Goal: Task Accomplishment & Management: Manage account settings

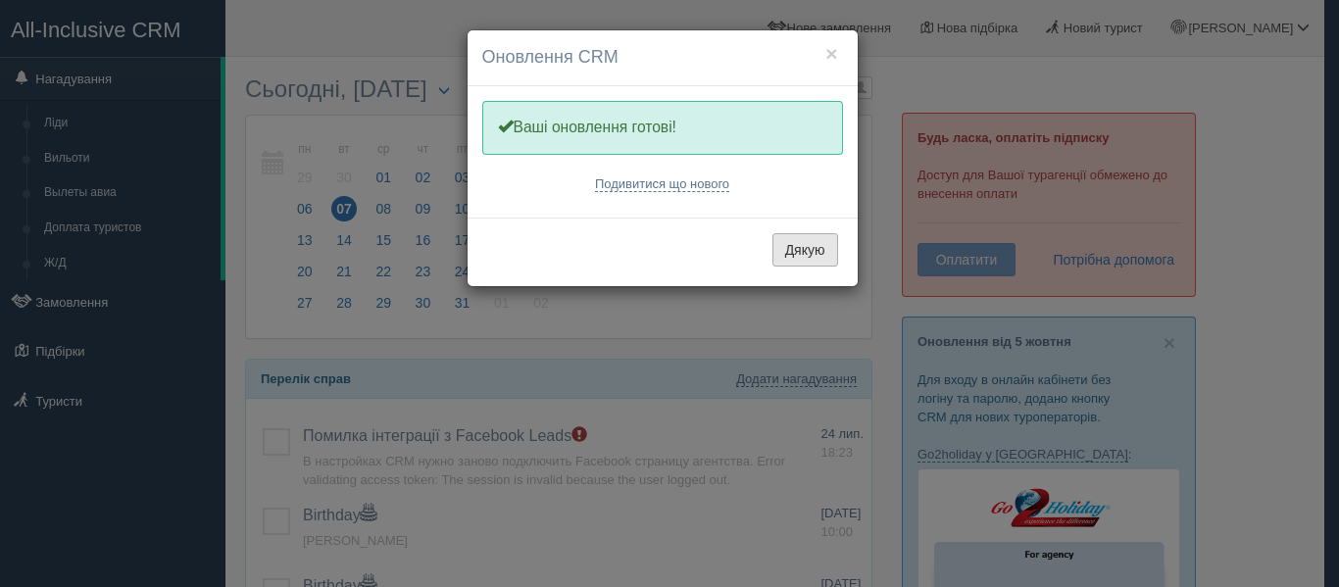
click at [797, 233] on button "Дякую" at bounding box center [805, 249] width 66 height 33
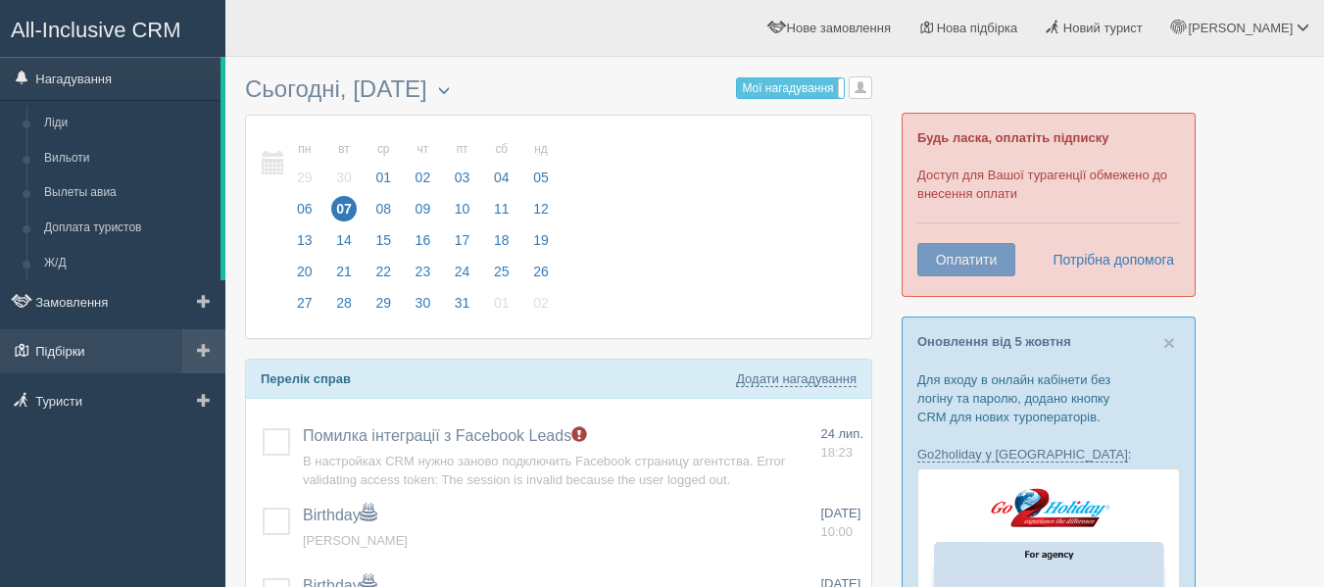
click at [94, 344] on link "Підбірки" at bounding box center [112, 350] width 225 height 43
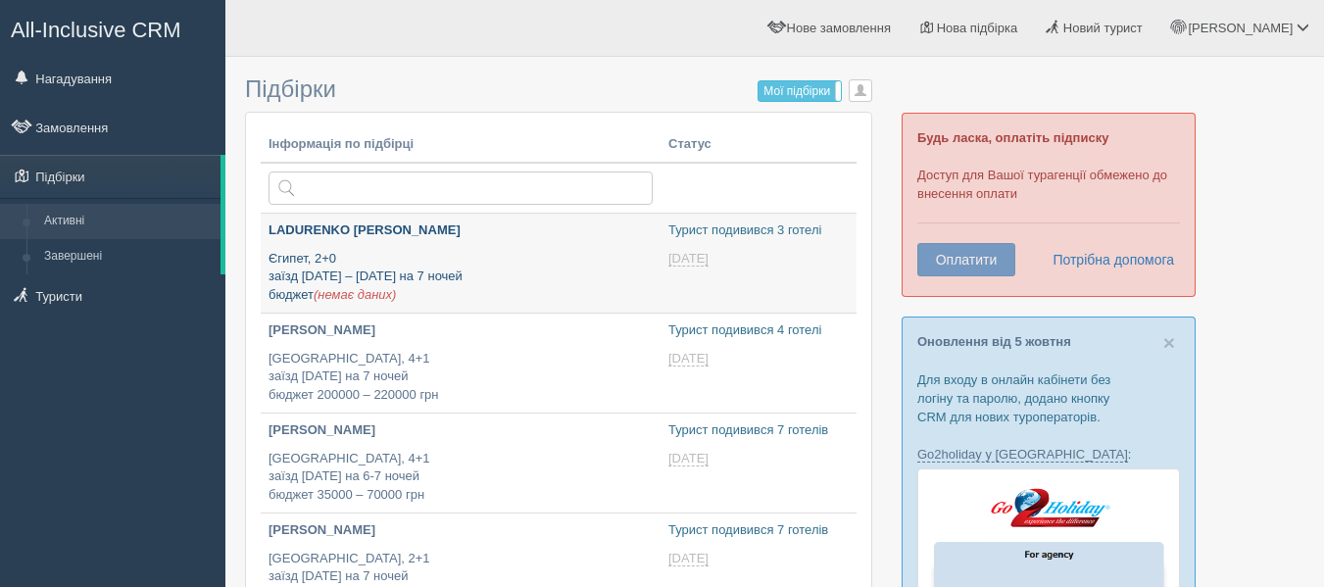
type input "[DATE] 15:45"
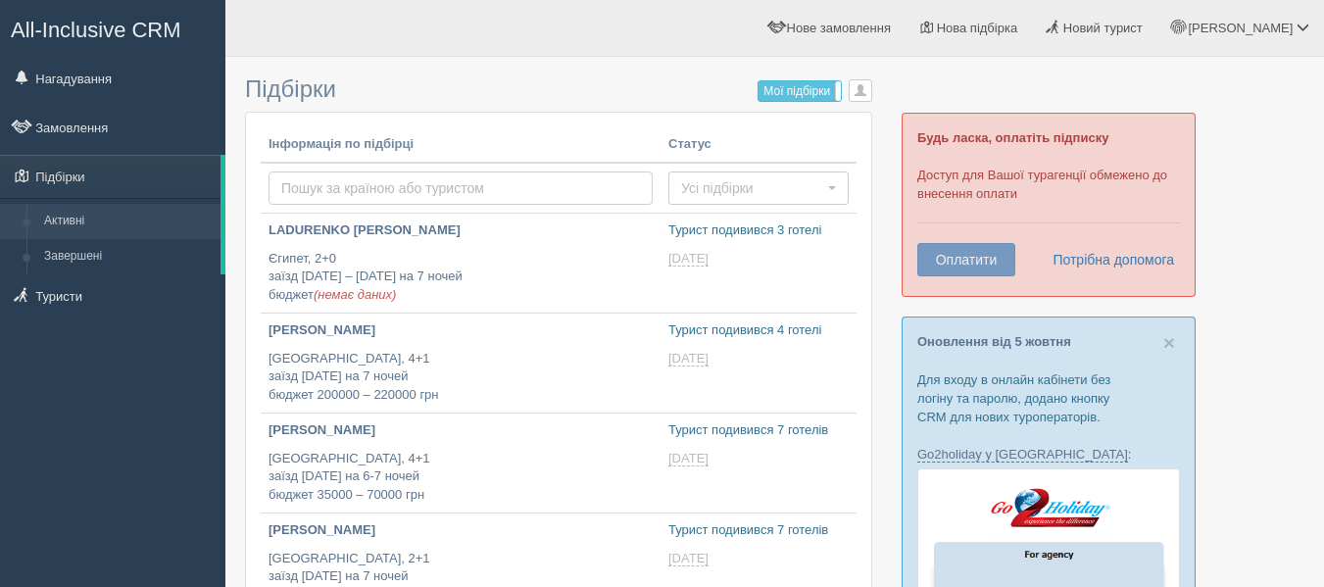
click at [358, 184] on input "text" at bounding box center [461, 188] width 384 height 33
type input "шри ланка"
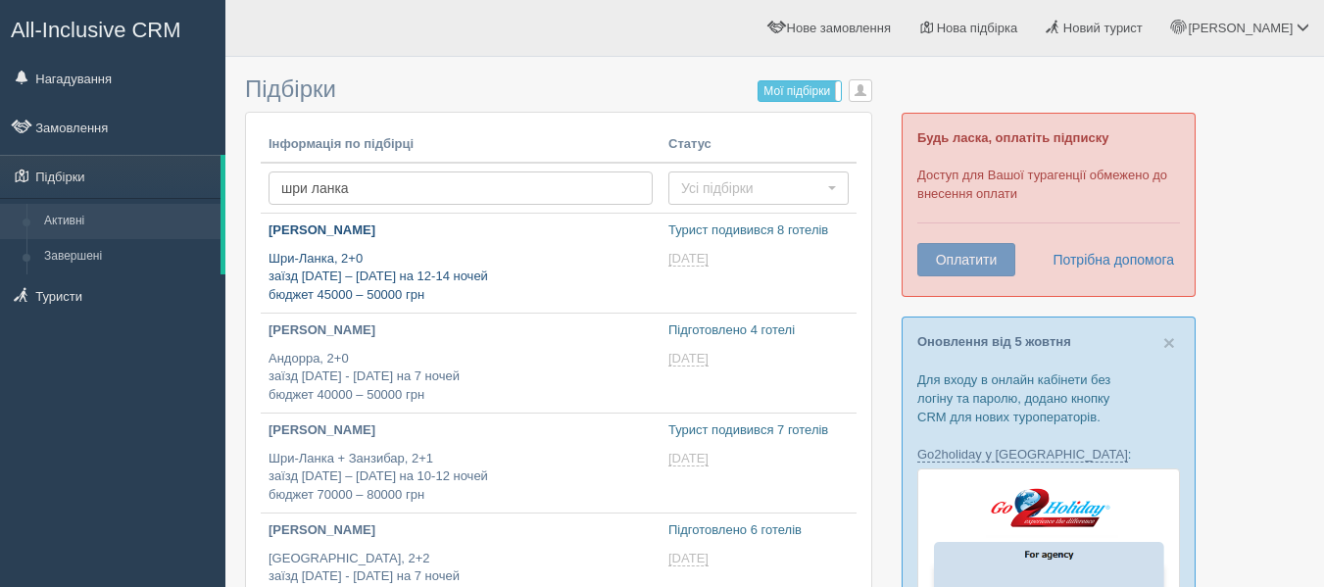
click at [414, 236] on p "[PERSON_NAME]" at bounding box center [461, 230] width 384 height 19
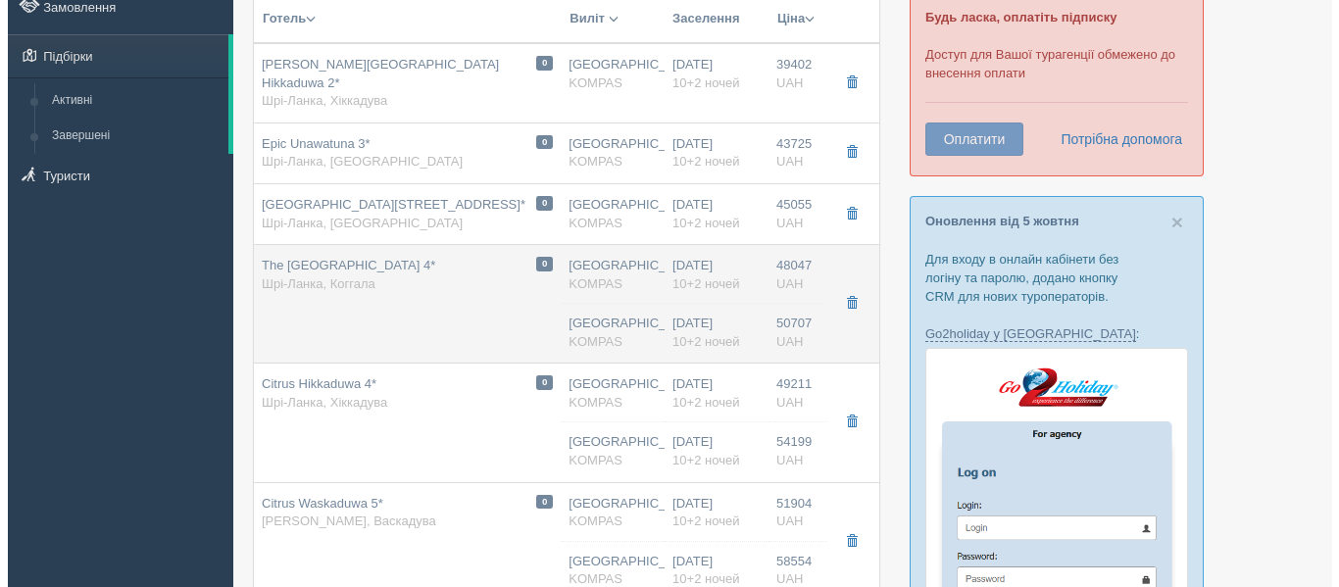
scroll to position [120, 0]
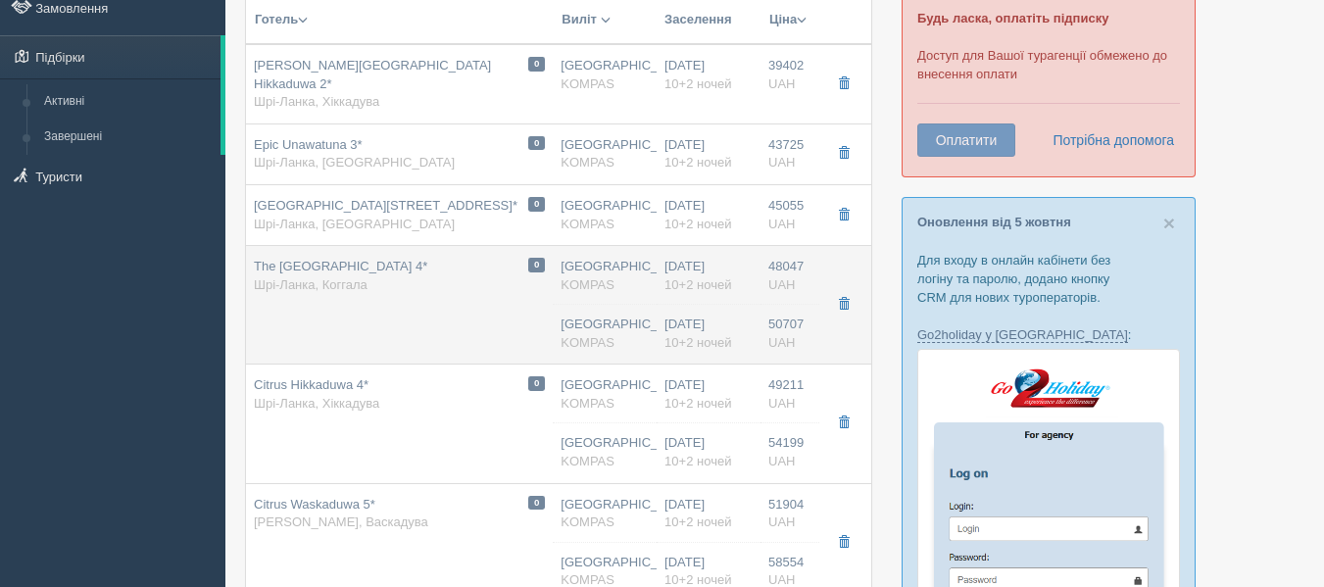
click at [423, 291] on td "0 The Long Beach Resort 4* Шрі-Ланка, Коггала" at bounding box center [399, 305] width 307 height 119
type input "The Long Beach Resort 4*"
type input "https://www.booking.com/hotel/lk/the-long-beach-resort.uk.html"
type textarea "+ Отель находится на пляже Коггала, недалеко от площадок для дайвинга + Первая …"
type input "Шри-Ланка"
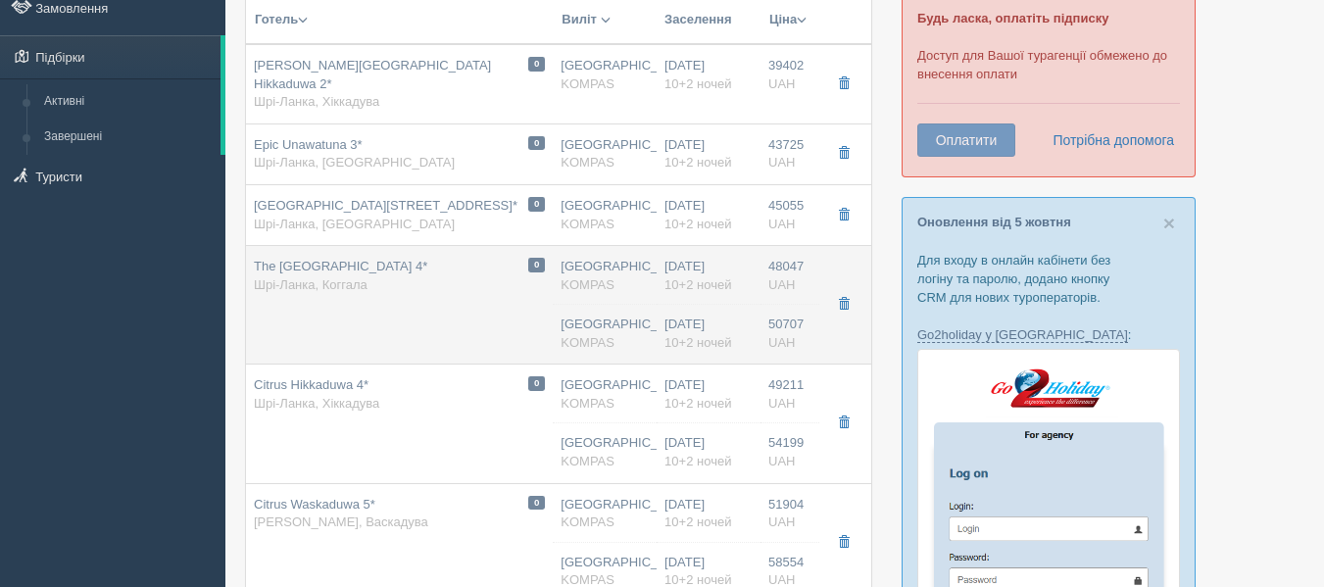
type input "Коггала"
type input "48047.00"
type input "[GEOGRAPHIC_DATA]"
type input "13:25"
type input "03:00"
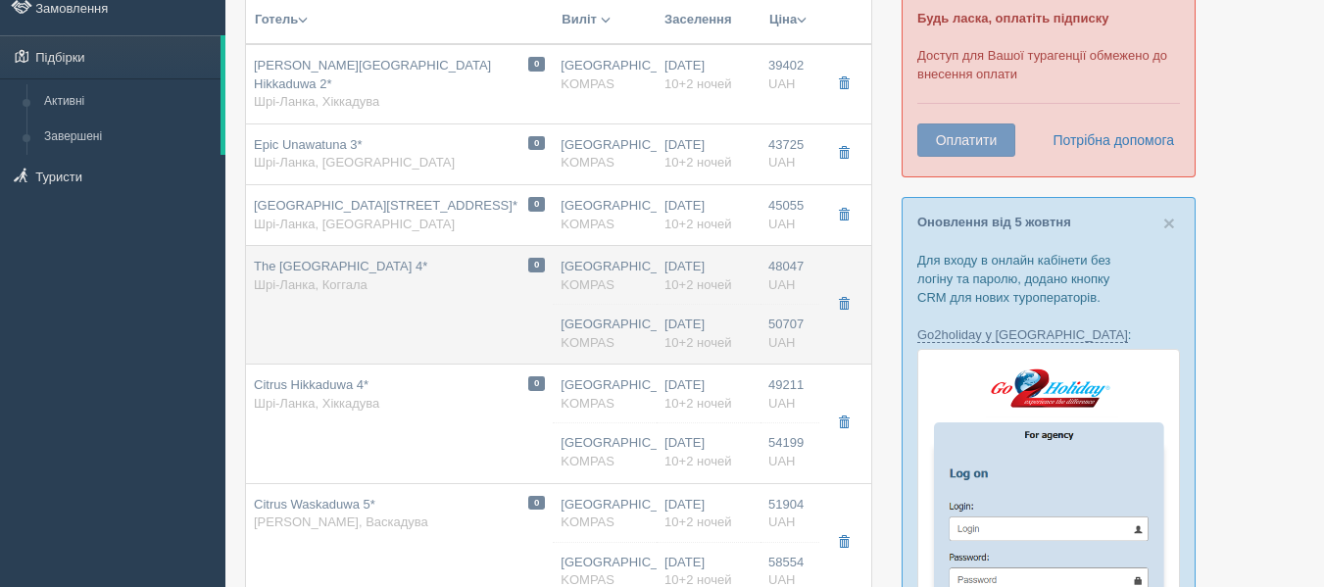
type input "03:40"
type input "12:35"
type input "10+2"
type input "GARDEN VIEW / DBL"
type input "Завтраки"
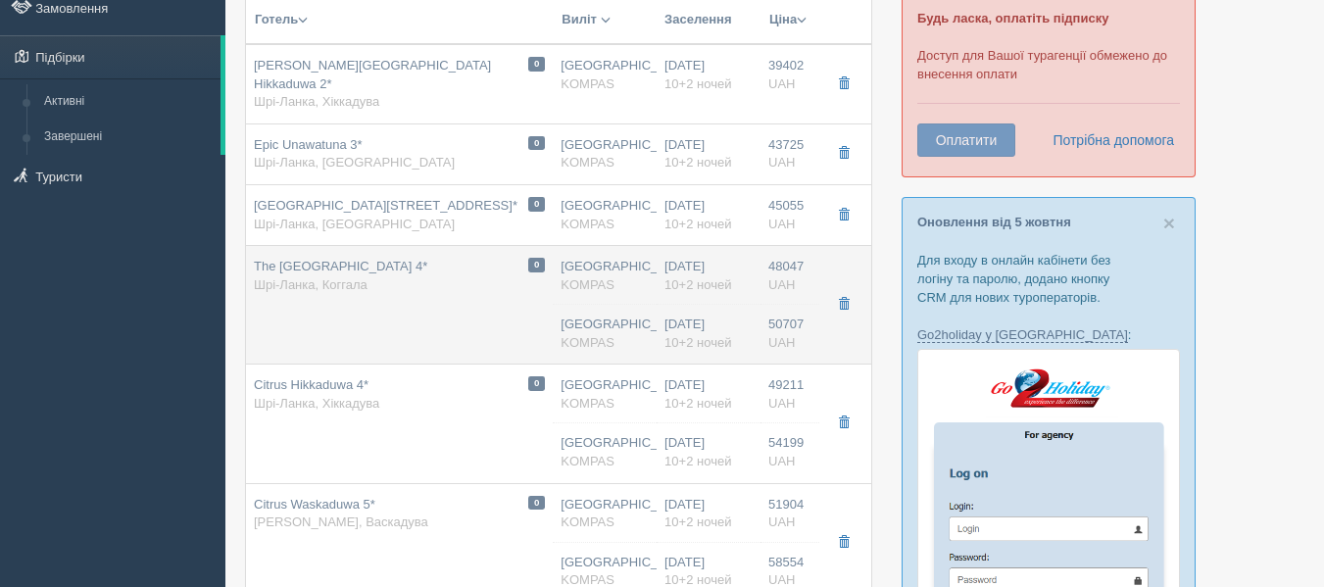
type input "KOMPAS"
type input "https://kompastour.com/hotel_redirect.php?redirect_url=/srilanka/koggala/the_lo…"
type input "50707.00"
type input "Киев"
type input "13:25"
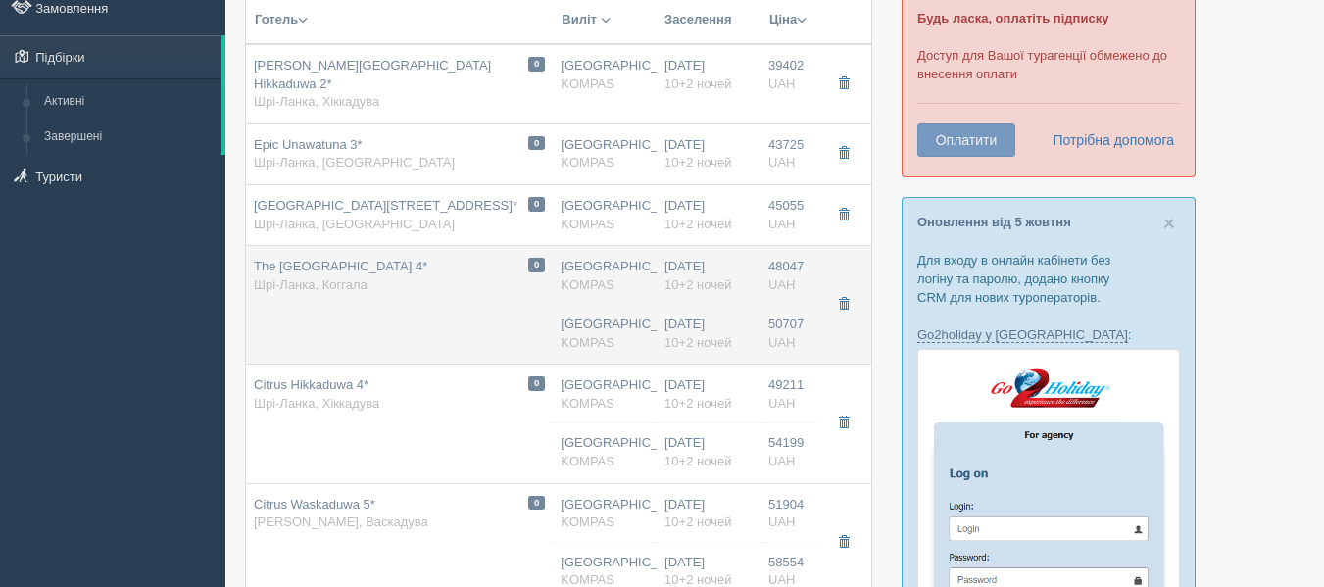
type input "03:00"
type input "03:40"
type input "12:35"
type input "10+2"
type input "GARDEN VIEW / DBL"
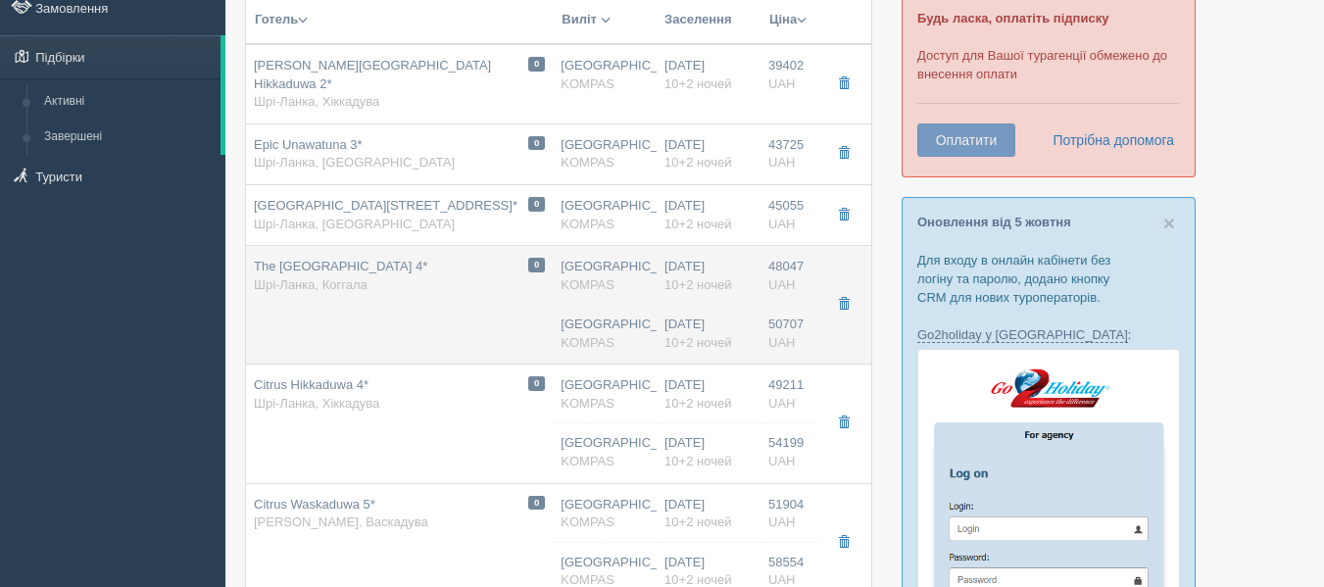
type input "Завтрак + ужин"
type input "KOMPAS"
type input "https://kompastour.com/hotel_redirect.php?redirect_url=/srilanka/koggala/the_lo…"
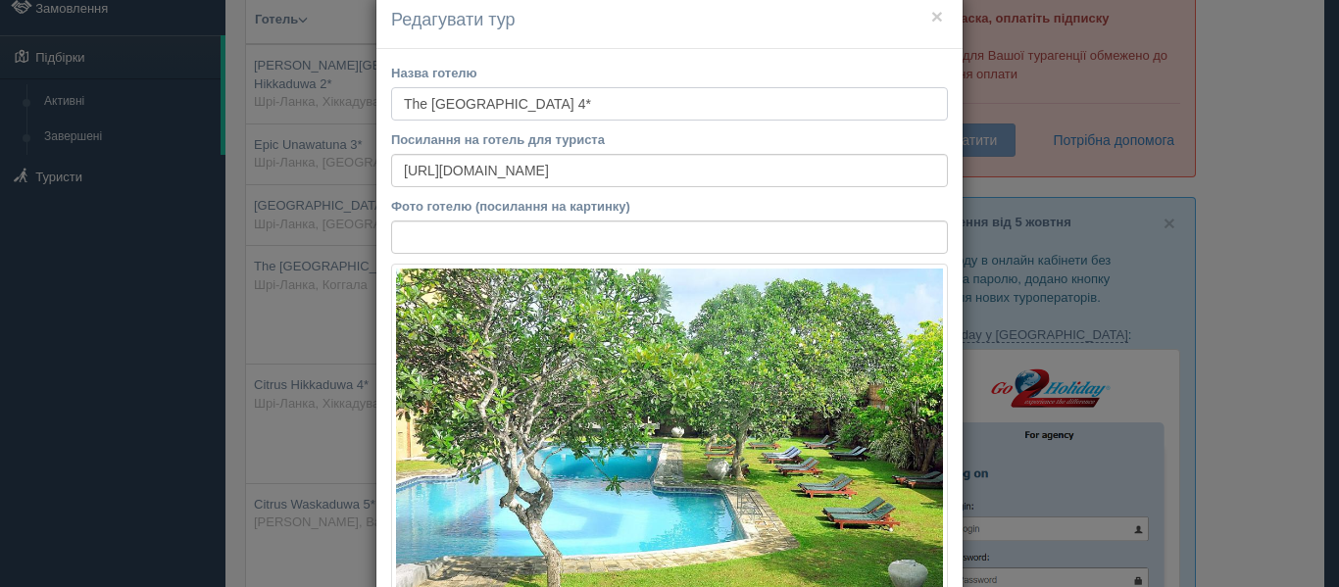
scroll to position [36, 0]
drag, startPoint x: 573, startPoint y: 100, endPoint x: 319, endPoint y: 100, distance: 254.8
click at [319, 100] on div "× Редагувати тур Назва готелю The Long Beach Resort 4* Посилання на готель для …" at bounding box center [669, 293] width 1339 height 587
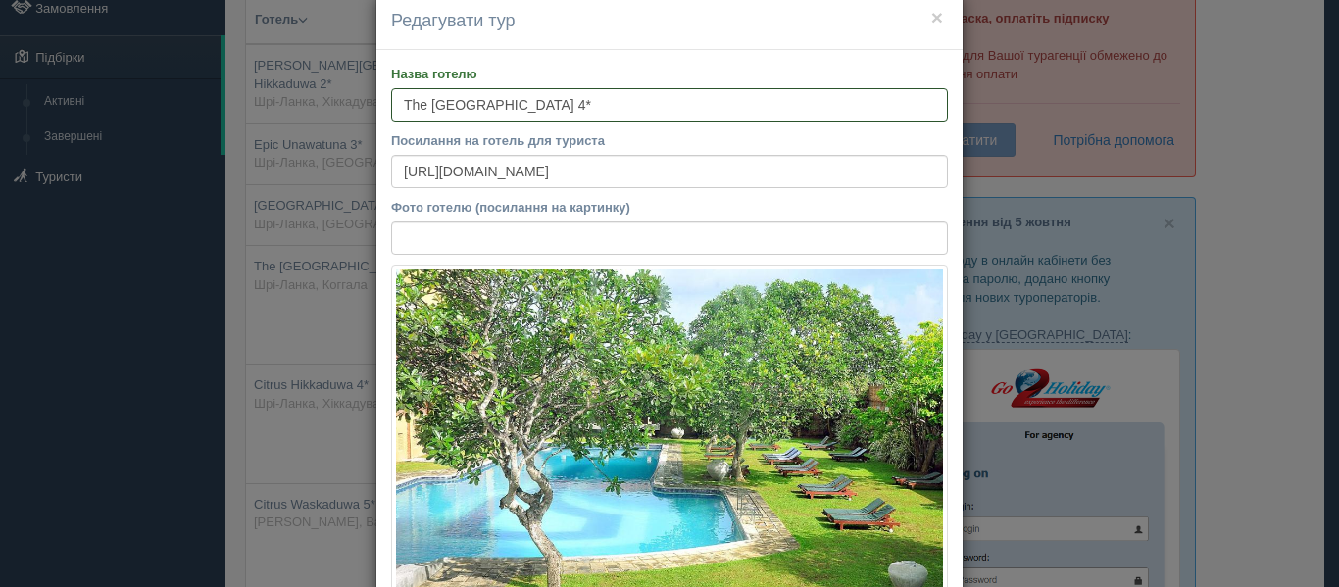
scroll to position [0, 0]
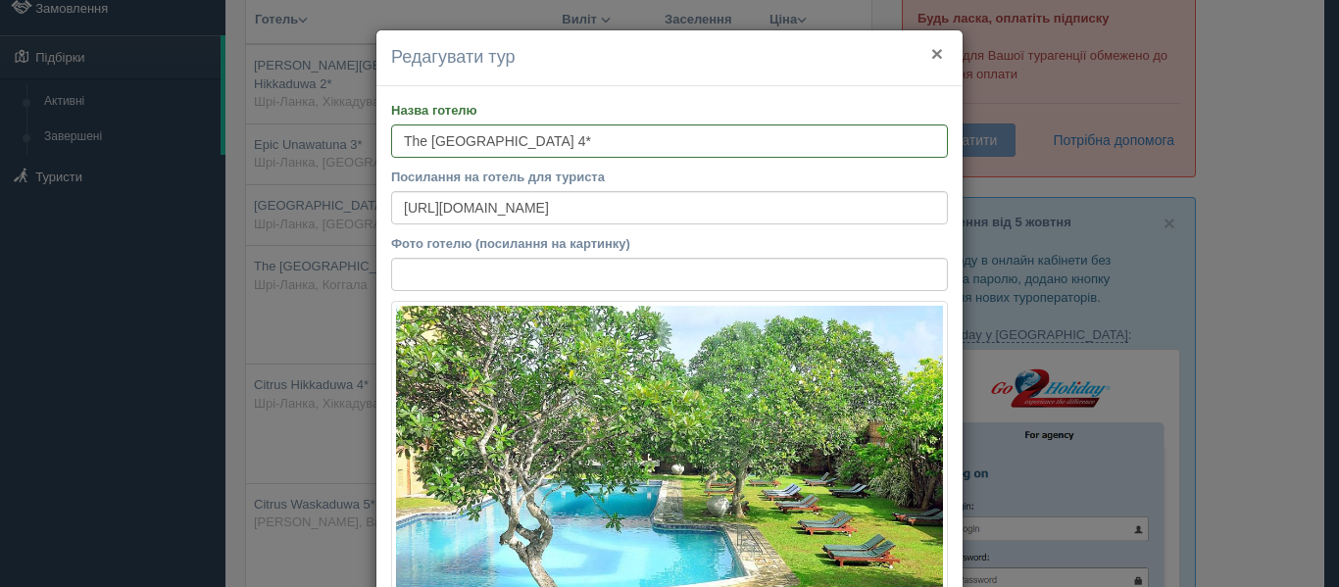
click at [931, 51] on button "×" at bounding box center [937, 53] width 12 height 21
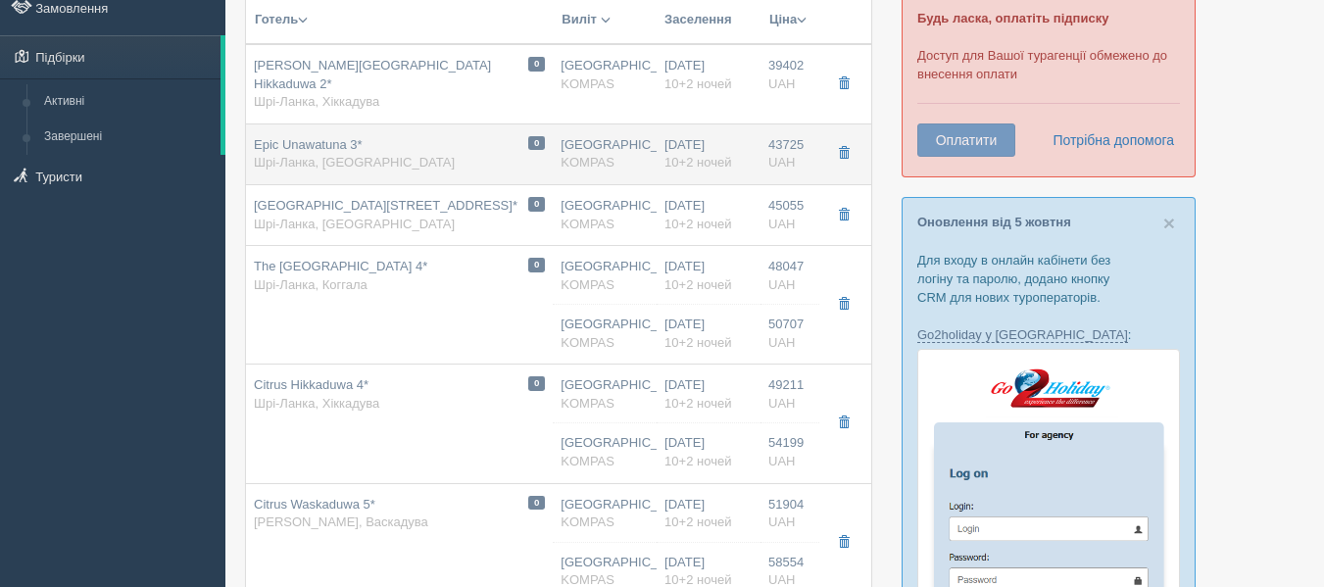
click at [484, 146] on div "0 Epic Unawatuna 3* Шрі-Ланка, Унаватуна" at bounding box center [399, 154] width 291 height 36
type input "Epic Unawatuna 3*"
type input "https://www.booking.com/hotel/lk/epic-unawatuna.ru.html"
type textarea "+ Отель расположен на 2-й линии. К пляжу 80 метров + Всего 10 номеров + Зеленая…"
type input "Унаватуна"
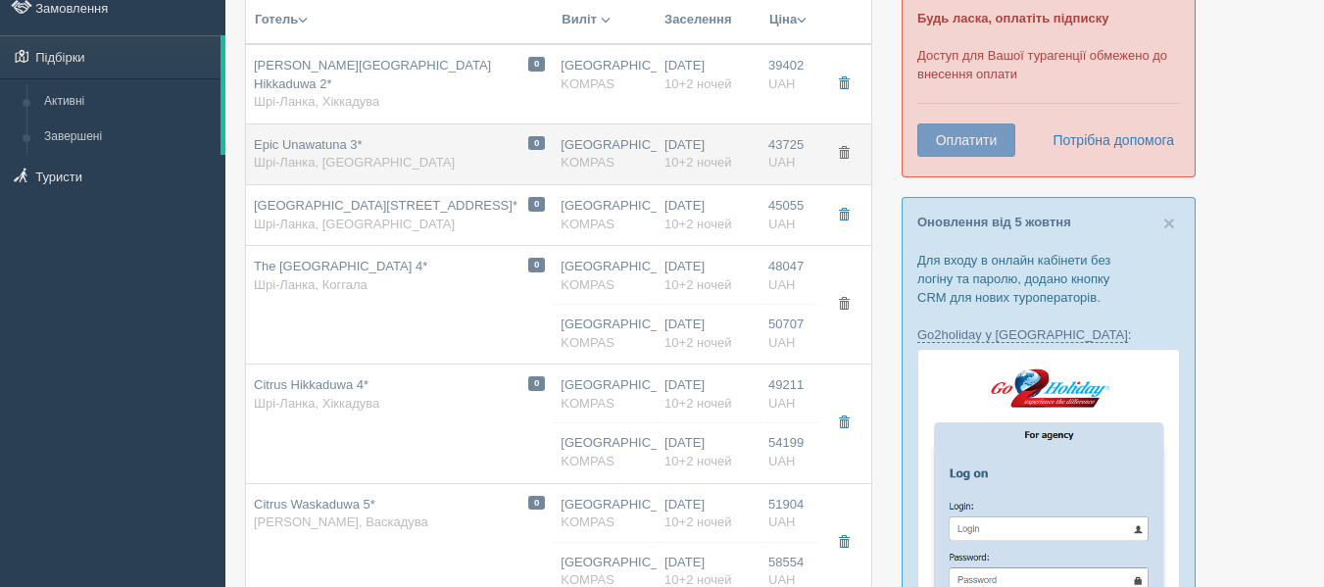
type input "43725.00"
type input "13:25"
type input "03:00"
type input "03:40"
type input "12:35"
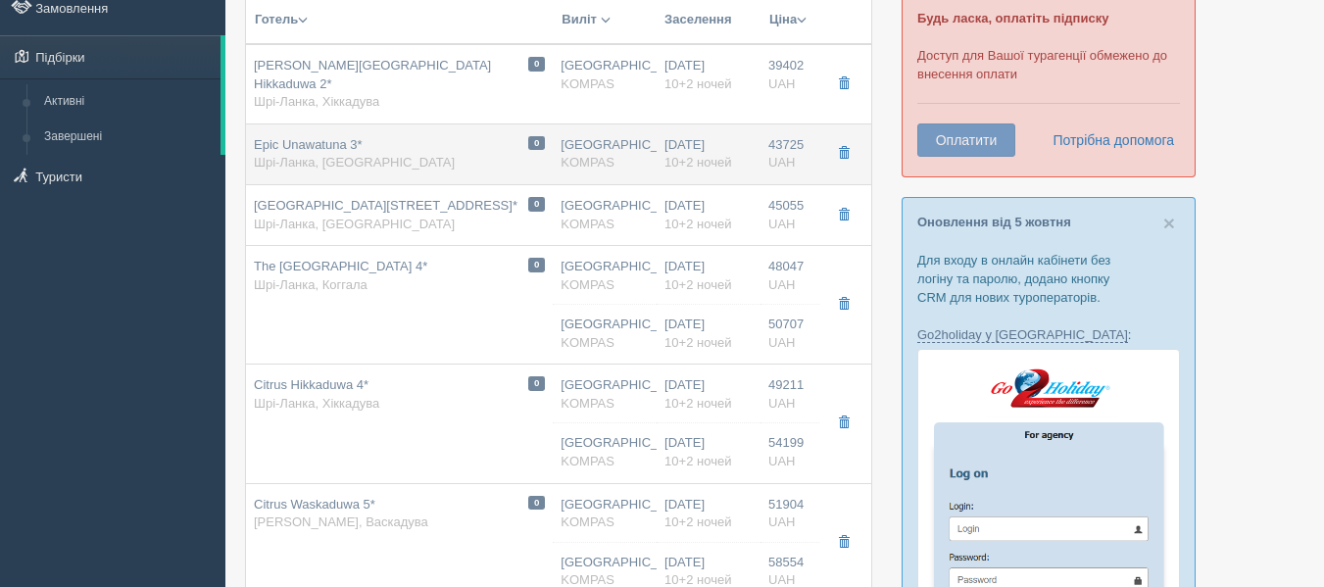
type input "DELUXE KING / DBL"
type input "https://kompastour.com/hotel_redirect.php?redirect_url=/srilanka/unawatuna/epic…"
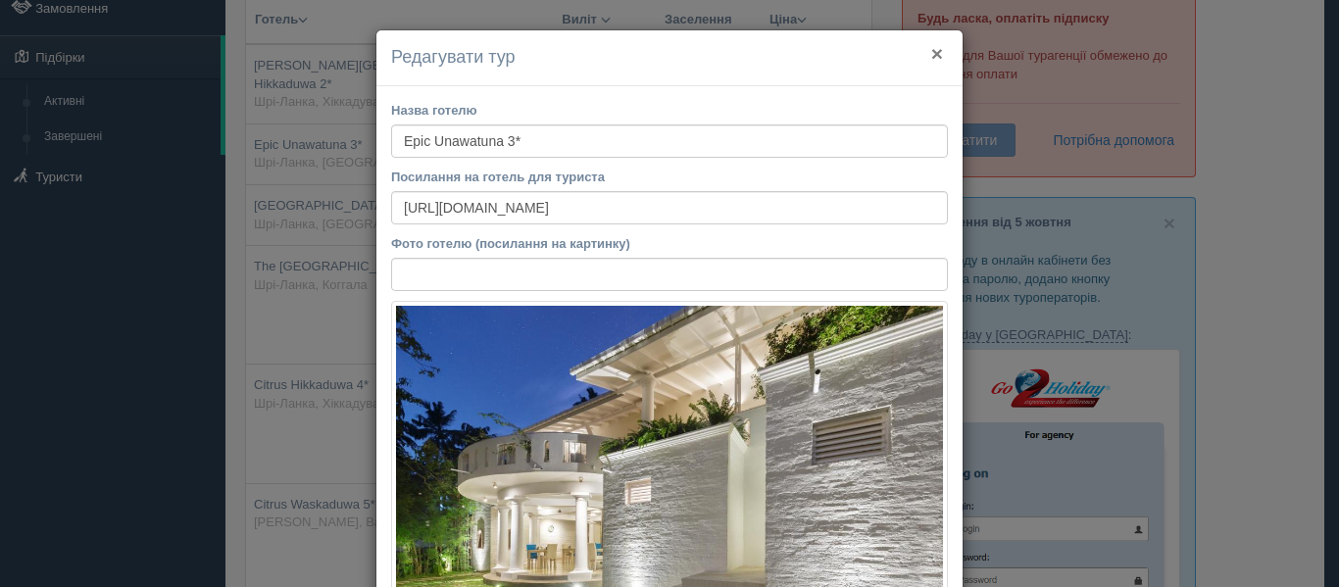
click at [931, 46] on button "×" at bounding box center [937, 53] width 12 height 21
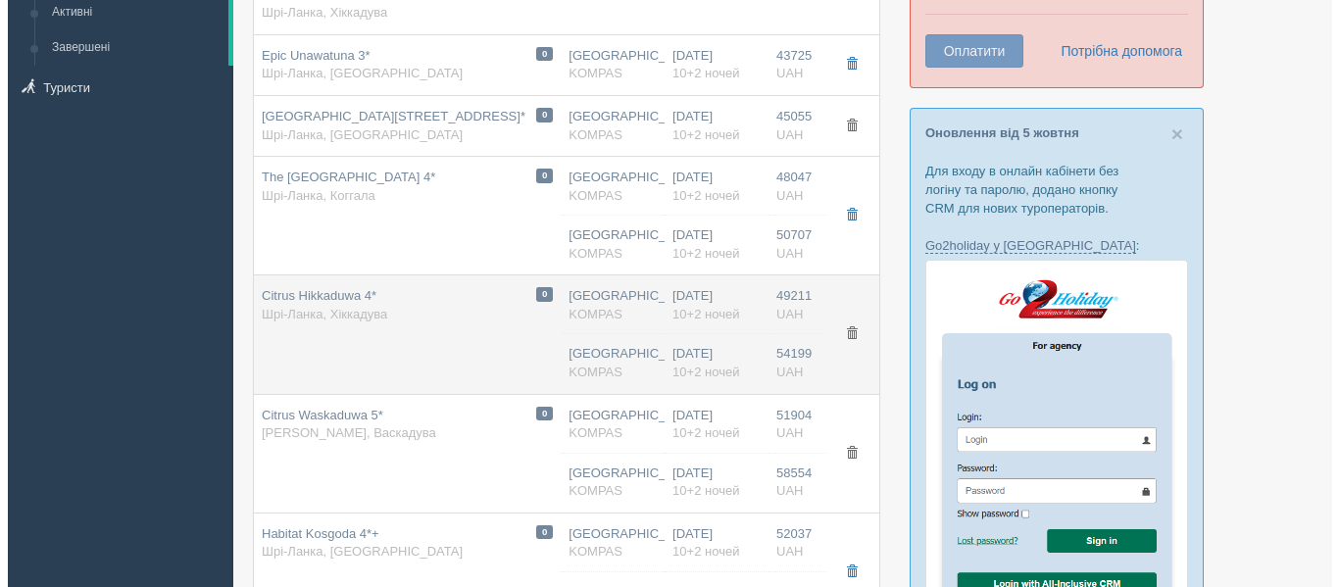
scroll to position [118, 0]
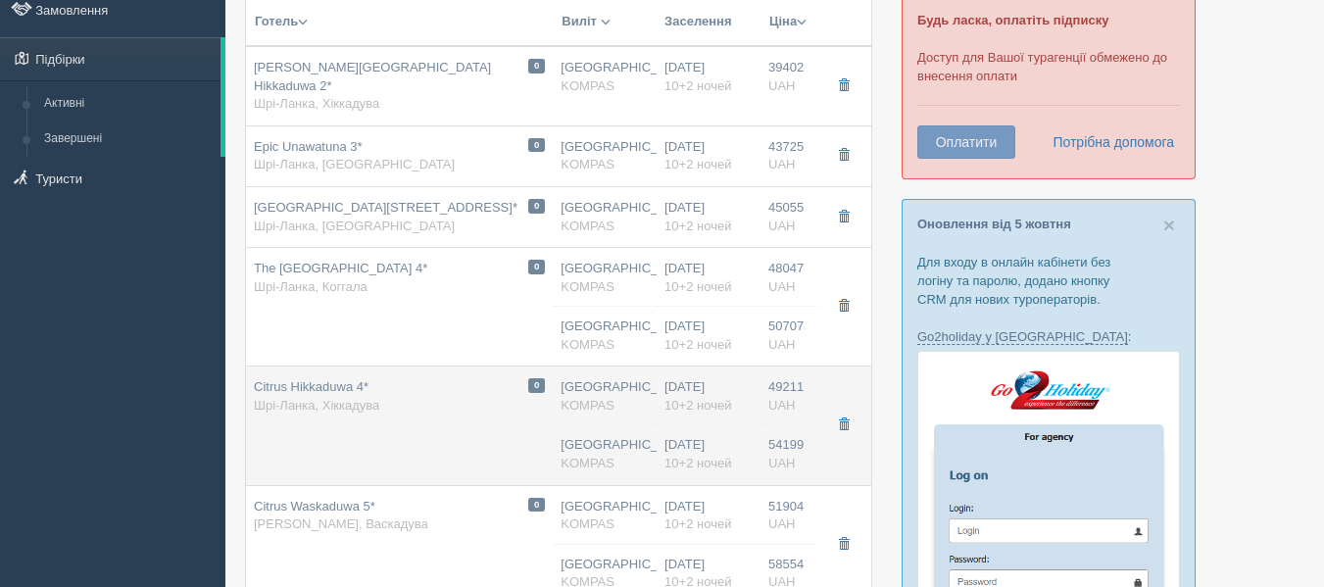
click at [365, 306] on td "0 The Long Beach Resort 4* Шрі-Ланка, Коггала" at bounding box center [399, 307] width 307 height 119
type input "The Long Beach Resort 4*"
type input "https://www.booking.com/hotel/lk/the-long-beach-resort.uk.html"
type textarea "+ Отель находится на пляже Коггала, недалеко от площадок для дайвинга + Первая …"
type input "Коггала"
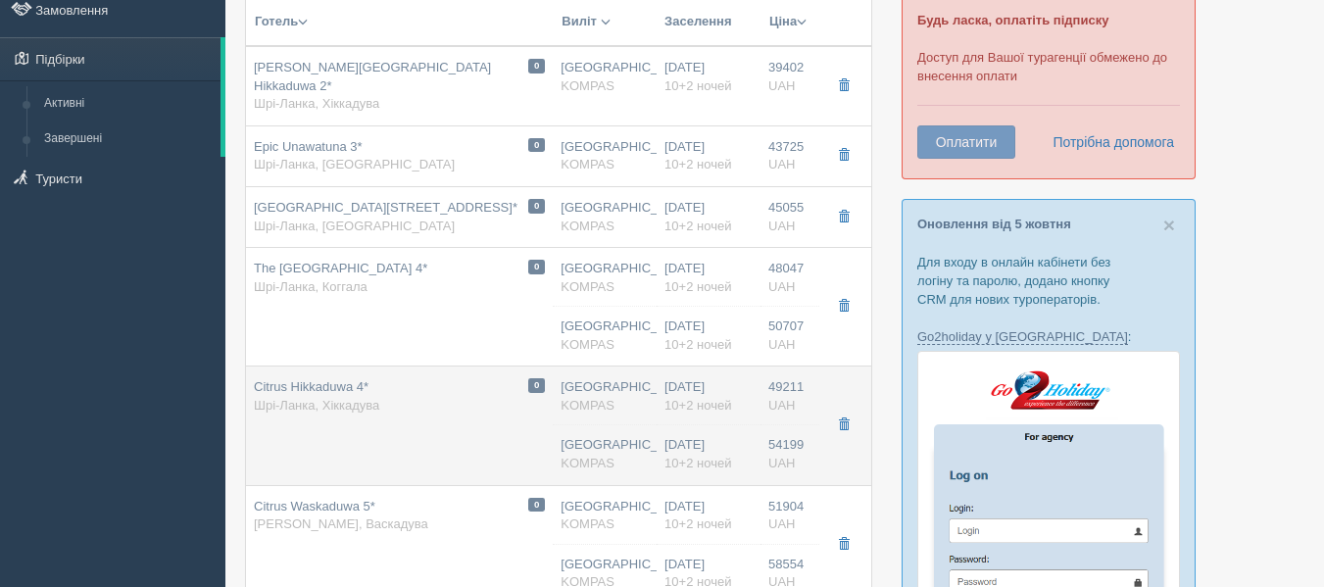
type input "48047.00"
type input "13:25"
type input "03:00"
type input "03:40"
type input "12:35"
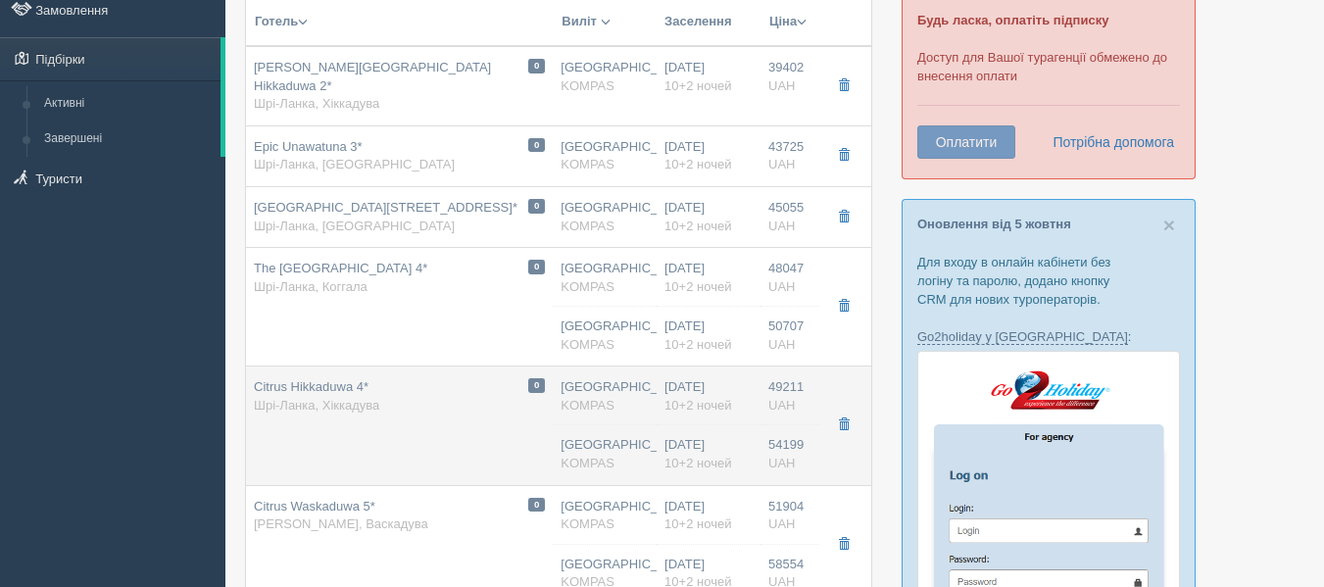
type input "GARDEN VIEW / DBL"
type input "https://kompastour.com/hotel_redirect.php?redirect_url=/srilanka/koggala/the_lo…"
type input "50707.00"
type input "Киев"
type input "13:25"
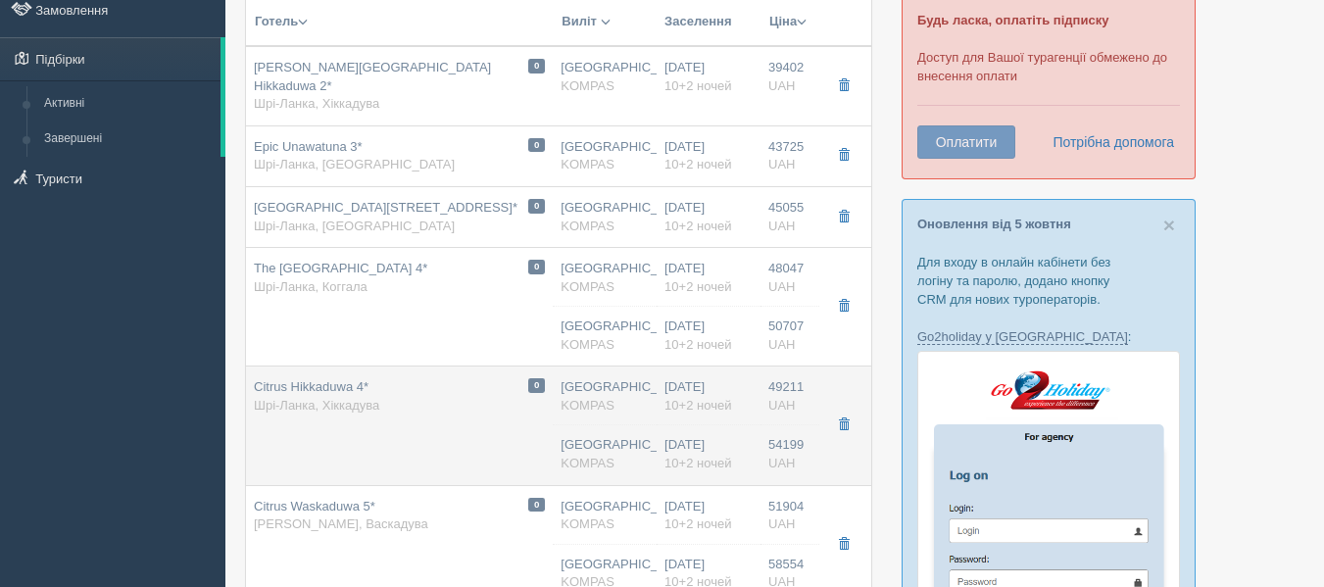
type input "03:00"
type input "03:40"
type input "12:35"
type input "10+2"
type input "GARDEN VIEW / DBL"
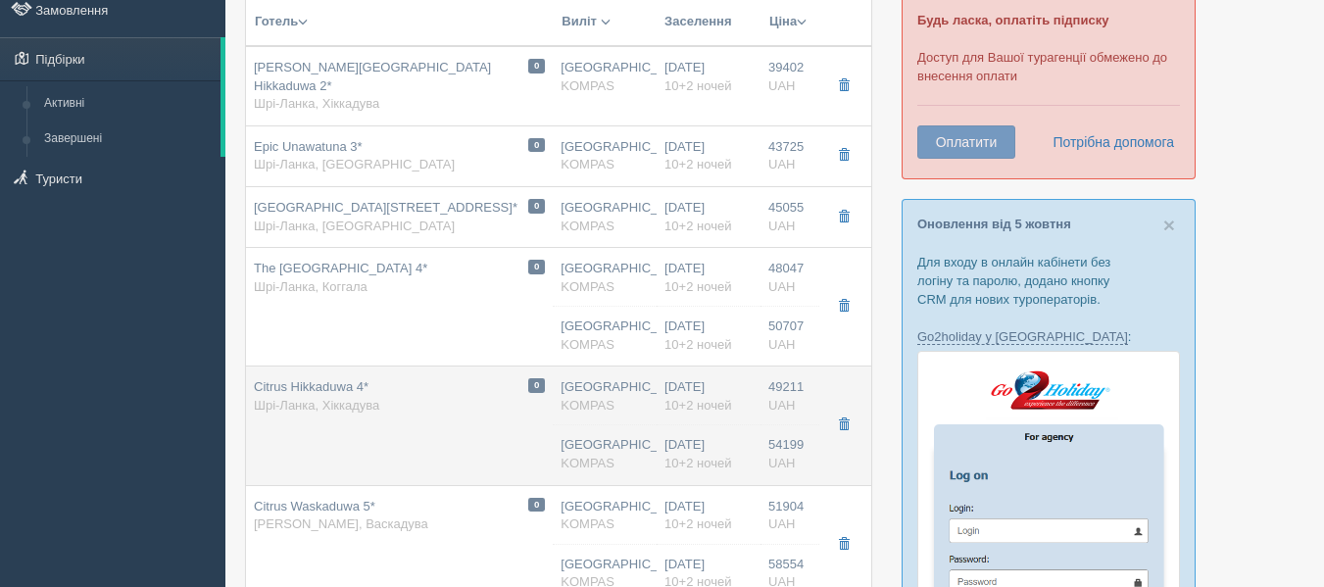
type input "Завтрак + ужин"
type input "KOMPAS"
type input "https://kompastour.com/hotel_redirect.php?redirect_url=/srilanka/koggala/the_lo…"
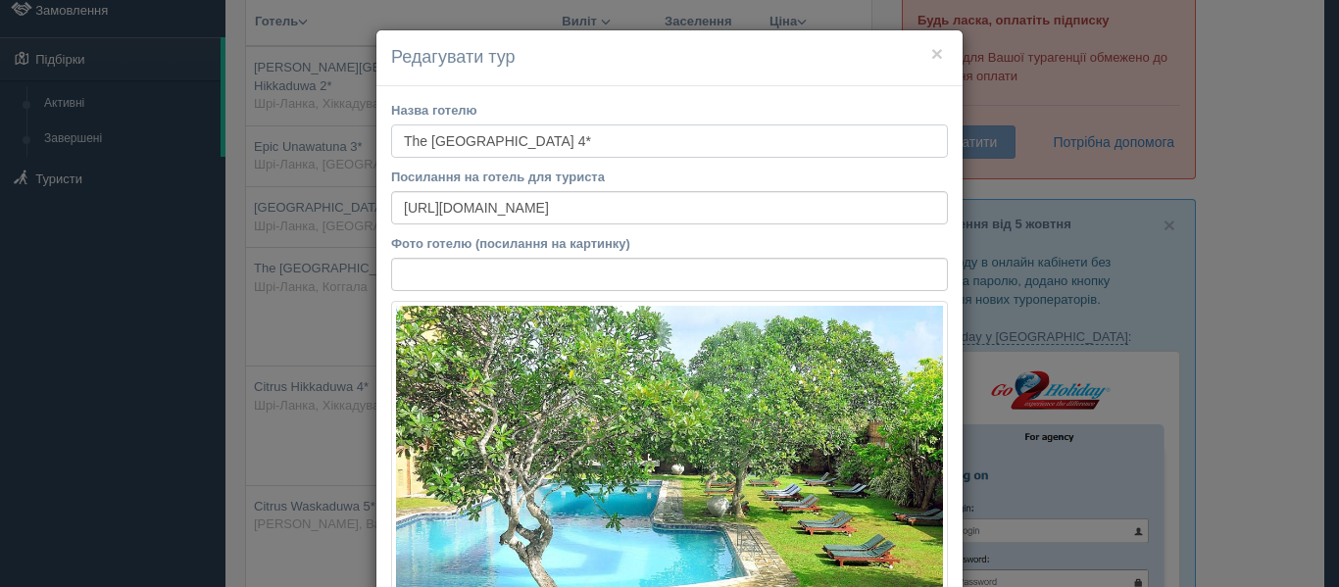
drag, startPoint x: 613, startPoint y: 127, endPoint x: 178, endPoint y: 116, distance: 434.3
click at [178, 116] on div "× Редагувати тур Назва готелю The Long Beach Resort 4* Посилання на готель для …" at bounding box center [669, 293] width 1339 height 587
drag, startPoint x: 810, startPoint y: 207, endPoint x: 247, endPoint y: 265, distance: 566.5
click at [247, 265] on div "× Редагувати тур Назва готелю The Long Beach Resort 4* Посилання на готель для …" at bounding box center [669, 293] width 1339 height 587
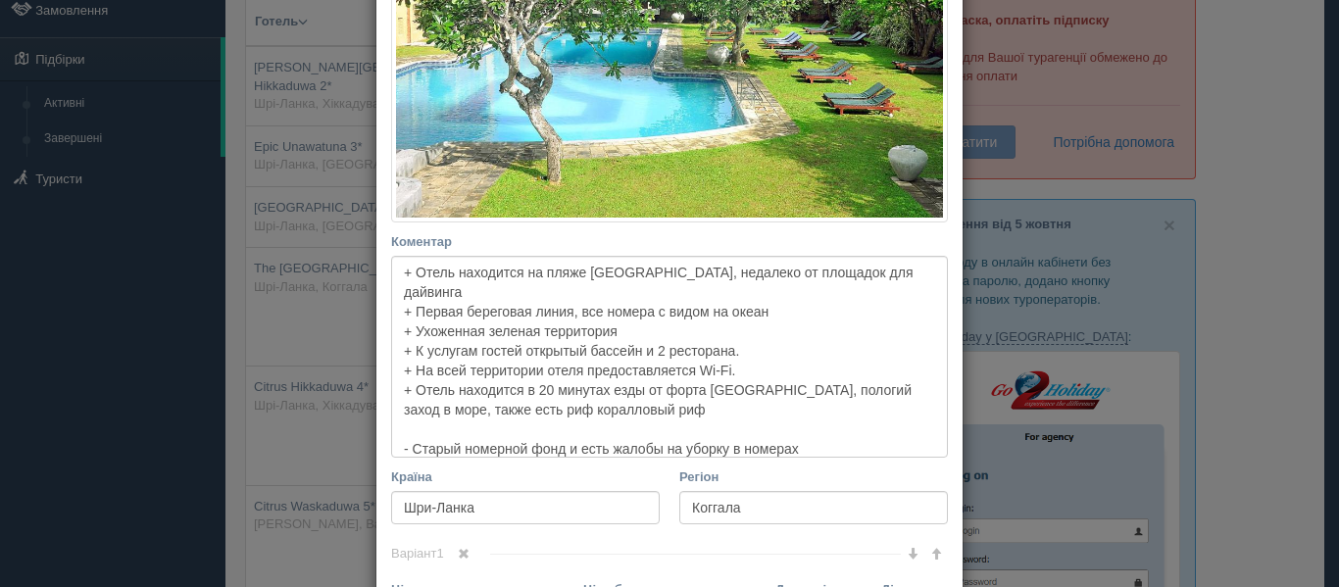
scroll to position [453, 0]
drag, startPoint x: 396, startPoint y: 270, endPoint x: 850, endPoint y: 427, distance: 480.4
click at [850, 427] on textarea "+ Отель находится на пляже Коггала, недалеко от площадок для дайвинга + Первая …" at bounding box center [669, 356] width 557 height 202
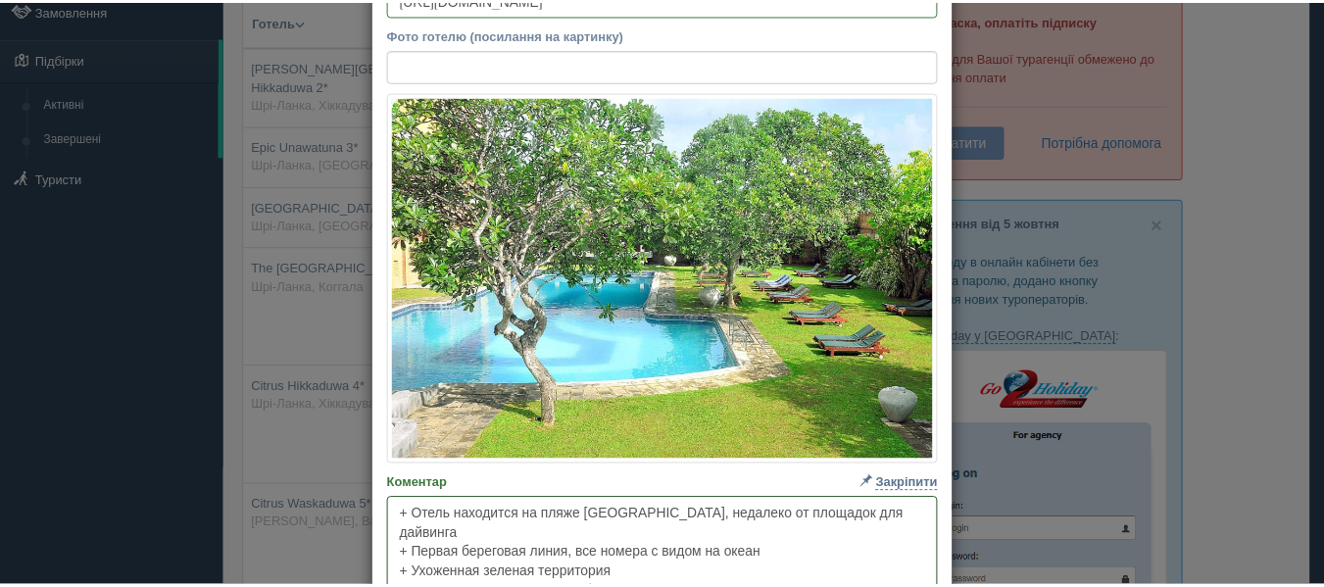
scroll to position [0, 0]
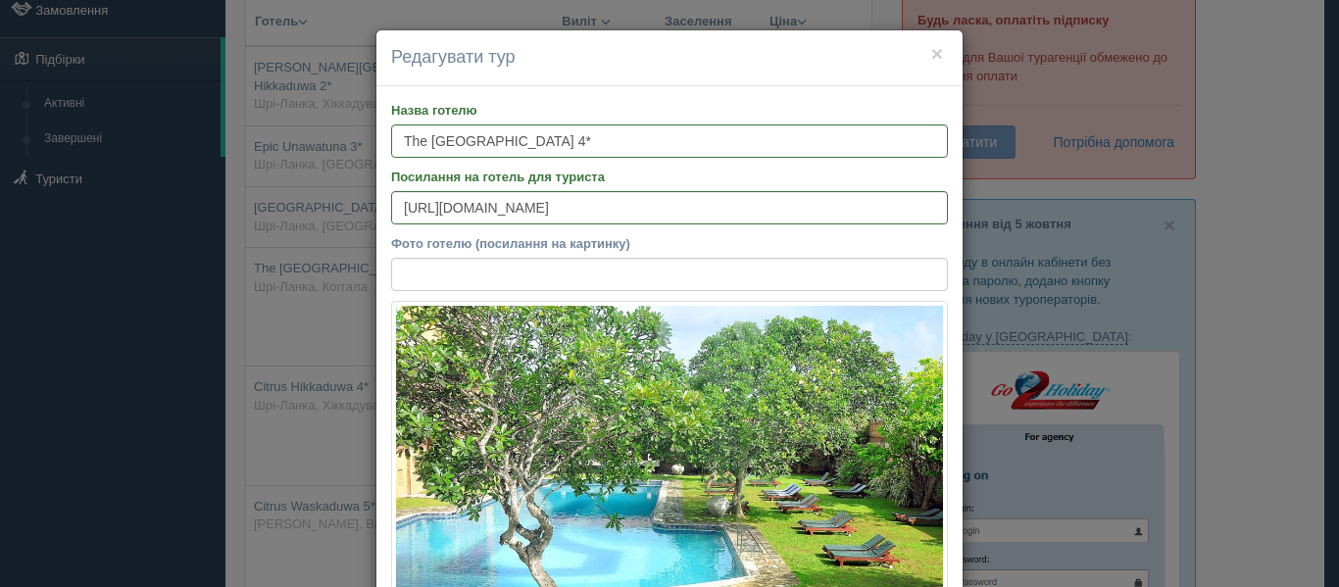
click at [942, 57] on div "× Редагувати тур" at bounding box center [669, 58] width 586 height 56
click at [931, 56] on button "×" at bounding box center [937, 53] width 12 height 21
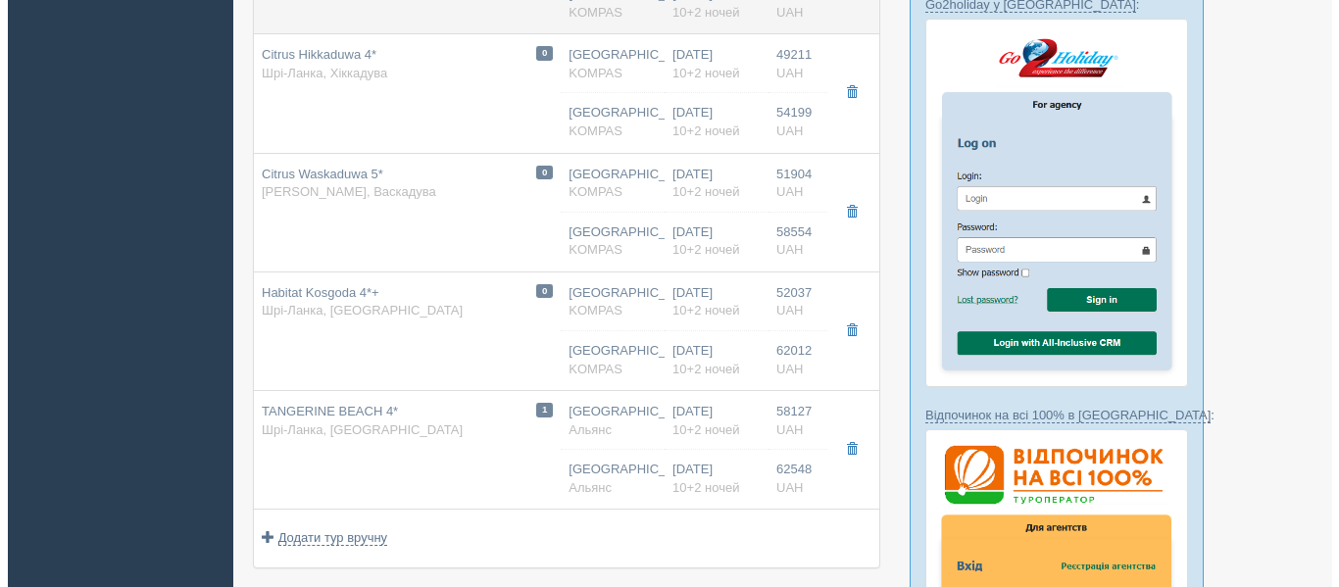
scroll to position [451, 0]
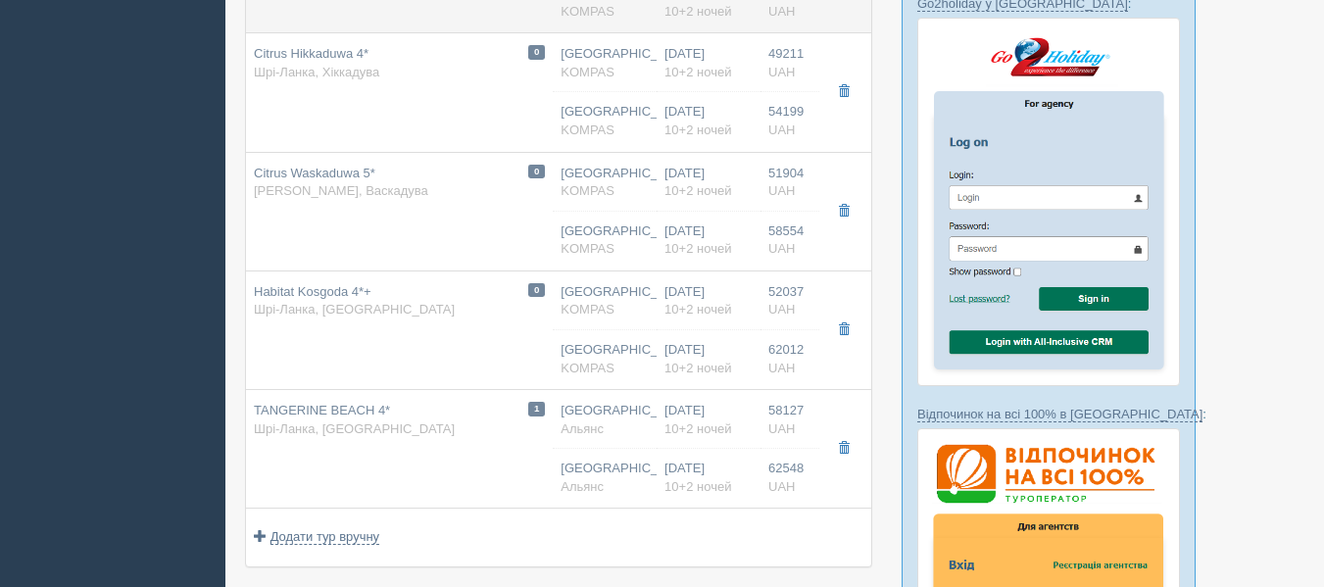
click at [347, 302] on span "Шрі-Ланка, Косгода" at bounding box center [354, 309] width 201 height 15
type input "Habitat Kosgoda 4*+"
type input "https://www.booking.com/hotel/lk/the-habitat-kosgoda-by-asia-leisure.ru.html"
type textarea "+ Отель построен в 2017 году, компактный, бутиковый и стильный (всего 28 номеро…"
type input "Косгода"
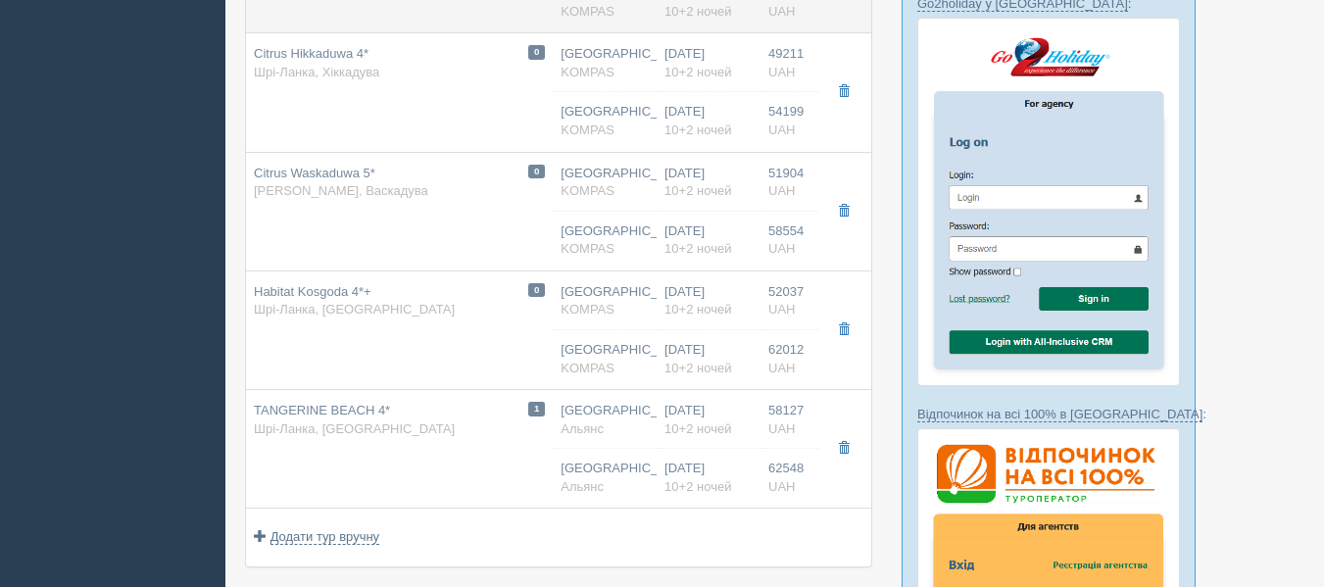
type input "52037.00"
type input "13:25"
type input "03:00"
type input "03:40"
type input "12:35"
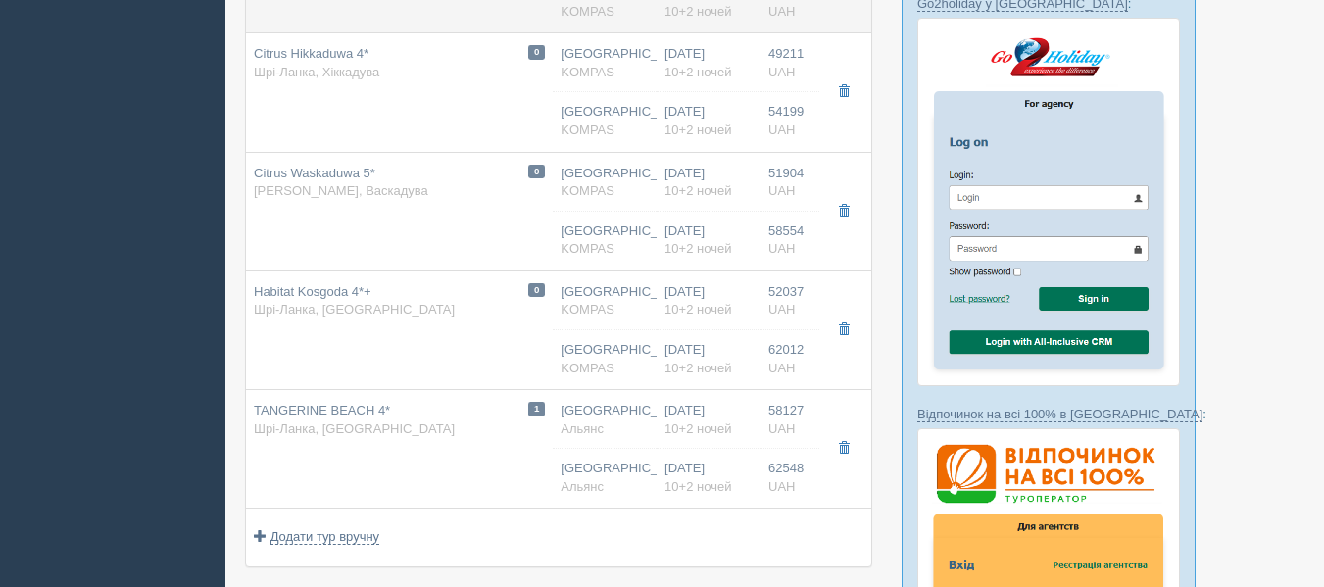
type input "Deluxe / DBL"
type input "https://kompastour.com/hotel_redirect.php?redirect_url=/srilanka/induruwa/habit…"
type input "62012.00"
type input "13:25"
type input "03:00"
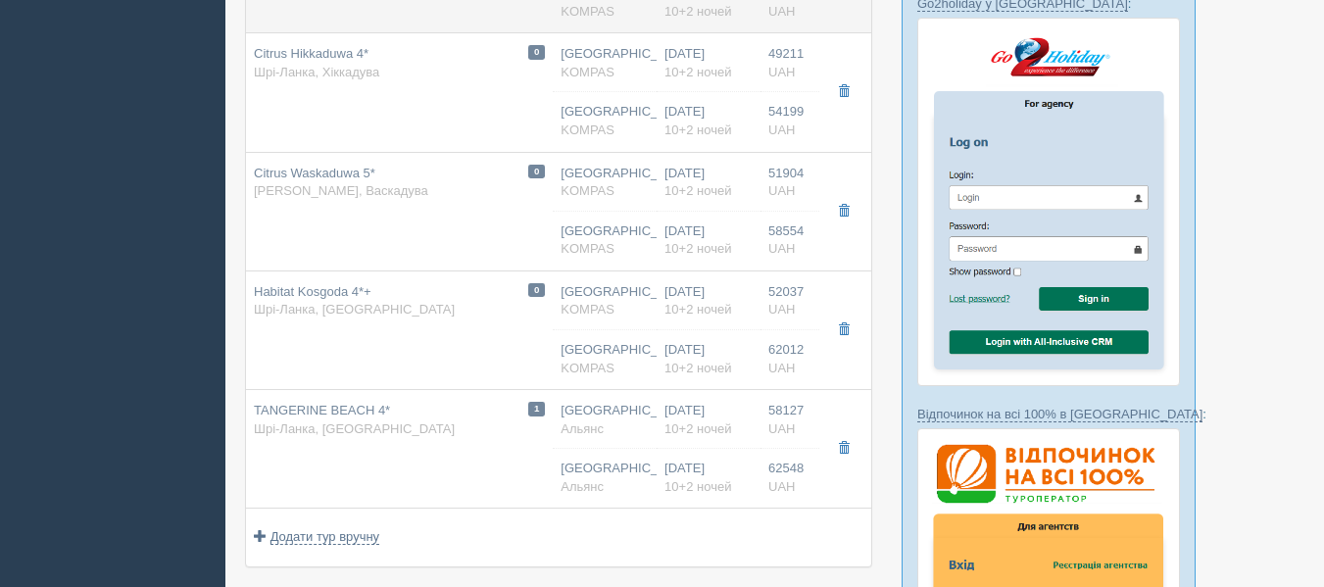
type input "03:40"
type input "12:35"
type input "Deluxe / DBL"
type input "https://kompastour.com/hotel_redirect.php?redirect_url=/srilanka/induruwa/habit…"
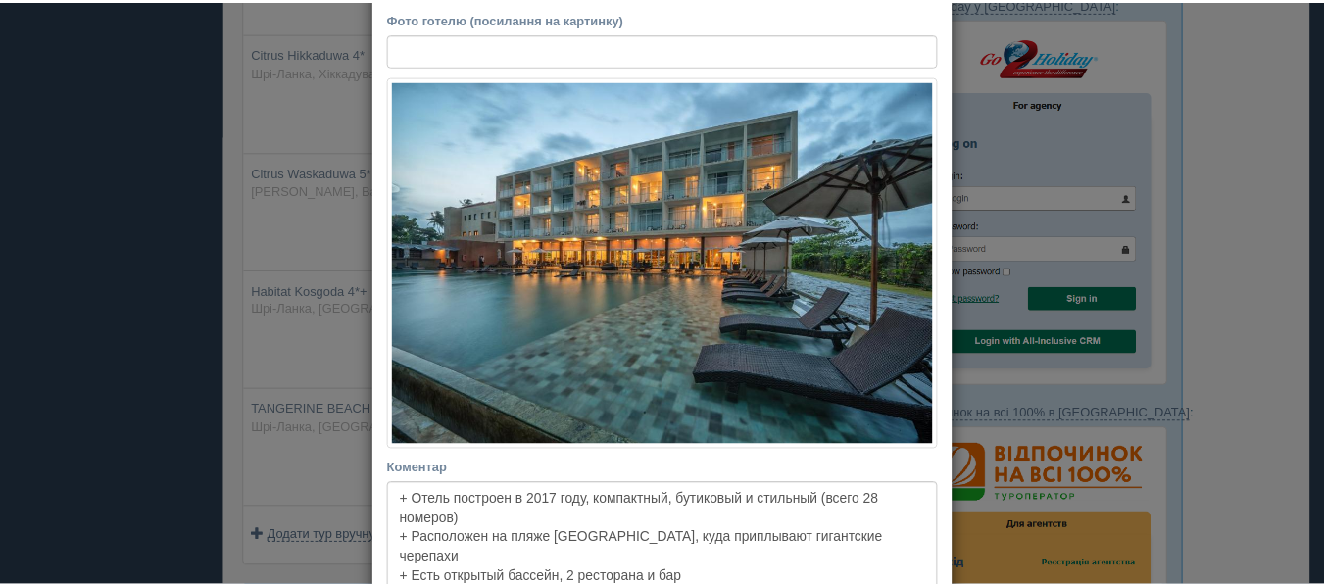
scroll to position [0, 0]
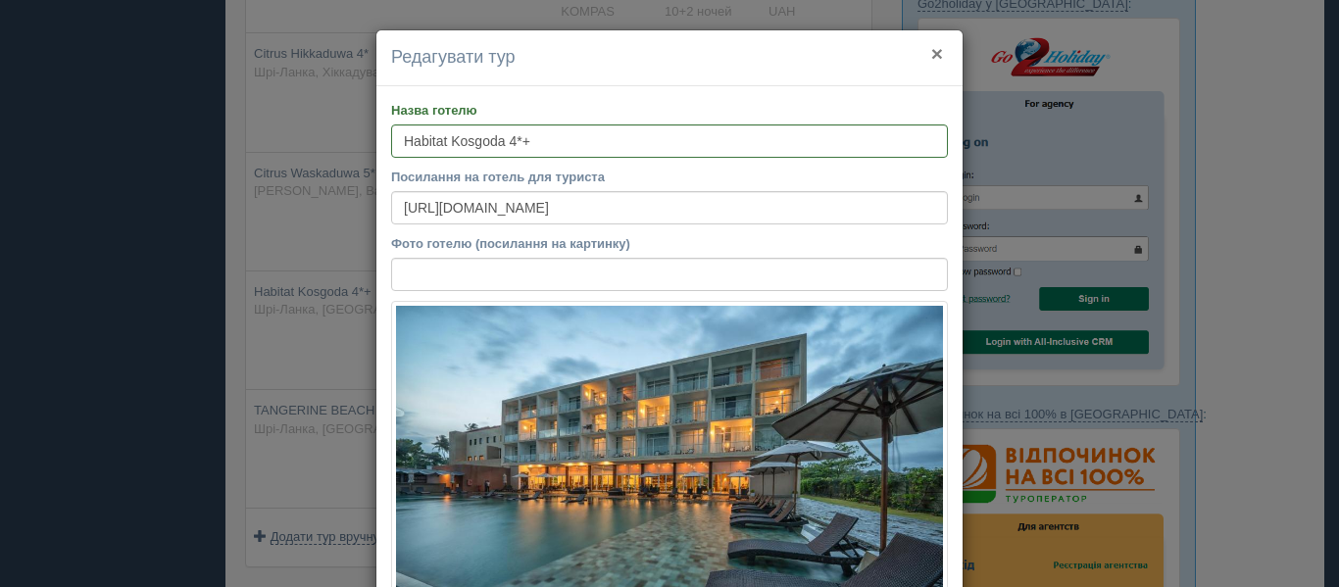
click at [931, 59] on button "×" at bounding box center [937, 53] width 12 height 21
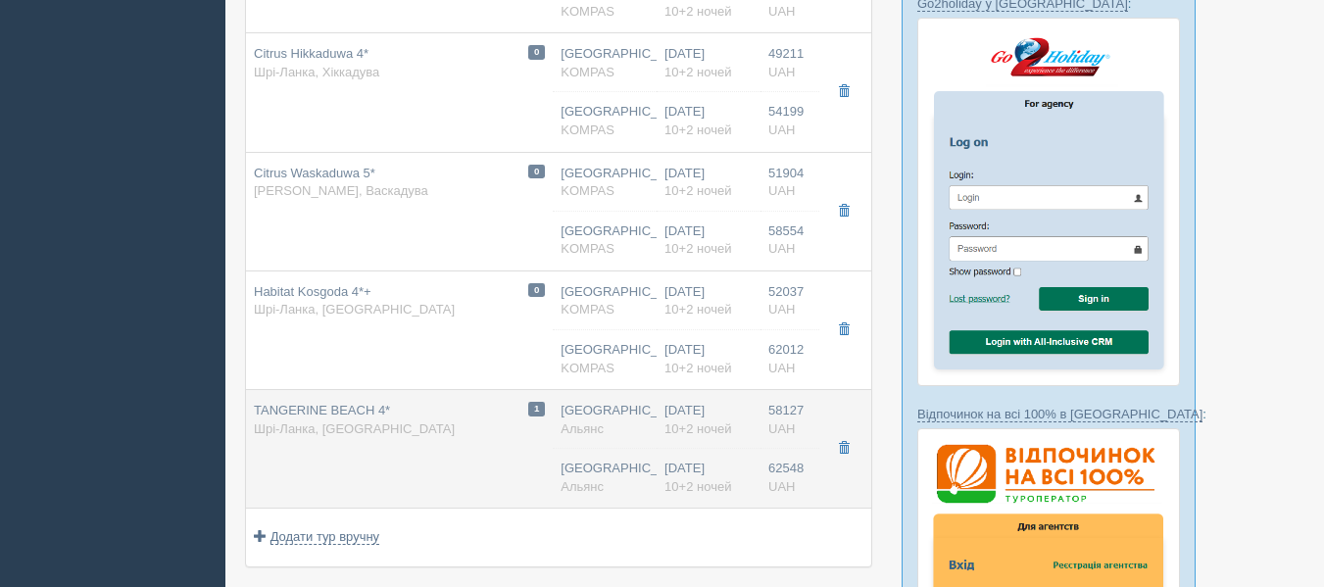
click at [379, 408] on div "TANGERINE BEACH 4* Шрі-Ланка, Калутара" at bounding box center [354, 420] width 201 height 36
type input "TANGERINE BEACH 4*"
type input "https://www.booking.com/hotel/lk/tangerine-beach.uk.html"
type textarea "+ Находится в небольшом туристическом райончике, где есть кафе, ресторанчики, с…"
type input "Калутара"
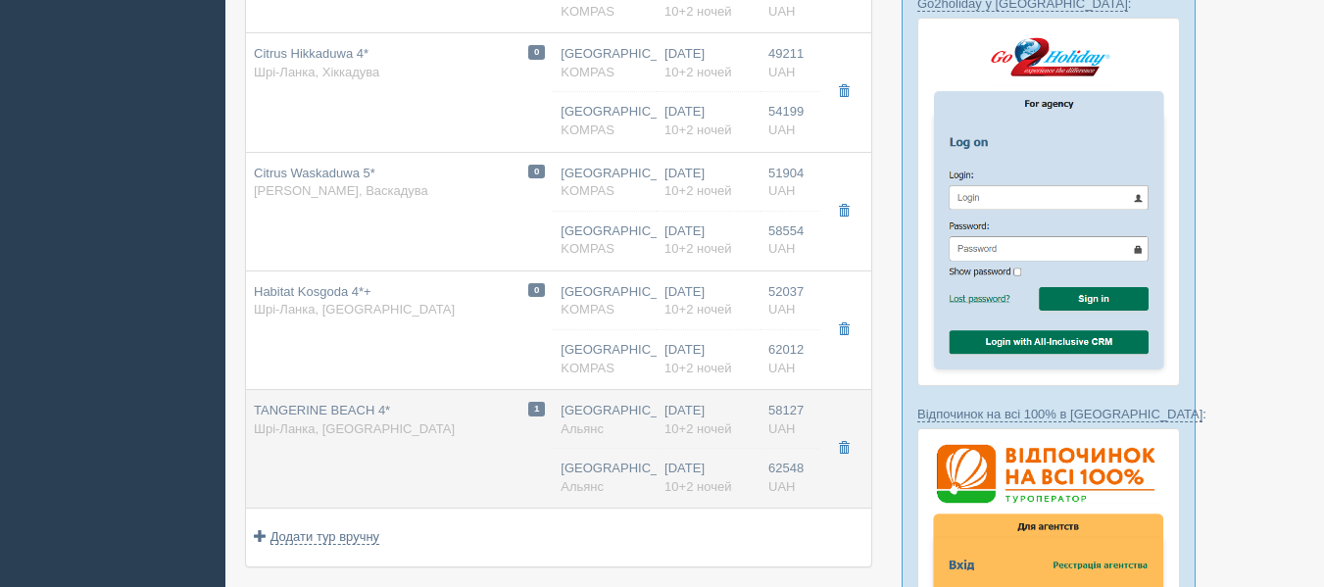
type input "58127.00"
type input "14:15"
type input "04:20"
type input "05:00"
type input "13:25"
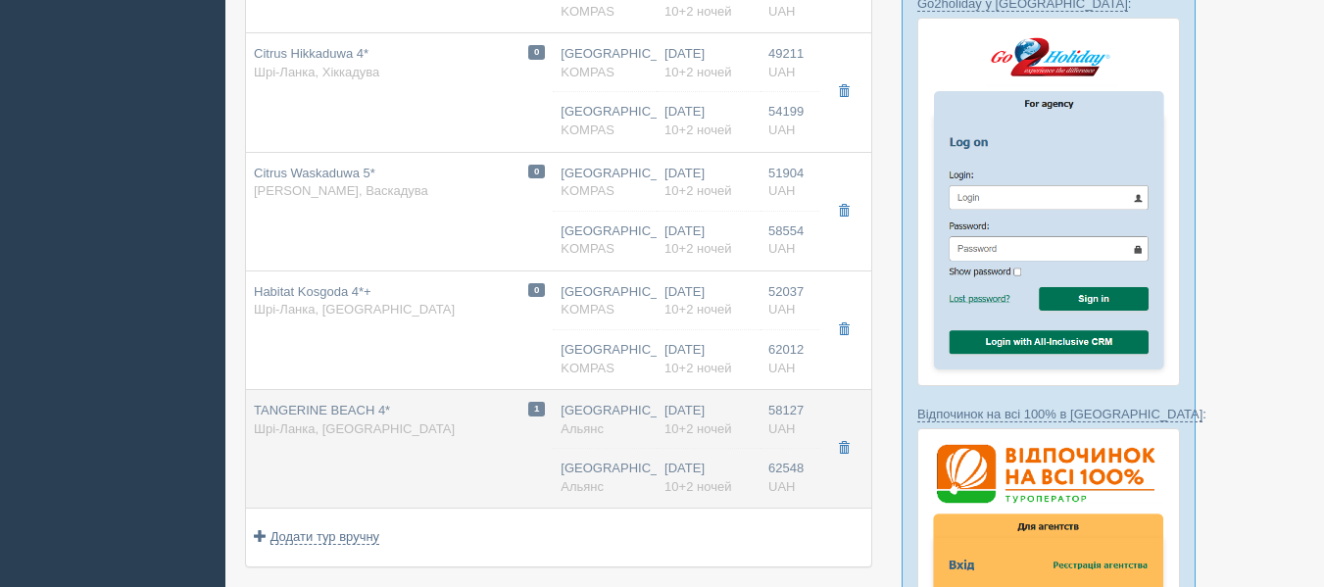
type input "STANDARD ROOM / DBL"
type input "Альянс"
type input "https://www.alliance.ua/countries/shrilanka/tours/sri-lanka-z-kyeva-air-arabia-…"
type input "62548.00"
type input "14:15"
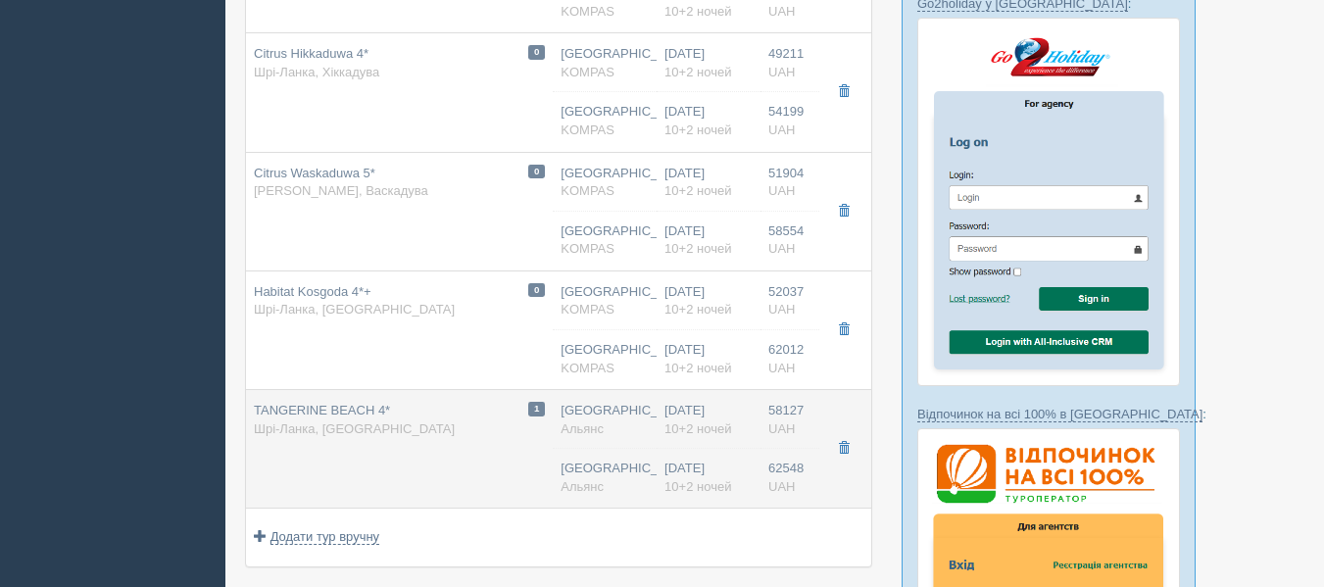
type input "04:20"
type input "05:00"
type input "13:25"
type input "STANDARD ROOM / DBL"
type input "Альянс"
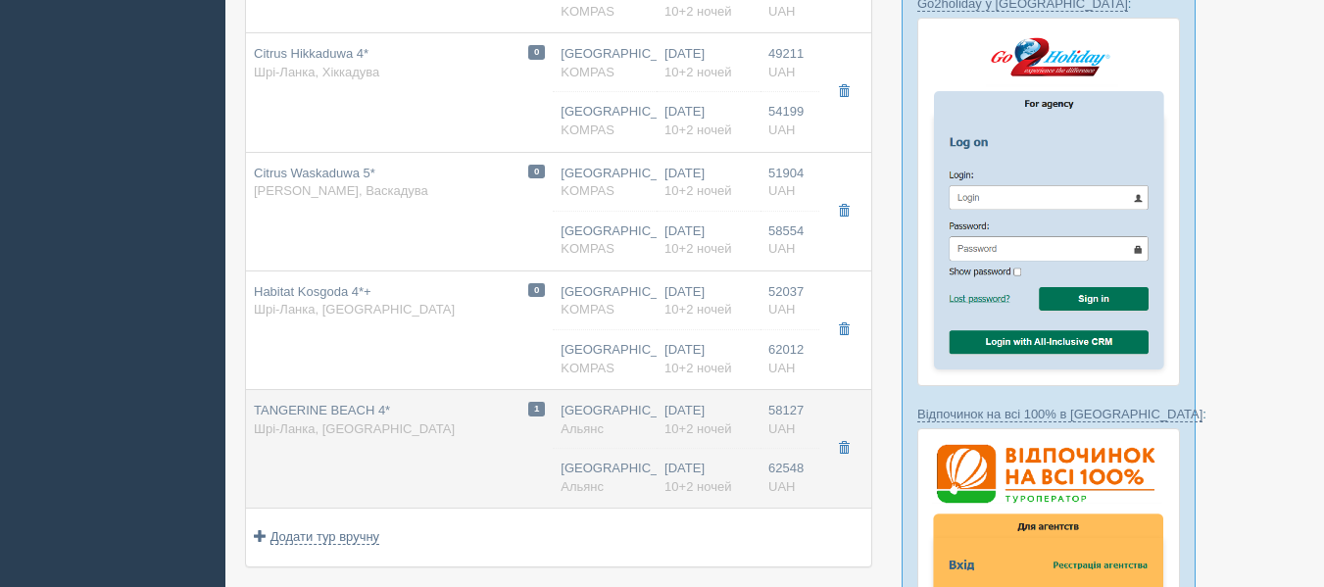
type input "https://www.alliance.ua/countries/shrilanka/tours/sri-lanka-z-kyeva-air-arabia-…"
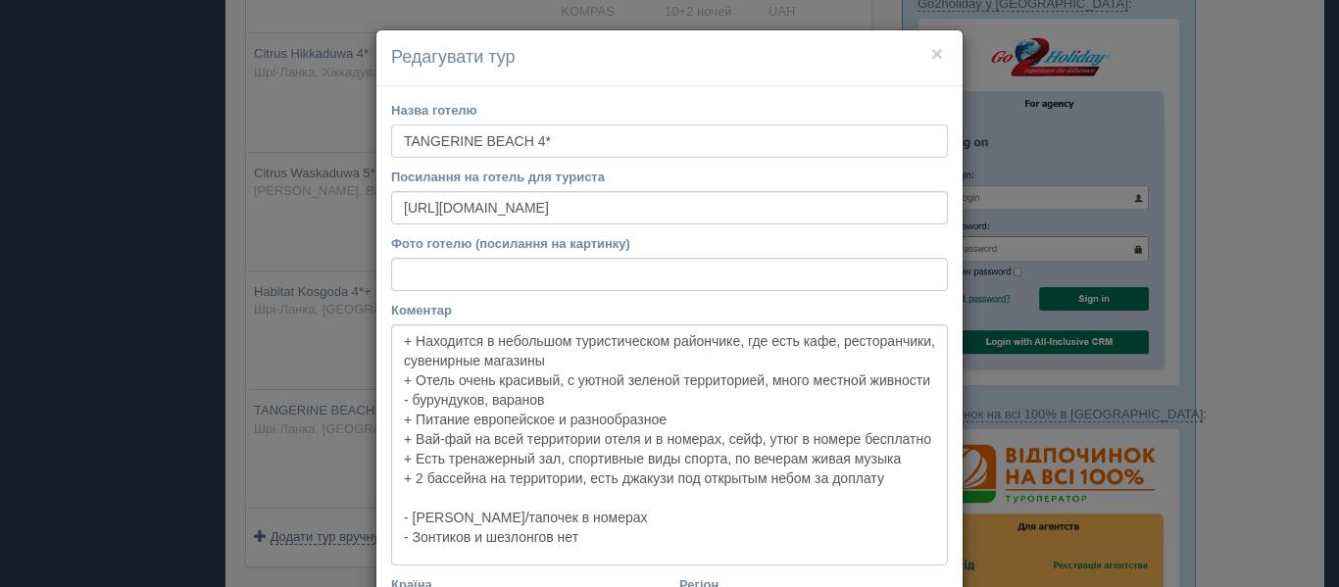
drag, startPoint x: 394, startPoint y: 138, endPoint x: 548, endPoint y: 150, distance: 154.3
click at [548, 150] on input "TANGERINE BEACH 4*" at bounding box center [669, 140] width 557 height 33
drag, startPoint x: 764, startPoint y: 222, endPoint x: 404, endPoint y: 199, distance: 361.4
click at [404, 199] on input "https://www.booking.com/hotel/lk/tangerine-beach.uk.html" at bounding box center [669, 207] width 557 height 33
click at [784, 214] on input "https://www.booking.com/hotel/lk/tangerine-beach.uk.html" at bounding box center [669, 207] width 557 height 33
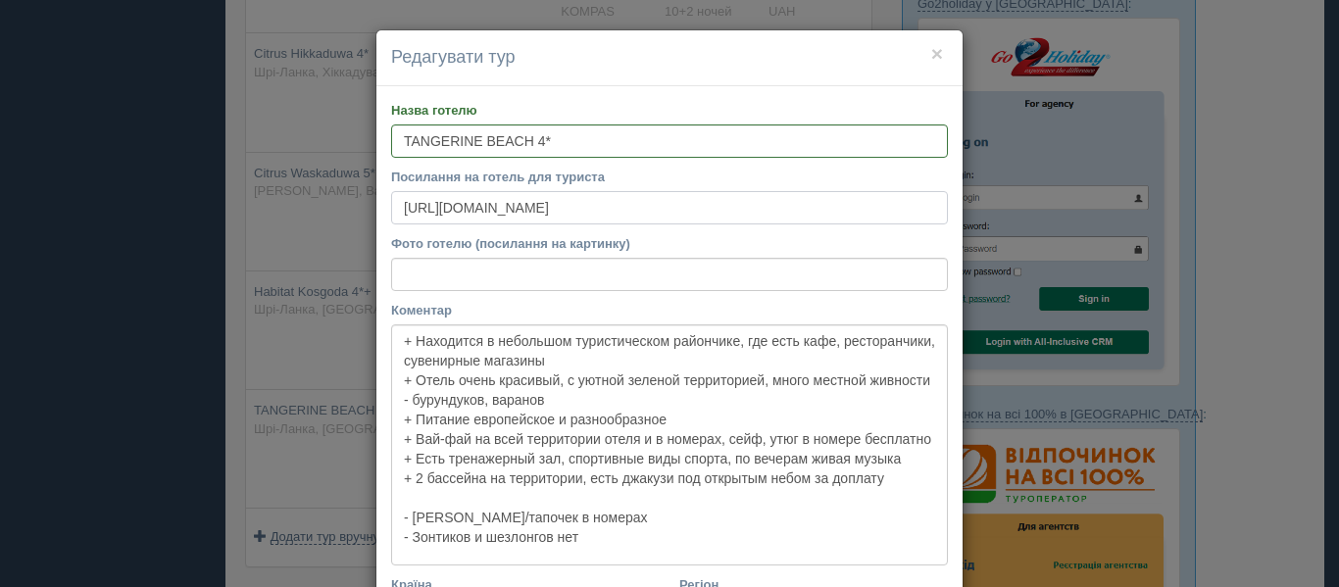
drag, startPoint x: 784, startPoint y: 214, endPoint x: 213, endPoint y: 221, distance: 571.4
click at [213, 221] on div "× Редагувати тур Назва готелю TANGERINE BEACH 4* Посилання на готель для турист…" at bounding box center [669, 293] width 1339 height 587
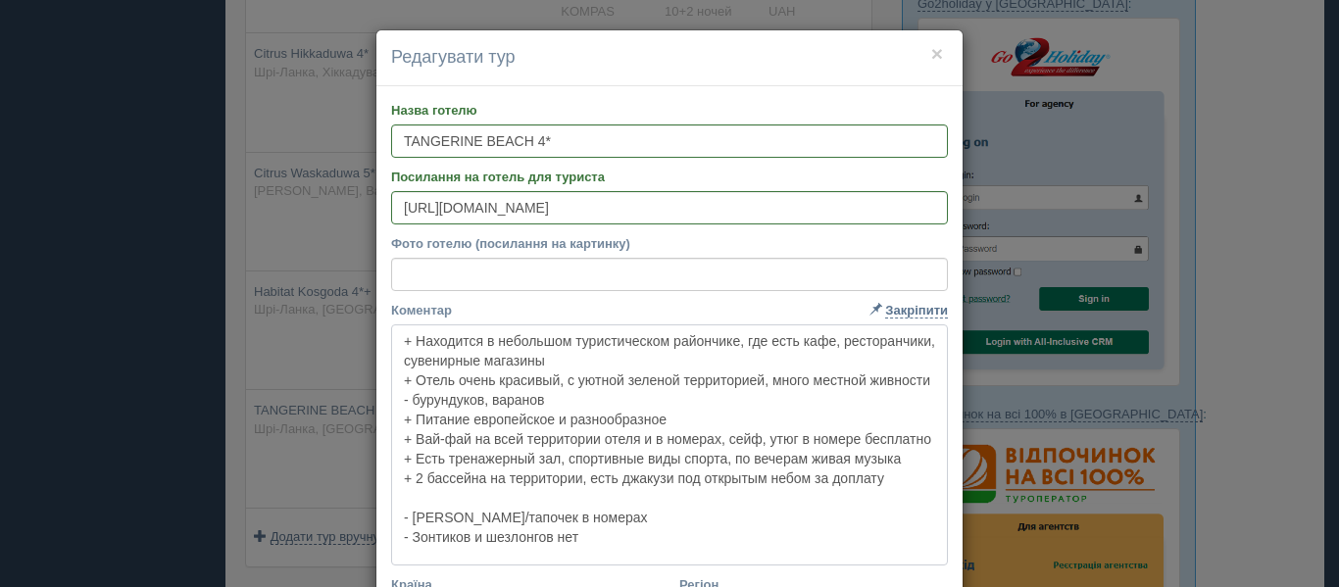
drag, startPoint x: 404, startPoint y: 357, endPoint x: 596, endPoint y: 543, distance: 267.5
click at [596, 543] on textarea "+ Находится в небольшом туристическом райончике, где есть кафе, ресторанчики, с…" at bounding box center [669, 444] width 557 height 241
drag, startPoint x: 596, startPoint y: 543, endPoint x: 318, endPoint y: 309, distance: 363.8
click at [318, 309] on div "× Редагувати тур Назва готелю TANGERINE BEACH 4* Посилання на готель для турист…" at bounding box center [669, 293] width 1339 height 587
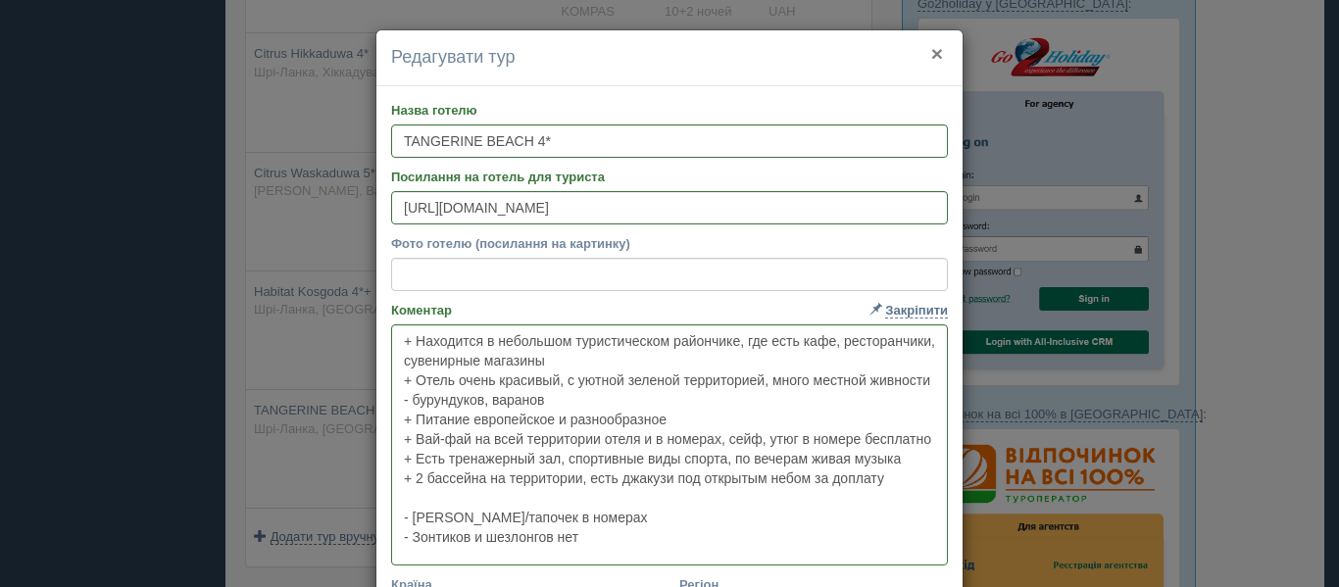
click at [931, 60] on button "×" at bounding box center [937, 53] width 12 height 21
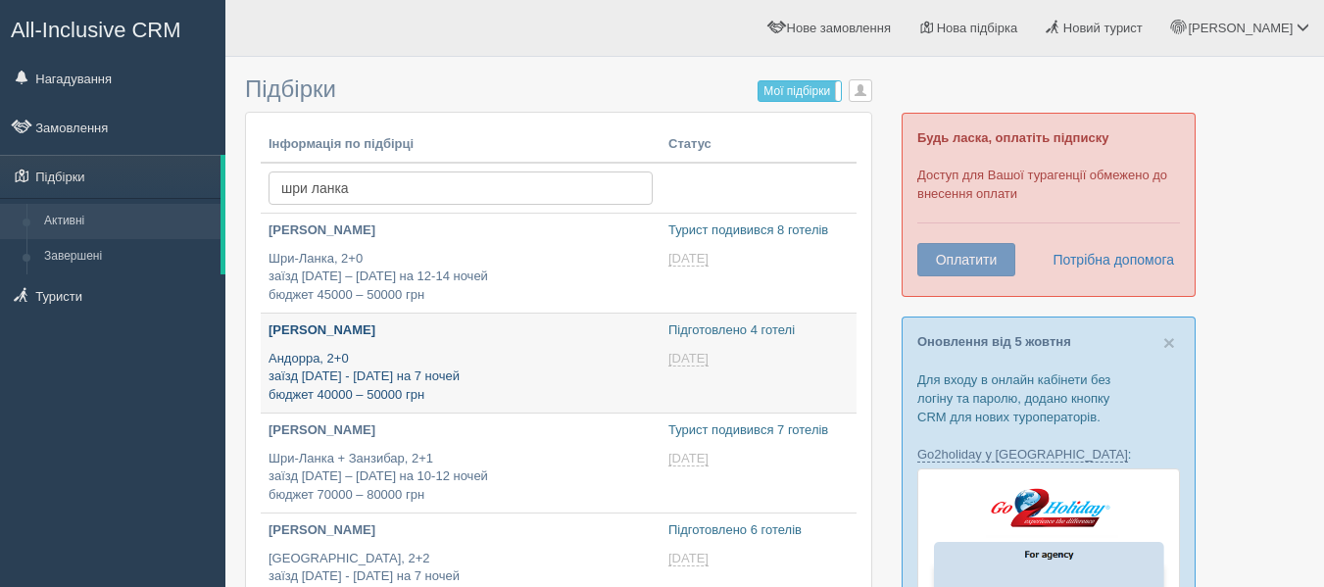
type input "[DATE] 20:40"
click at [472, 365] on p "Андорра, 2+0 заїзд 26 - 27 лютого на 7 ночей бюджет 40000 – 50000 грн" at bounding box center [461, 377] width 384 height 55
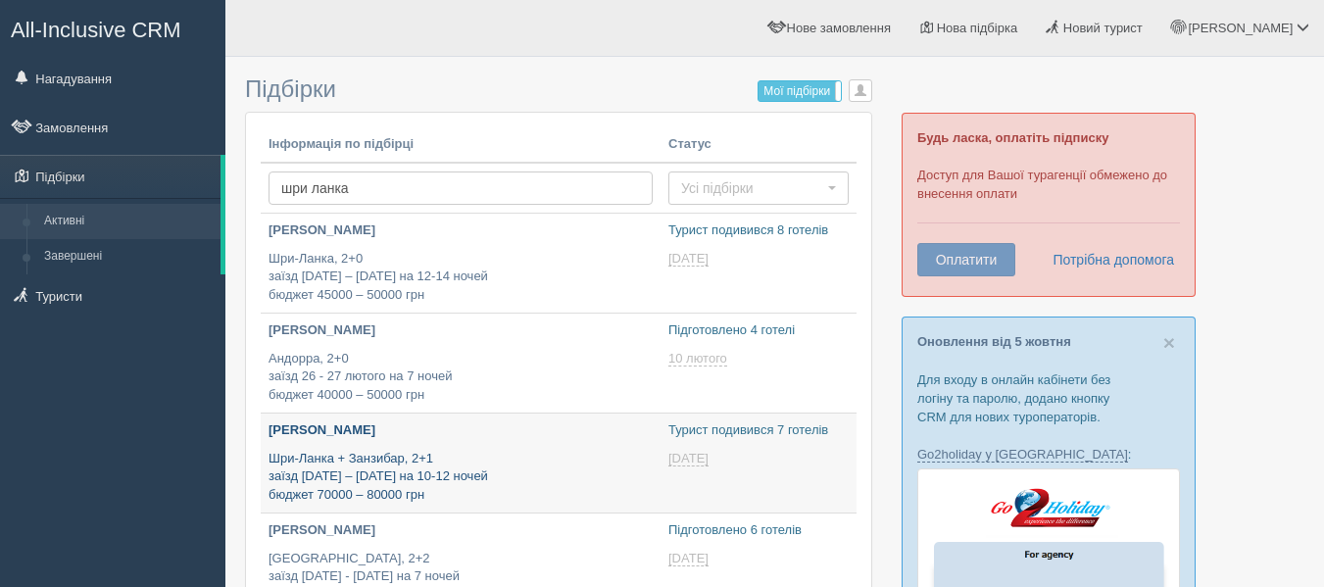
click at [384, 444] on div "[PERSON_NAME] Шри-Ланка + Занзибар, 2+1 заїзд [DATE] – [DATE] на 10-12 ночей бю…" at bounding box center [461, 462] width 384 height 82
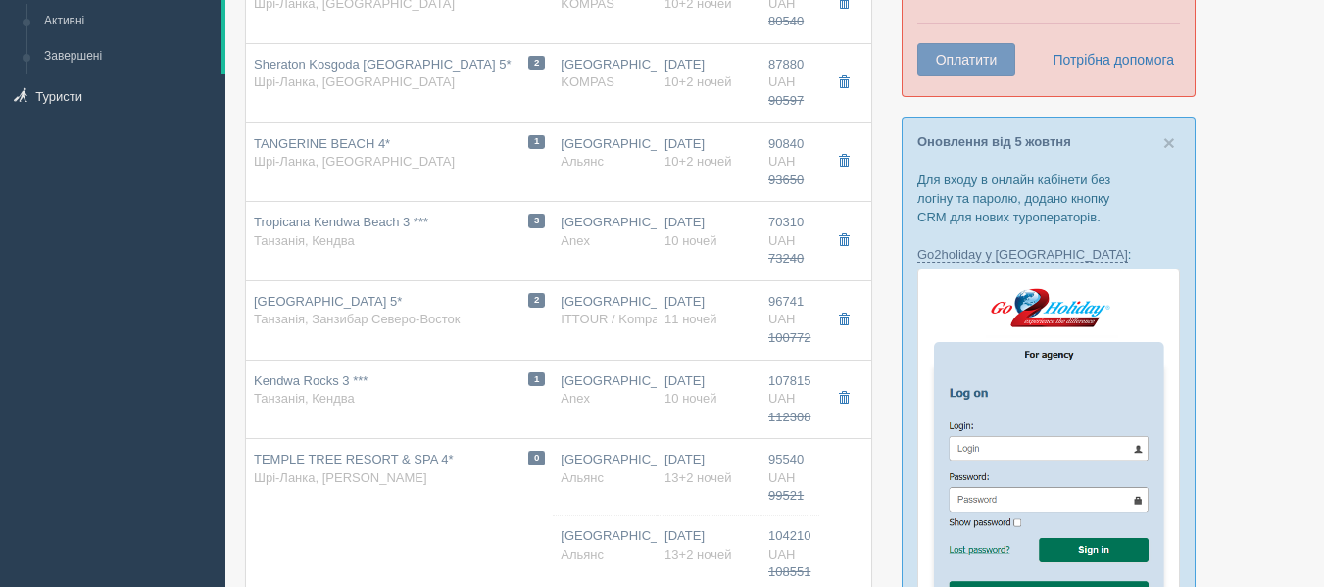
scroll to position [201, 0]
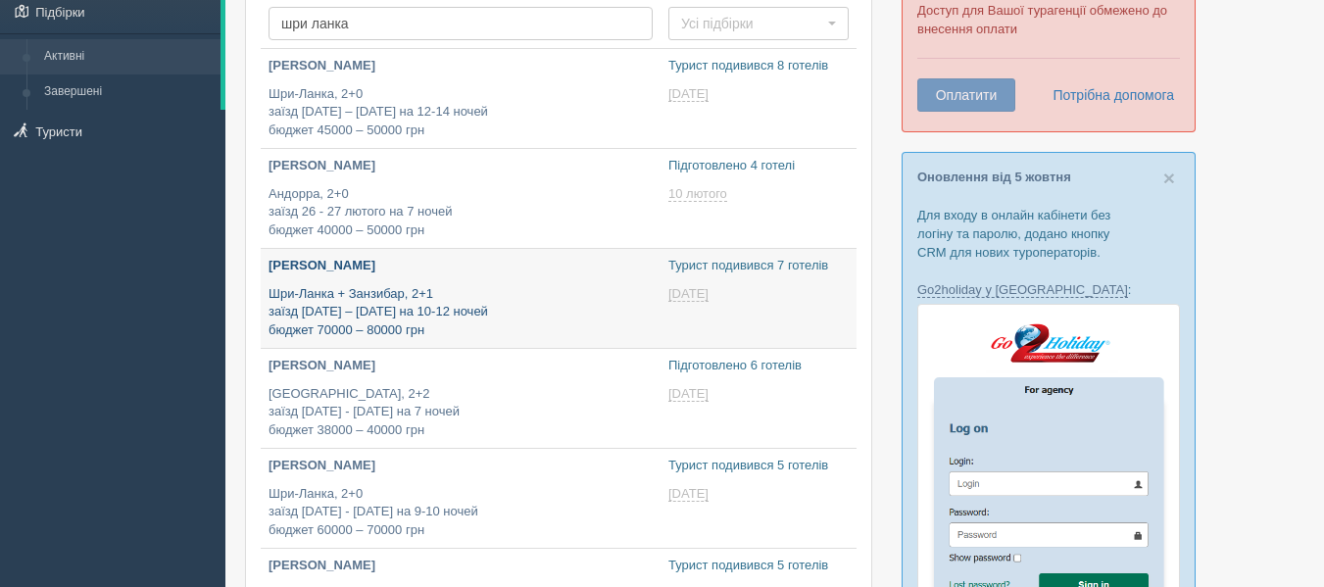
scroll to position [184, 0]
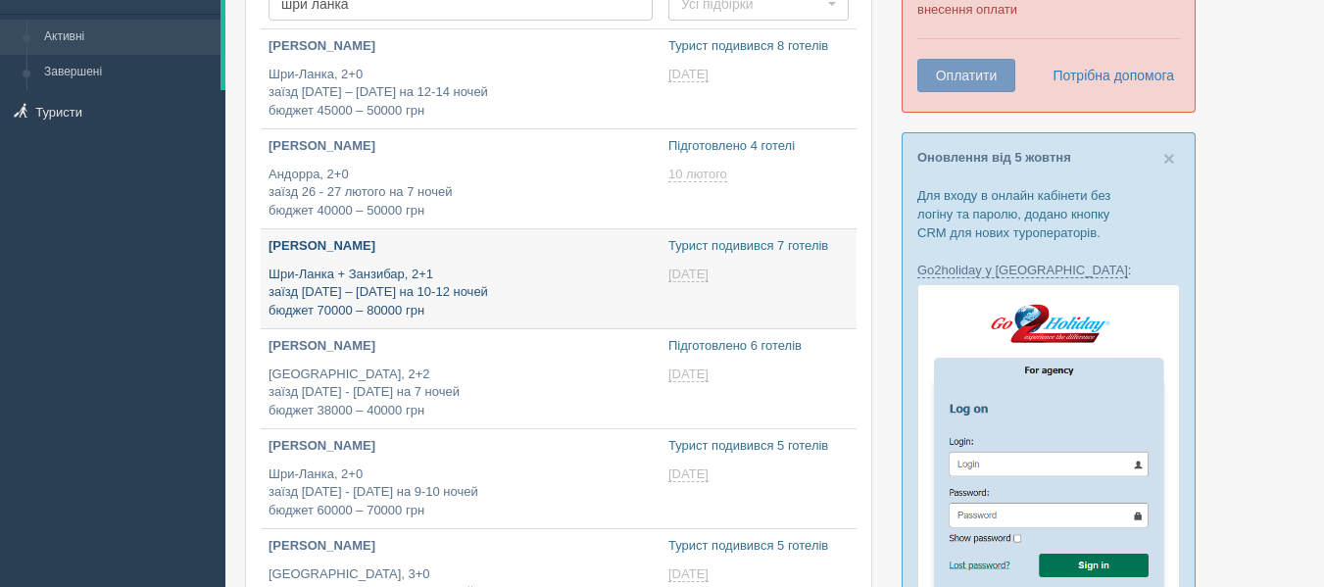
type input "[DATE] 18:40"
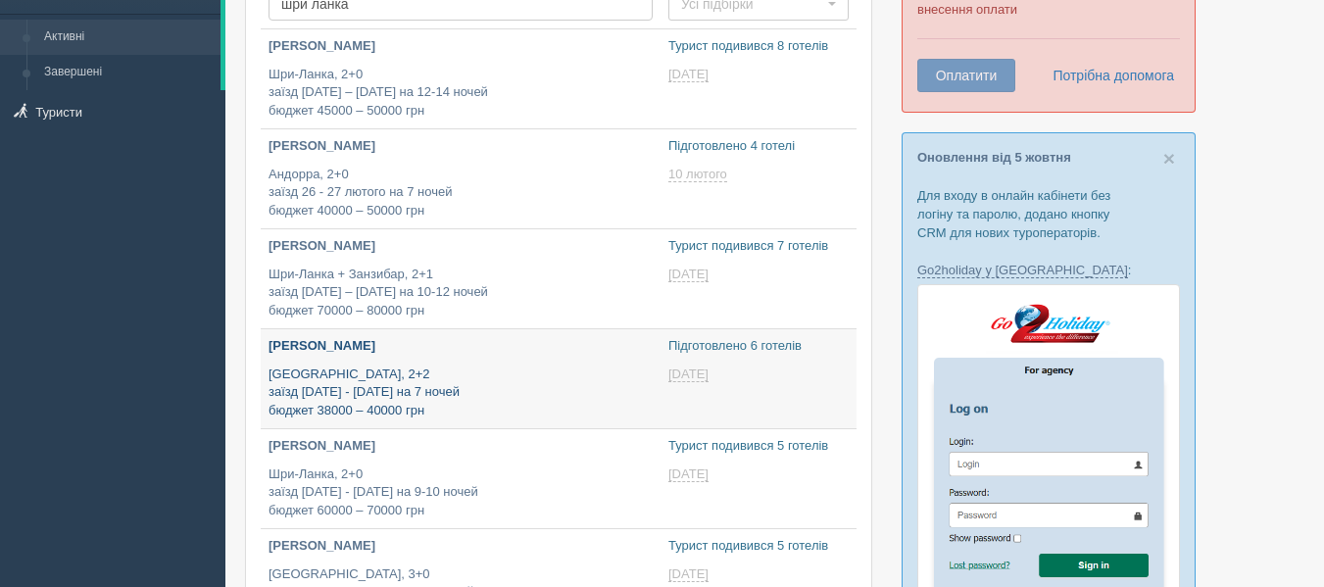
click at [473, 399] on p "Египет, 2+2 заїзд 20 - 24 квітня на 7 ночей бюджет 38000 – 40000 грн" at bounding box center [461, 393] width 384 height 55
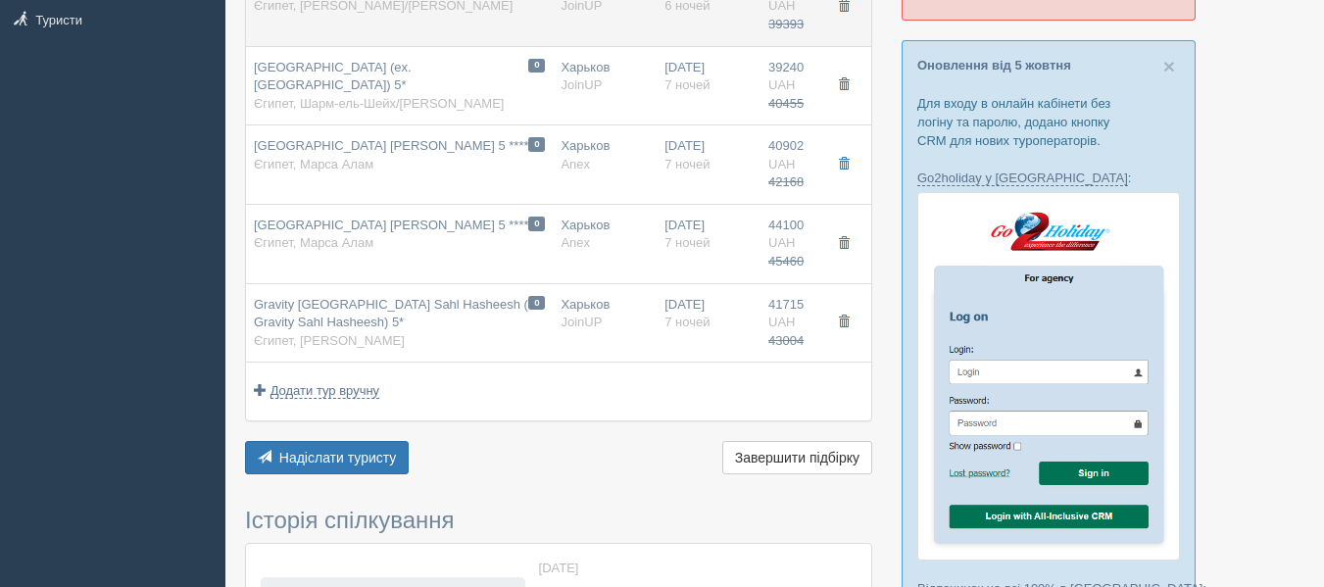
scroll to position [277, 0]
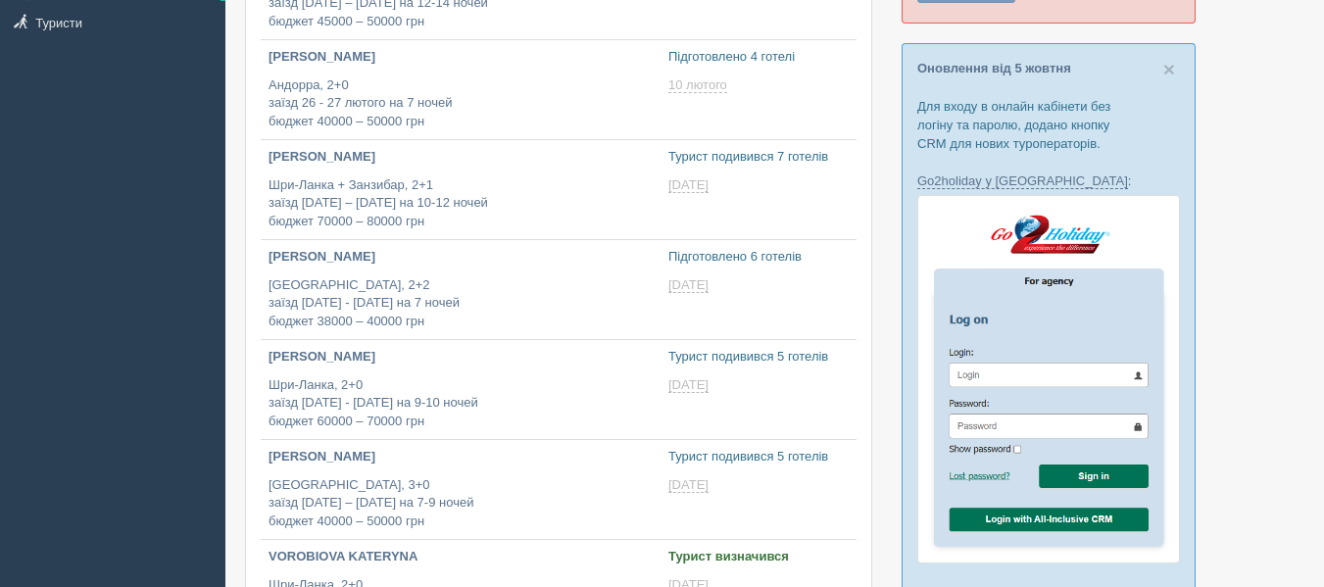
type input "[DATE] 15:25"
click at [351, 409] on p "Шри-Ланка, 2+0 заїзд [DATE] - [DATE] на 9-10 ночей бюджет 60000 – 70000 грн" at bounding box center [461, 402] width 384 height 55
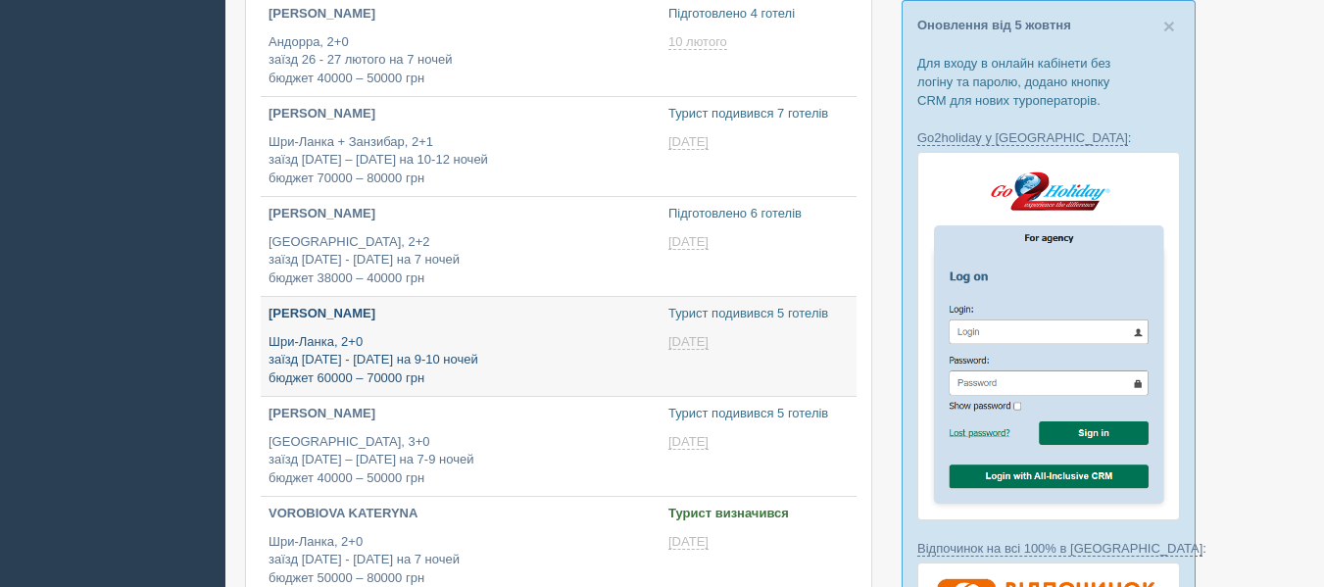
scroll to position [319, 0]
type input "[DATE] 16:35"
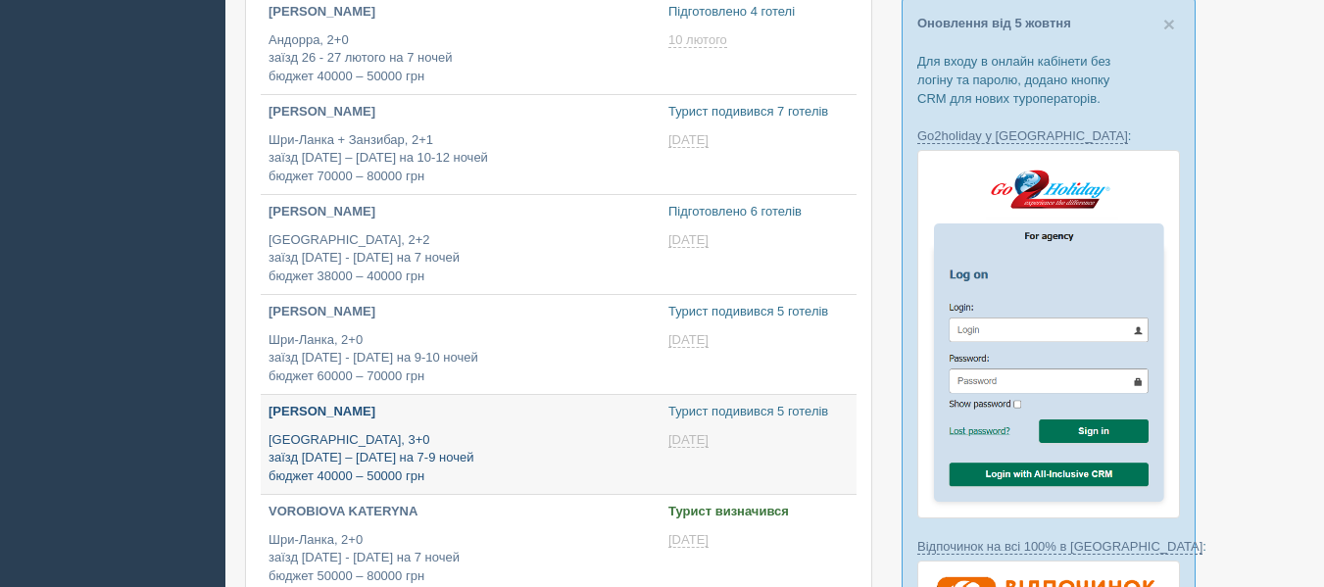
click at [386, 431] on p "Египет, 3+0 заїзд 26 лютого – 7 березня на 7-9 ночей бюджет 40000 – 50000 грн" at bounding box center [461, 458] width 384 height 55
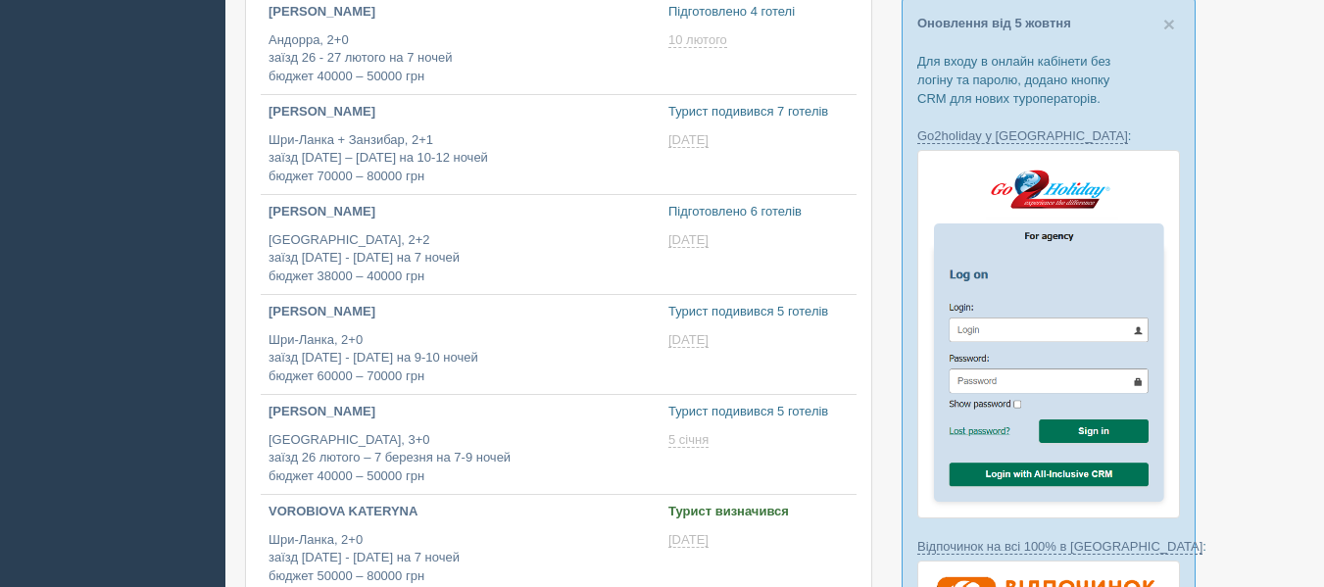
type input "[DATE] 16:55"
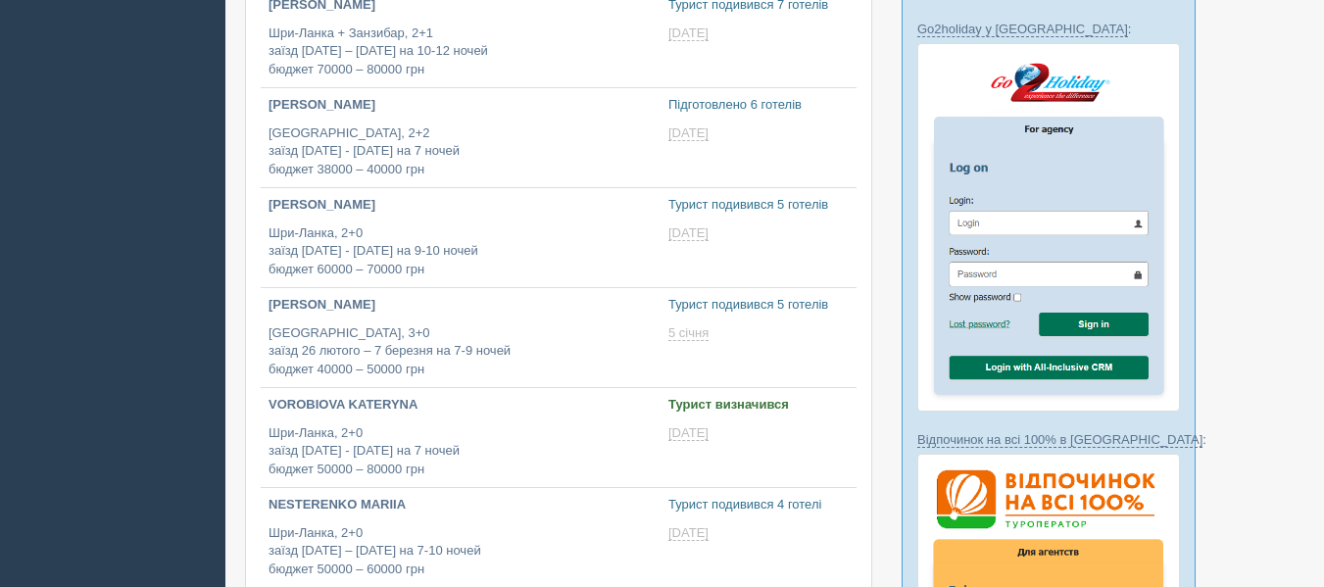
scroll to position [435, 0]
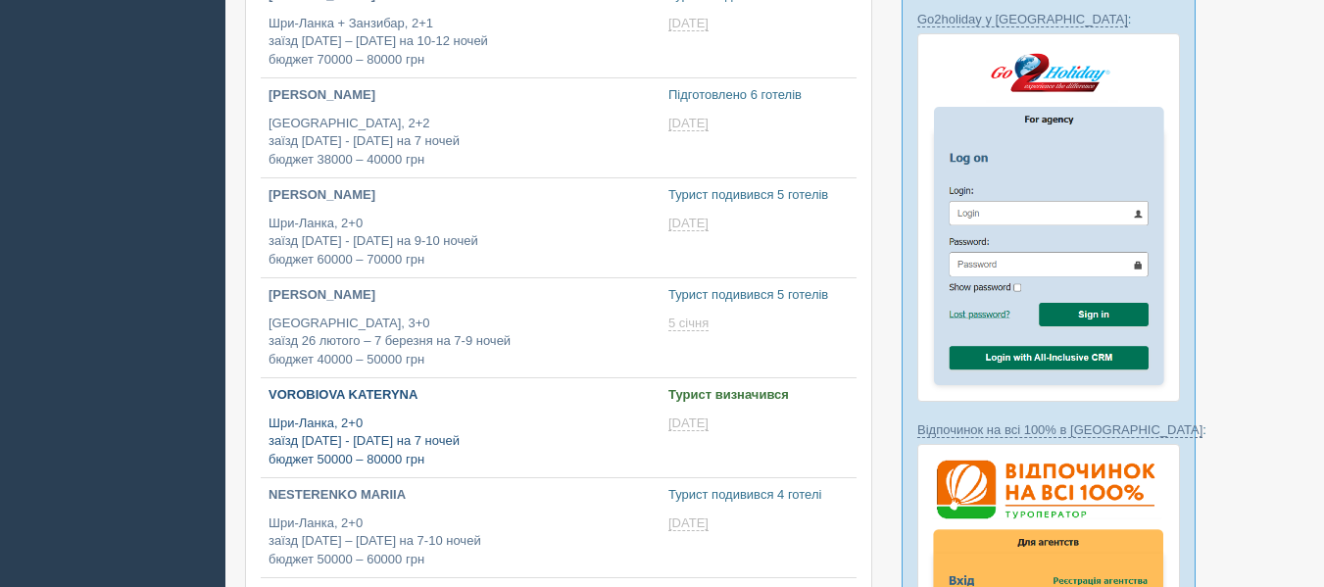
click at [434, 424] on p "Шри-Ланка, 2+0 заїзд [DATE] - [DATE] на 7 ночей бюджет 50000 – 80000 грн" at bounding box center [461, 442] width 384 height 55
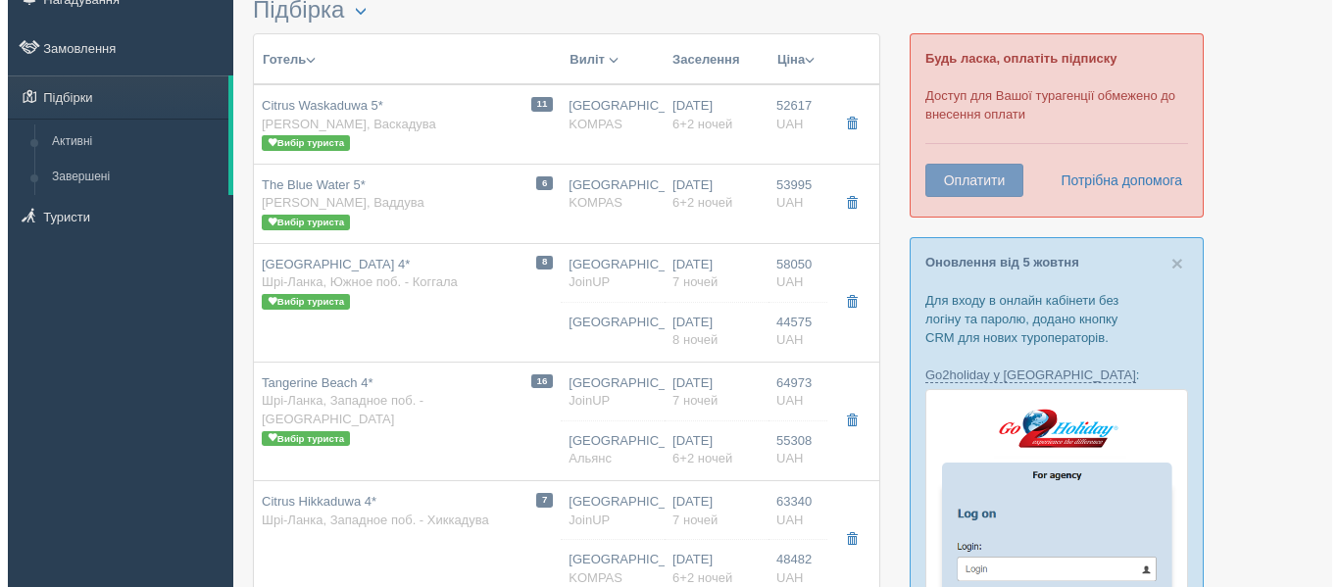
scroll to position [78, 0]
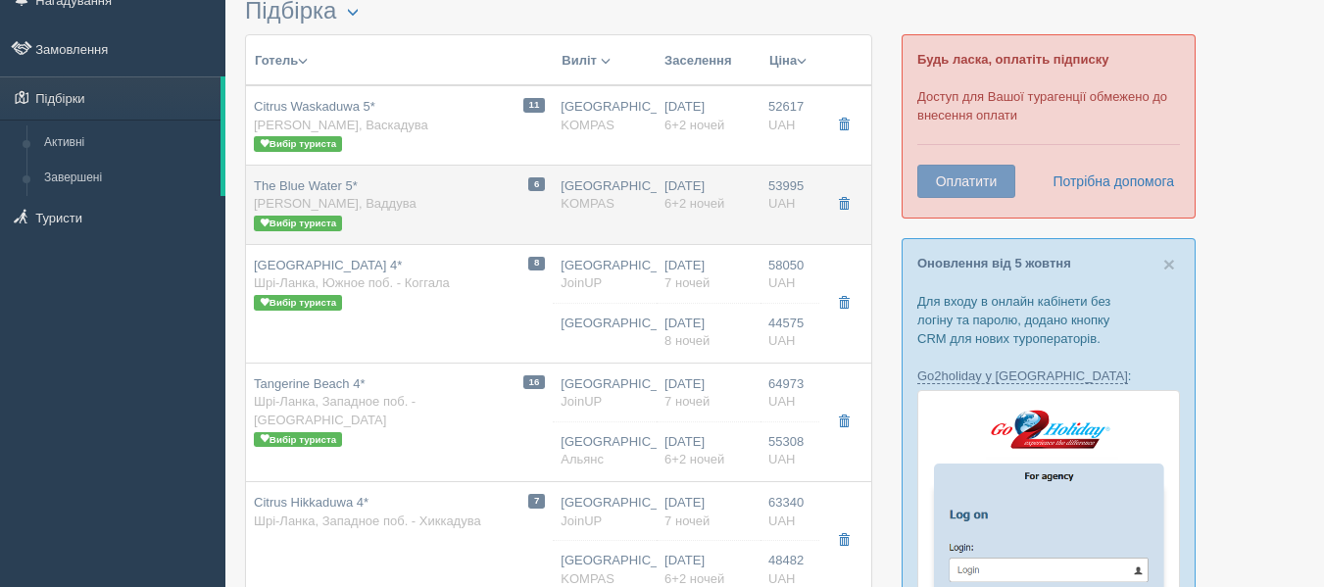
click at [460, 198] on div "6 The Blue Water 5* Шрі-Ланка, Ваддува Вибір туриста" at bounding box center [399, 204] width 291 height 55
type input "The Blue Water 5*"
type input "https://www.booking.com/hotel/lk/the-blue-water.ru.html#"
type textarea "+ Хорошая пятерка с зеленой территорией, много живности - попугаи, цапли, бурун…"
type input "Шри-Ланка"
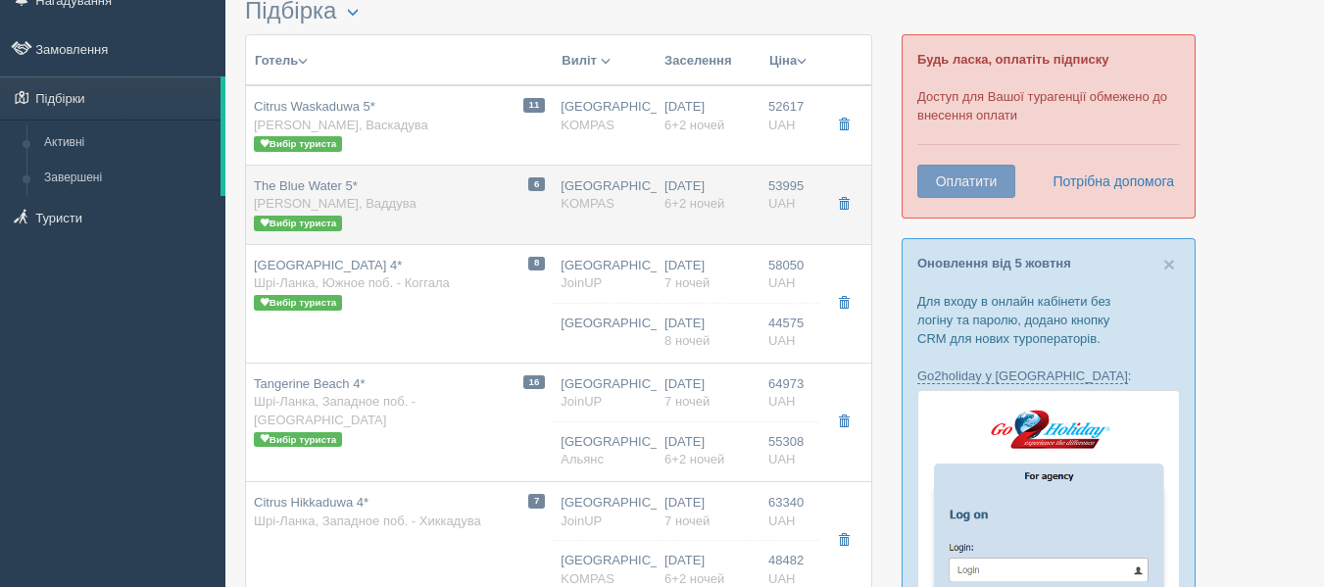
type input "Ваддува"
type input "53995.00"
type input "[GEOGRAPHIC_DATA]"
type input "13:25"
type input "03:00"
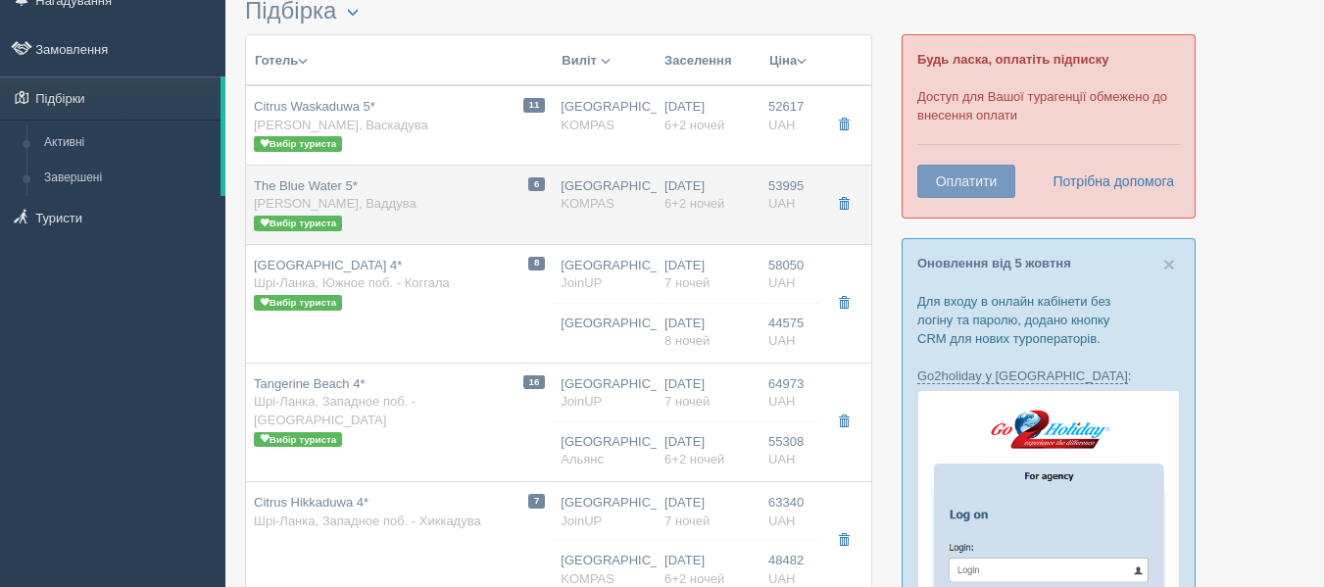
type input "03:40"
type input "12:35"
type input "6+2"
type input "Deluxe / DBL"
type input "Завтрак + ужин"
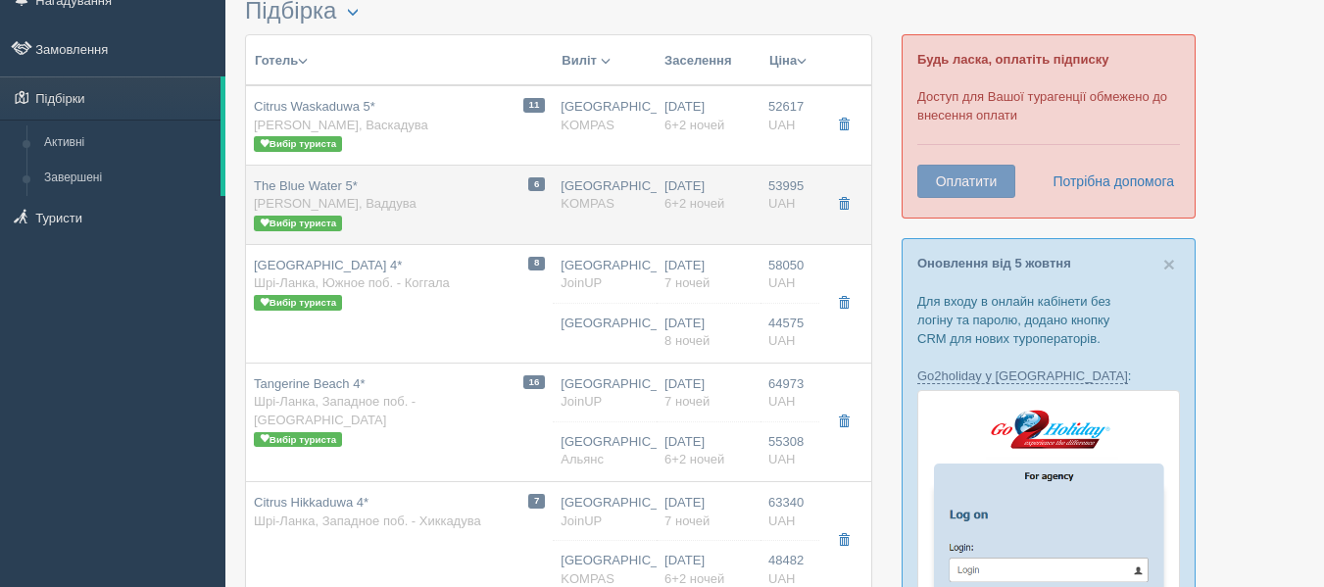
type input "KOMPAS"
type input "https://kompastour.com/hotel_redirect.php?redirect_url=/srilanka/wadduwa/the_bl…"
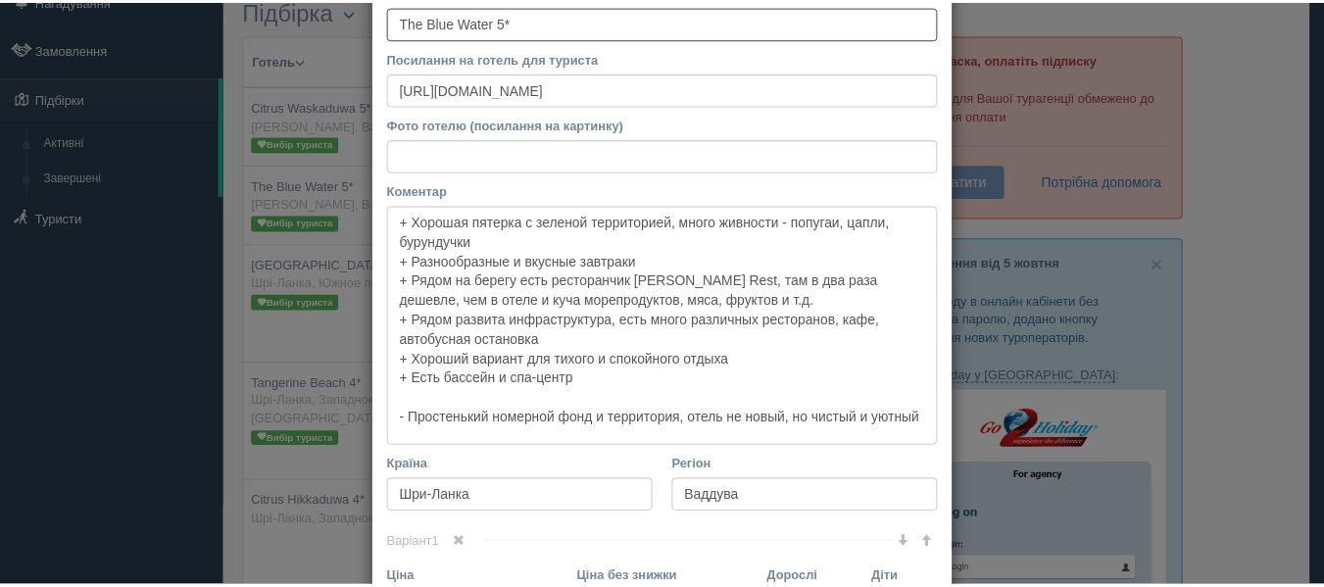
scroll to position [0, 0]
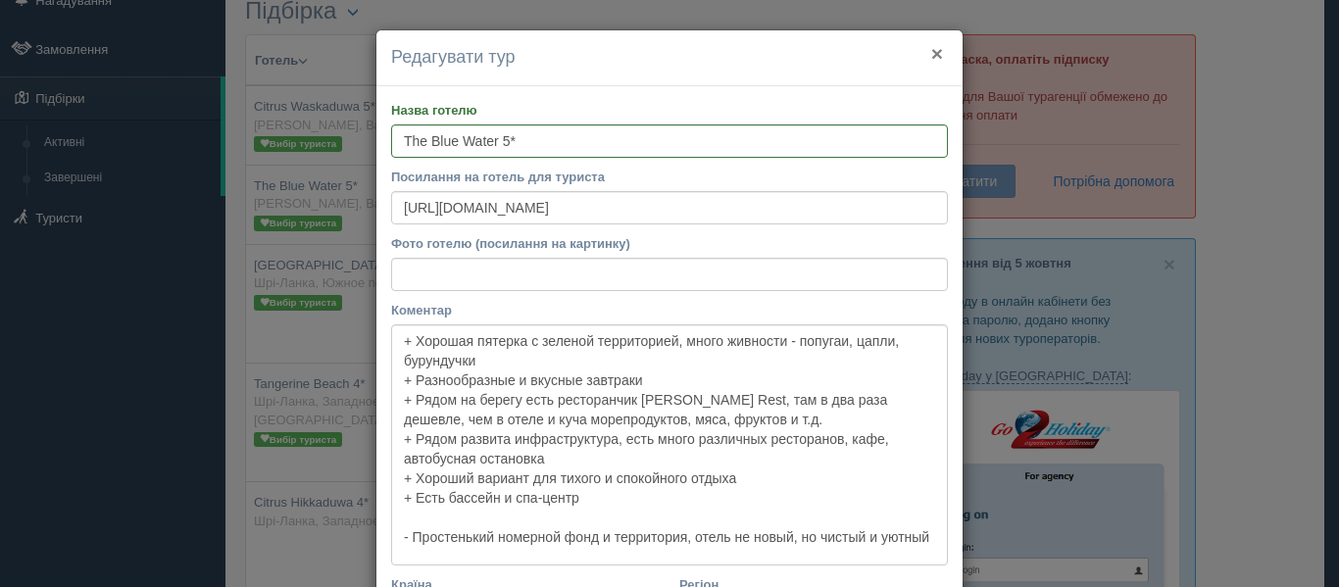
click at [931, 58] on button "×" at bounding box center [937, 53] width 12 height 21
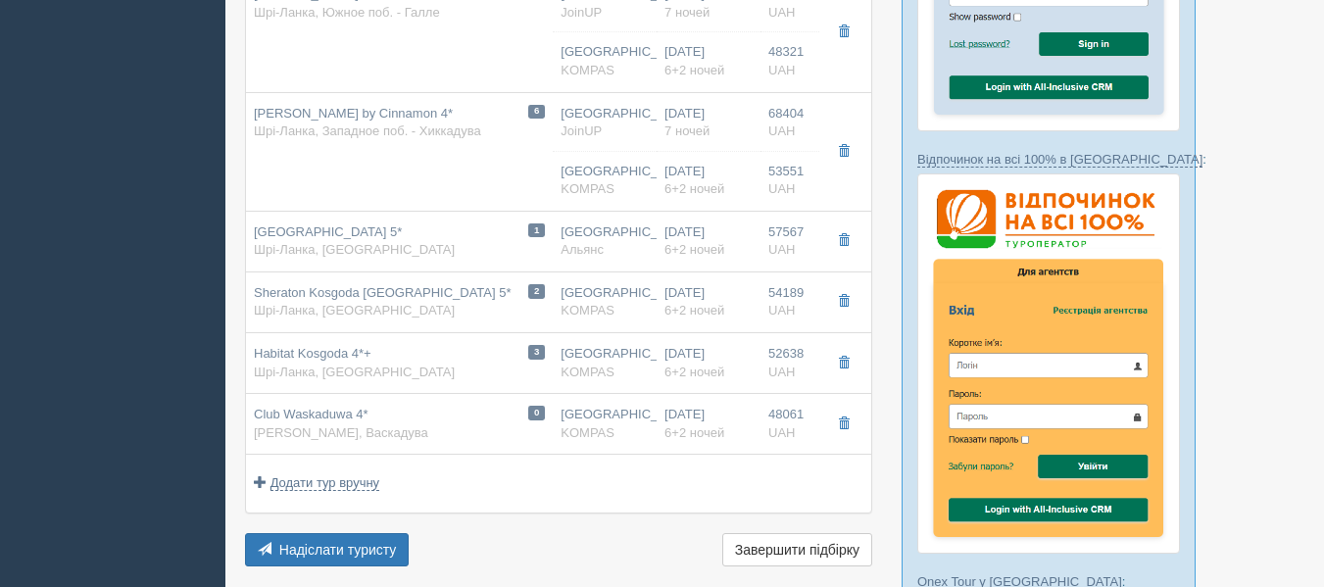
scroll to position [707, 0]
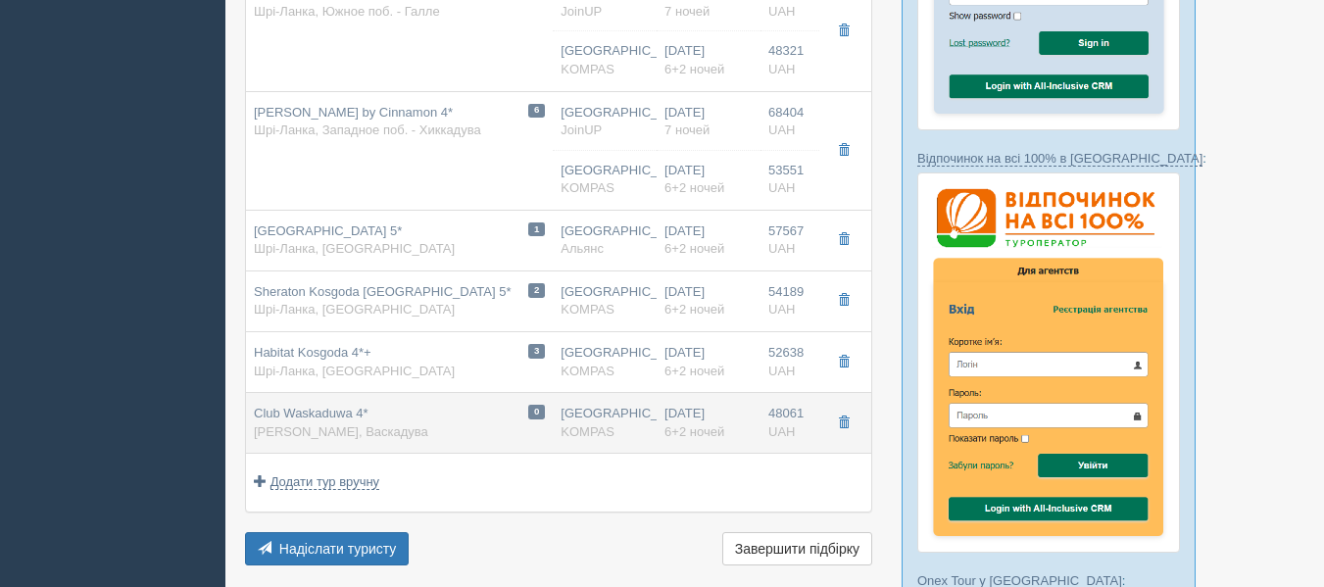
click at [461, 421] on div "0 Club Waskaduwa 4* Шрі-Ланка, Васкадува" at bounding box center [399, 423] width 291 height 36
type input "Club Waskaduwa 4*"
type input "https://www.booking.com/hotel/lk/club-waskaduwa-beach-resort-amp-spa.ru.html"
type textarea "+ Отель расположен на пляже в Калутаре + Один из самых бюджетных вариантов + От…"
type input "Васкадува"
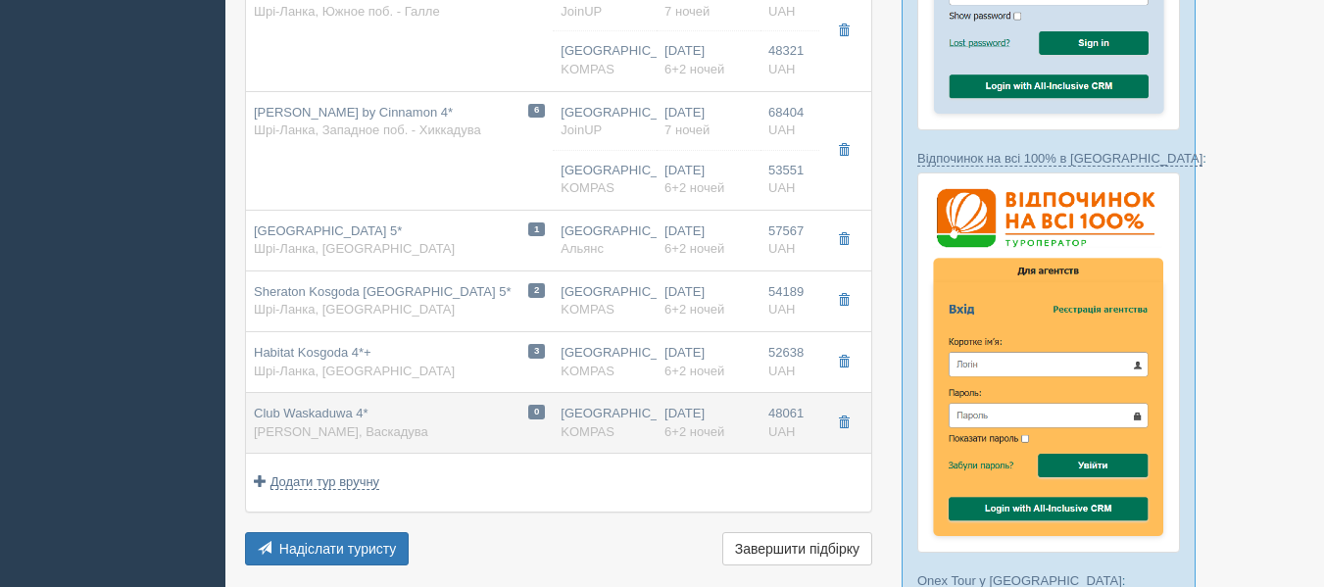
type input "48061.00"
type input "13:25"
type input "03:00"
type input "03:40"
type input "12:35"
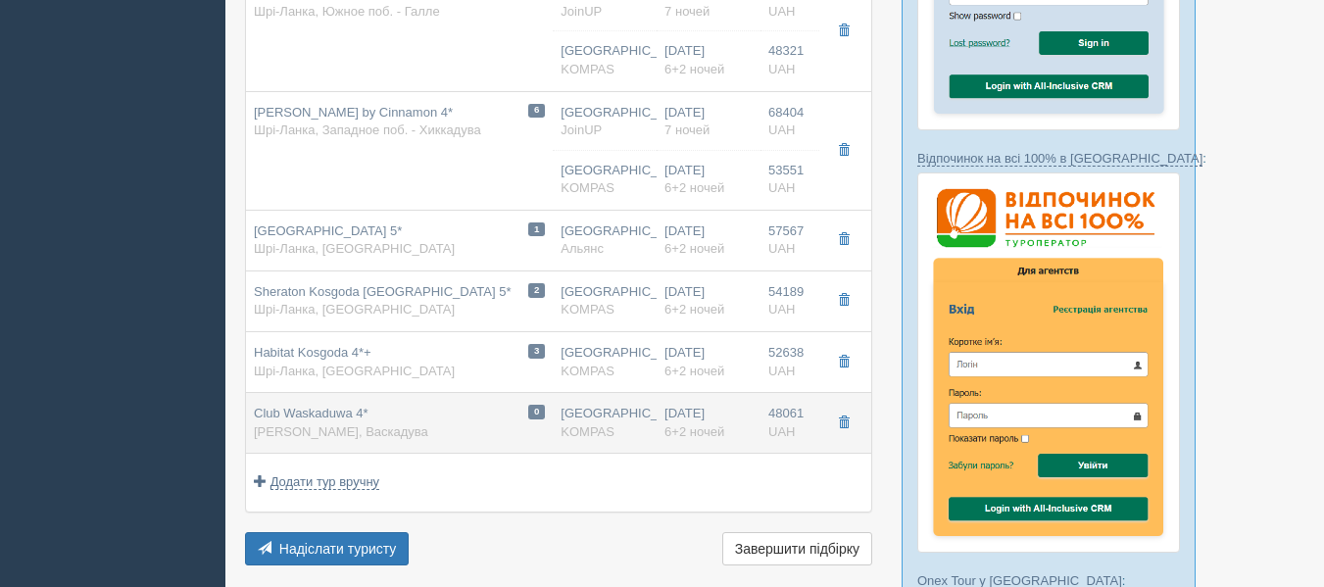
type input "GARDEN DELUXE / DBL"
type input "https://kompastour.com/hotel_redirect.php?redirect_url=/srilanka/kalutara/club_…"
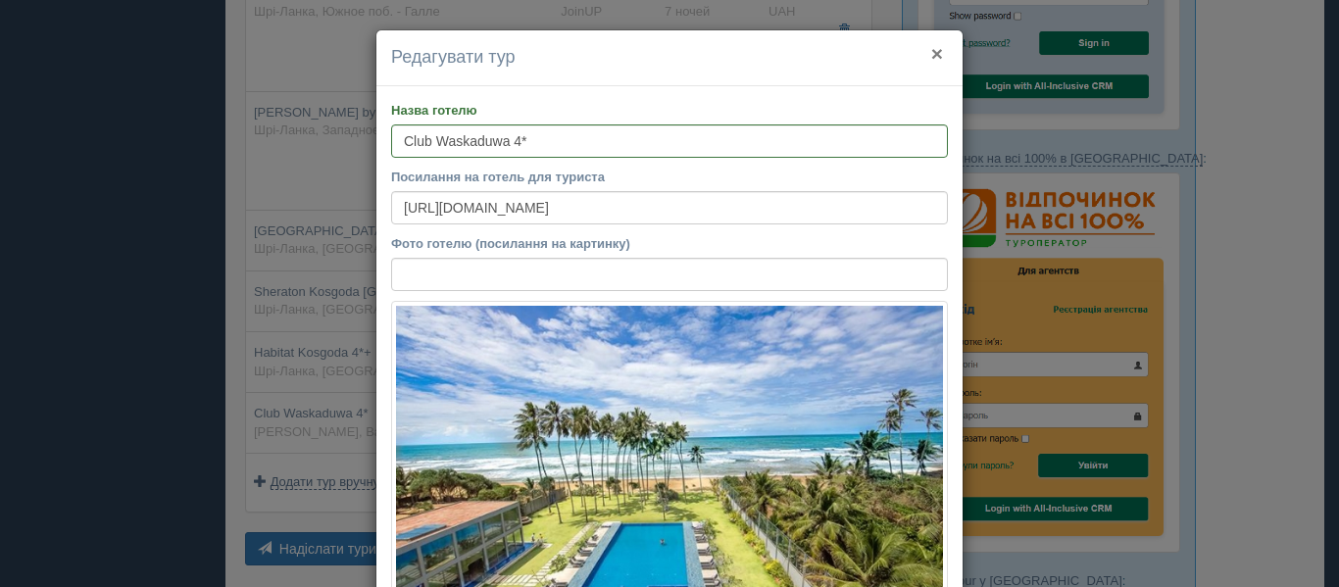
click at [931, 53] on button "×" at bounding box center [937, 53] width 12 height 21
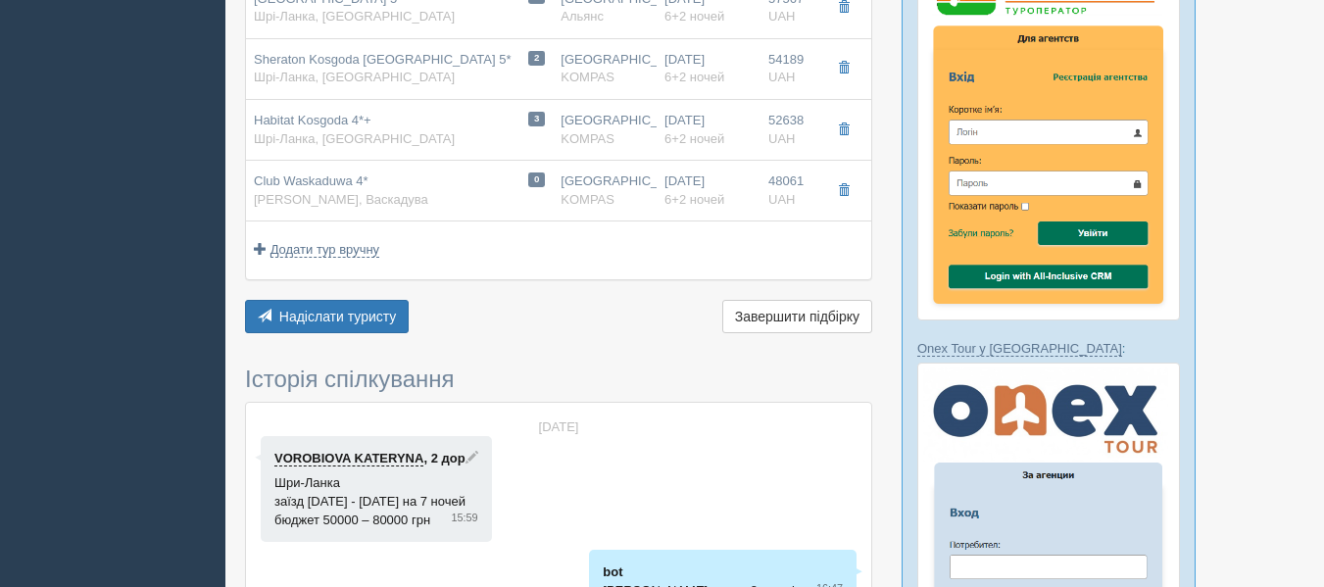
scroll to position [969, 0]
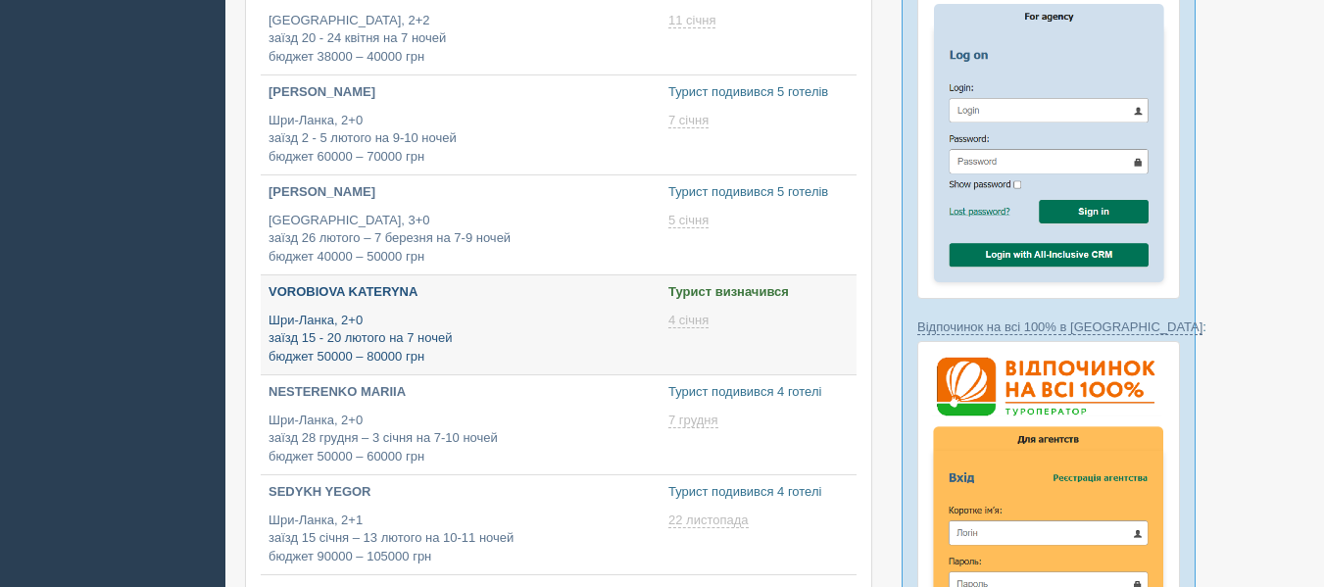
type input "2025-10-07 19:10"
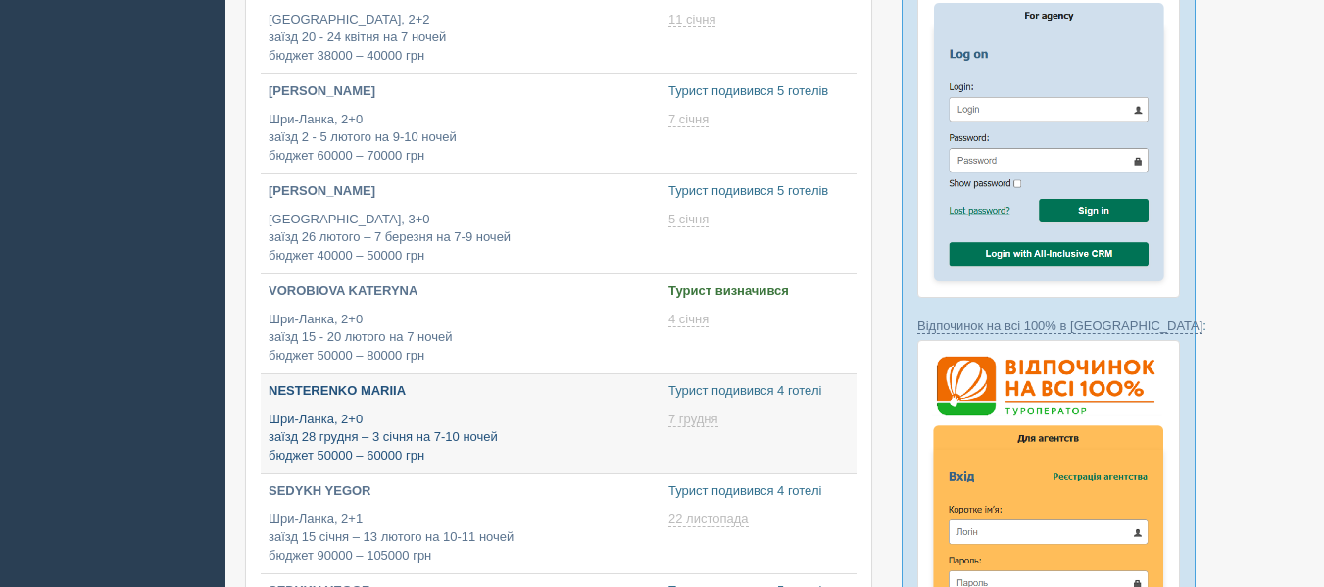
type input "[DATE] 21:00"
click at [395, 420] on p "Шри-Ланка, 2+0 заїзд 28 грудня – 3 січня на 7-10 ночей бюджет 50000 – 60000 грн" at bounding box center [461, 438] width 384 height 55
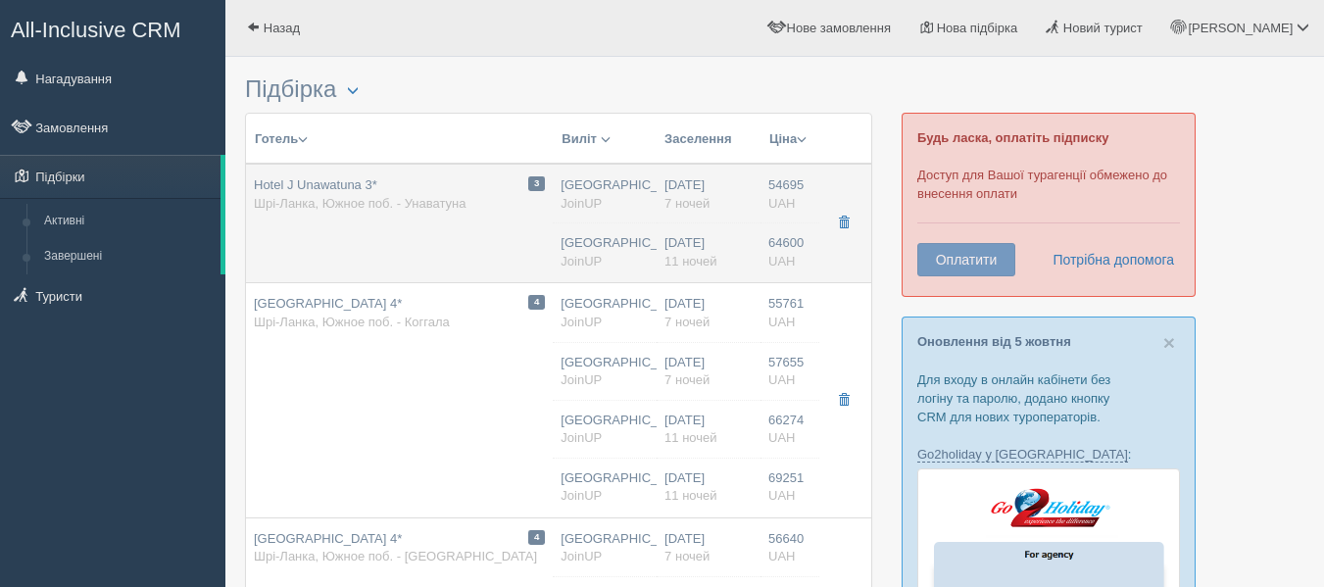
click at [333, 190] on span "Hotel J Unawatuna 3*" at bounding box center [315, 184] width 123 height 15
type input "Hotel J Unawatuna 3*"
type input "https://www.booking.com/hotel/lk/j-unawatuna.ru.html"
type textarea "Новенький, симпатичный отель Отель Hotel J Unawatuna расположен в небольшом при…"
type input "Шри-Ланка"
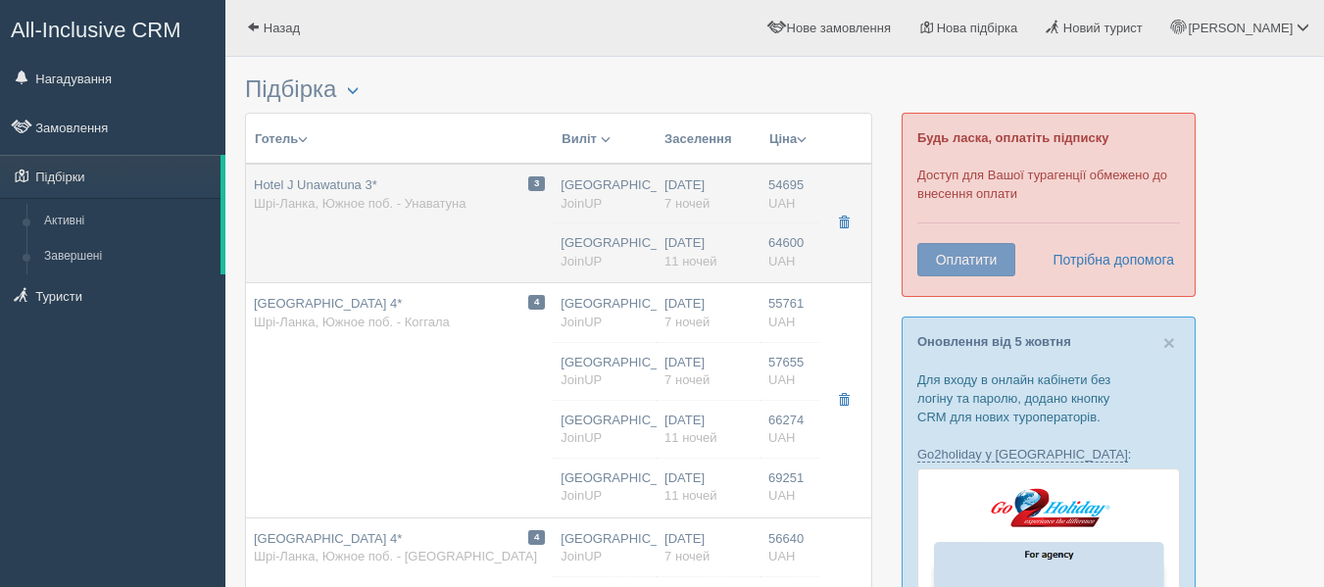
type input "Южное поб. - Унаватуна"
type input "54695.00"
type input "Киев"
type input "06:05"
type input "20:15"
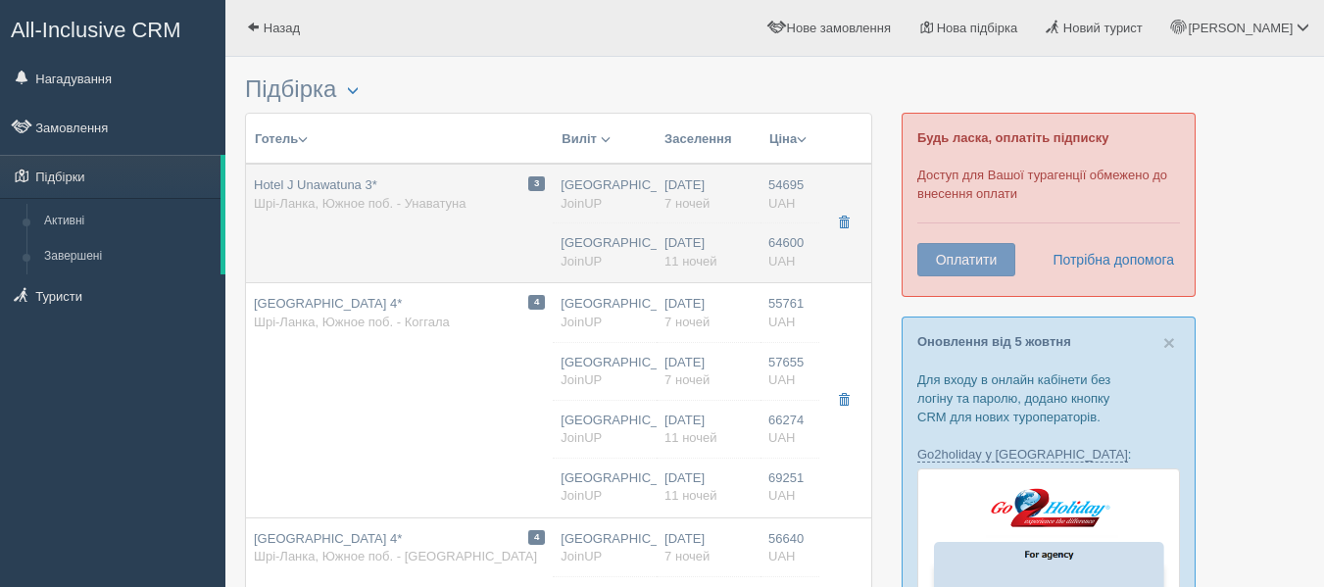
type input "17:15"
type input "01:50"
type input "7"
type input "Standard Room / DBL"
type input "Завтраки"
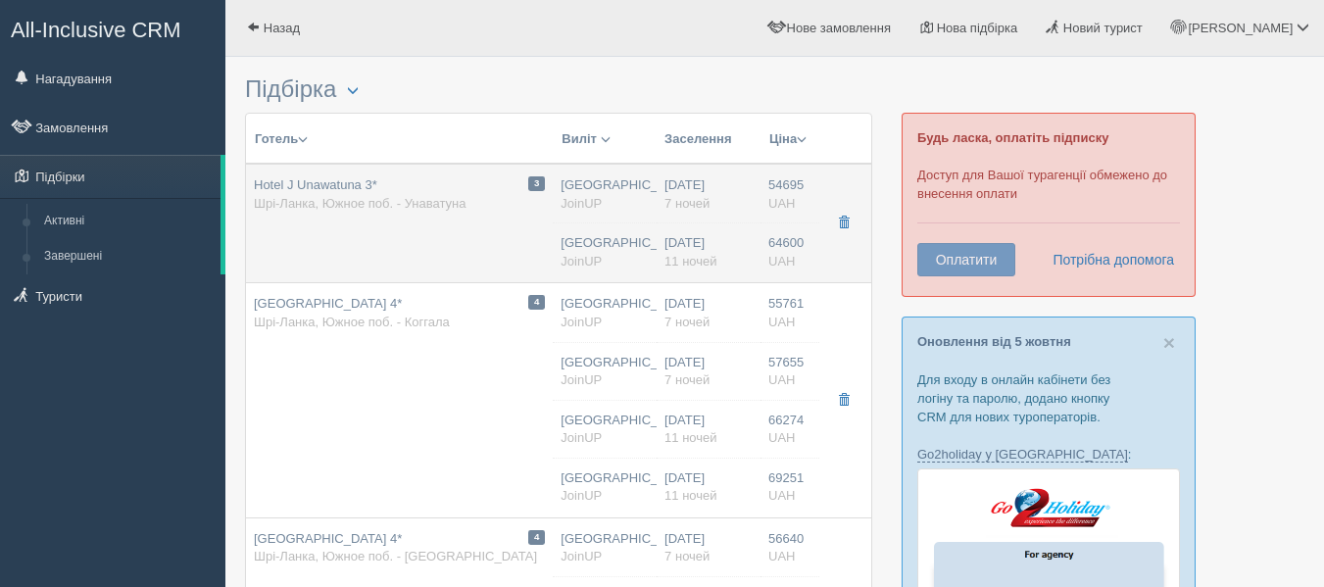
type input "JoinUP"
type input "https://joinup.ua/hotel/hotel-j-unawatuna/"
type input "64600.00"
type input "[GEOGRAPHIC_DATA]"
type input "06:05"
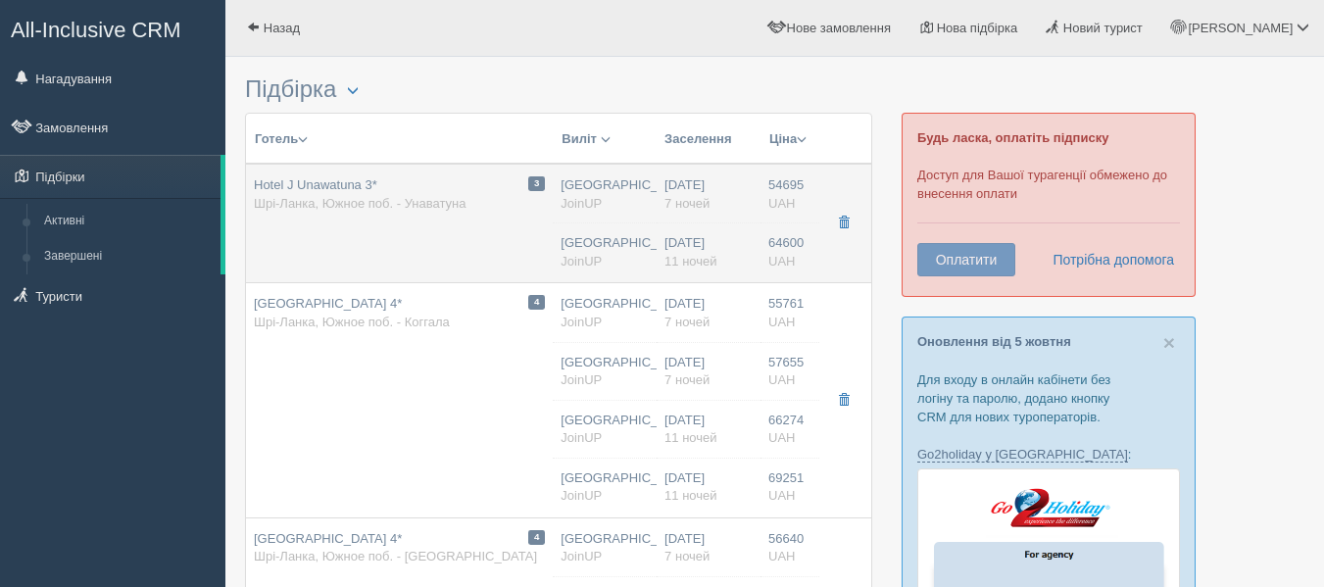
type input "20:15"
type input "17:15"
type input "01:50"
type input "11"
type input "Standard Room / DBL"
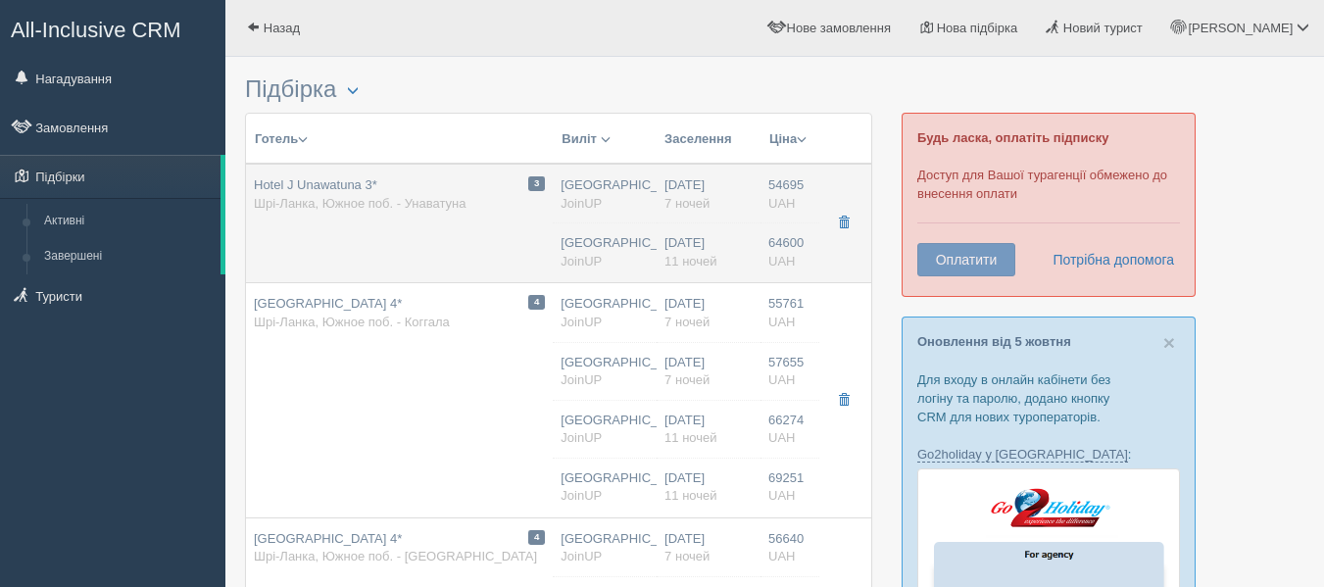
type input "Завтраки"
type input "JoinUP"
type input "https://joinup.ua/hotel/hotel-j-unawatuna/"
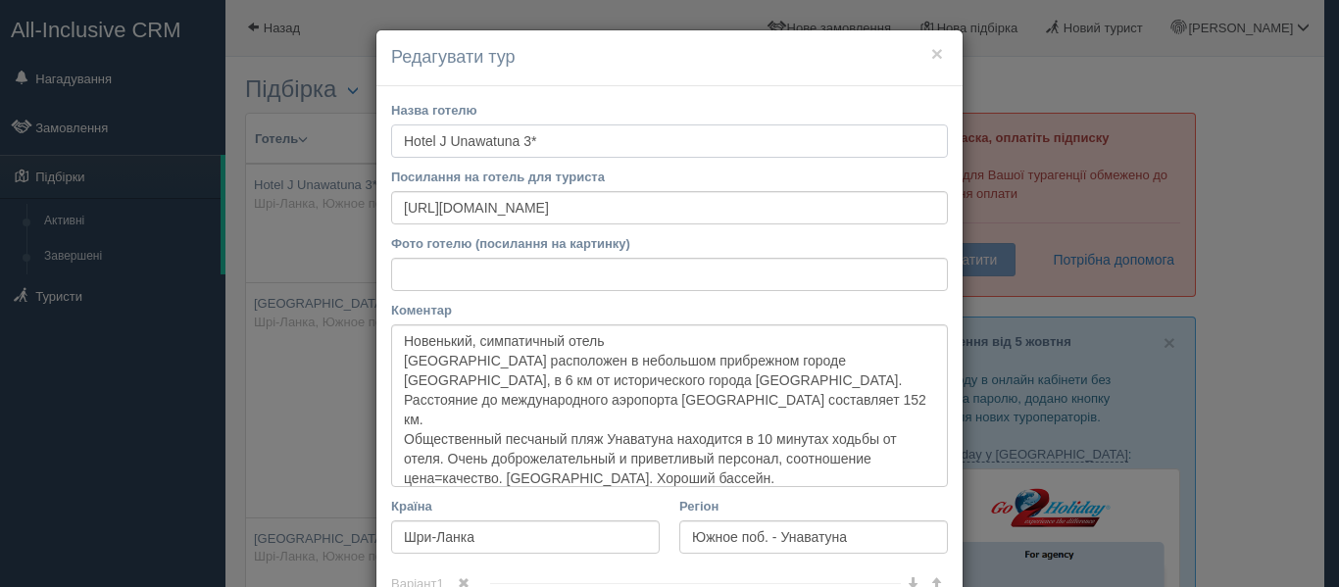
drag, startPoint x: 395, startPoint y: 140, endPoint x: 528, endPoint y: 123, distance: 134.4
click at [528, 123] on div "Назва готелю Hotel J Unawatuna 3*" at bounding box center [669, 129] width 557 height 57
click at [931, 55] on button "×" at bounding box center [937, 53] width 12 height 21
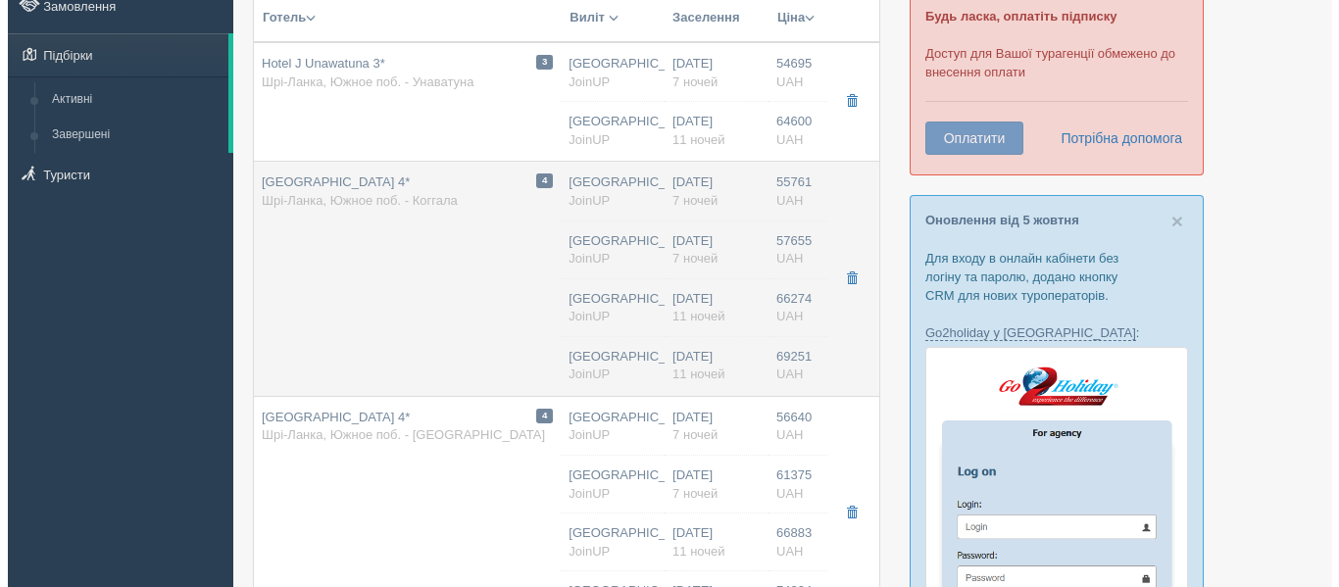
scroll to position [136, 0]
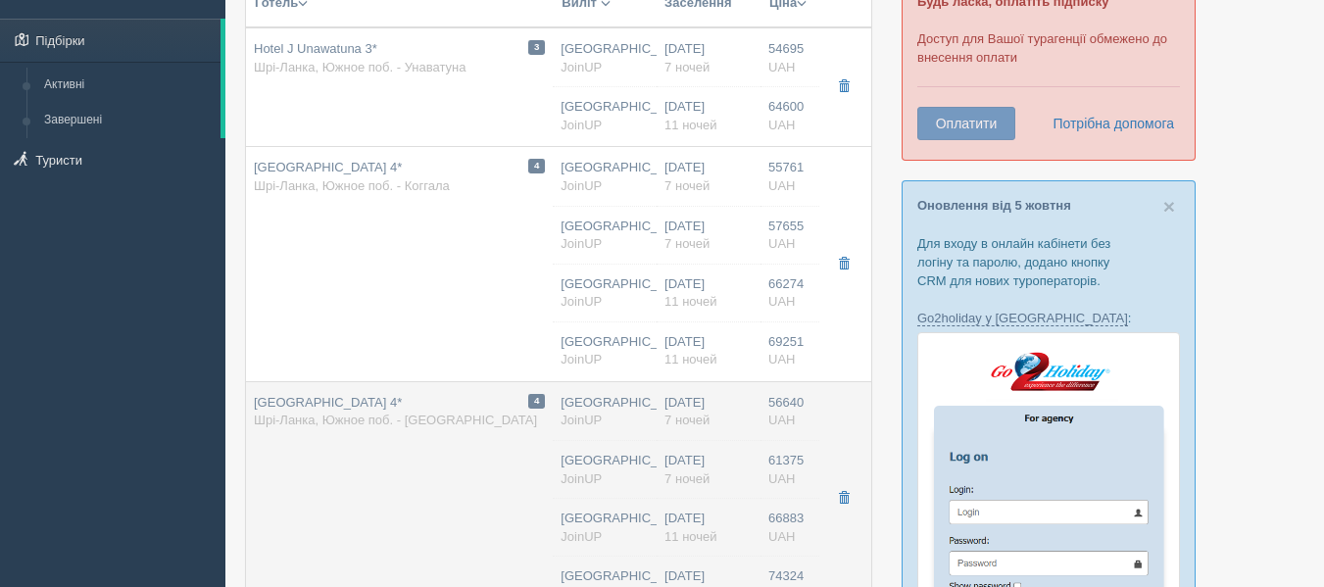
click at [425, 430] on div "Lagoon Paradise Beach Resort 4* Шрі-Ланка, Южное поб. - Тангалле" at bounding box center [395, 412] width 283 height 36
type input "[GEOGRAPHIC_DATA] 4*"
type input "[URL][DOMAIN_NAME]"
type textarea "+ [GEOGRAPHIC_DATA] расположен возле пляжа среди тропических пейзажей + Располо…"
type input "Южное поб. - Тангалле"
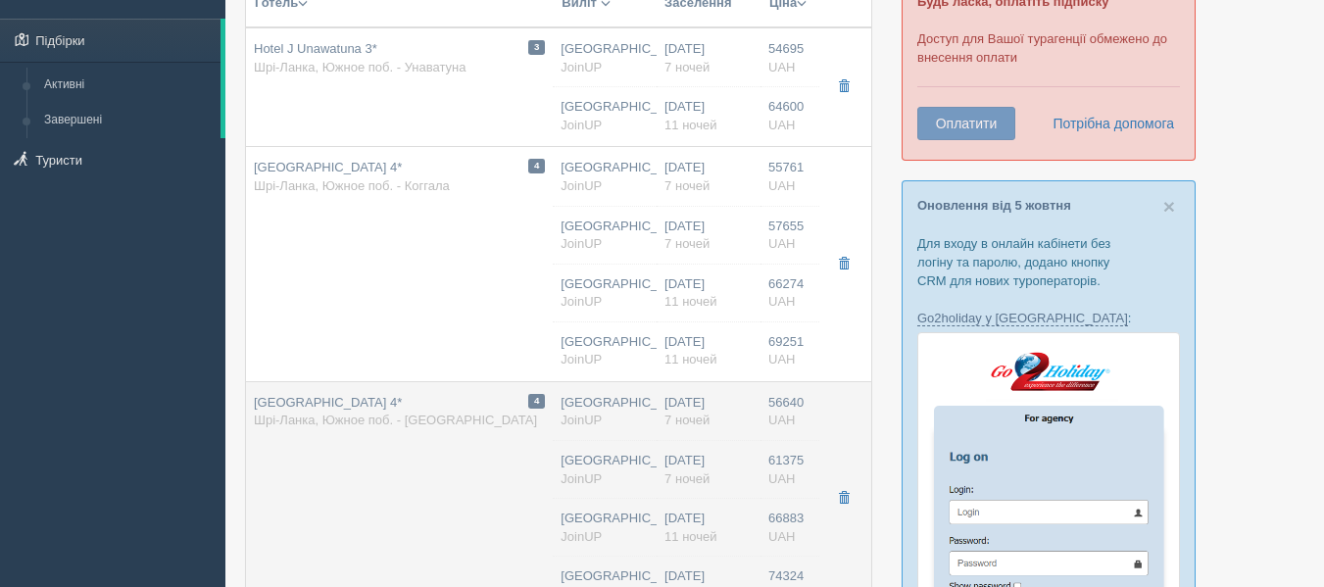
type input "56640.00"
type input "06:05"
type input "20:15"
type input "17:15"
type input "01:50"
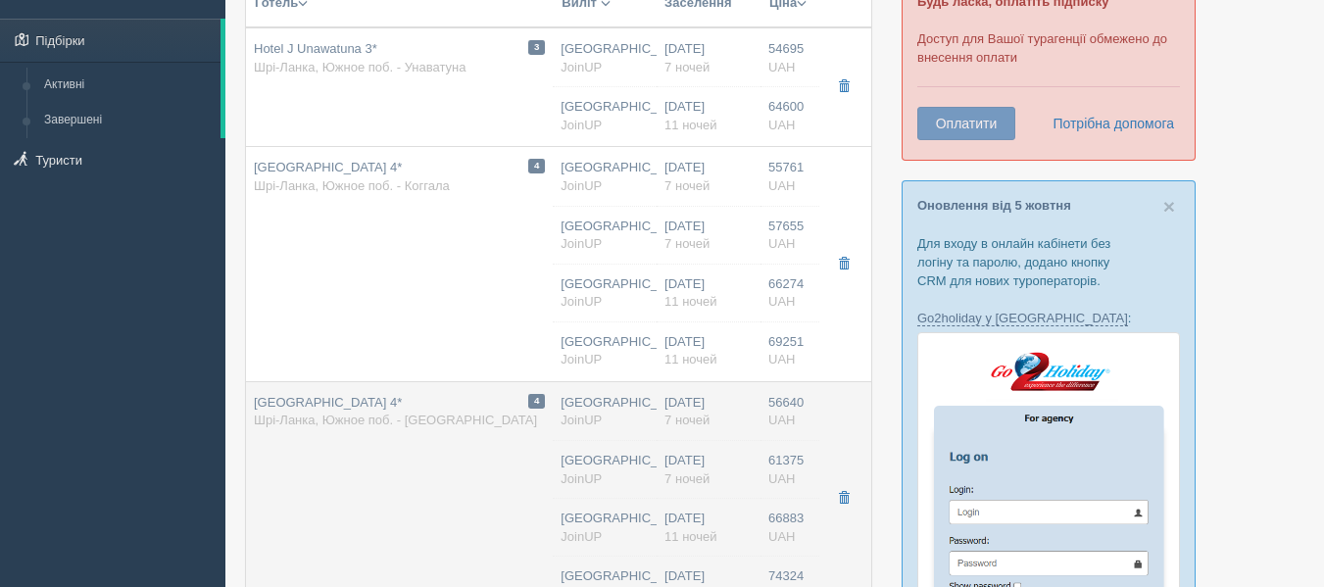
type input "Standard / DBL"
type input "[URL][DOMAIN_NAME]"
type input "61375.00"
type input "06:05"
type input "20:15"
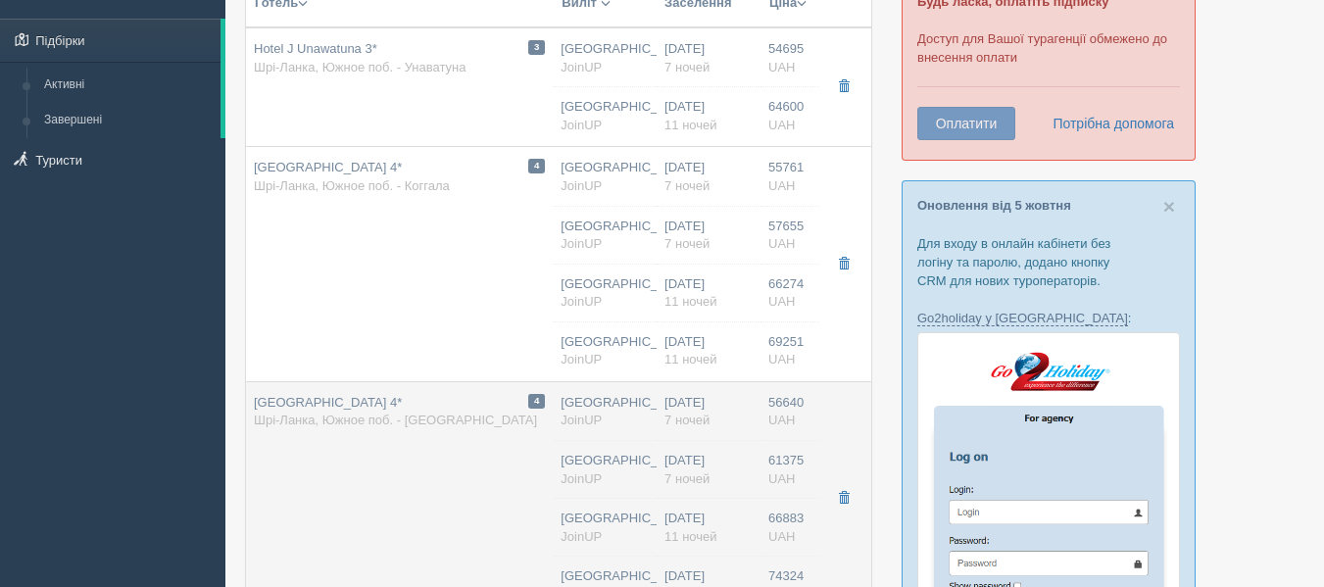
type input "17:15"
type input "01:50"
type input "7"
type input "Standard / DBL"
type input "Завтрак + ужин"
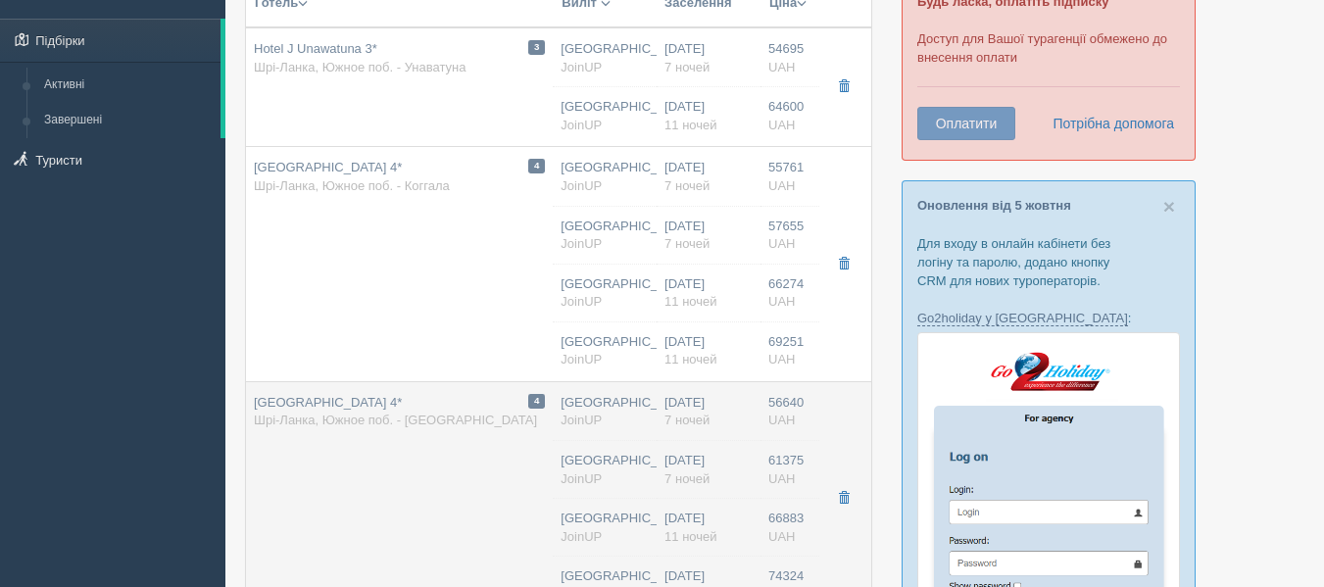
type input "[URL][DOMAIN_NAME]"
type input "66883.00"
type input "[GEOGRAPHIC_DATA]"
type input "06:05"
type input "20:15"
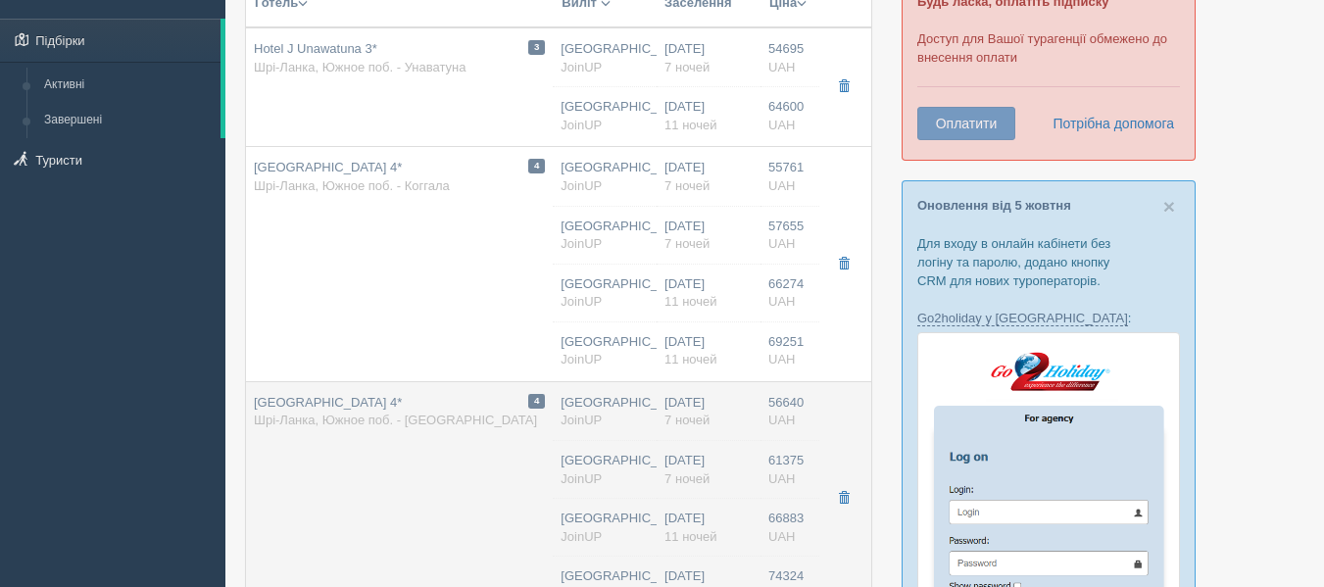
type input "17:15"
type input "01:50"
type input "11"
type input "Standard / DBL"
type input "Завтраки"
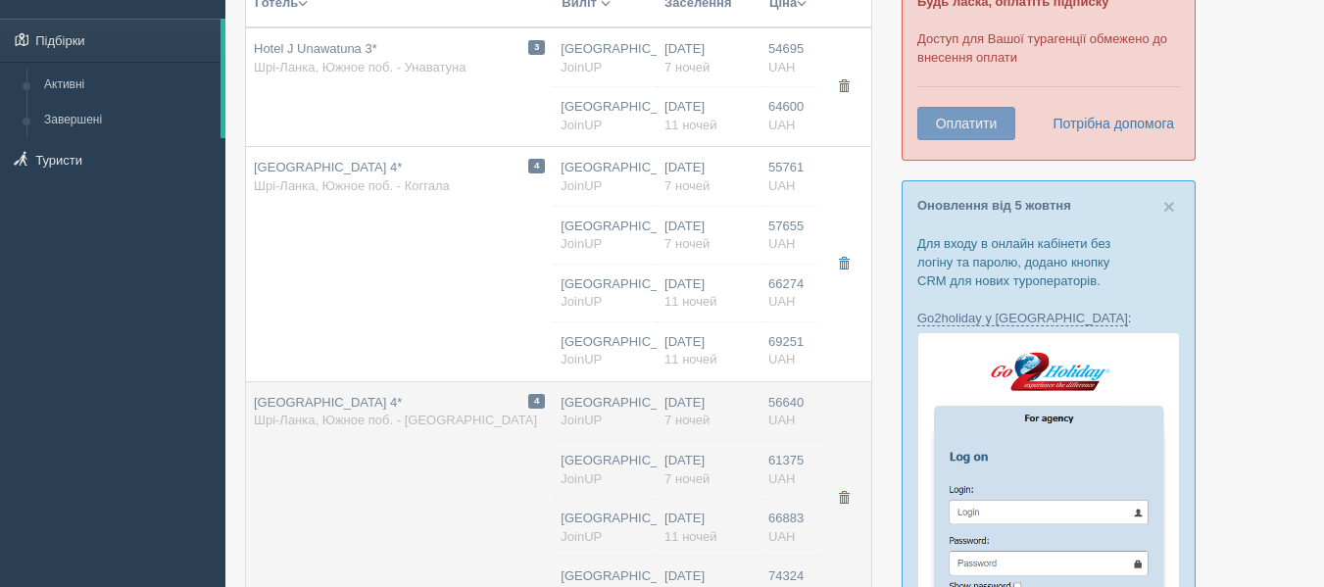
type input "JoinUP"
type input "[URL][DOMAIN_NAME]"
type input "74324.00"
type input "[GEOGRAPHIC_DATA]"
type input "06:05"
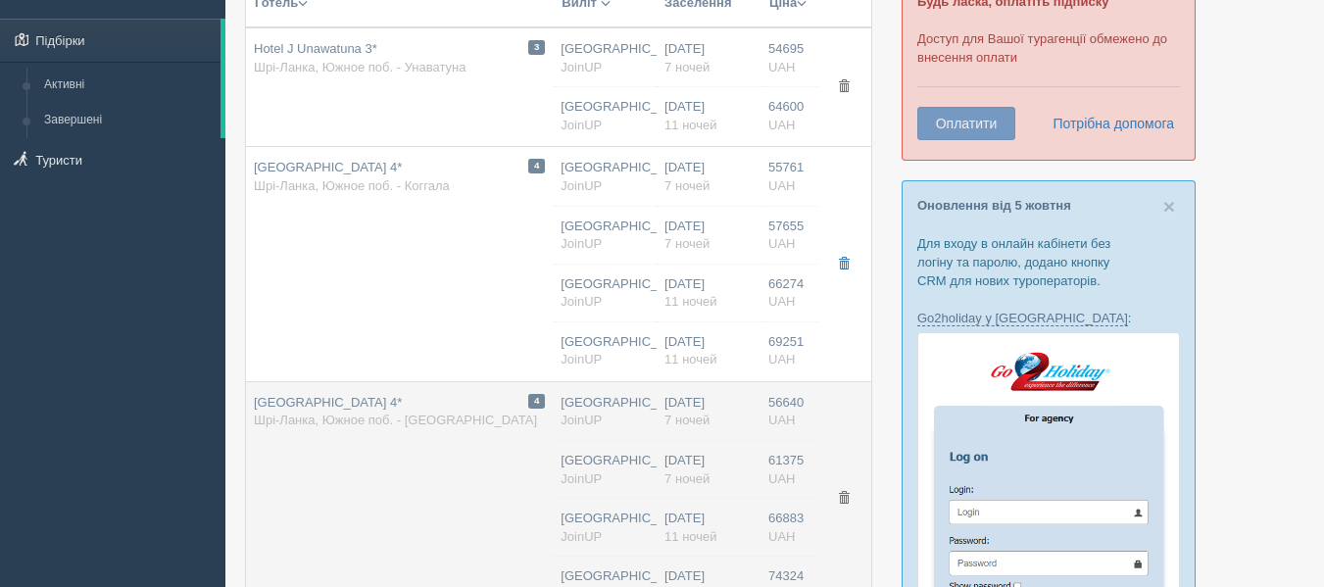
type input "20:15"
type input "17:15"
type input "01:50"
type input "11"
type input "Standard / DBL"
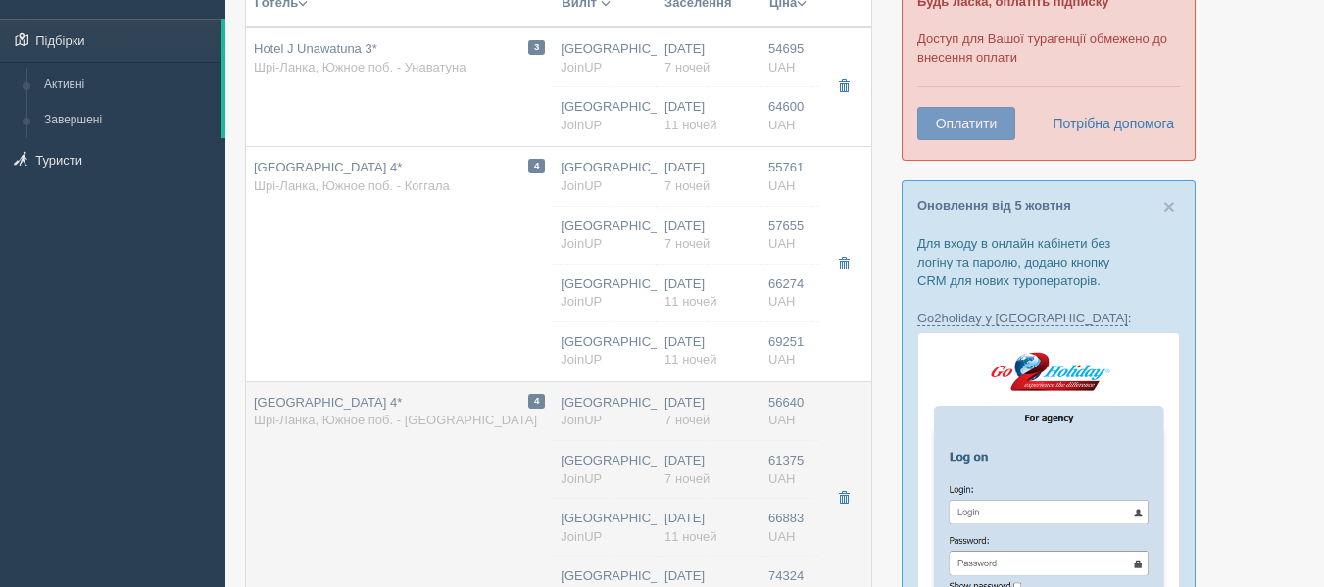
type input "Завтрак + ужин"
type input "JoinUP"
type input "[URL][DOMAIN_NAME]"
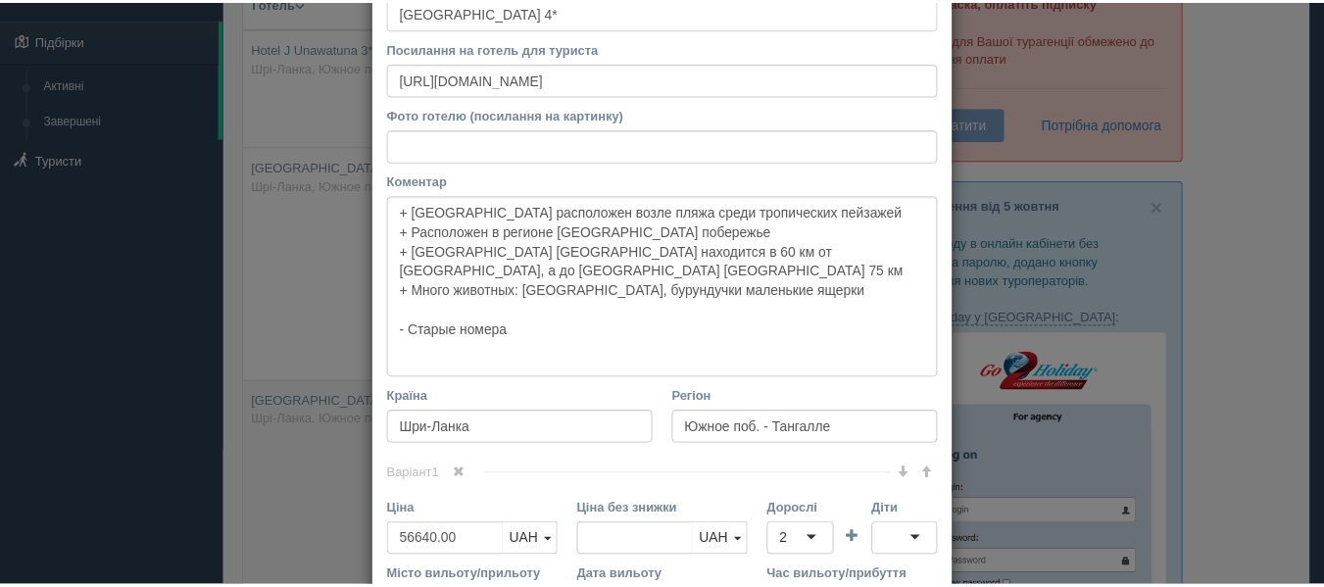
scroll to position [0, 0]
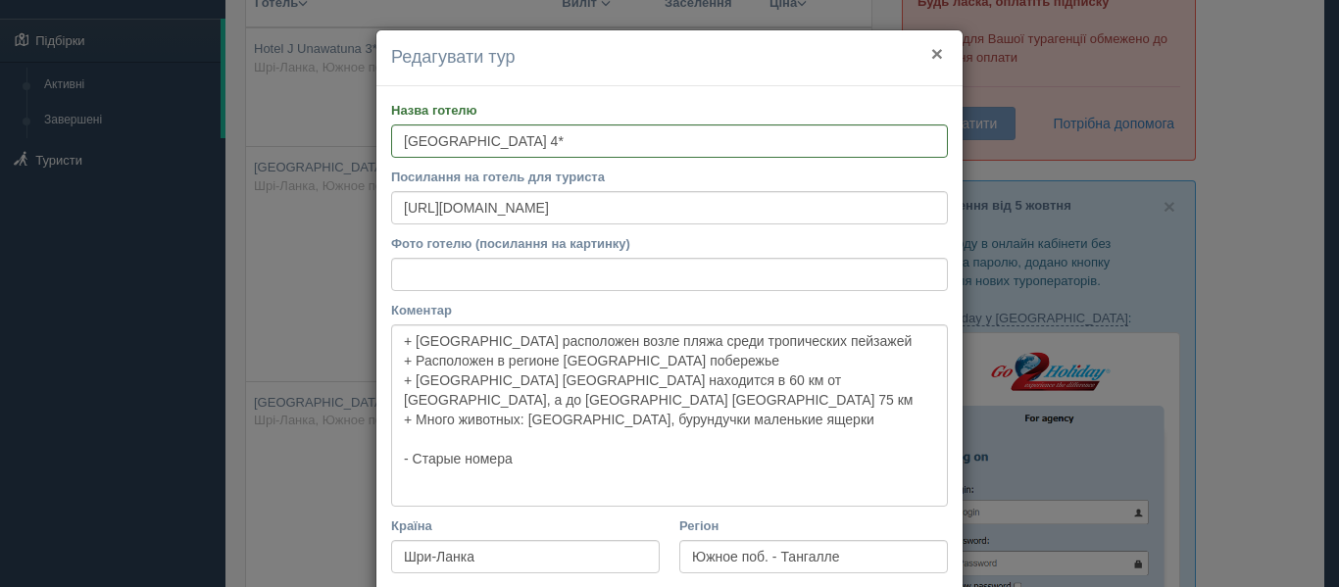
click at [931, 64] on button "×" at bounding box center [937, 53] width 12 height 21
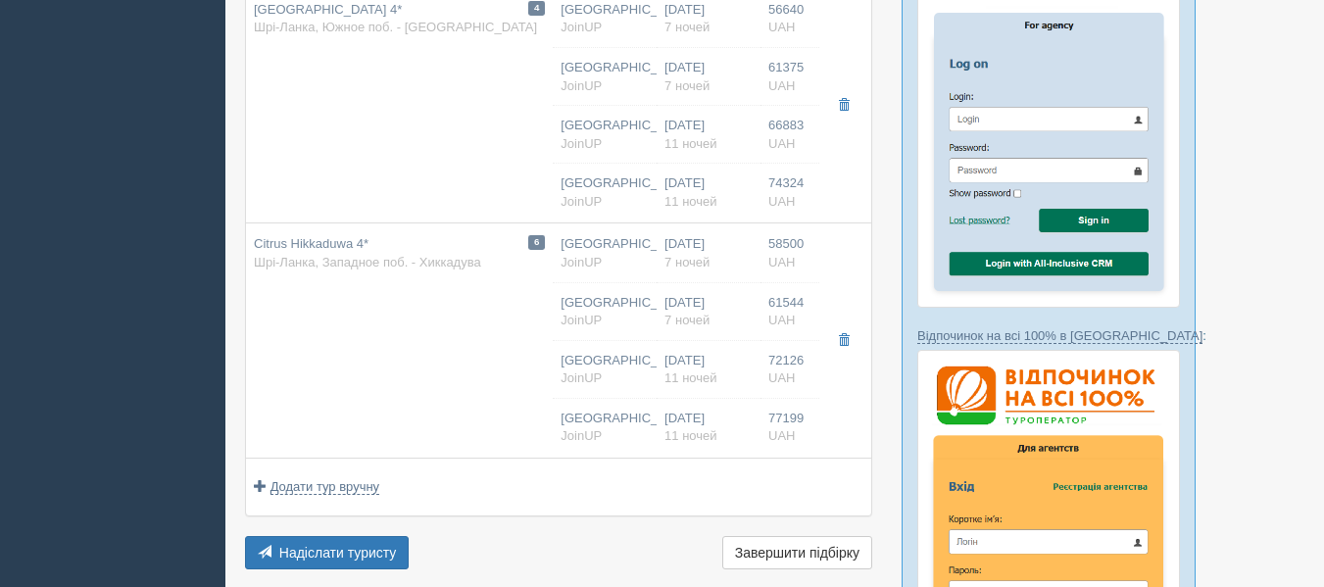
scroll to position [616, 0]
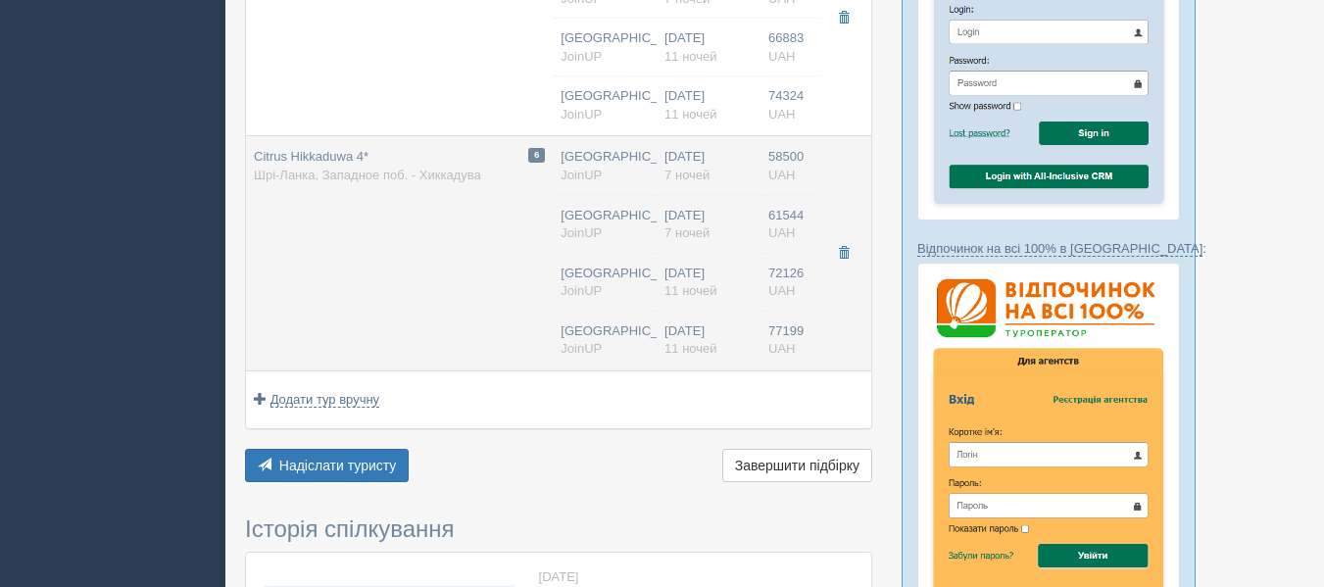
click at [398, 225] on td "6 Citrus Hikkaduwa 4* Шрі-Ланка, Западное поб. - Хиккадува" at bounding box center [399, 253] width 307 height 235
type input "Citrus Hikkaduwa 4*"
type input "https://www.booking.com/hotel/lk/citrus-hikkaduwa.ru.html"
type textarea "Отель находится в Хиккадуве + На первой линии от моря. + Пляж защищен от сильны…"
type input "Западное поб. - Хиккадува"
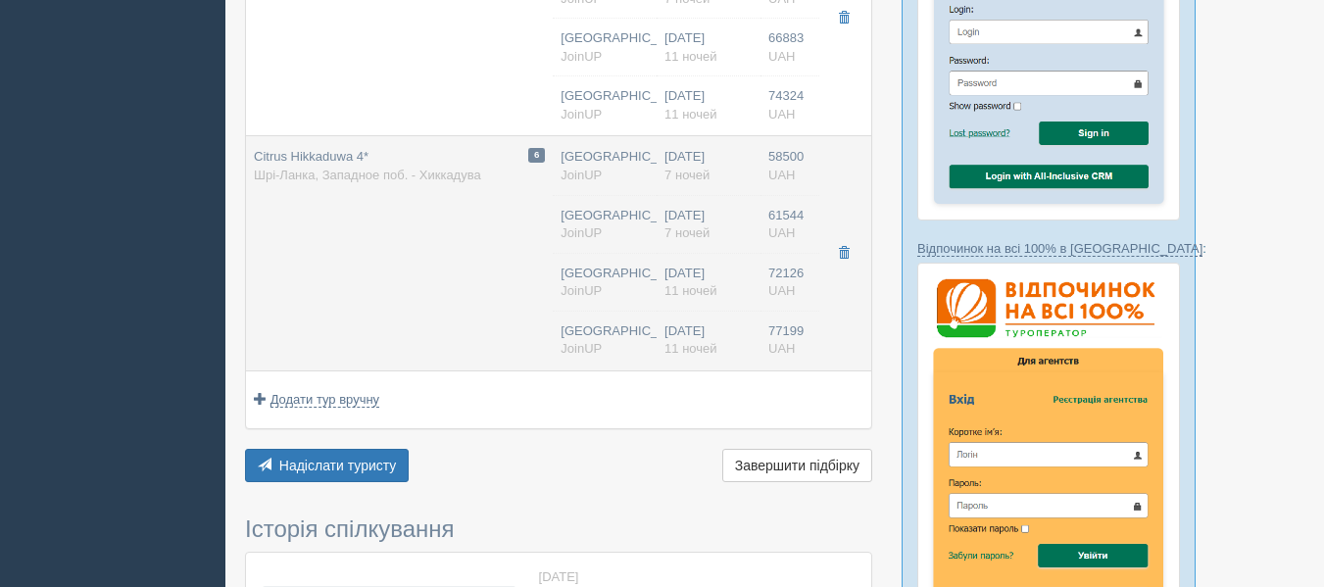
type input "58500.00"
type input "06:05"
type input "20:15"
type input "17:15"
type input "01:50"
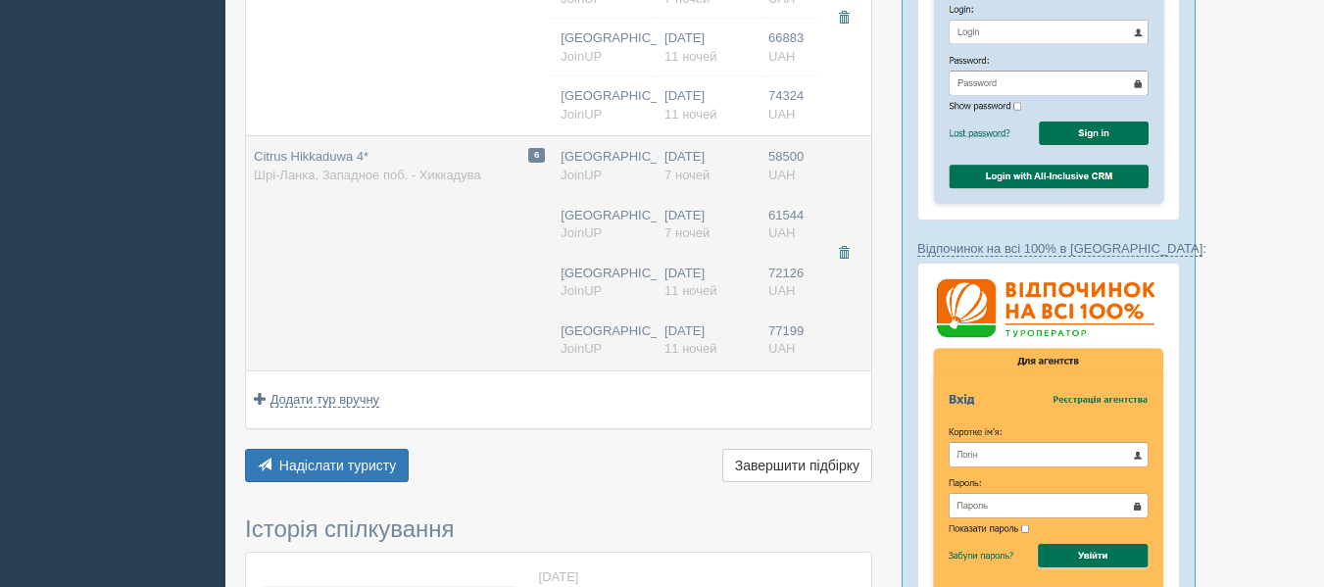
type input "Superior / DBL"
type input "http://joinup.ua/hotel/citrus-hotel/"
type input "61544.00"
type input "06:05"
type input "20:15"
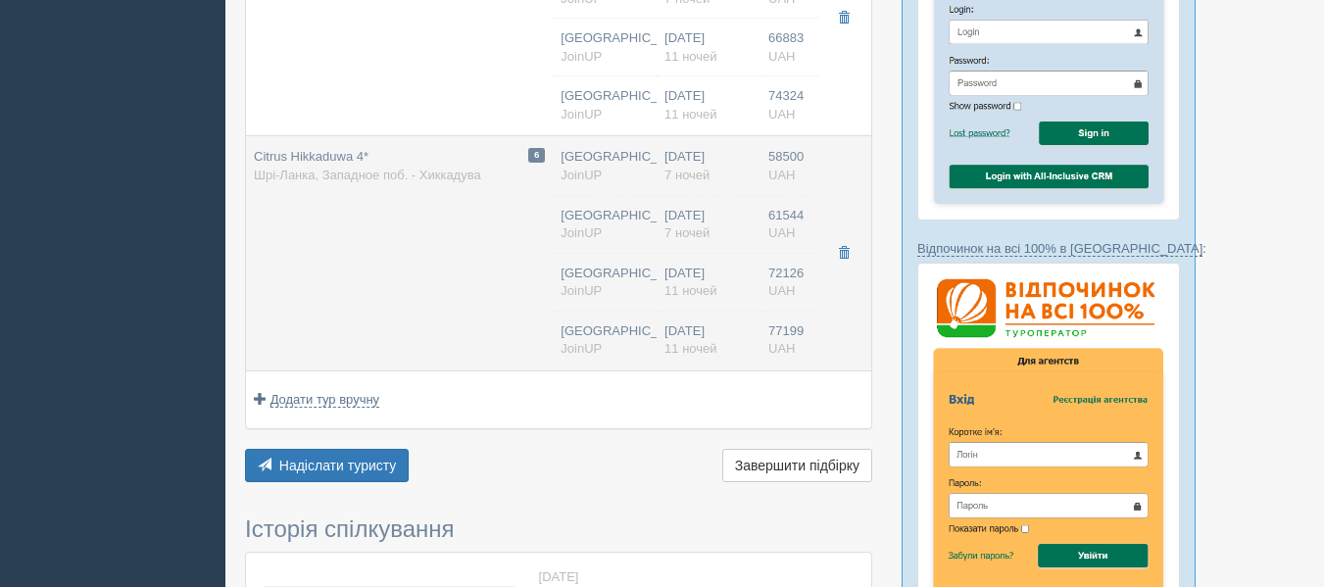
type input "17:15"
type input "01:50"
type input "Superior / DBL"
type input "http://joinup.ua/hotel/citrus-hotel/"
type input "72126.00"
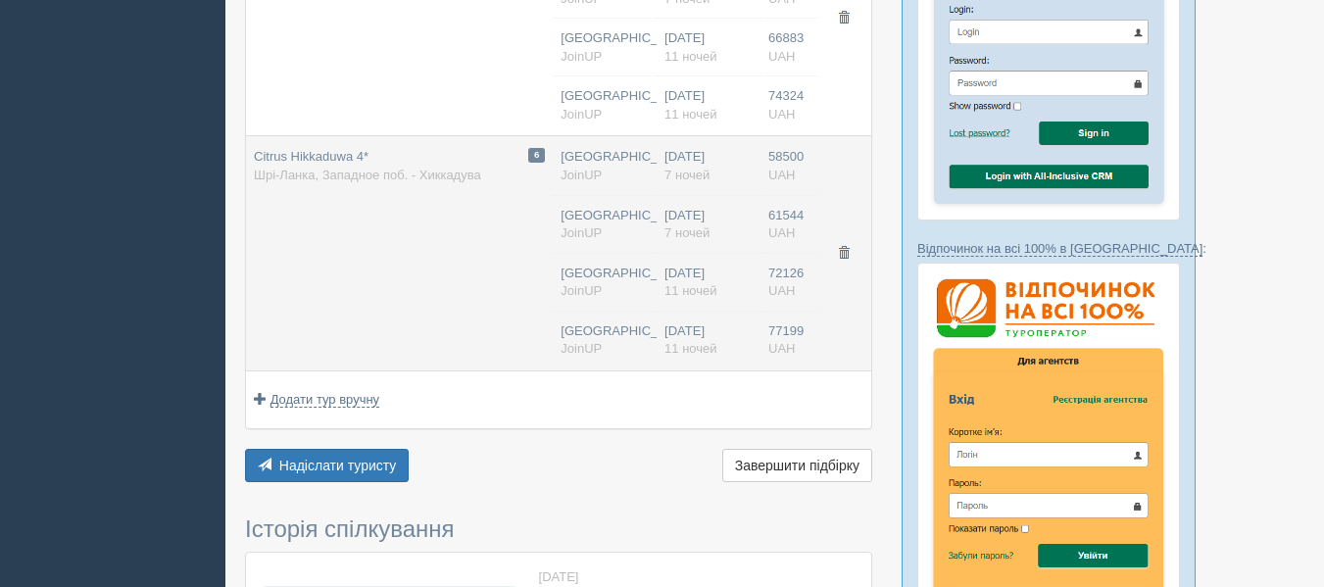
type input "06:05"
type input "20:15"
type input "17:15"
type input "01:50"
type input "Superior / DBL"
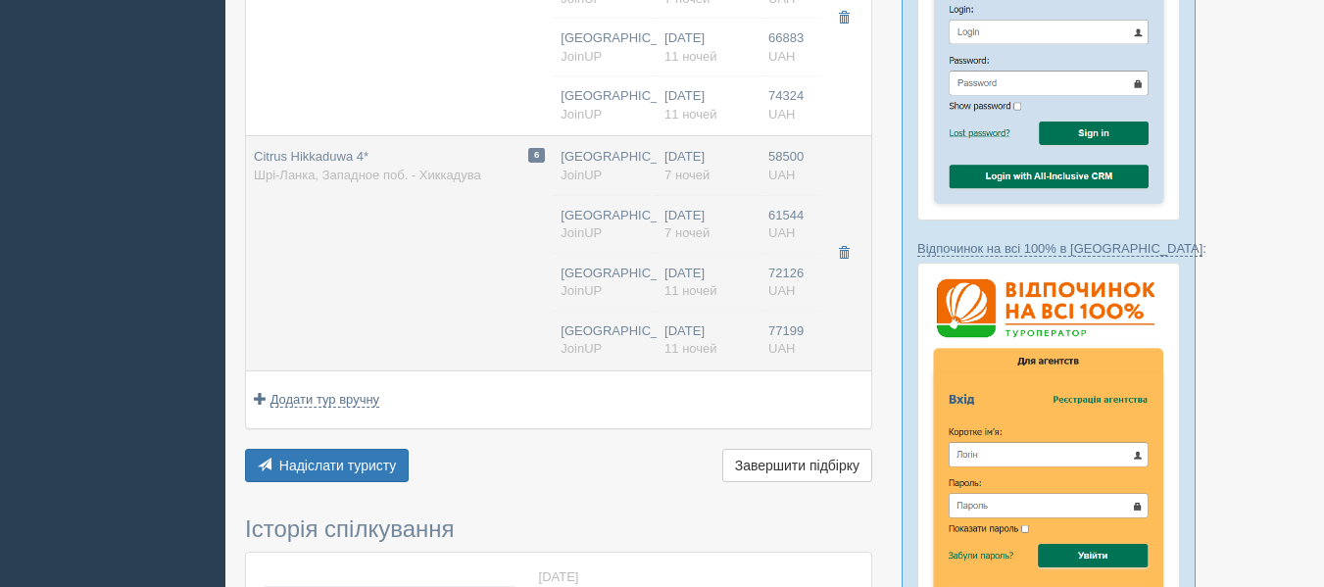
type input "http://joinup.ua/hotel/citrus-hotel/"
type input "77199.00"
type input "06:05"
type input "20:15"
type input "17:15"
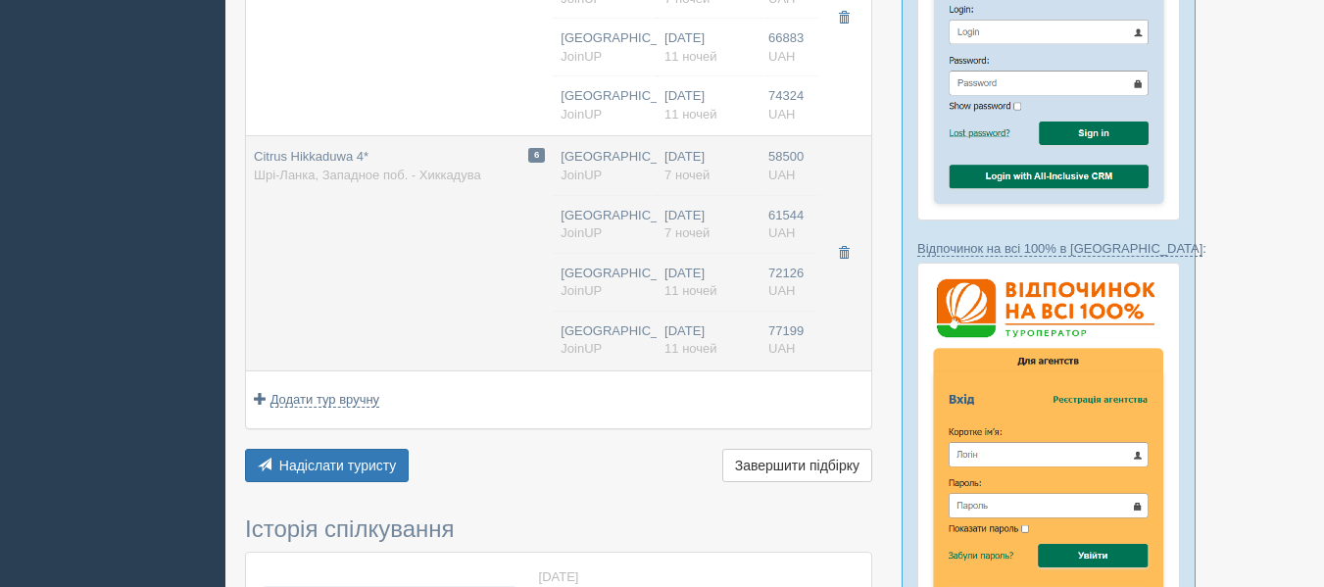
type input "01:50"
type input "Superior / DBL"
type input "http://joinup.ua/hotel/citrus-hotel/"
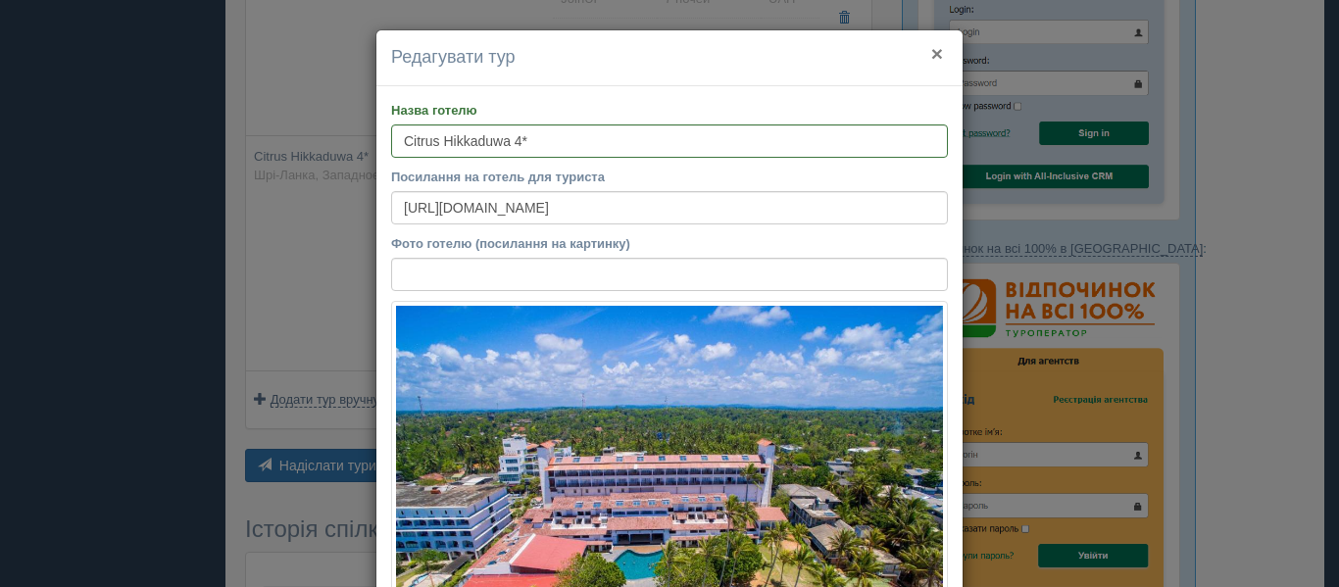
click at [931, 63] on button "×" at bounding box center [937, 53] width 12 height 21
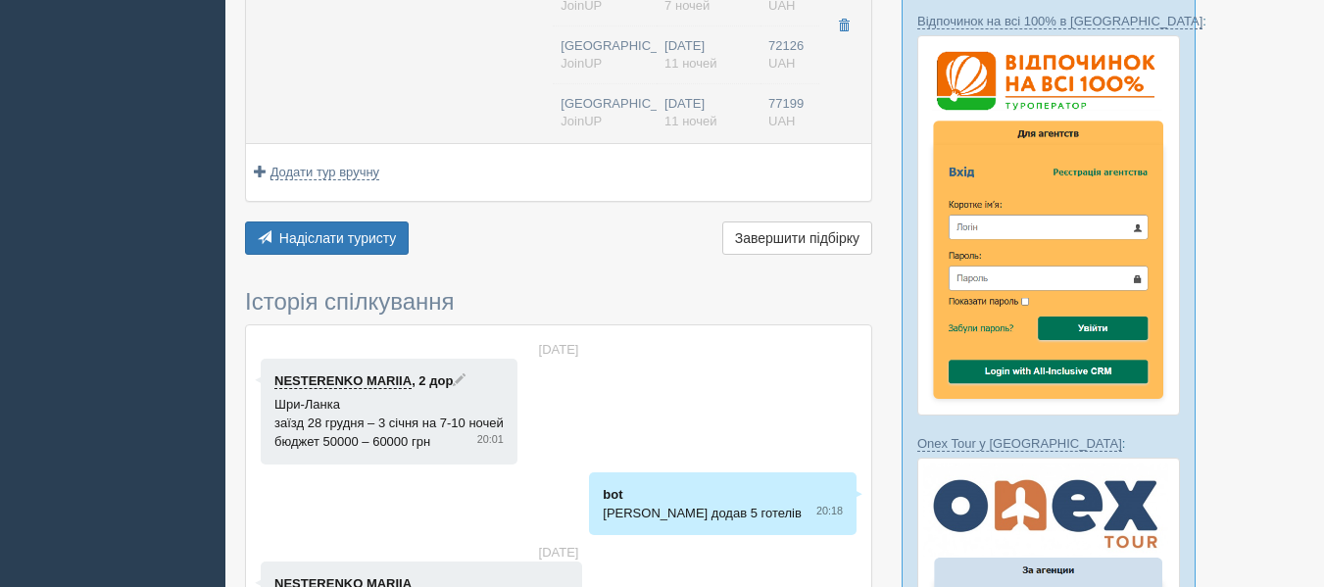
scroll to position [850, 0]
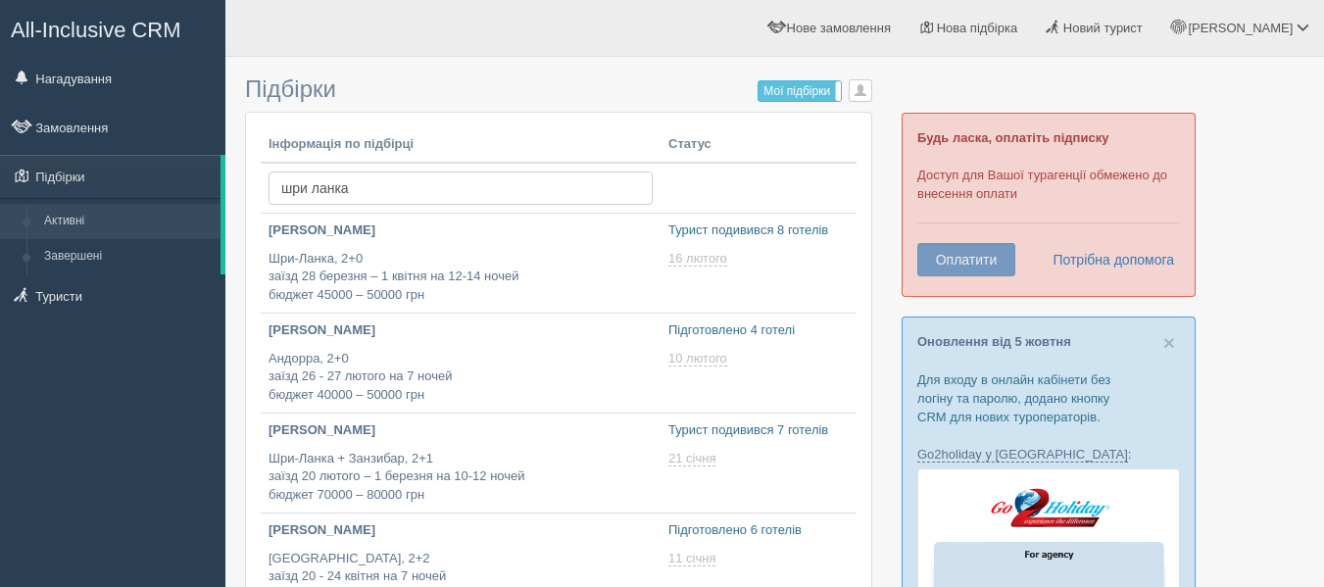
scroll to position [539, 0]
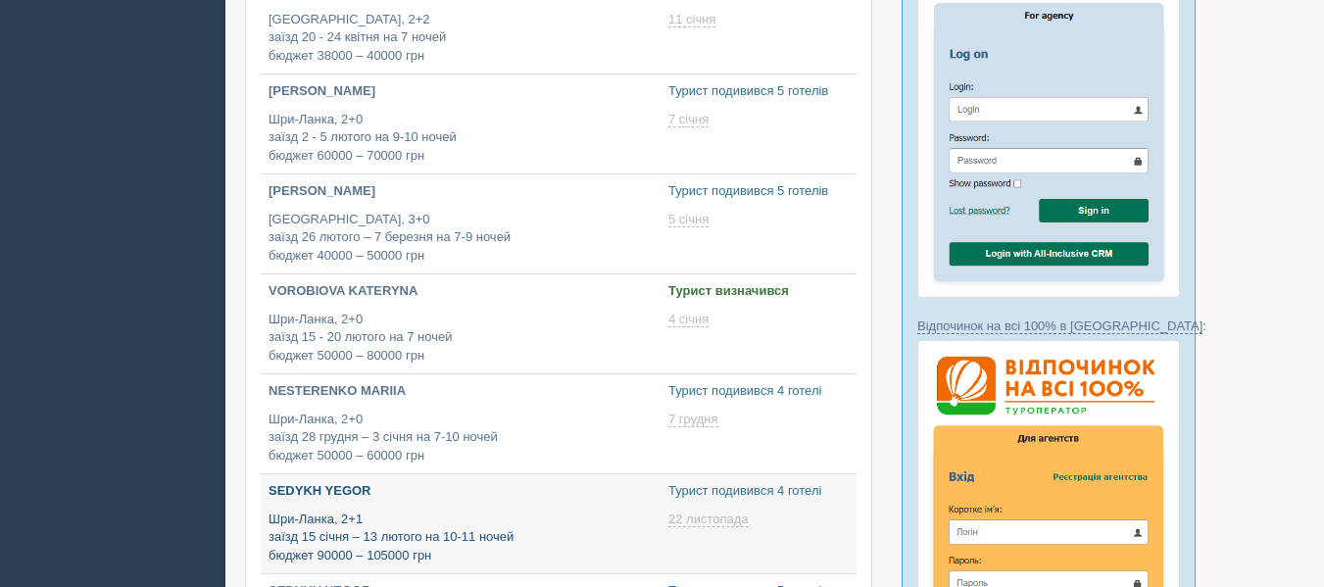
click at [417, 515] on p "Шри-Ланка, 2+1 заїзд [DATE] – [DATE] на 10-11 ночей бюджет 90000 – 105000 грн" at bounding box center [461, 538] width 384 height 55
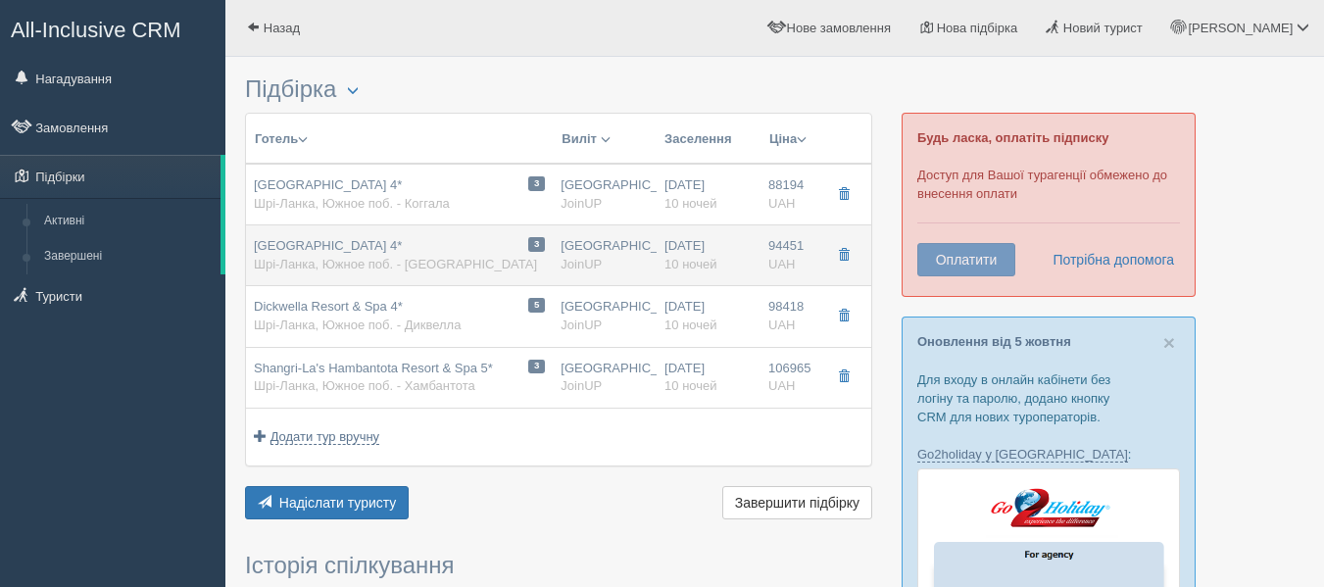
click at [455, 275] on td "3 [GEOGRAPHIC_DATA] 4* [GEOGRAPHIC_DATA], Южное поб. - [GEOGRAPHIC_DATA]" at bounding box center [399, 255] width 307 height 61
type input "[GEOGRAPHIC_DATA] 4*"
type input "[URL][DOMAIN_NAME]"
type textarea "+ [GEOGRAPHIC_DATA] расположен возле пляжа среди тропических пейзажей + Располо…"
type input "Шри-Ланка"
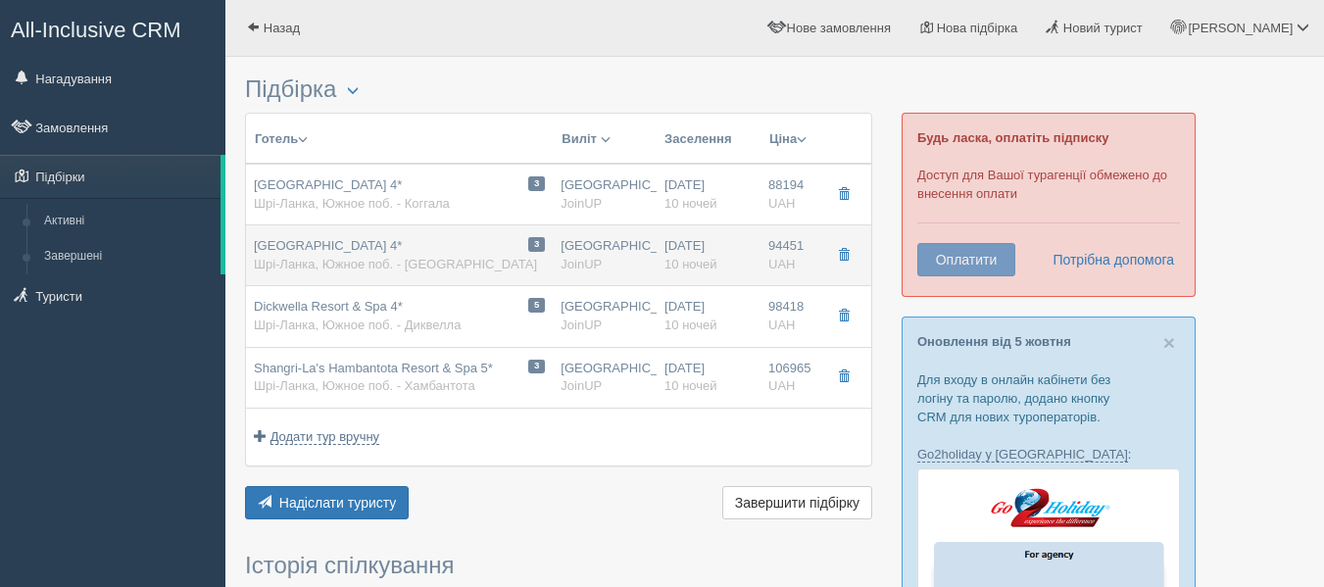
type input "Южное поб. - Тангалле"
type input "94451.00"
type input "[GEOGRAPHIC_DATA]"
type input "02:05"
type input "16:15"
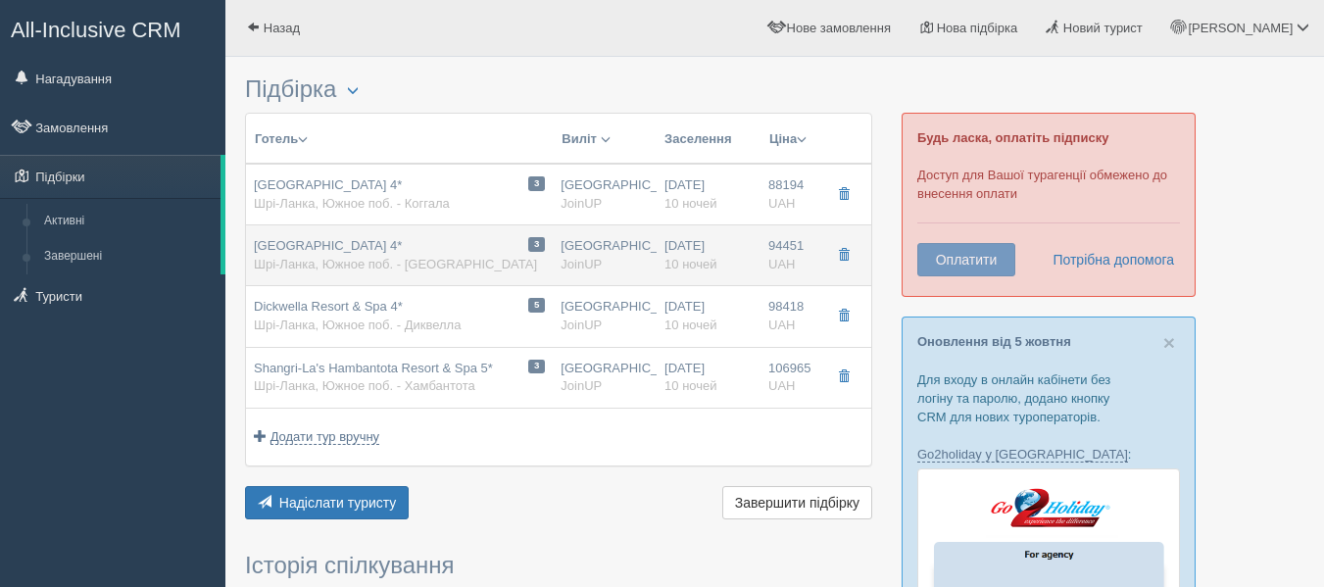
type input "17:15"
type input "01:50"
type input "10"
type input "Standard / TPL"
type input "Завтрак + ужин"
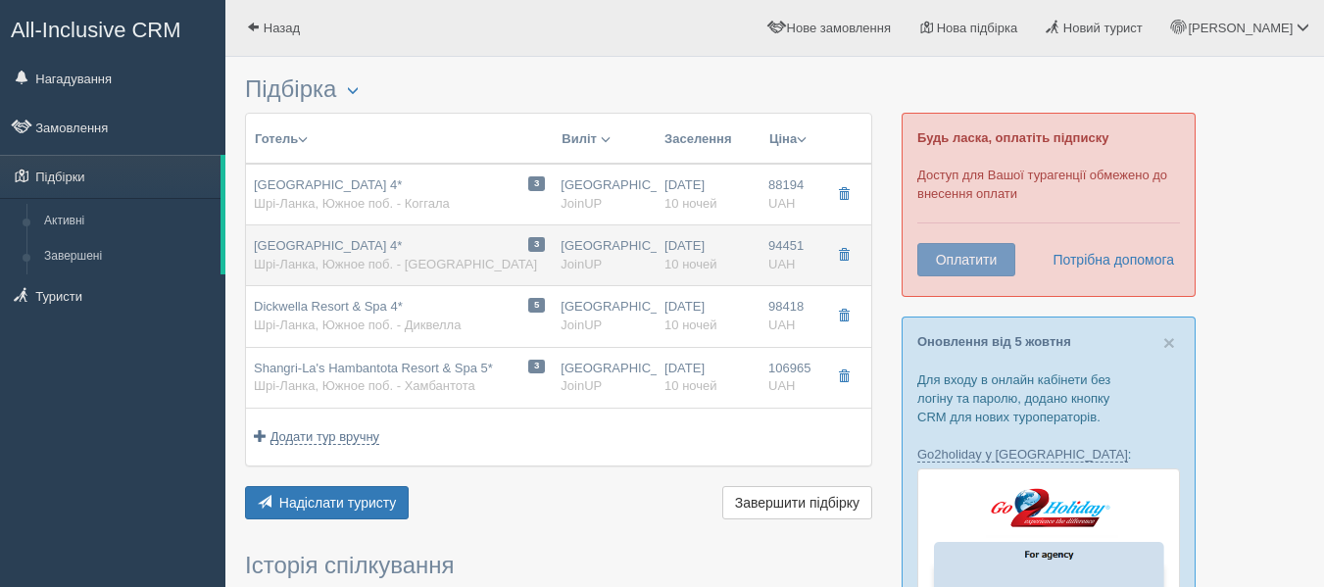
type input "JoinUP"
type input "[URL][DOMAIN_NAME]"
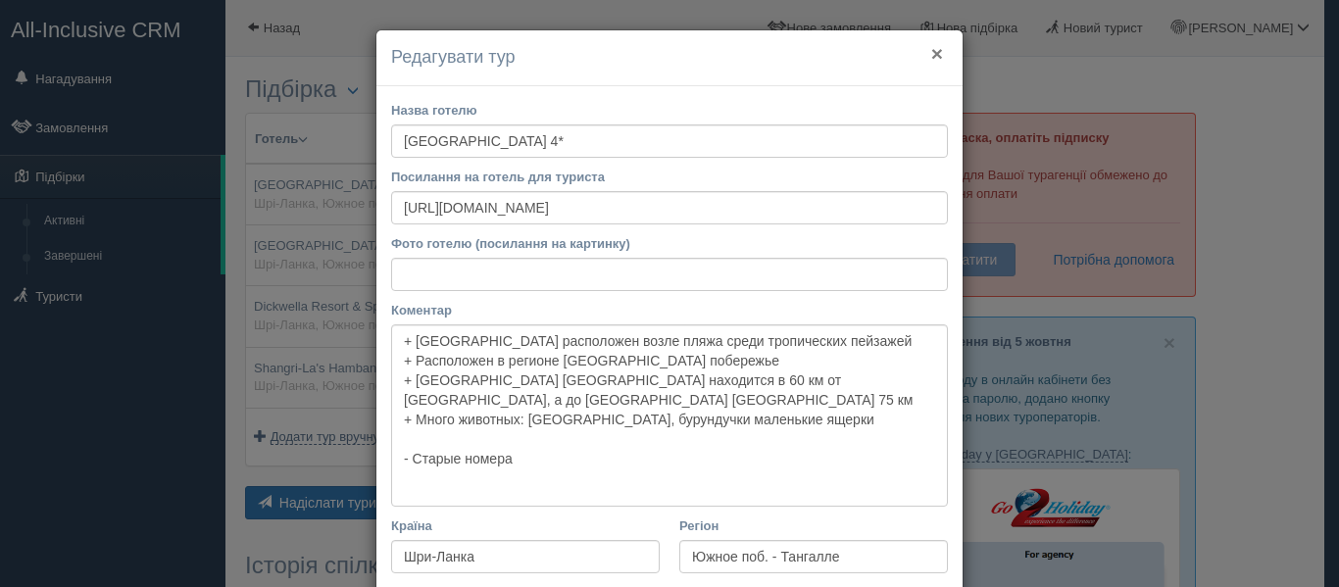
click at [932, 54] on button "×" at bounding box center [937, 53] width 12 height 21
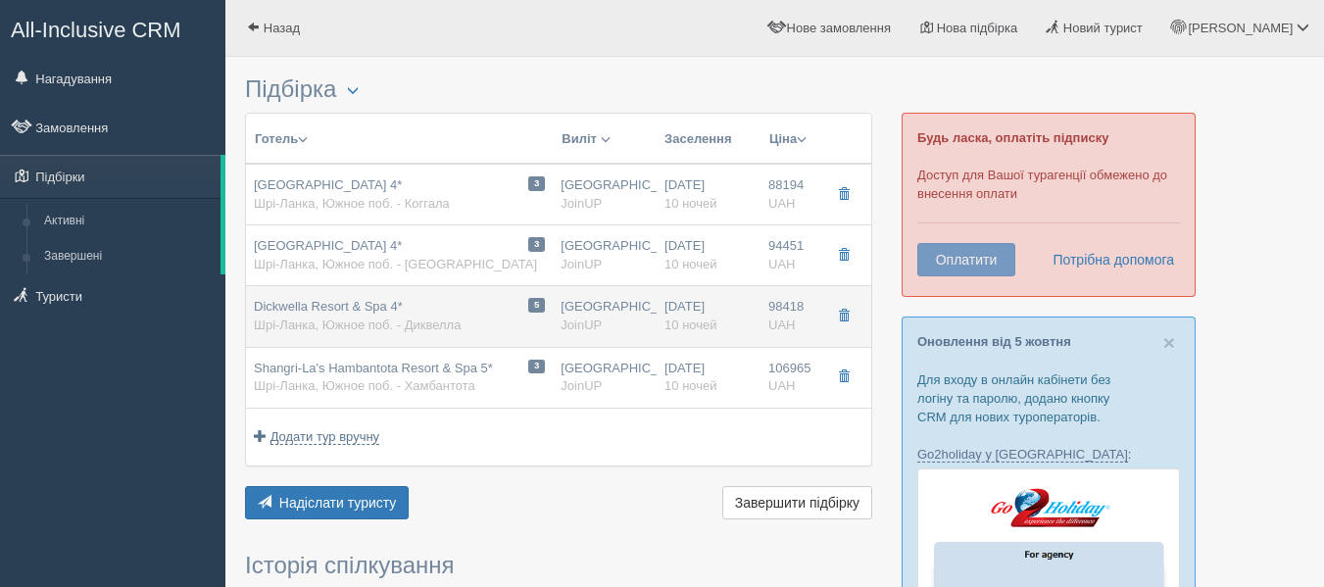
click at [375, 306] on span "Dickwella Resort & Spa 4*" at bounding box center [328, 306] width 149 height 15
type input "Dickwella Resort & Spa 4*"
type input "[URL][DOMAIN_NAME]"
type textarea "Уютный отель в традиционном шри-ланкийском стиле с красивой зеленой территорией…"
type input "Южное поб. - Диквелла"
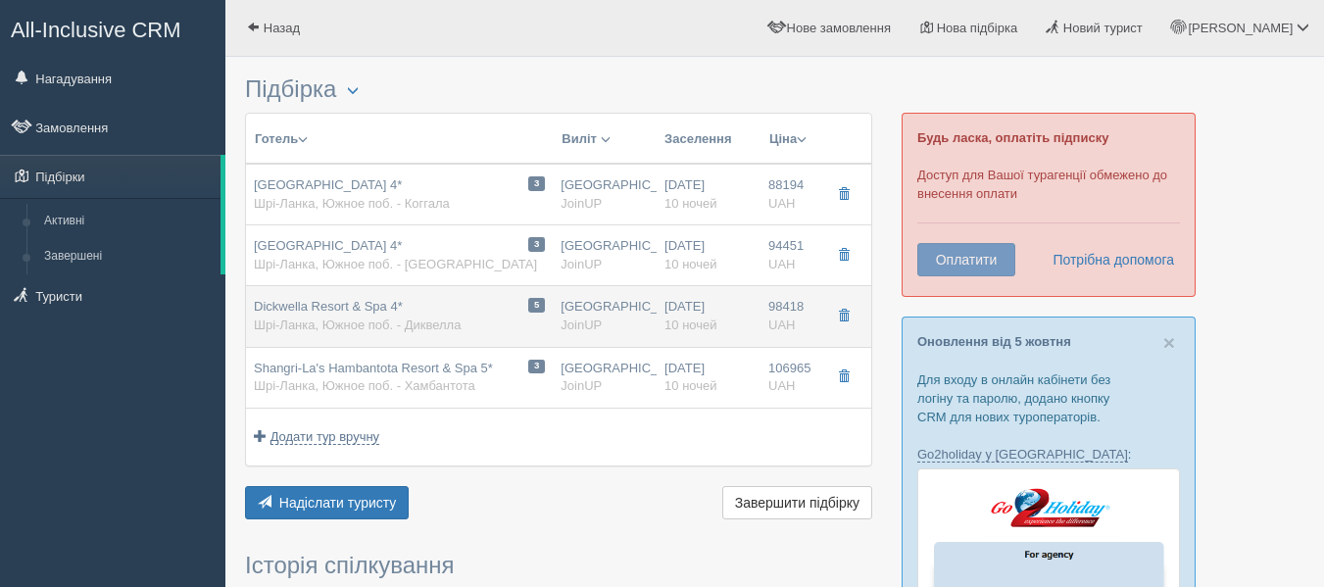
type input "98418.00"
type input "02:05"
type input "16:15"
type input "17:15"
type input "01:50"
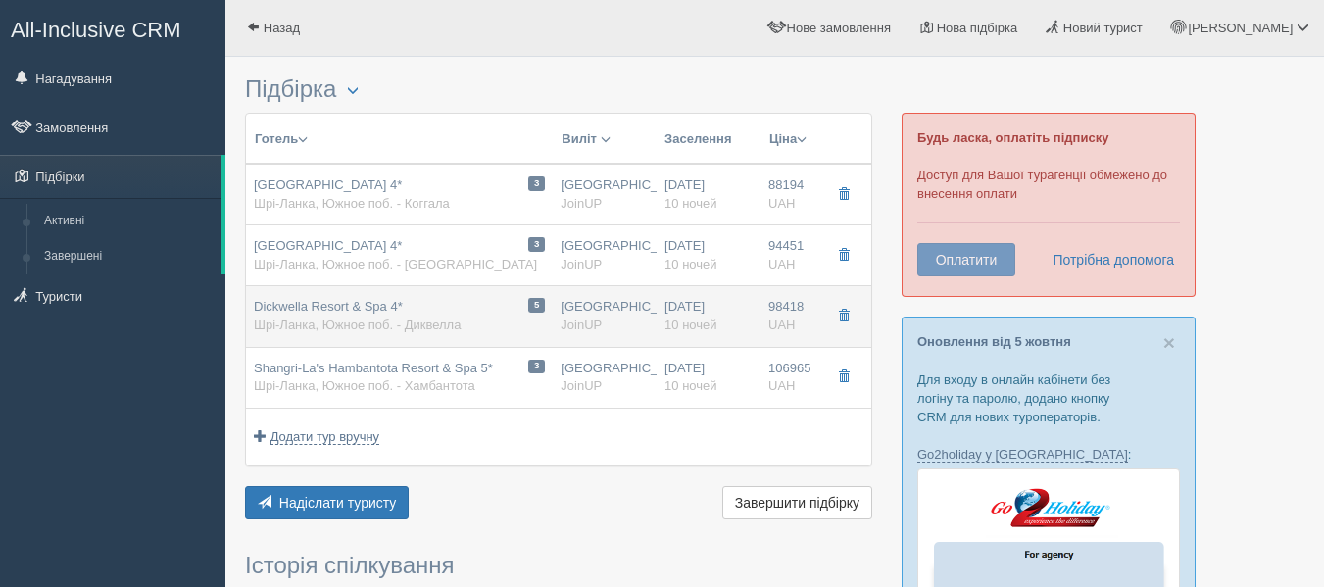
type input "https://joinup.ua/hotel/dickwella-resort/"
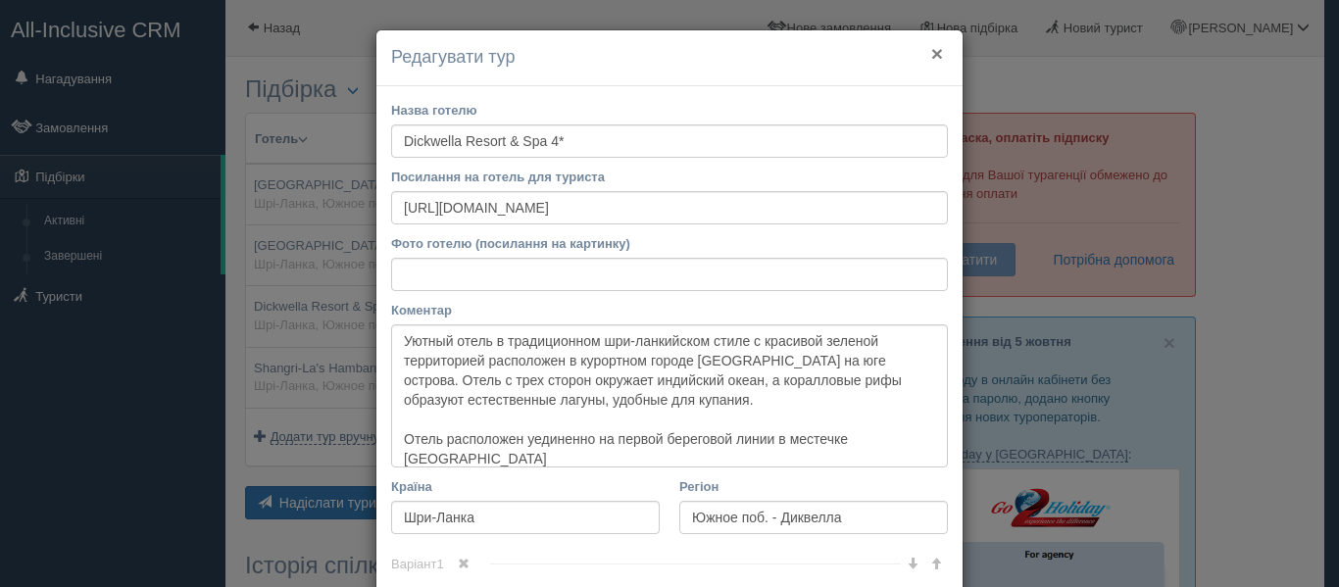
click at [931, 52] on button "×" at bounding box center [937, 53] width 12 height 21
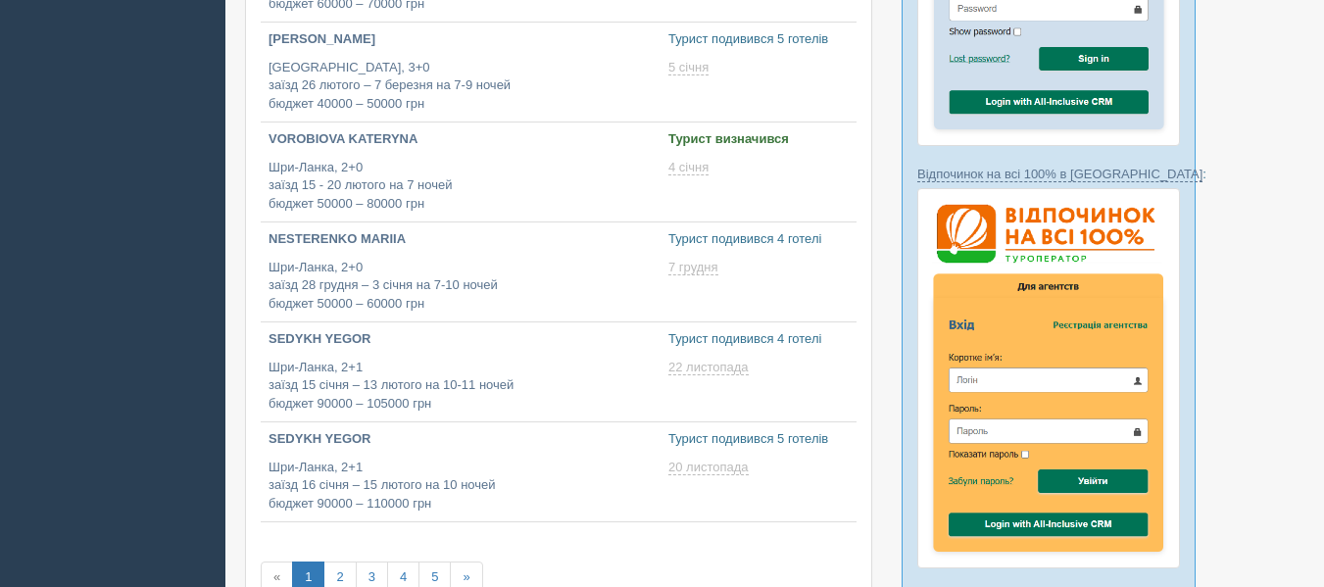
scroll to position [694, 0]
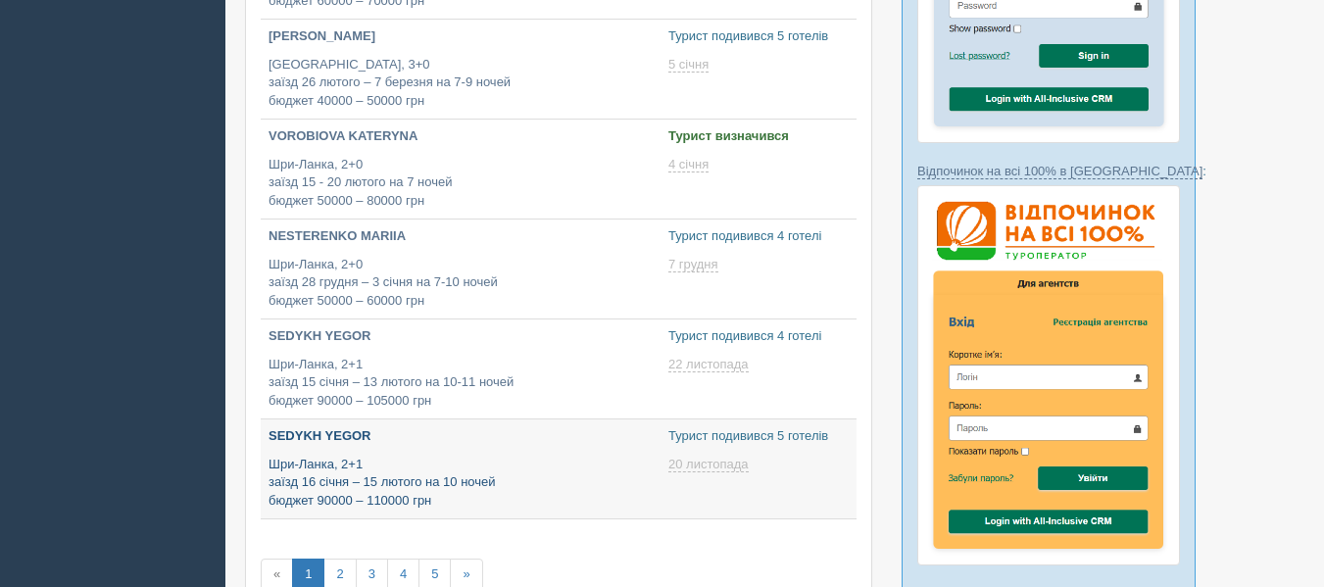
type input "[DATE] 14:40"
click at [429, 465] on p "Шри-Ланка, 2+1 заїзд 16 січня – 15 лютого на 10 ночей бюджет 90000 – 110000 грн" at bounding box center [461, 483] width 384 height 55
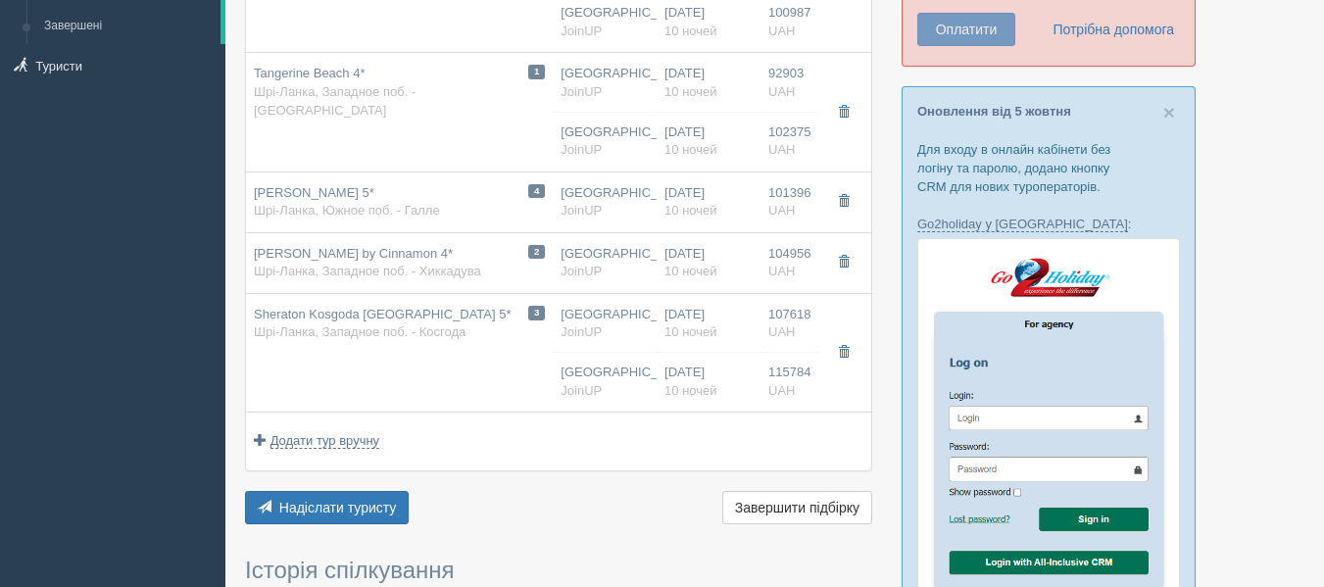
scroll to position [231, 0]
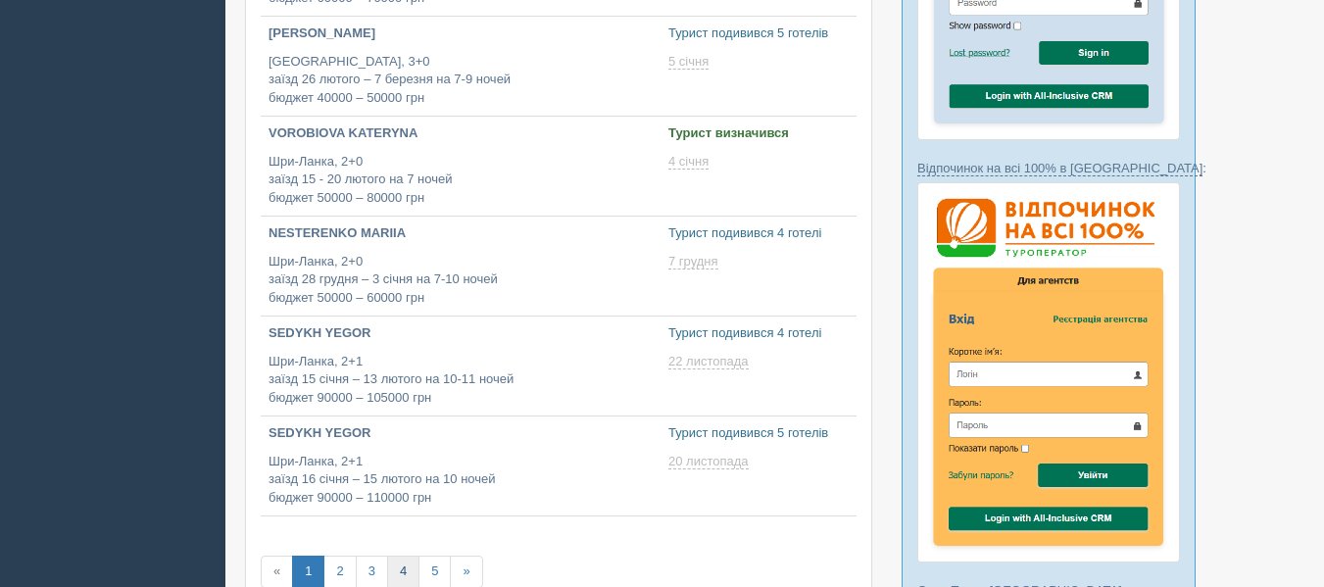
scroll to position [694, 0]
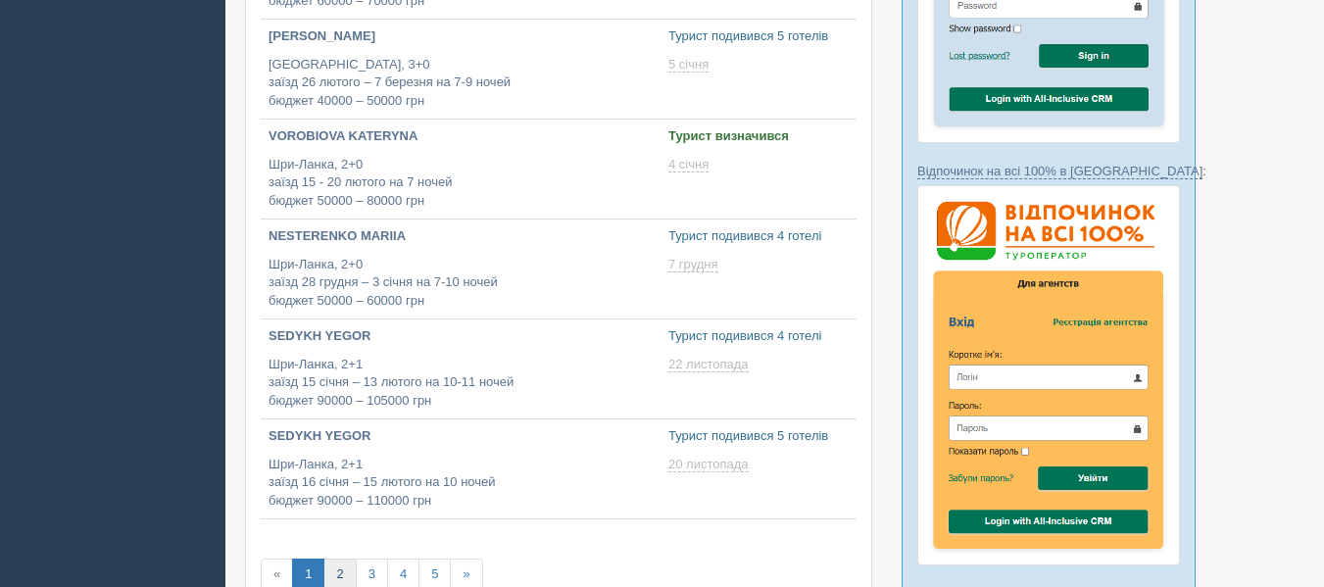
click at [349, 575] on link "2" at bounding box center [339, 575] width 32 height 32
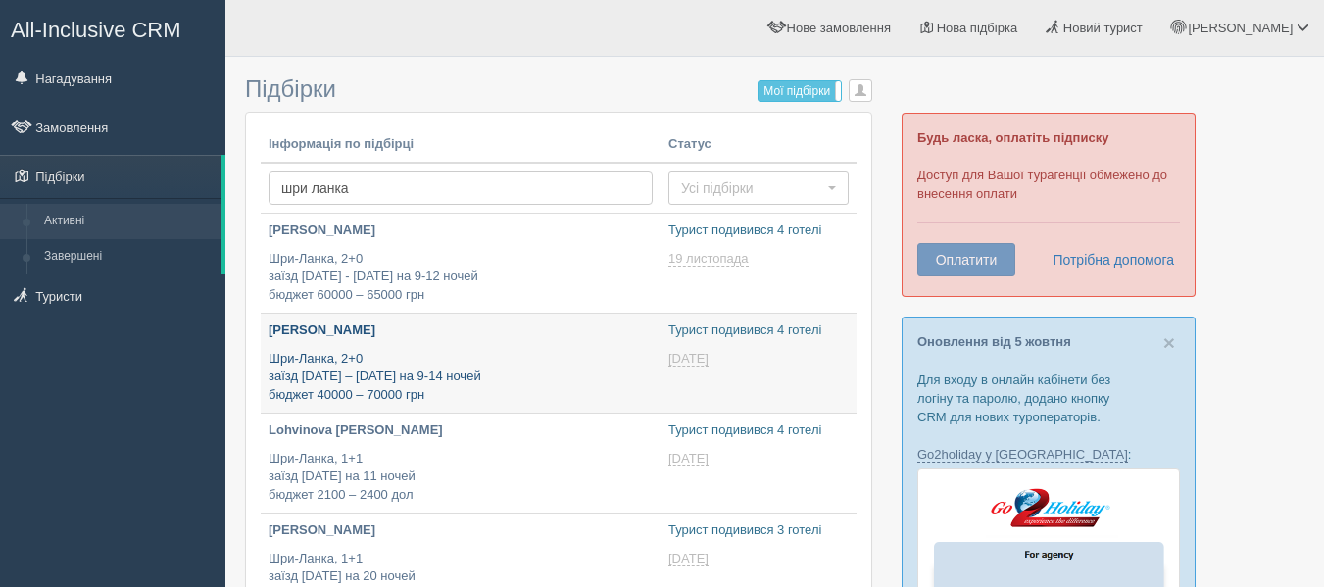
type input "[DATE] 16:30"
type input "[DATE] 15:45"
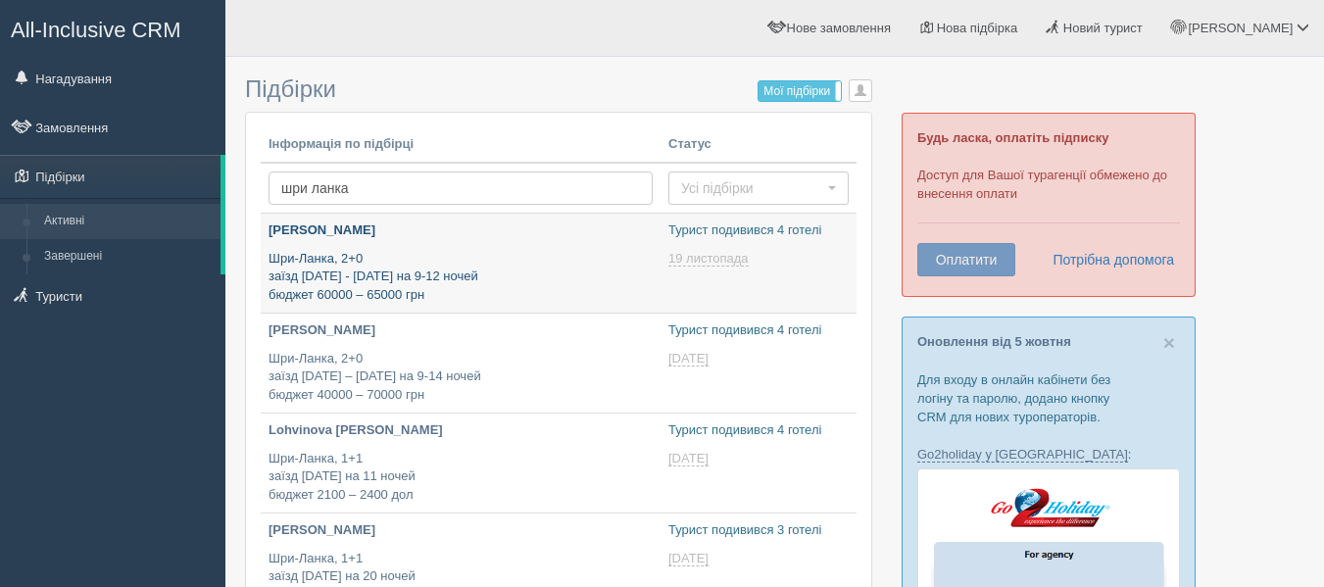
type input "[DATE] 19:00"
click at [500, 265] on p "Шри-Ланка, 2+0 заїзд [DATE] - [DATE] на 9-12 ночей бюджет 60000 – 65000 грн" at bounding box center [461, 277] width 384 height 55
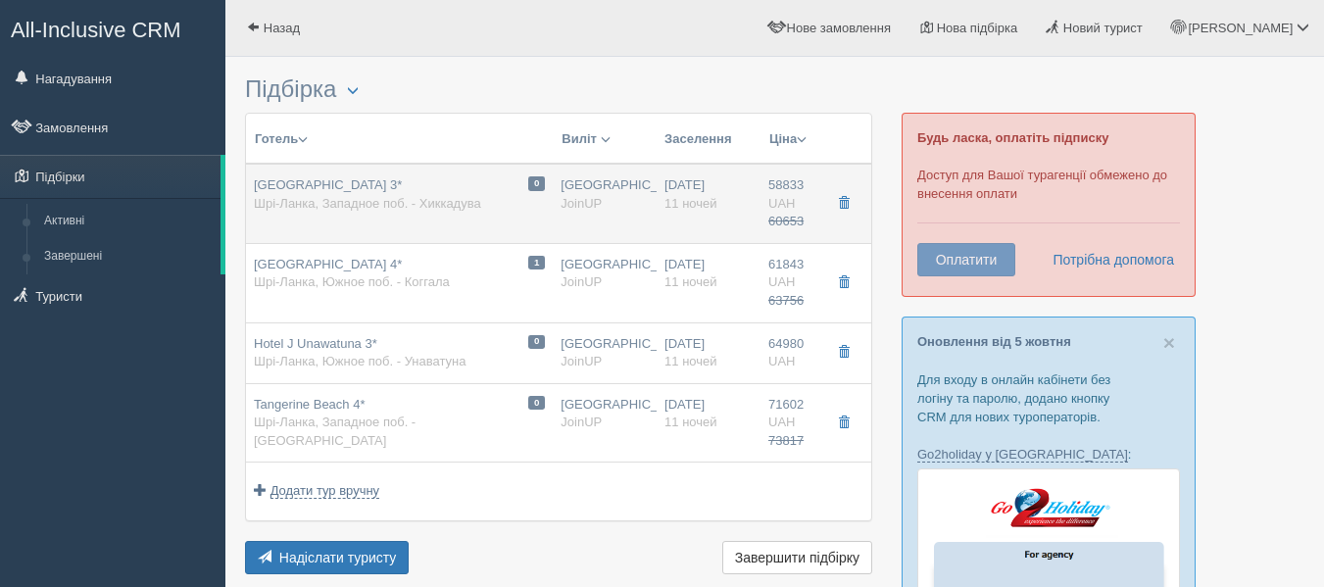
click at [448, 208] on span "Шрі-Ланка, Западное поб. - Хиккадува" at bounding box center [367, 203] width 227 height 15
type input "Hikkaduwa Beach Hotel 3*"
type input "https://www.booking.com/hotel/lk/hikkaduwa-beach-hikkaduwa.ru.html"
type textarea "Отель находится в курортном районе Хиккадува, на юго-западном побережье Шри-Лан…"
type input "Шри-Ланка"
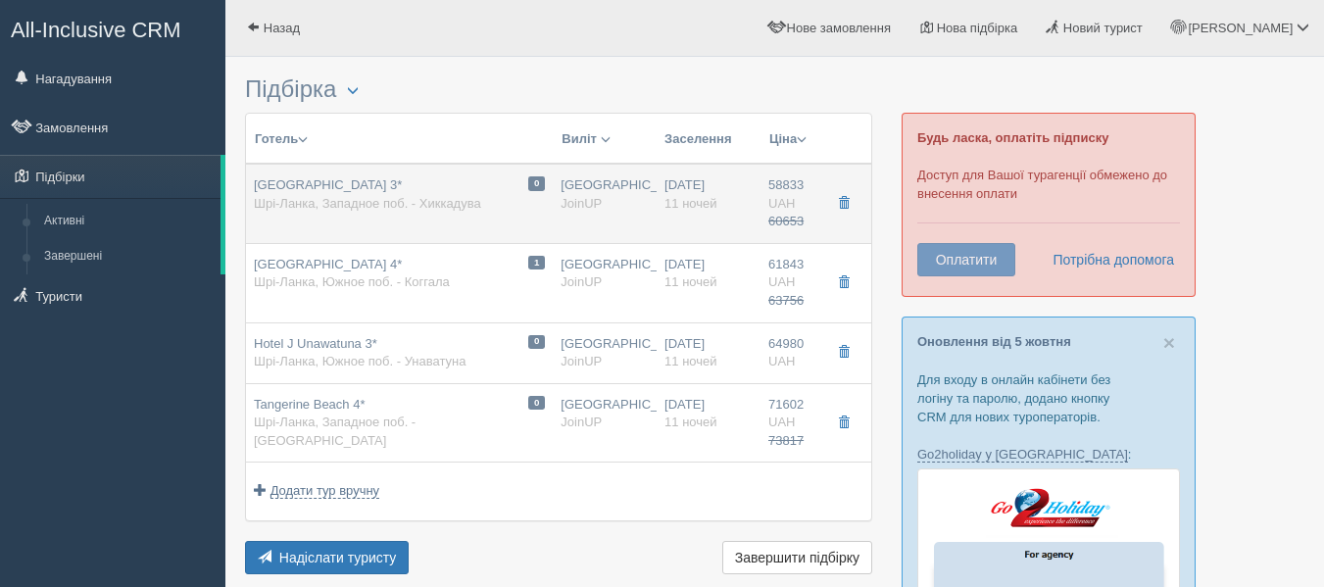
type input "Западное поб. - Хиккадува"
type input "58833.00"
type input "60653.00"
type input "Киев"
type input "02:05"
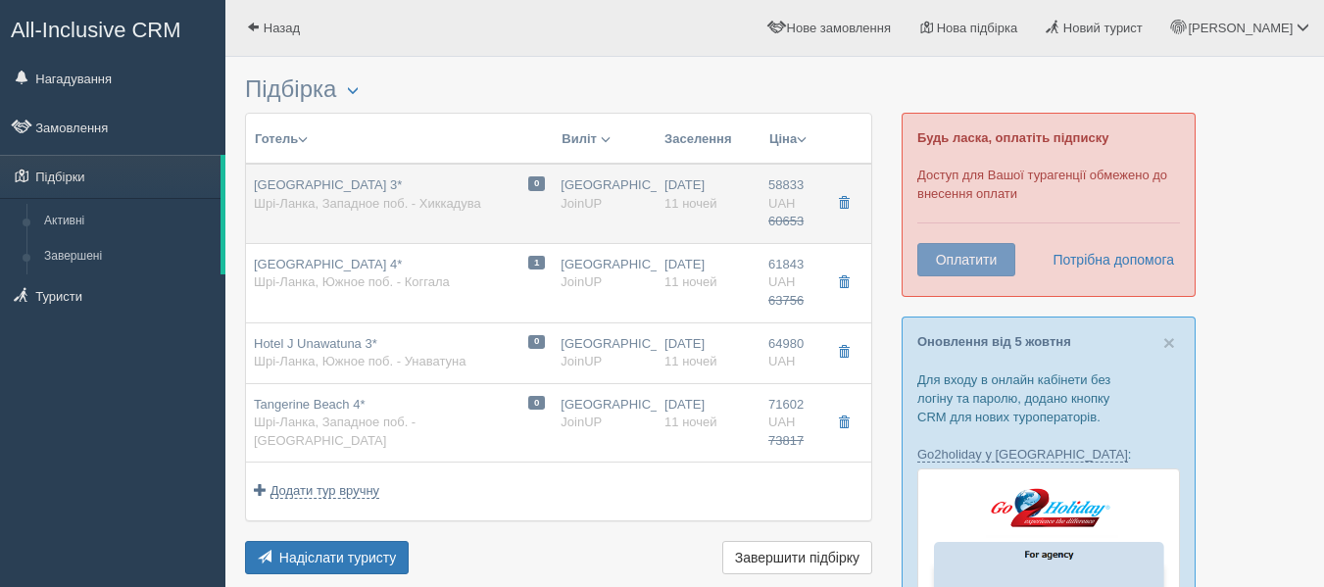
type input "16:15"
type input "17:15"
type input "01:50"
type input "11"
type input "Standard / DBL"
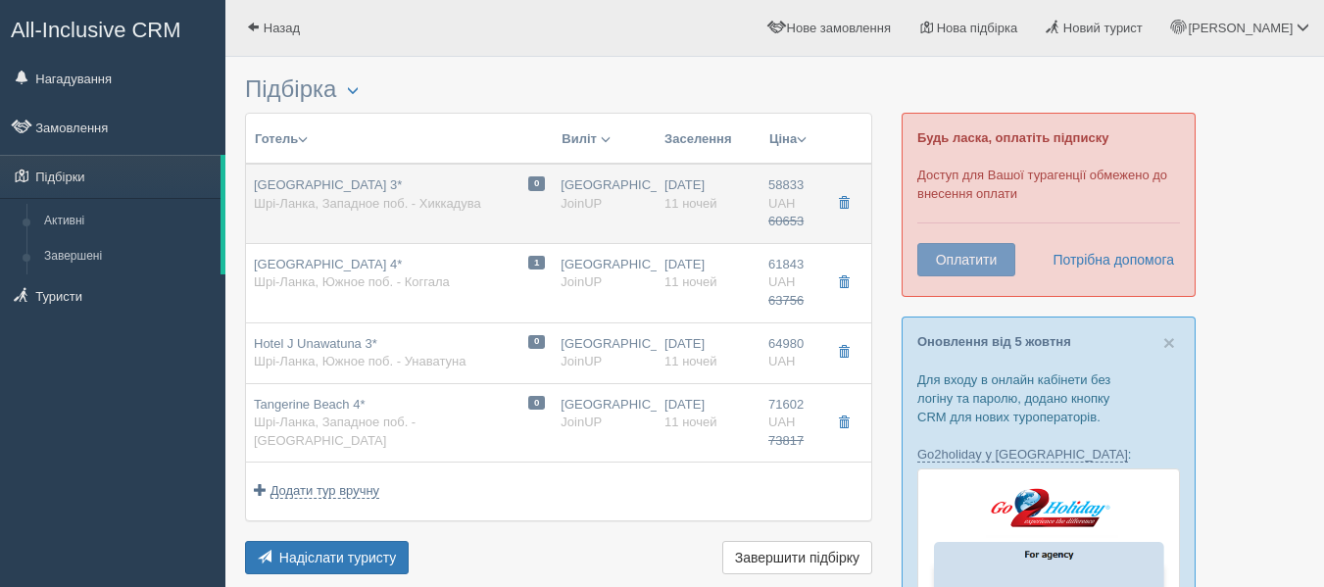
type input "Завтраки"
type input "JoinUP"
type input "https://joinup.ua/hotel/hikkaduwa-beach/"
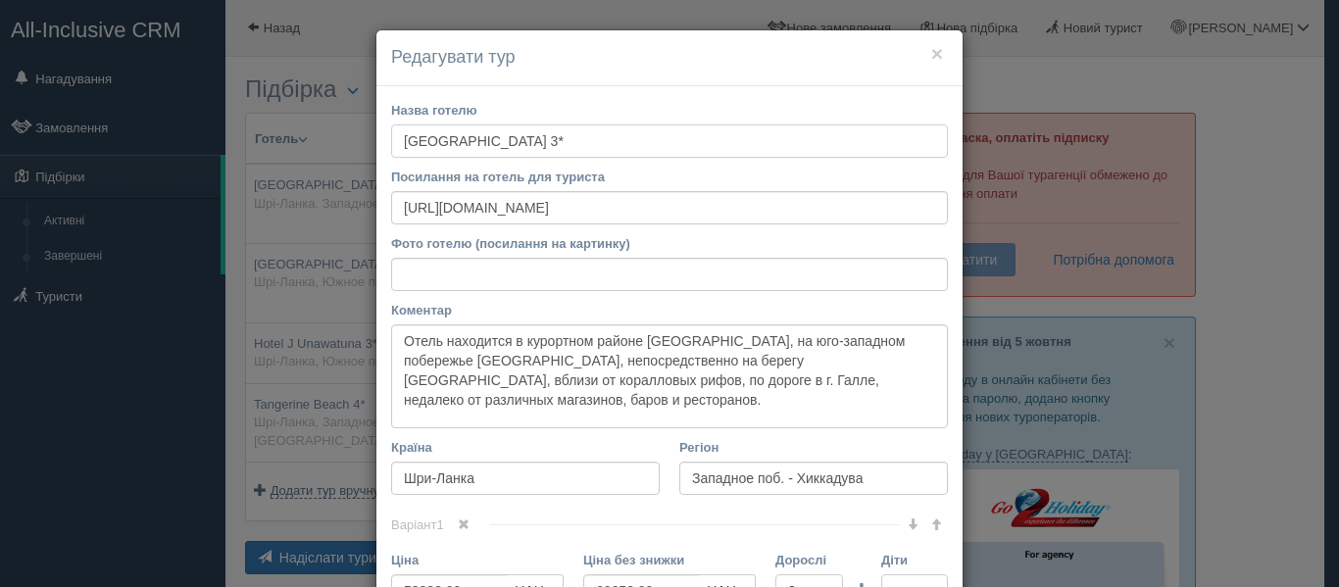
click at [393, 140] on input "Hikkaduwa Beach Hotel 3*" at bounding box center [669, 140] width 557 height 33
drag, startPoint x: 504, startPoint y: 149, endPoint x: 243, endPoint y: 148, distance: 260.7
click at [243, 148] on div "× Редагувати тур Назва готелю Hikkaduwa Beach Hotel 3* Посилання на готель для …" at bounding box center [669, 293] width 1339 height 587
drag, startPoint x: 600, startPoint y: 140, endPoint x: 153, endPoint y: 90, distance: 449.7
click at [153, 90] on div "× Редагувати тур Назва готелю Hikkaduwa Beach Hotel 3* Посилання на готель для …" at bounding box center [669, 293] width 1339 height 587
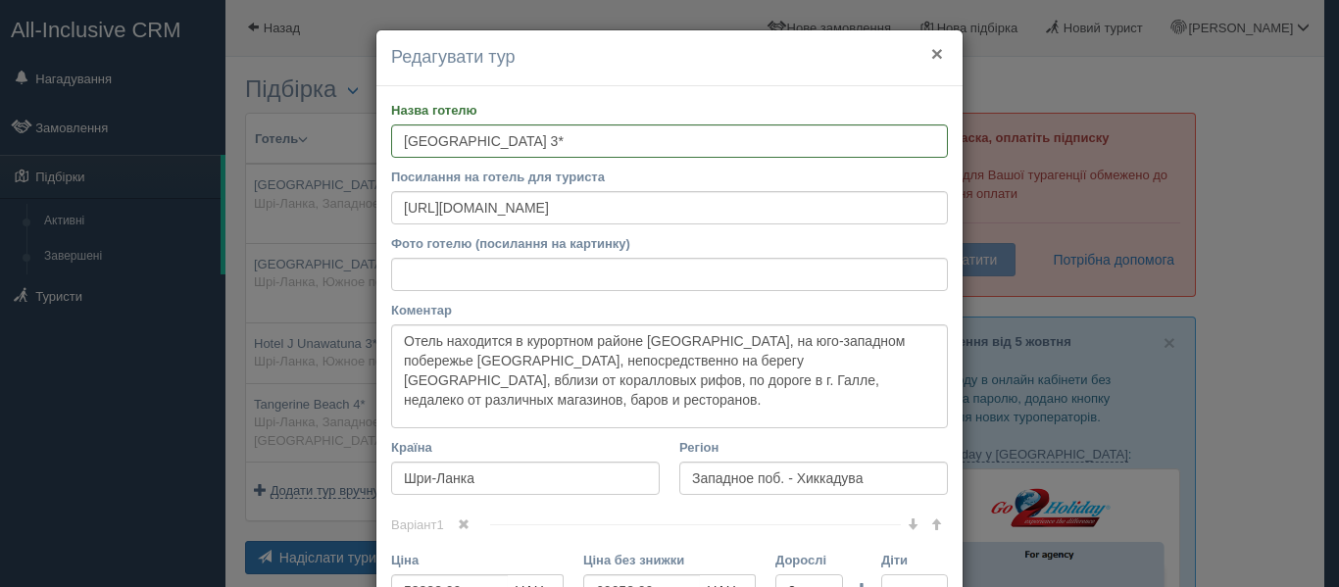
click at [933, 57] on button "×" at bounding box center [937, 53] width 12 height 21
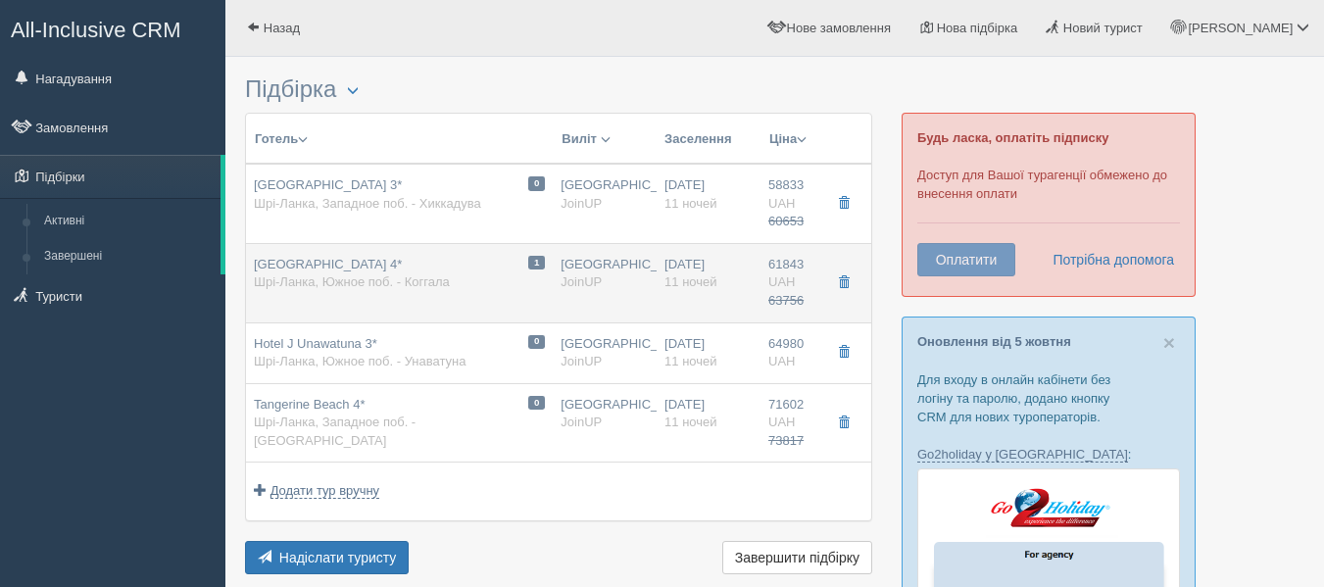
scroll to position [443, 0]
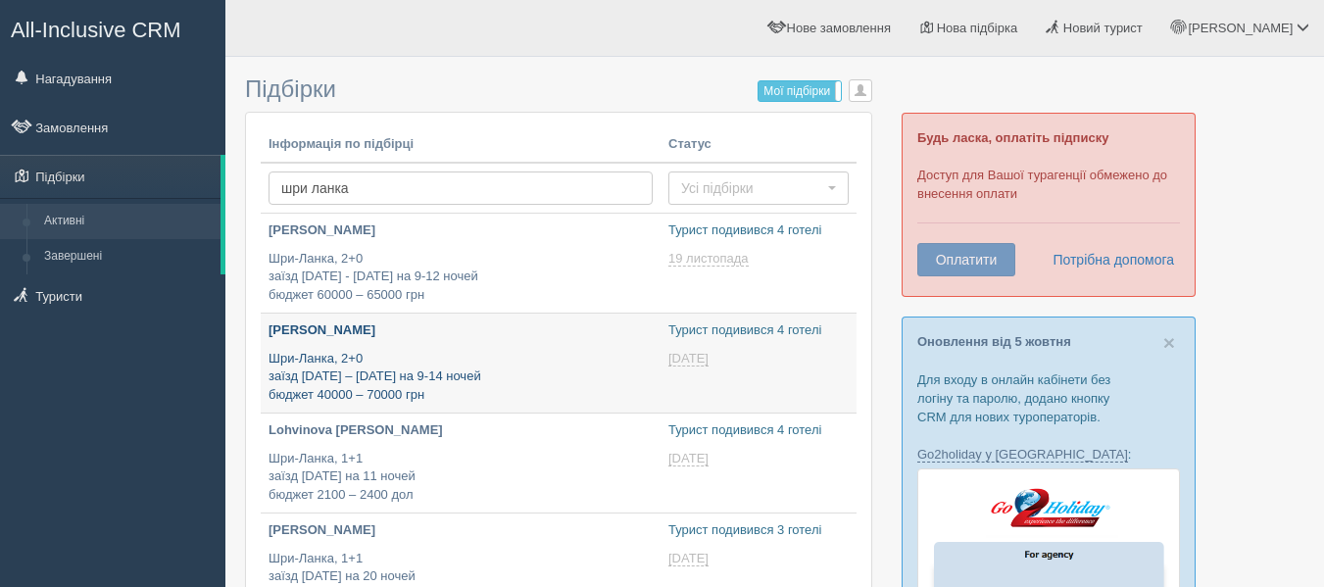
click at [357, 356] on p "Шри-Ланка, 2+0 заїзд 10 грудня – 4 січня на 9-14 ночей бюджет 40000 – 70000 грн" at bounding box center [461, 377] width 384 height 55
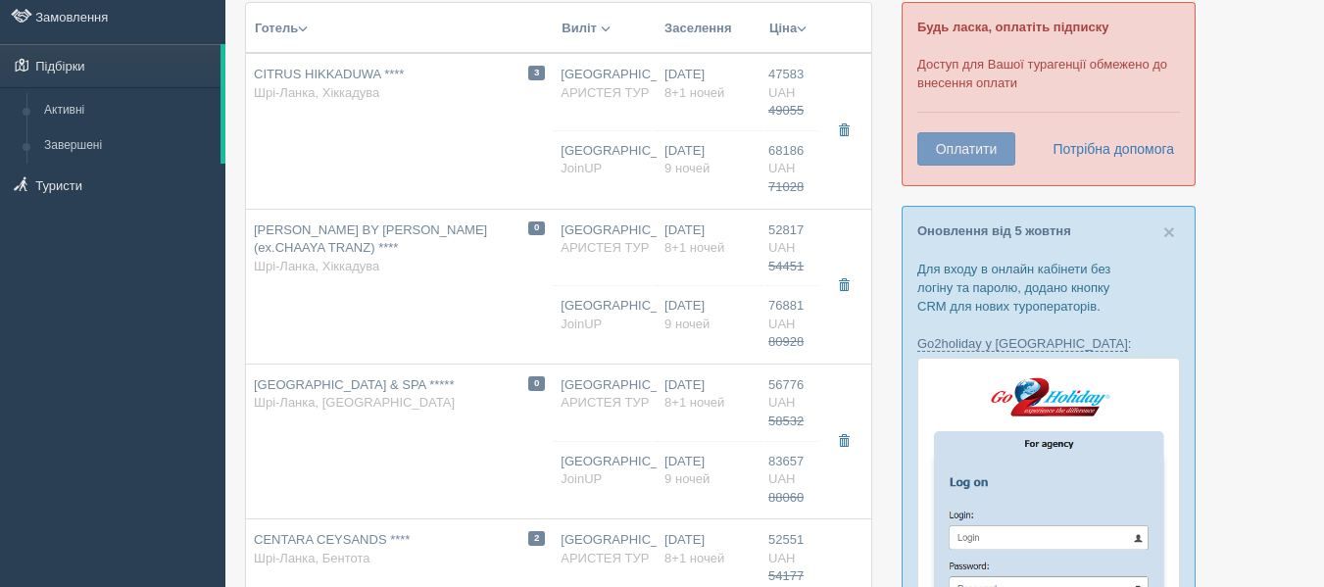
scroll to position [243, 0]
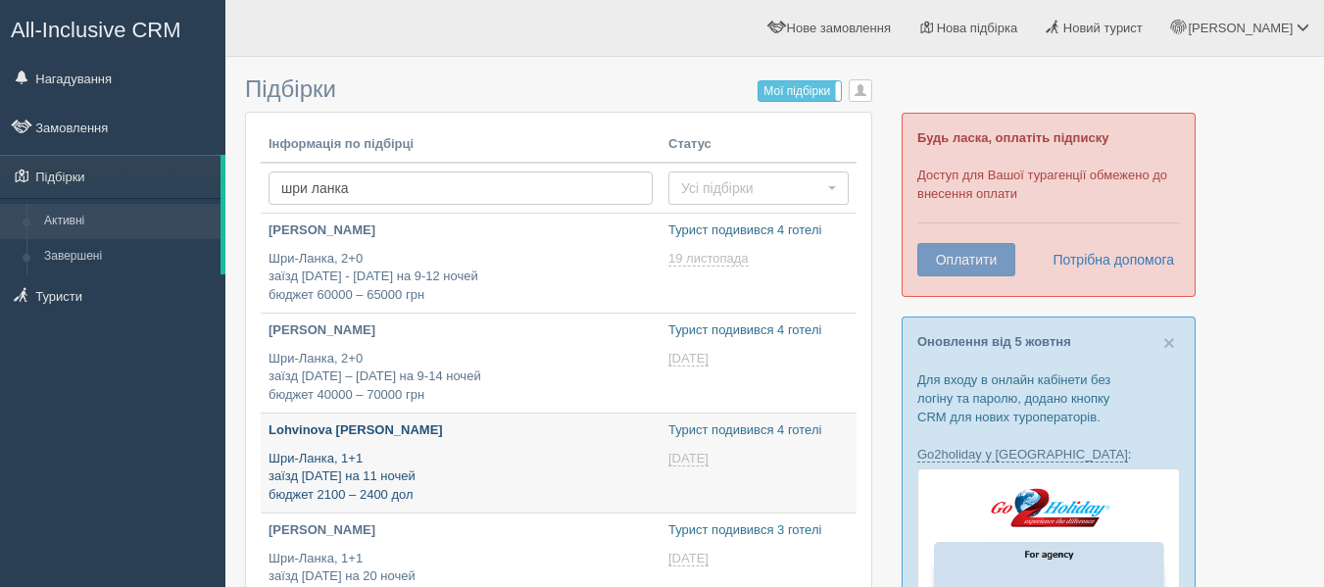
click at [441, 459] on p "Шри-Ланка, 1+1 заїзд 9 березня на 11 ночей бюджет 2100 – 2400 дол" at bounding box center [461, 477] width 384 height 55
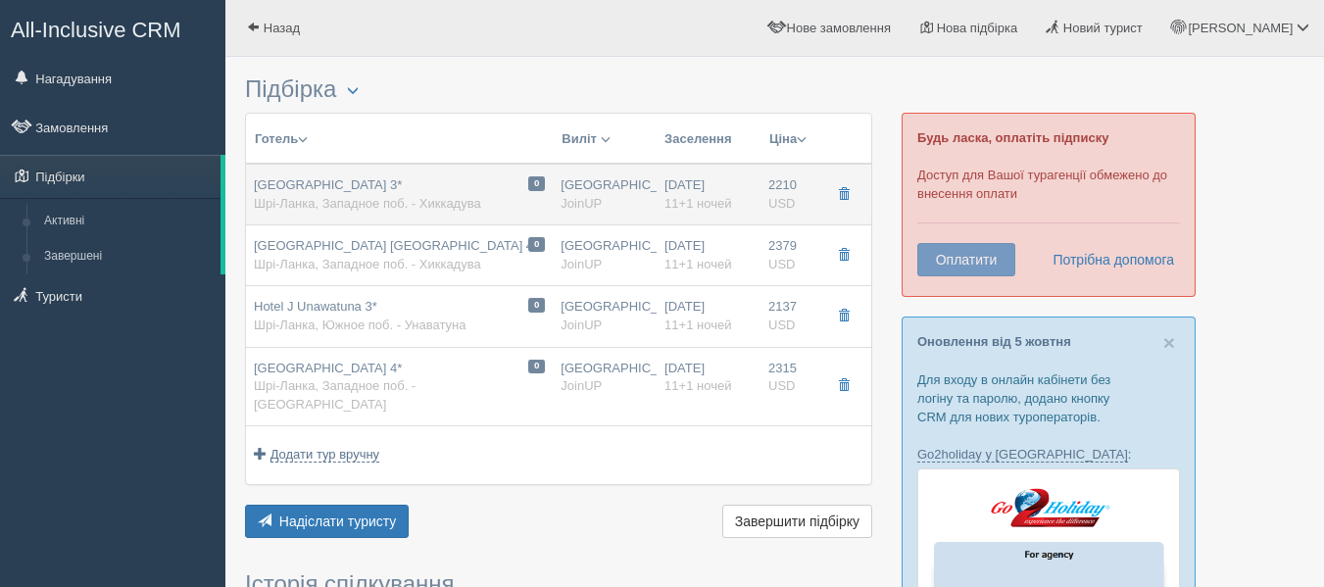
click at [467, 204] on span "Шрі-Ланка, Западное поб. - Хиккадува" at bounding box center [367, 203] width 227 height 15
type input "Hikkaduwa Beach Hotel 3*"
type input "https://www.booking.com/hotel/lk/hikkaduwa-beach-hikkaduwa.ru.html"
type textarea "Отель находится в курортном районе Хиккадува, на юго-западном побережье Шри-Лан…"
type input "Шри-Ланка"
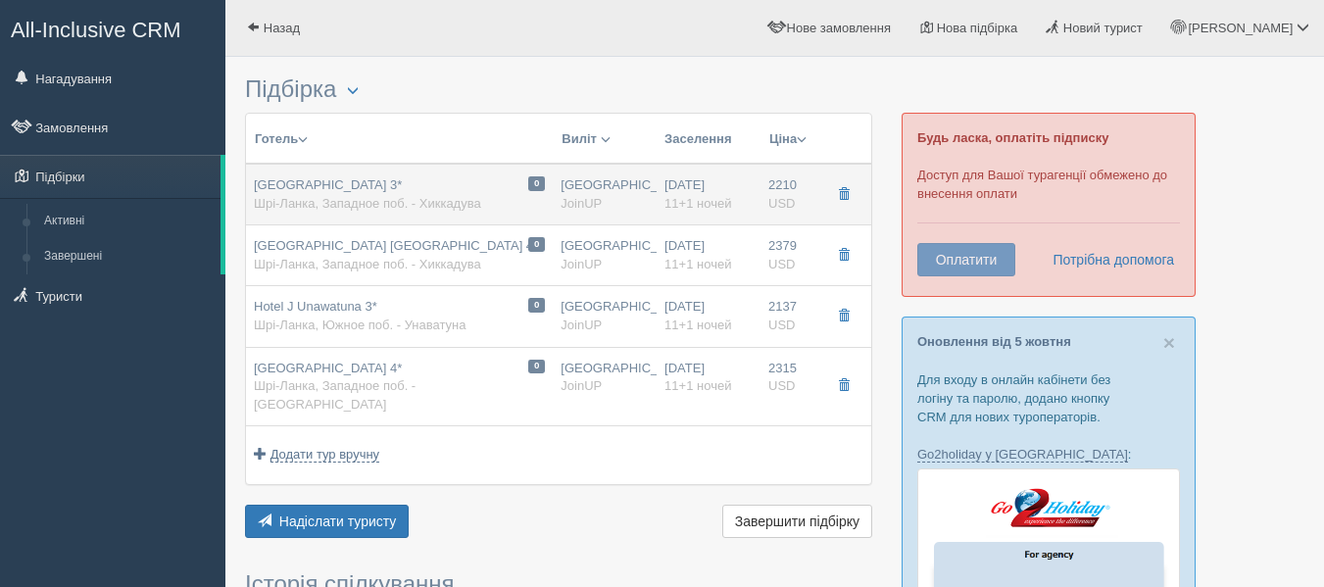
type input "Западное поб. - Хиккадува"
type input "2210.00"
type input "1645.00"
type input "Киев"
type input "14:25"
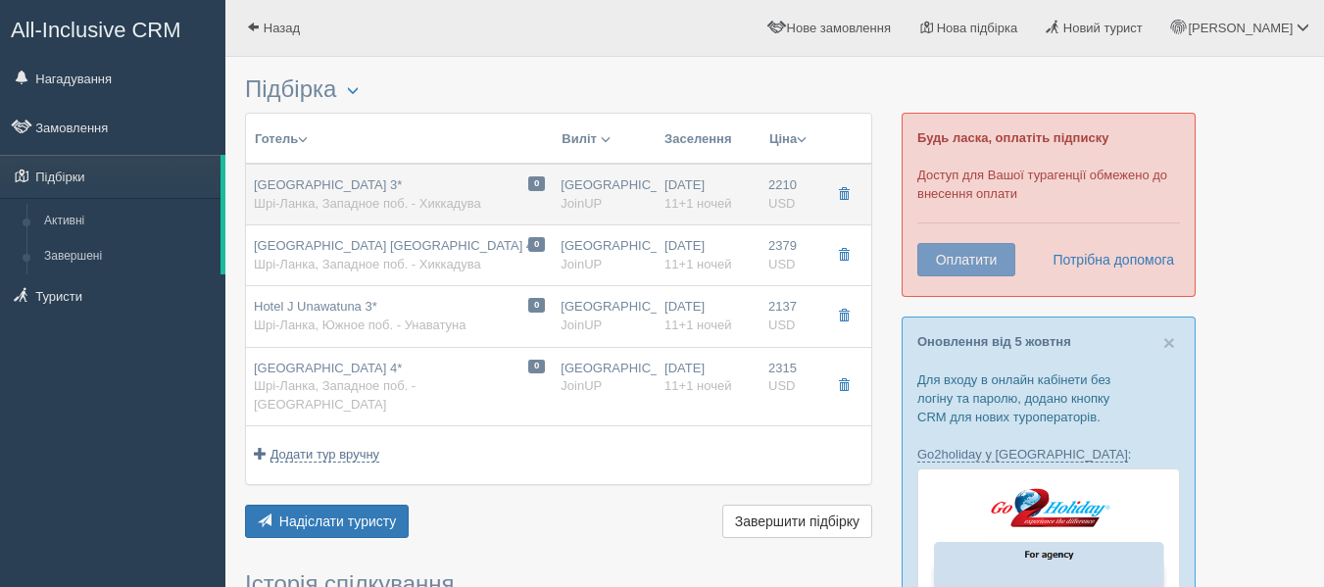
type input "11+1"
type input "Standard Room / DBL"
type input "Завтраки"
type input "JoinUP"
type input "https://joinup.ua/hotel/hikkaduwa-beach/"
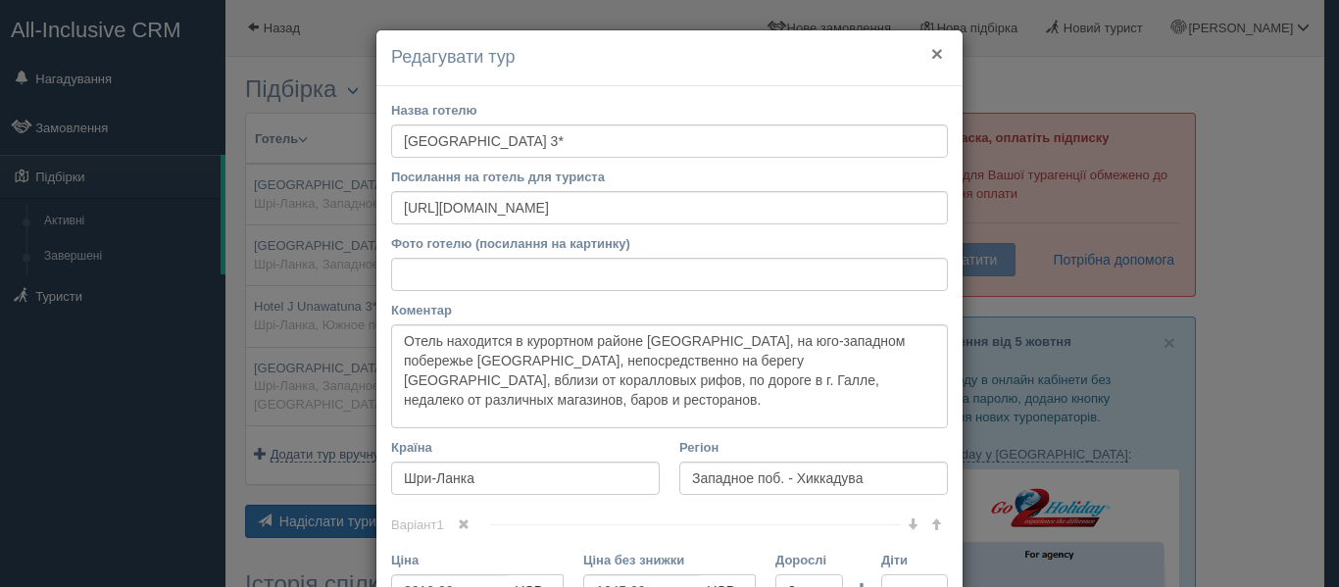
click at [931, 59] on button "×" at bounding box center [937, 53] width 12 height 21
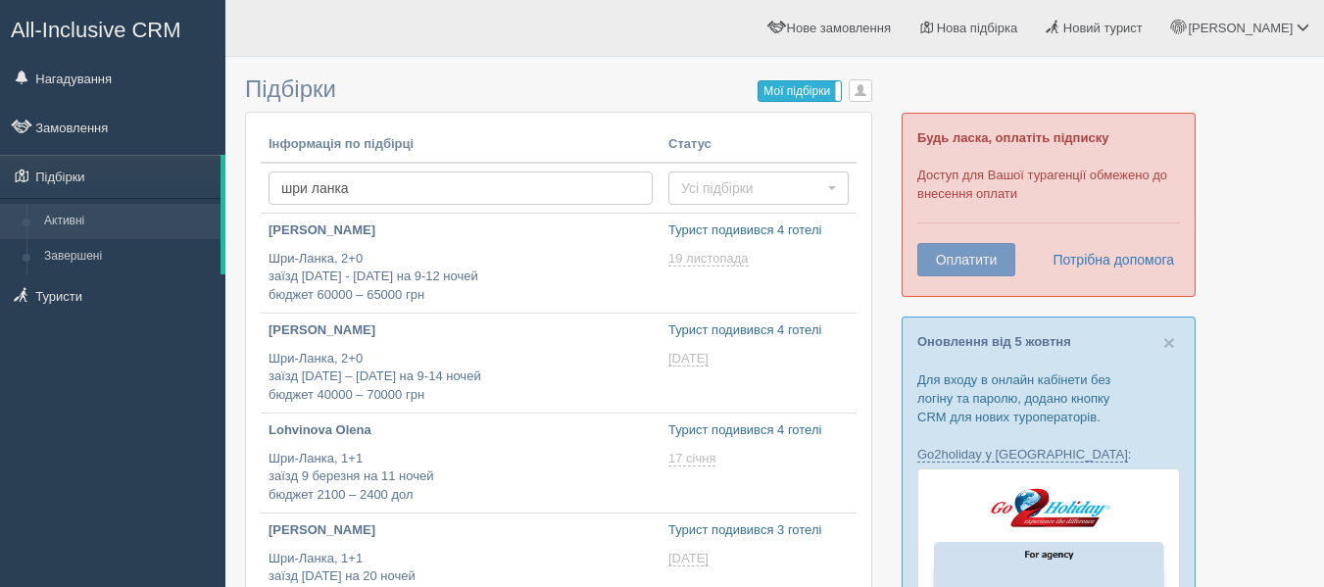
click at [787, 89] on label "Мої підбірки" at bounding box center [800, 91] width 82 height 20
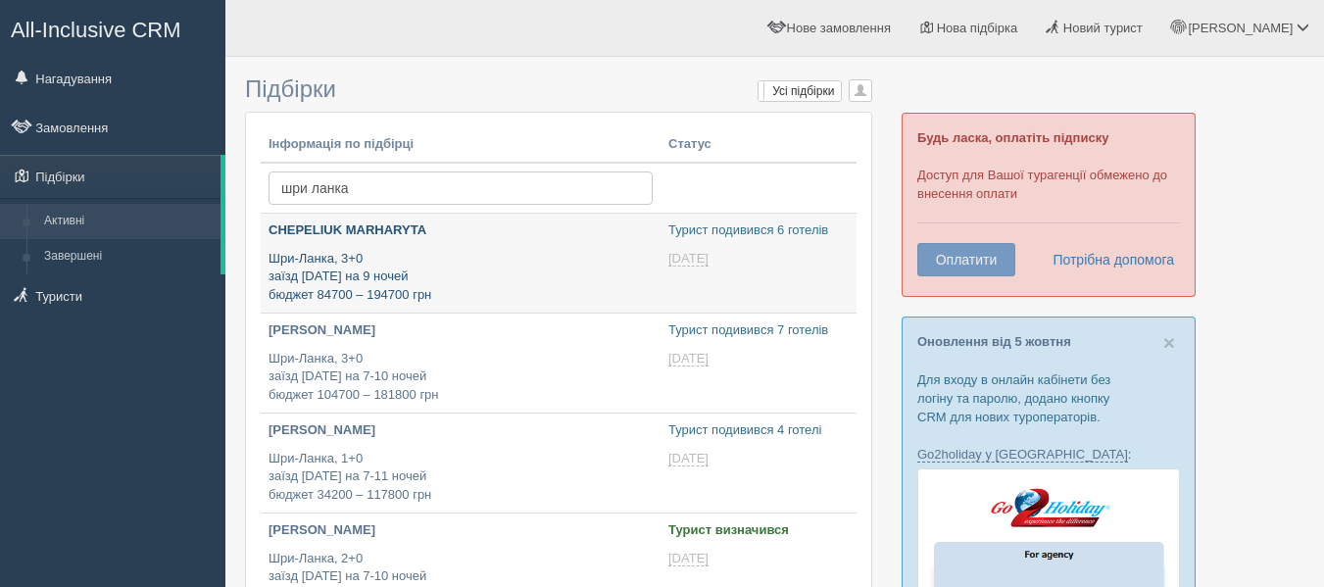
type input "[DATE] 13:40"
click at [457, 257] on p "Шри-Ланка, 3+0 заїзд [DATE] на 9 ночей бюджет 84700 – 194700 грн" at bounding box center [461, 277] width 384 height 55
click at [457, 257] on p "Шри-Ланка, 3+0 заїзд 3 березня на 9 ночей бюджет 84700 – 194700 грн" at bounding box center [461, 277] width 384 height 55
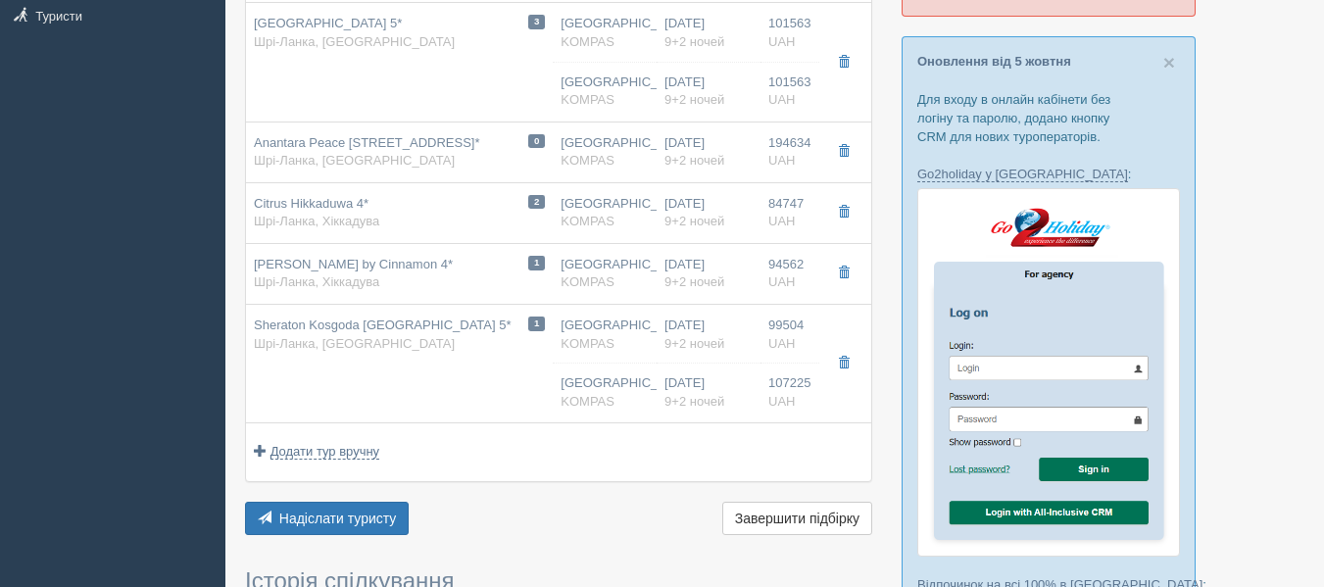
scroll to position [282, 0]
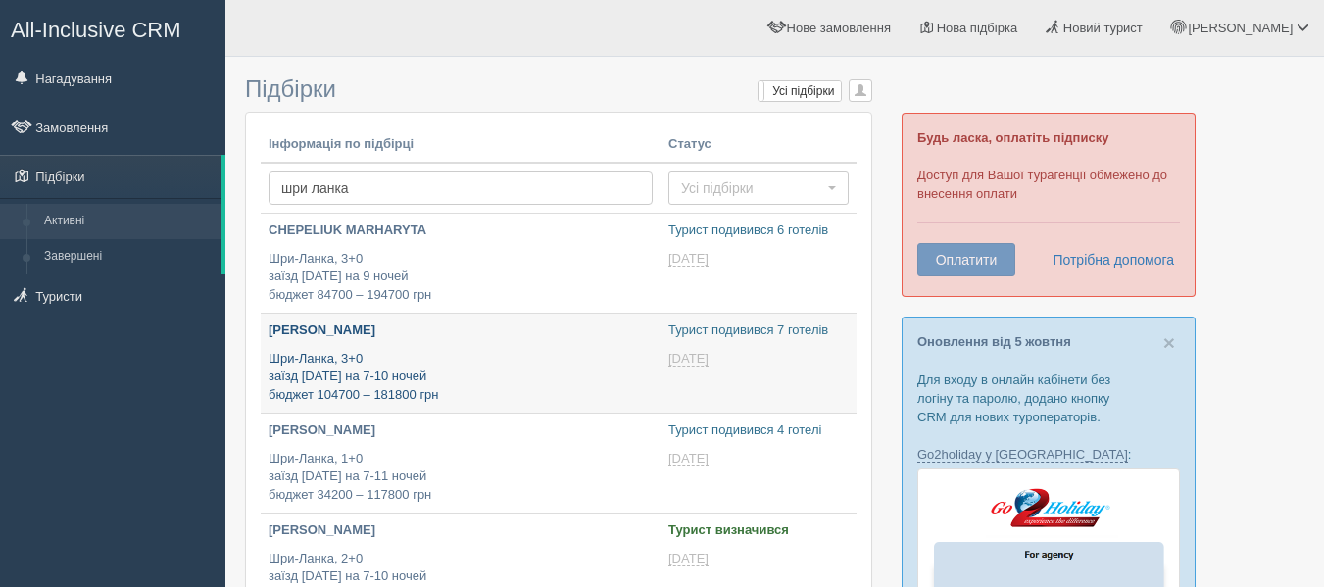
type input "[DATE] 13:25"
click at [427, 355] on p "Шри-Ланка, 3+0 заїзд [DATE] на 7-10 ночей бюджет 104700 – 181800 грн" at bounding box center [461, 377] width 384 height 55
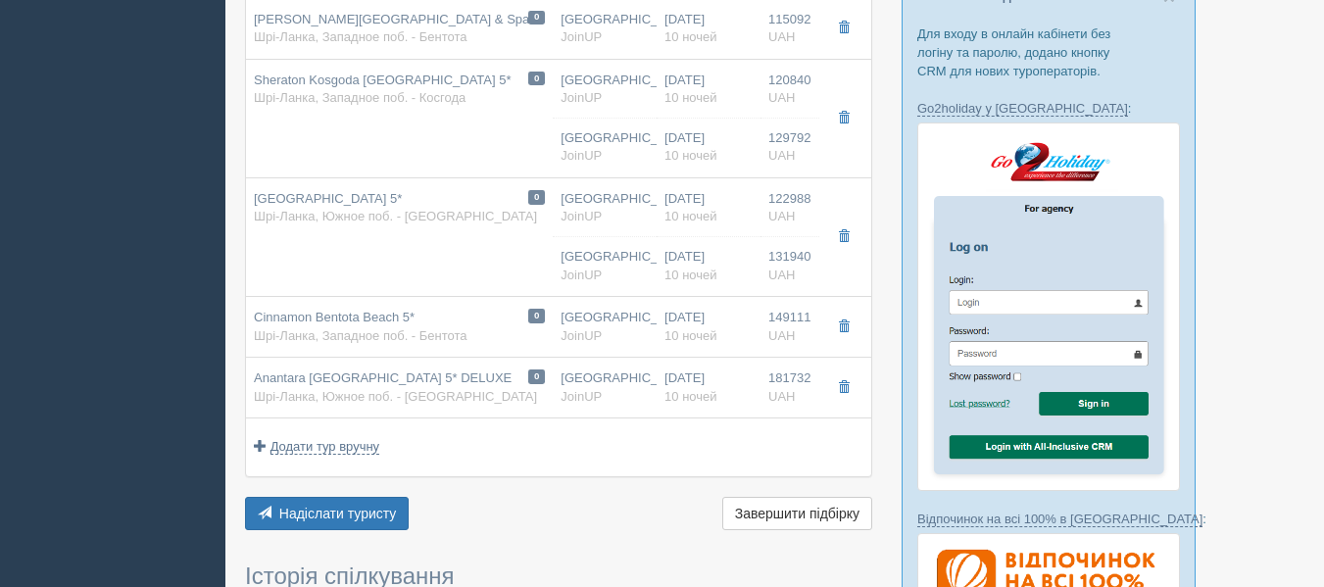
scroll to position [348, 0]
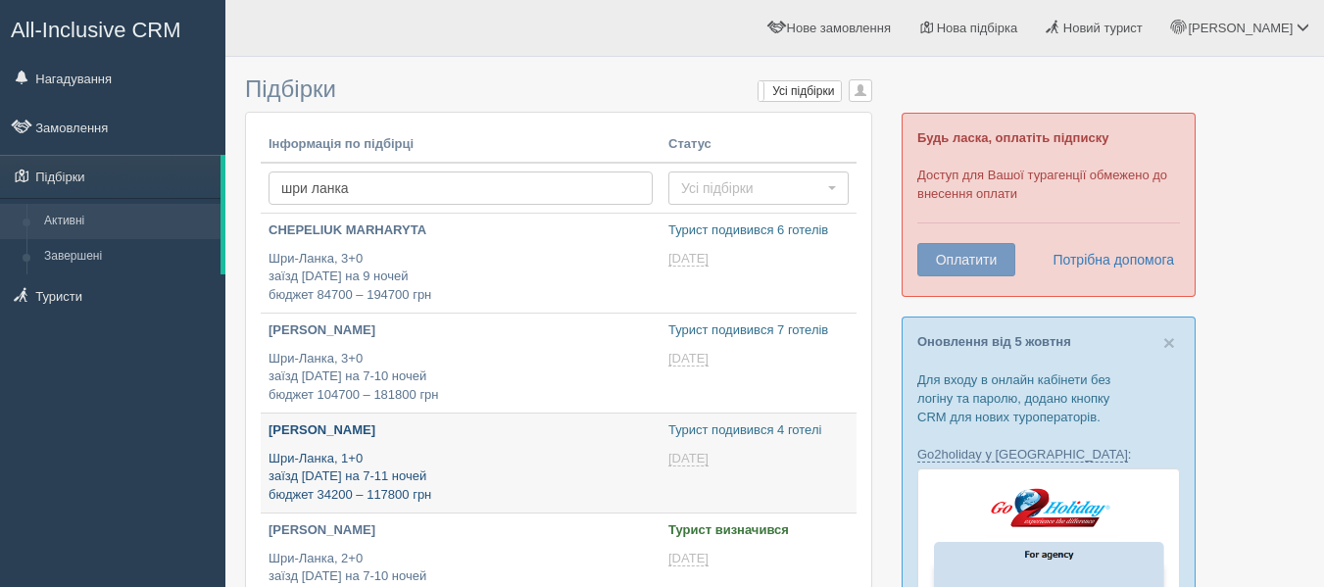
type input "[DATE] 14:25"
click at [403, 466] on p "Шри-Ланка, 1+0 заїзд [DATE] на 7-11 ночей бюджет 34200 – 117800 грн" at bounding box center [461, 477] width 384 height 55
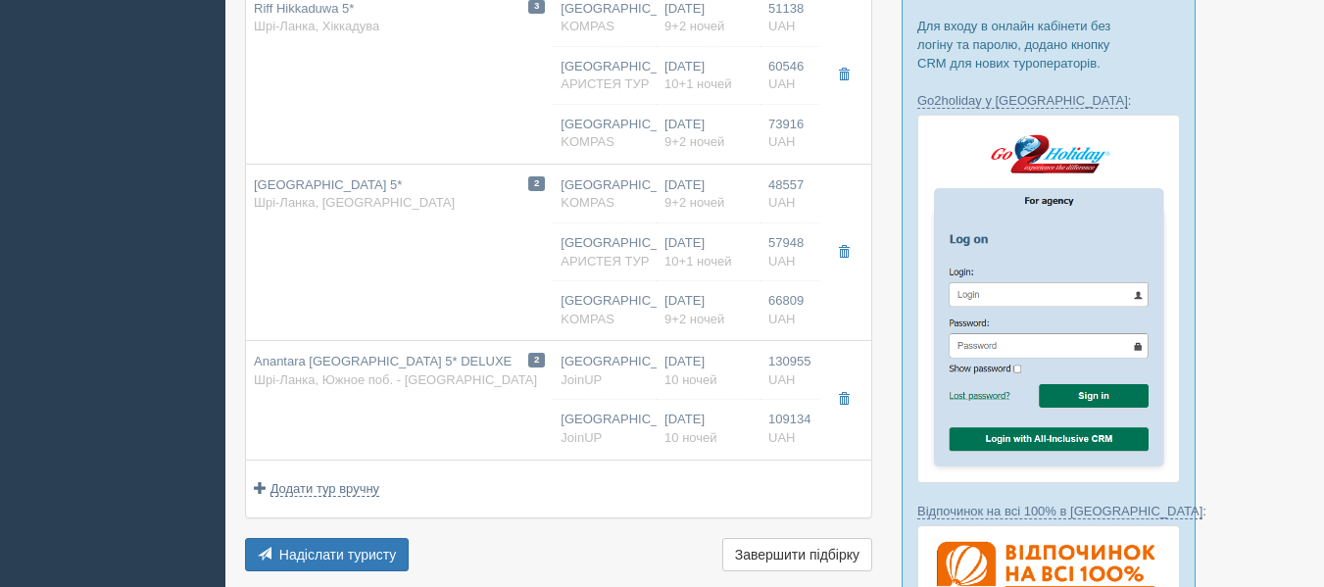
scroll to position [353, 0]
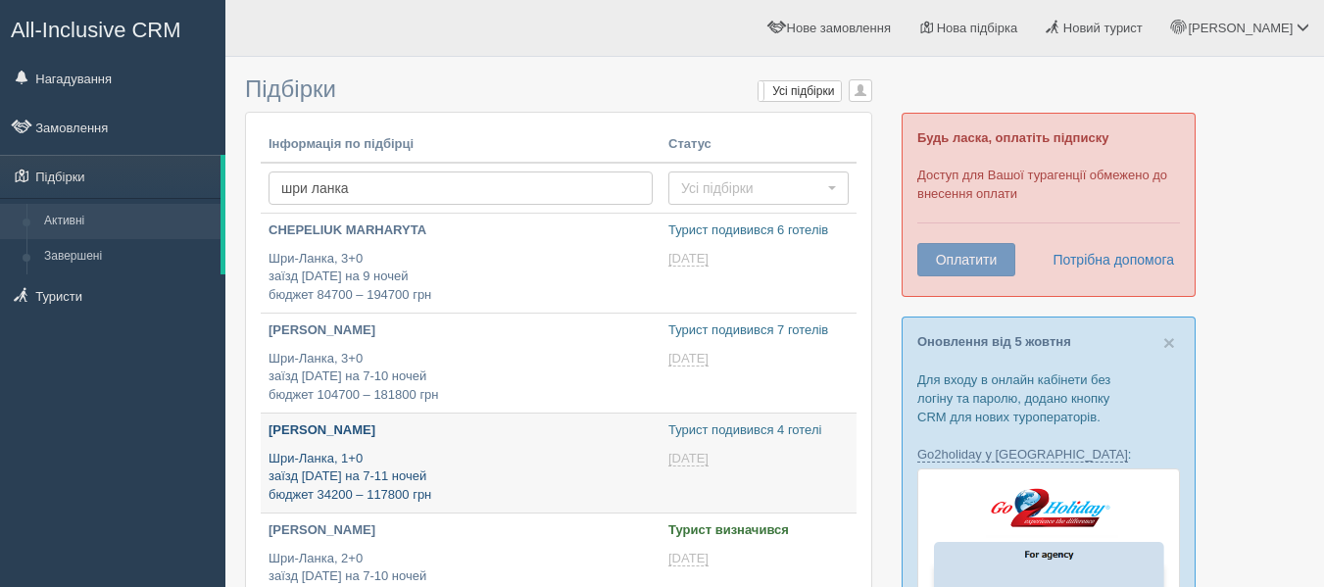
click at [439, 484] on p "Шри-Ланка, 1+0 заїзд [DATE] на 7-11 ночей бюджет 34200 – 117800 грн" at bounding box center [461, 477] width 384 height 55
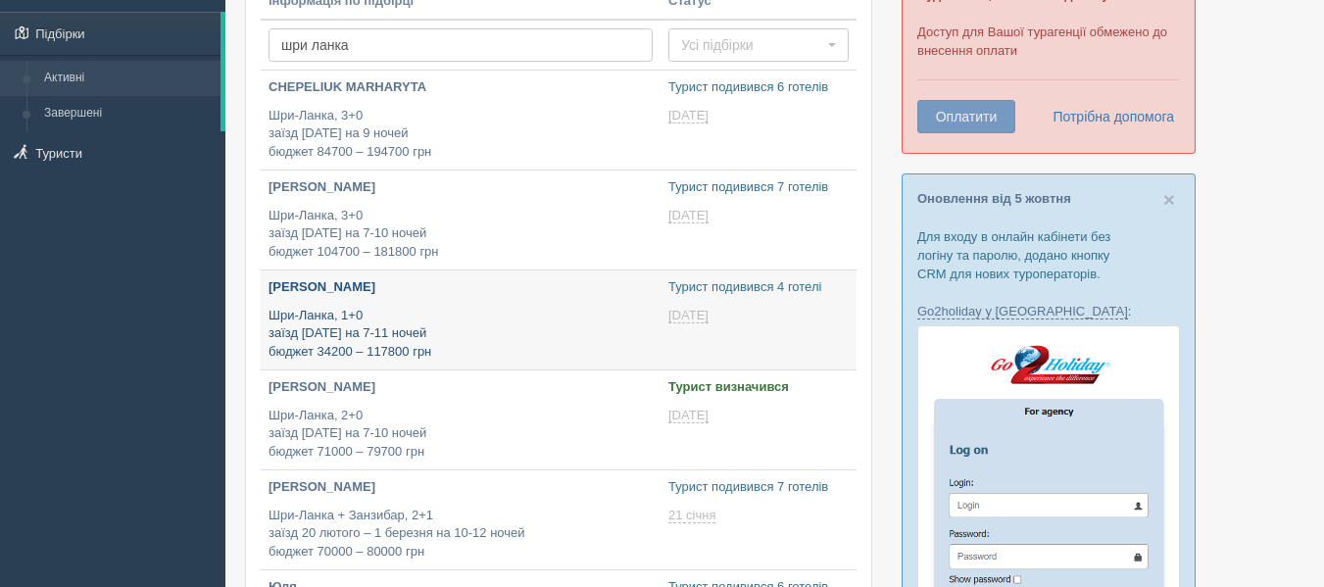
scroll to position [160, 0]
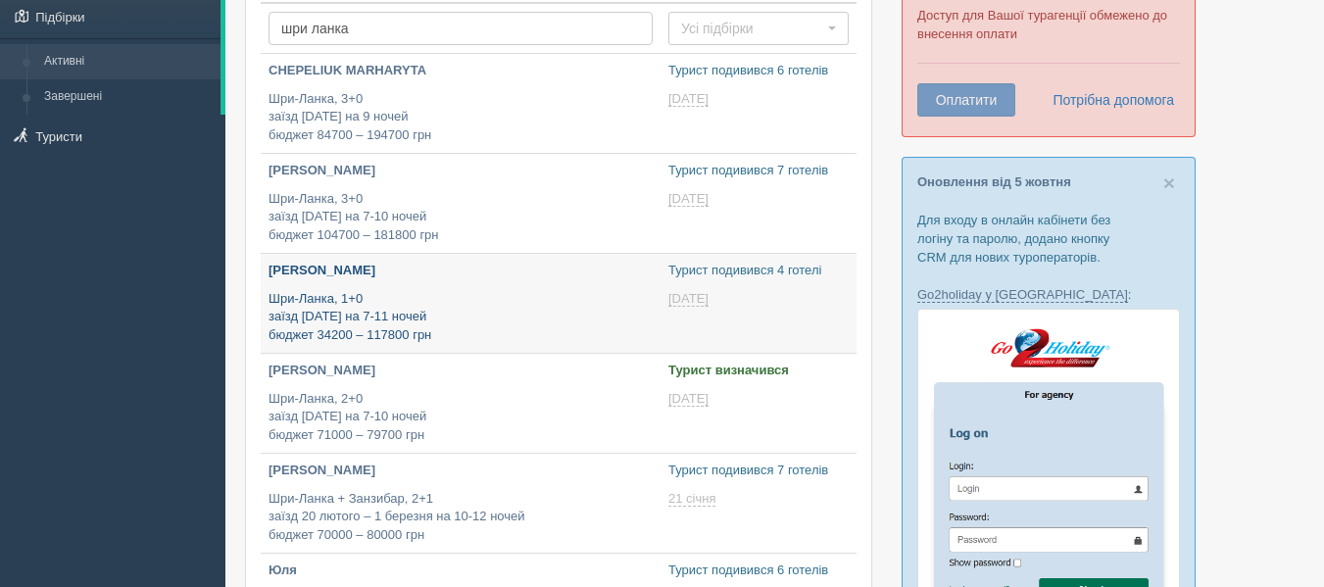
type input "[DATE] 12:00"
click at [416, 441] on p "Шри-Ланка, 2+0 заїзд 9 лютого на 7-10 ночей бюджет 71000 – 79700 грн" at bounding box center [461, 417] width 384 height 55
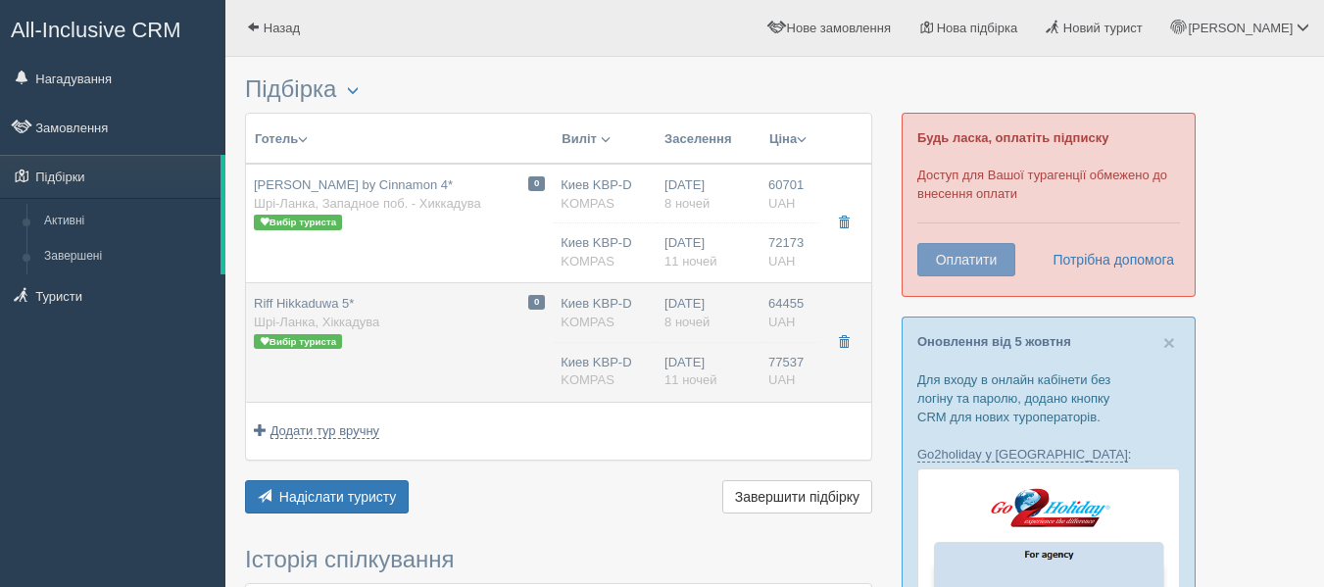
click at [419, 343] on div "0 Riff Hikkaduwa 5* [GEOGRAPHIC_DATA], [GEOGRAPHIC_DATA] Вибір туриста" at bounding box center [399, 322] width 291 height 55
type input "Riff Hikkaduwa 5*"
type input "[URL][DOMAIN_NAME]"
type textarea "+ Loremipsu, dolors ametc adipiscing elits do eiusm Temporinc, ut labore etdol …"
type input "Шри-Ланка"
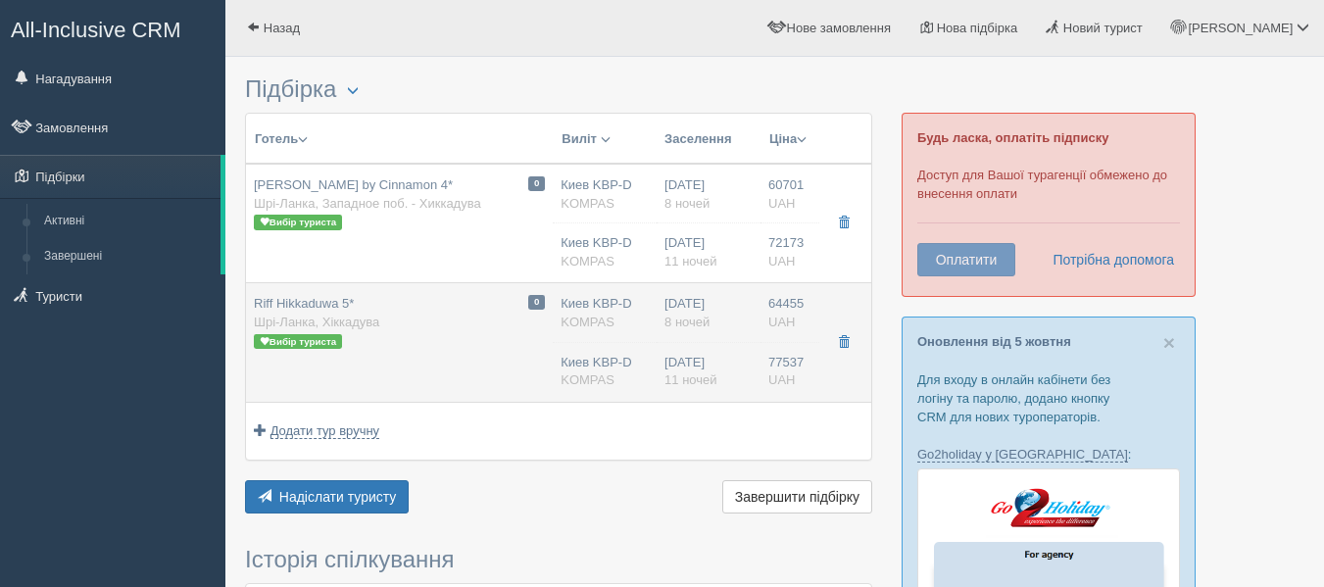
type input "Хиккадува"
type input "64455.00"
type input "Киев KBP-D"
type input "[PERSON_NAME]"
type input "13:25"
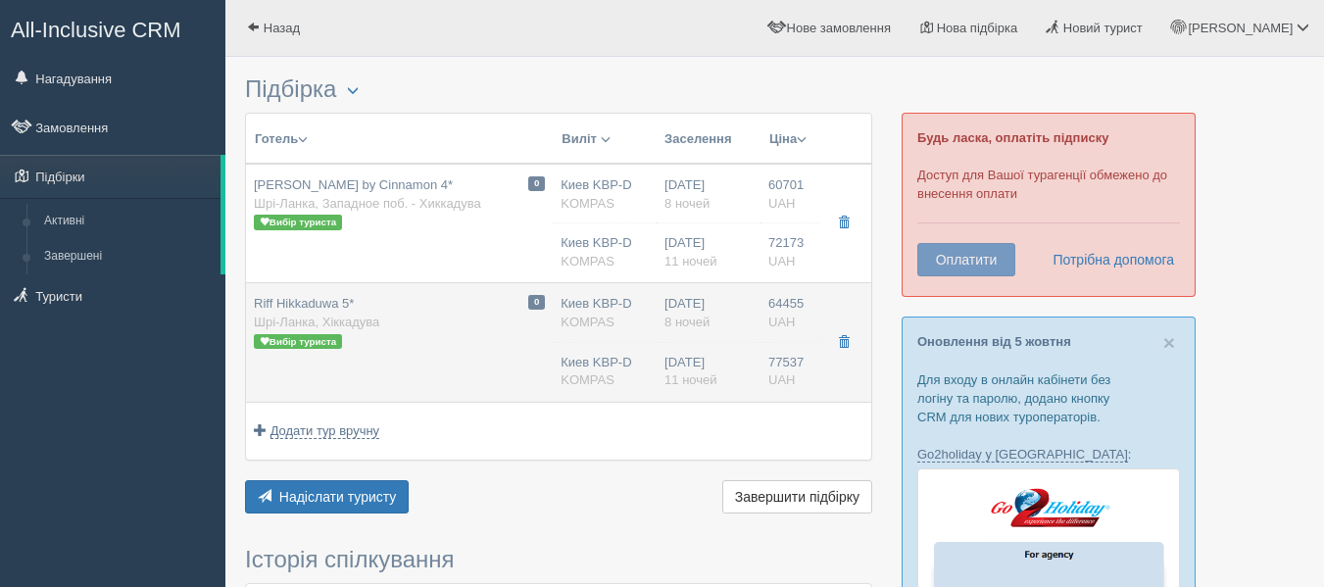
type input "03:00"
type input "03:40"
type input "12:35"
type input "8"
type input "DELUXE OCEAN VIEW / DBL"
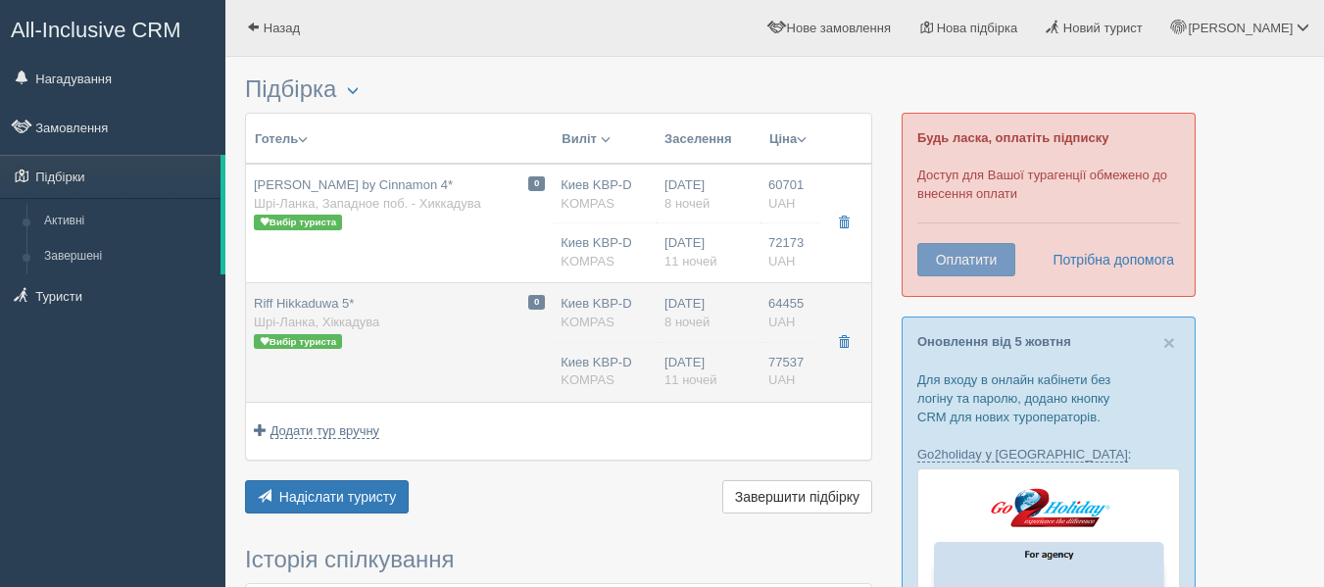
type input "BB"
type input "KOMPAS"
type input "[URL][DOMAIN_NAME]"
type input "77537.00"
type input "Киев KBP-D"
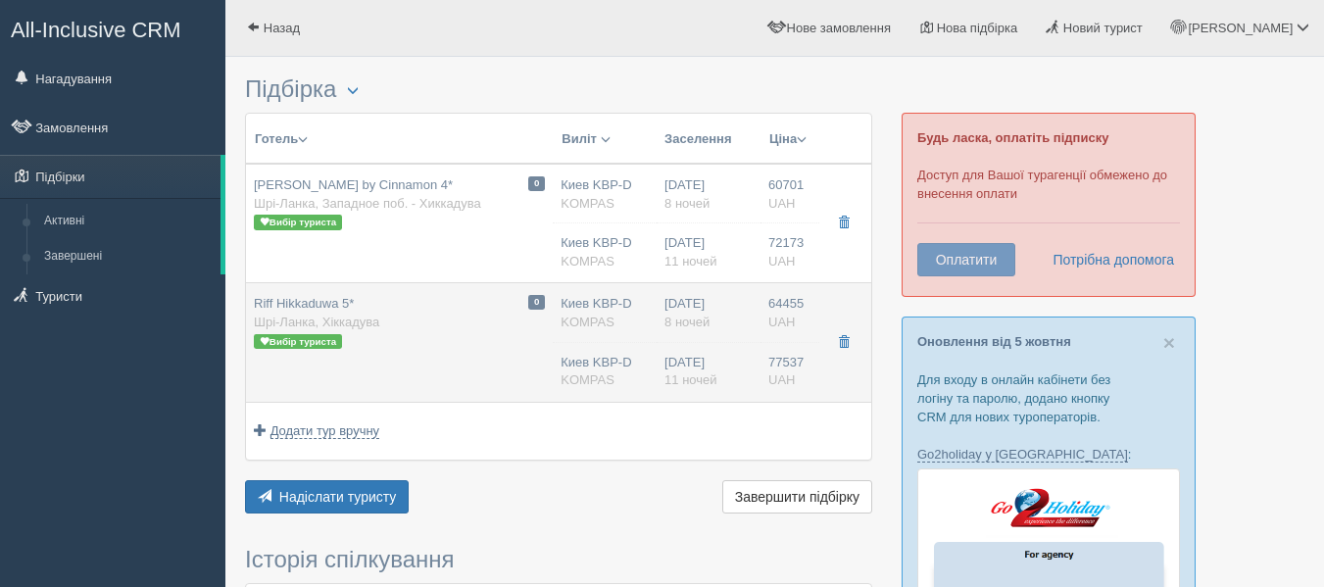
type input "Коломбо CMB"
type input "13:25"
type input "03:00"
type input "03:40"
type input "12:35"
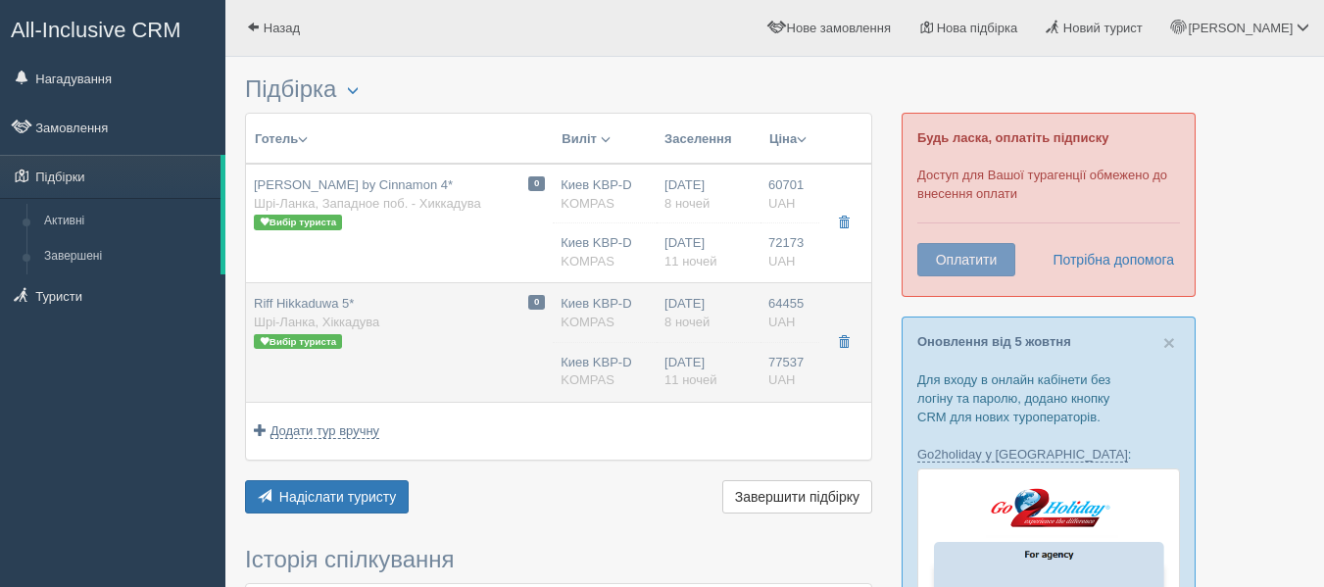
type input "11"
type input "DELUXE OCEAN VIEW / DBL"
type input "BB"
type input "KOMPAS"
type input "https://kompastour.com/hotel_redirect.php?redirect_url=/srilanka/hikkaduwa/riff…"
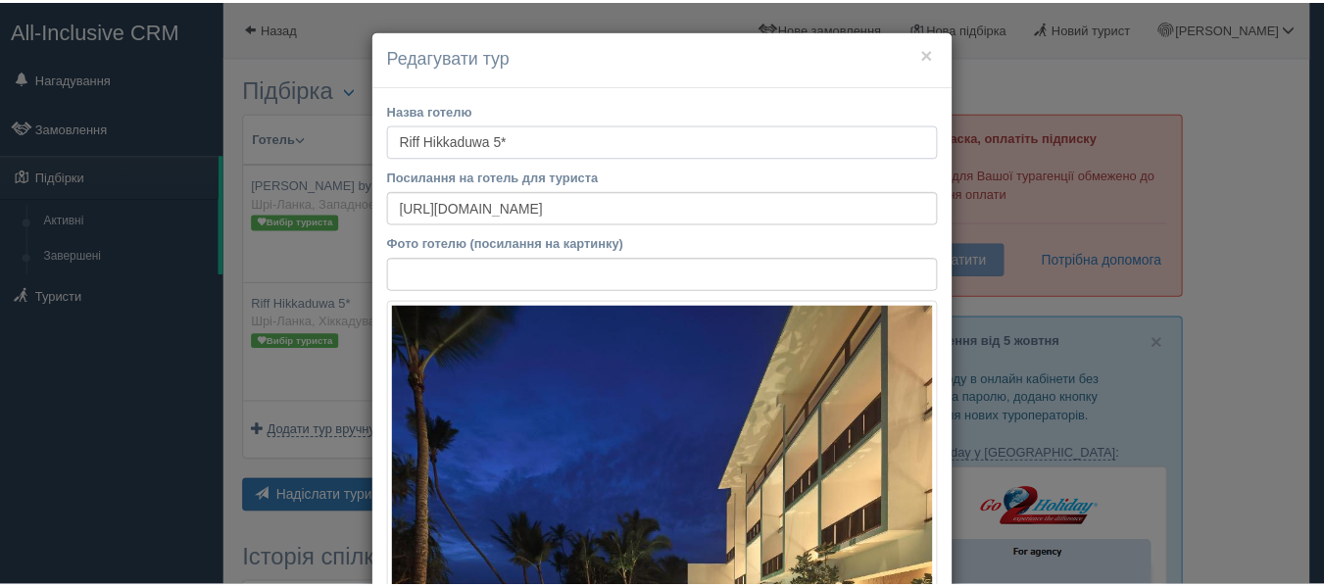
scroll to position [1, 0]
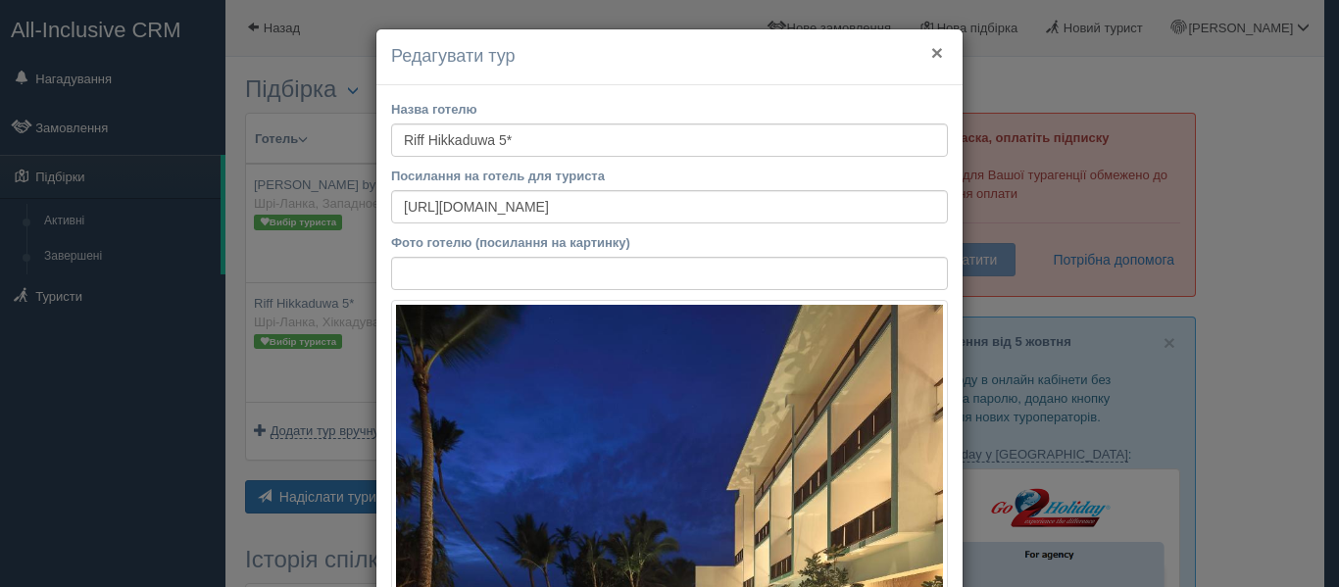
click at [931, 58] on button "×" at bounding box center [937, 52] width 12 height 21
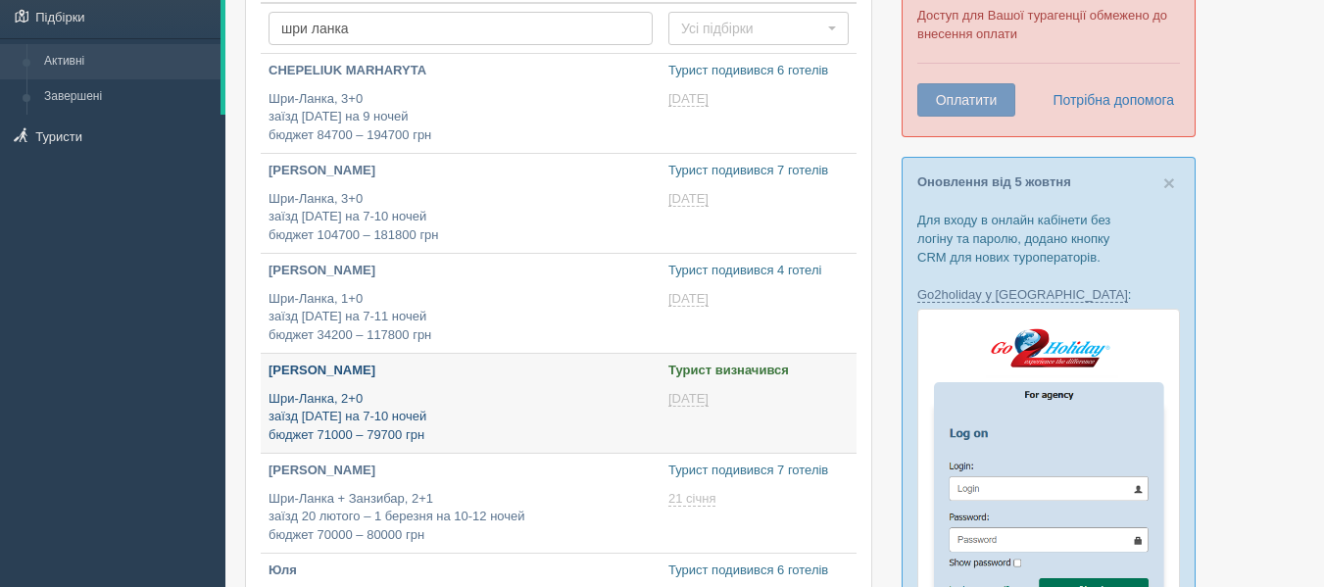
scroll to position [305, 0]
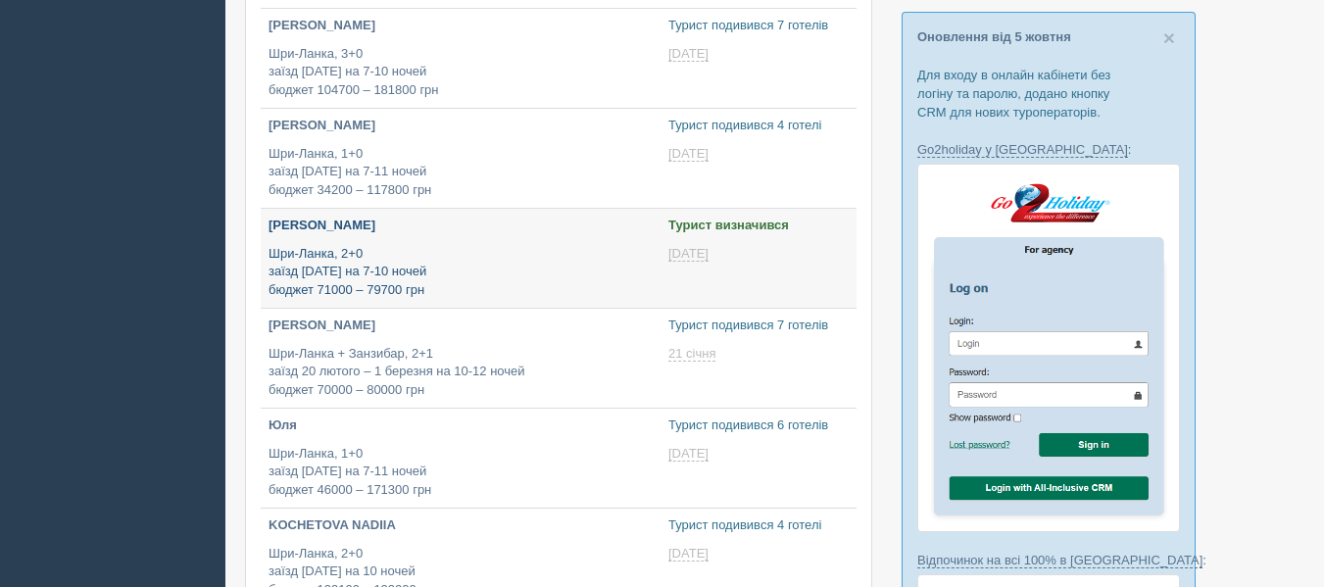
type input "[DATE] 17:00"
click at [317, 379] on p "Шри-Ланка + Занзибар, 2+1 заїзд 20 лютого – 1 березня на 10-12 ночей бюджет 700…" at bounding box center [461, 372] width 384 height 55
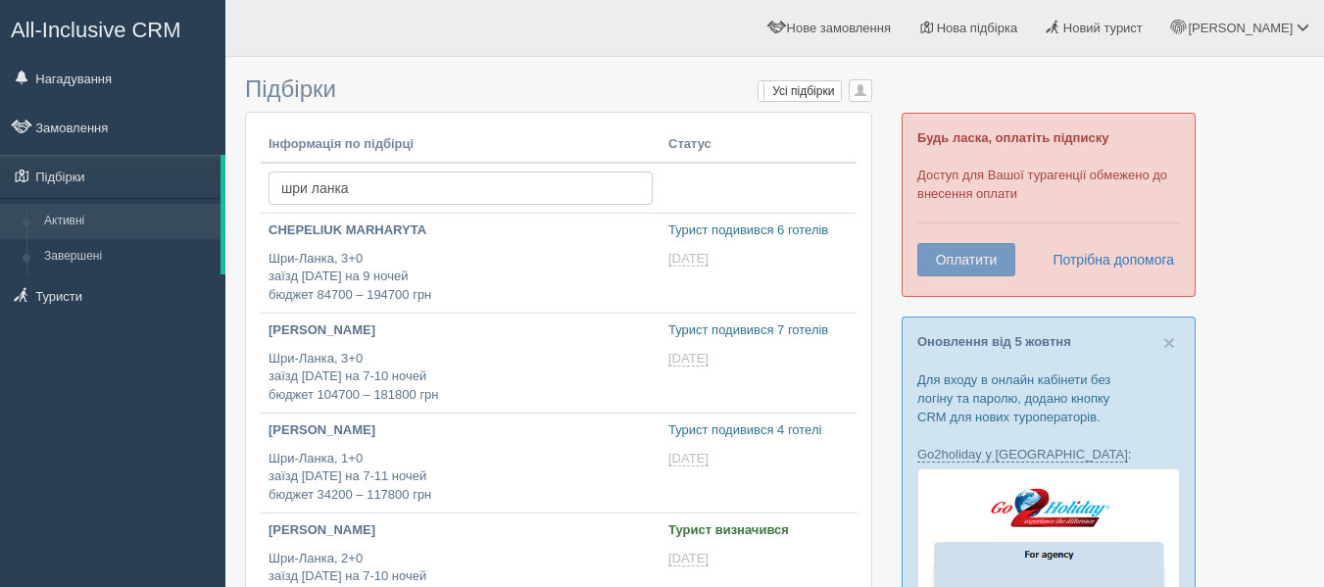
type input "[DATE] 13:50"
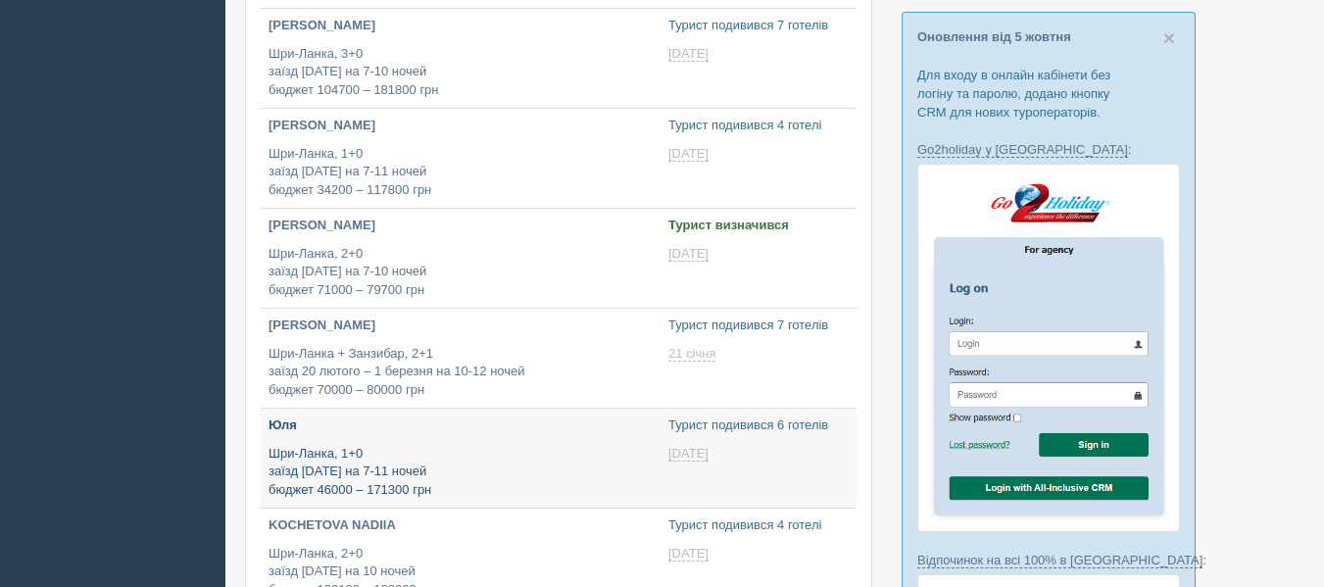
scroll to position [305, 0]
click at [417, 502] on link "[PERSON_NAME]-Ланка, 1+0 заїзд [DATE] на 7-11 ночей бюджет 46000 – 171300 грн" at bounding box center [461, 458] width 400 height 99
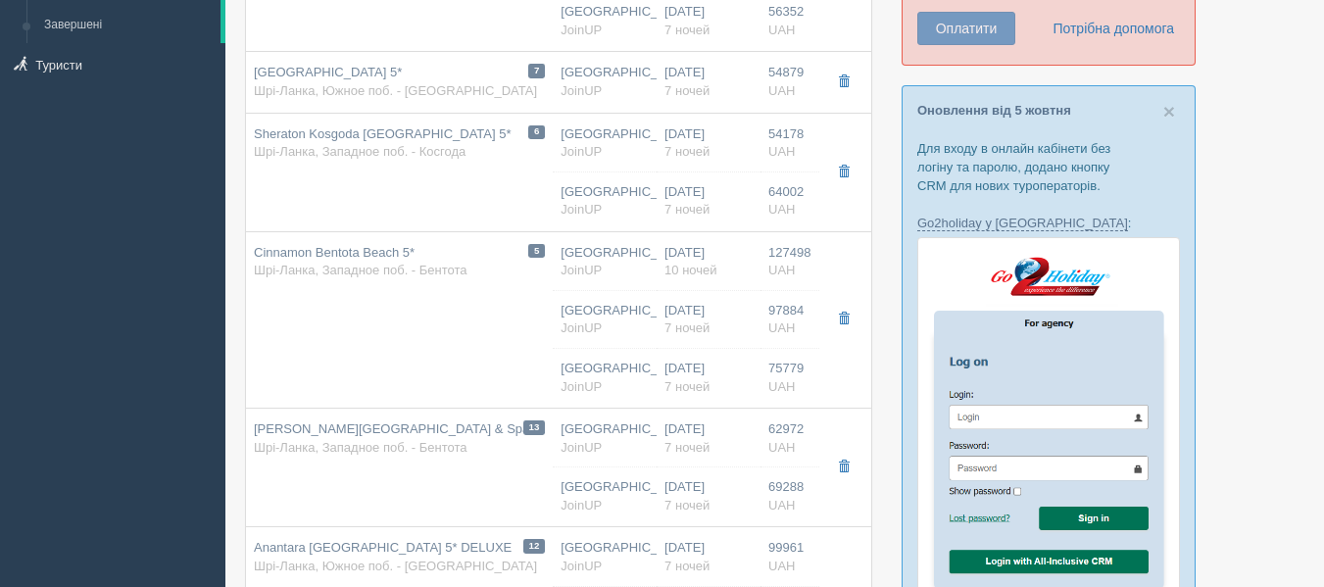
scroll to position [299, 0]
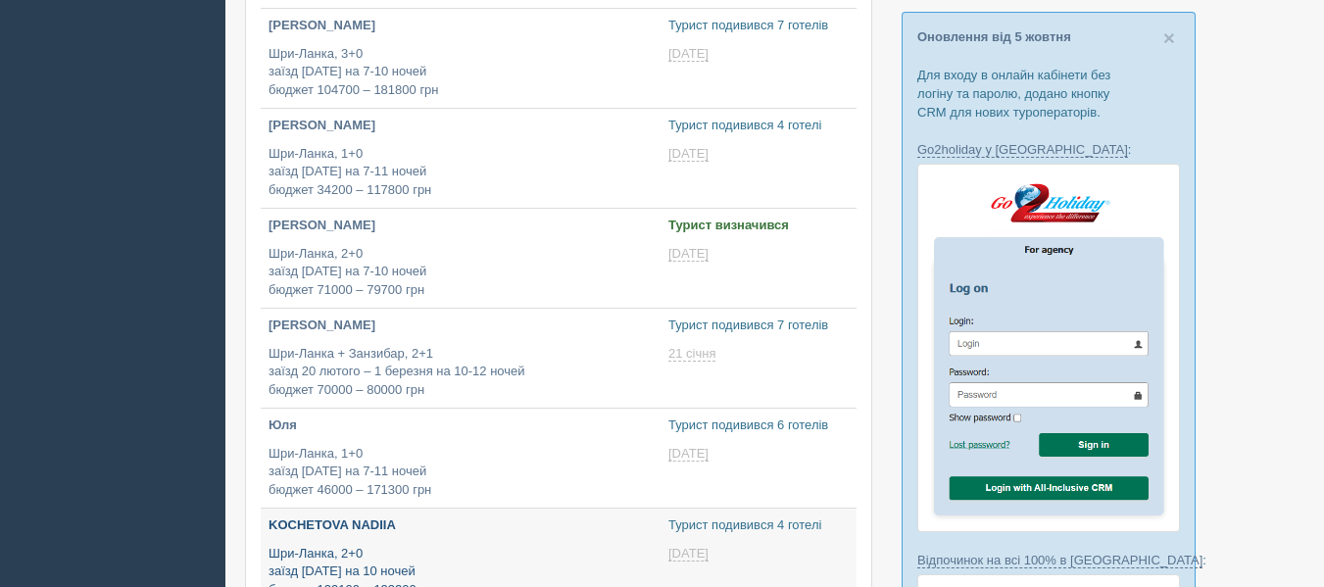
scroll to position [369, 0]
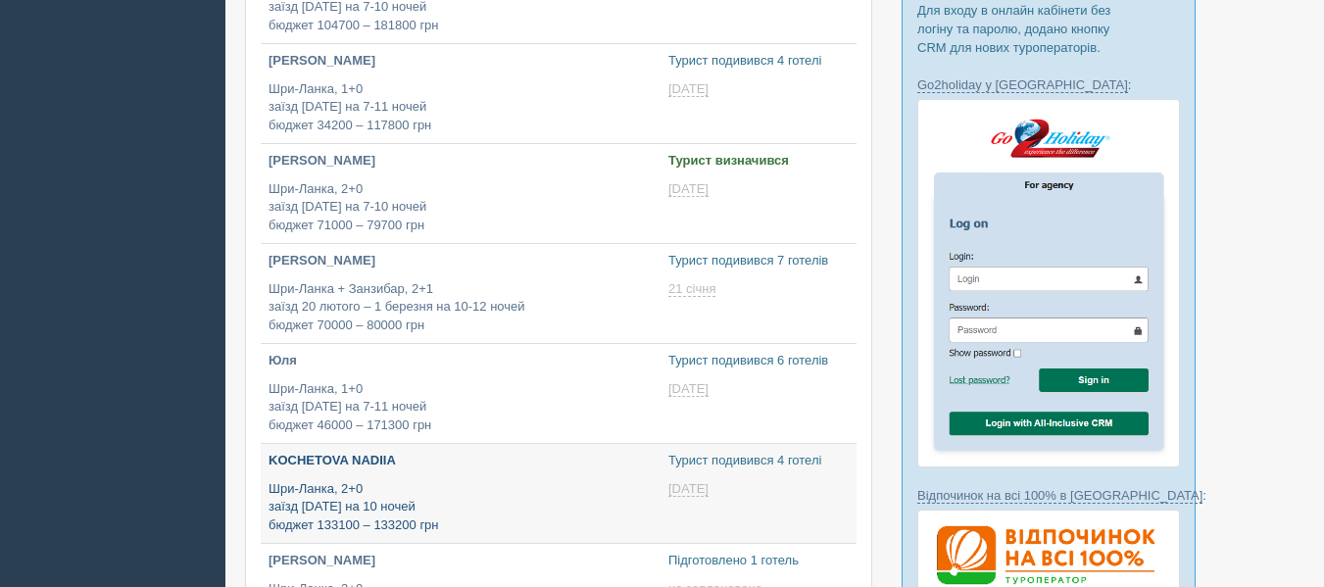
click at [418, 491] on p "Шри-Ланка, 2+0 заїзд 9 лютого на 10 ночей бюджет 133100 – 133200 грн" at bounding box center [461, 507] width 384 height 55
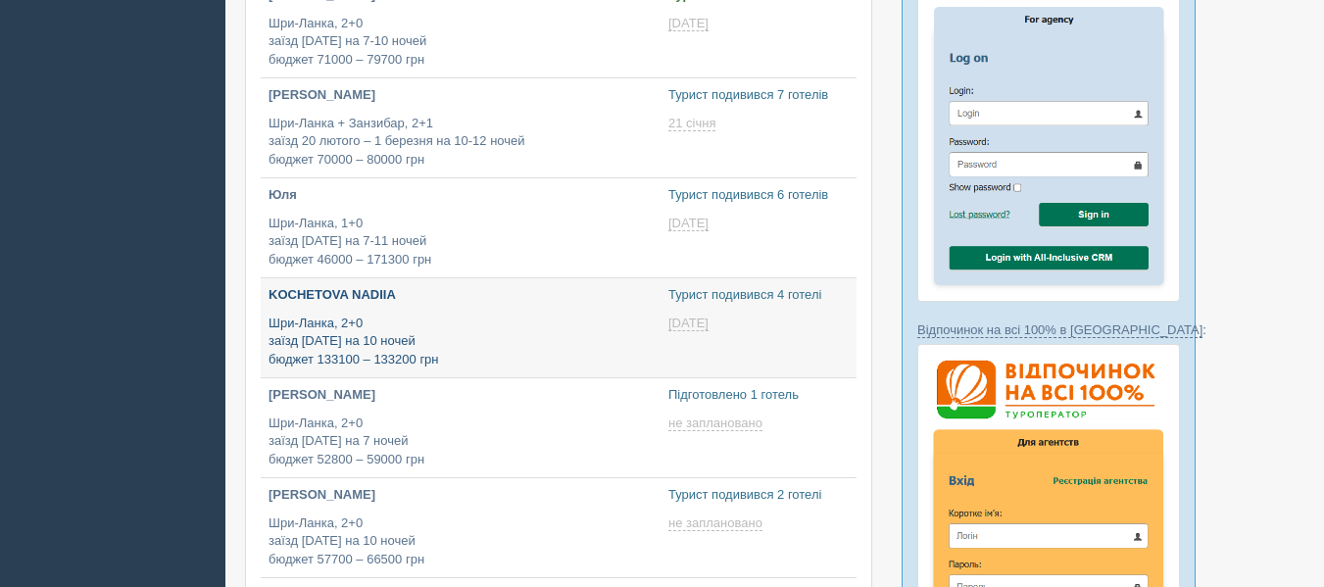
type input "[DATE] 16:35"
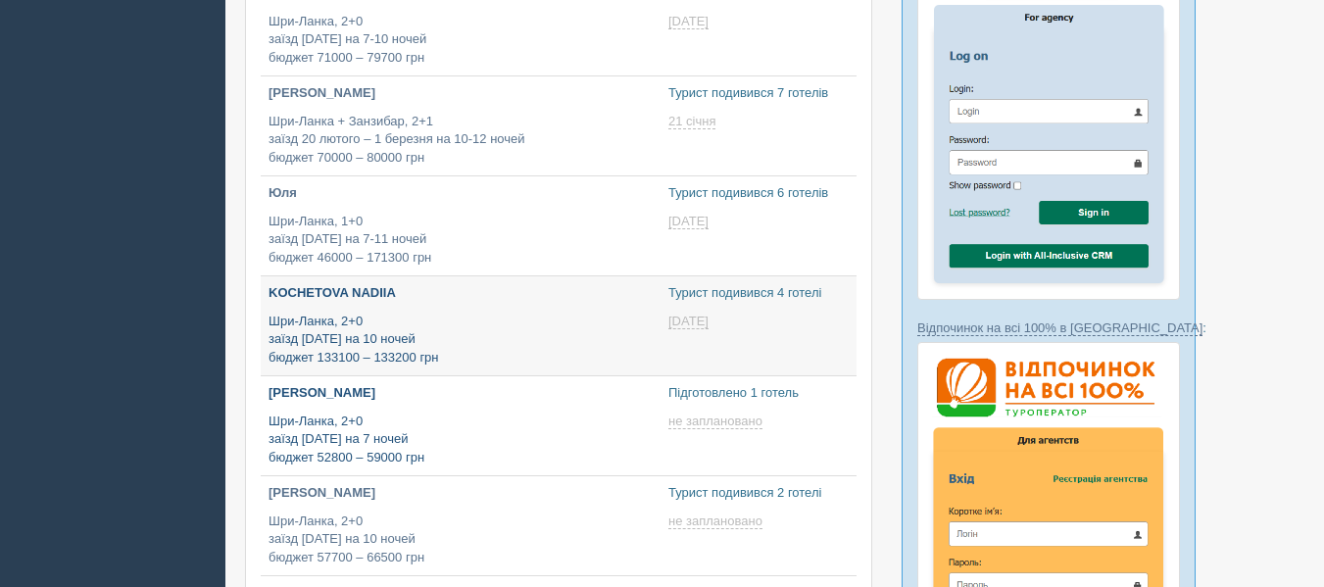
click at [367, 466] on p "Шри-Ланка, 2+0 заїзд 22 січня на 7 ночей бюджет 52800 – 59000 грн" at bounding box center [461, 440] width 384 height 55
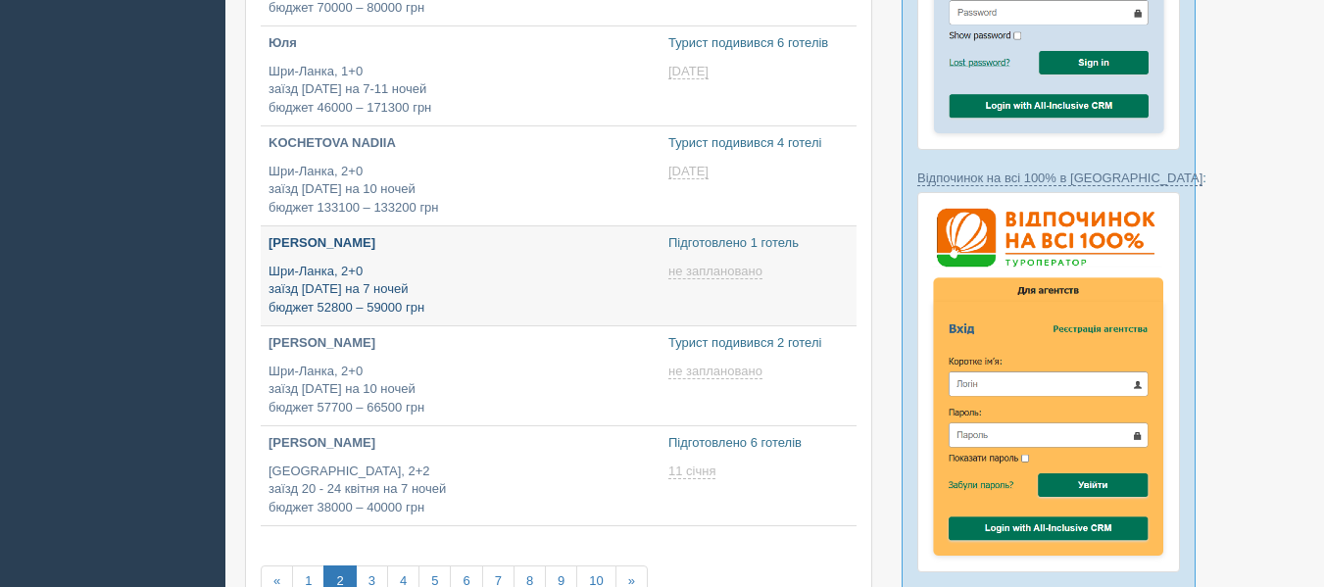
type input "[DATE] 18:40"
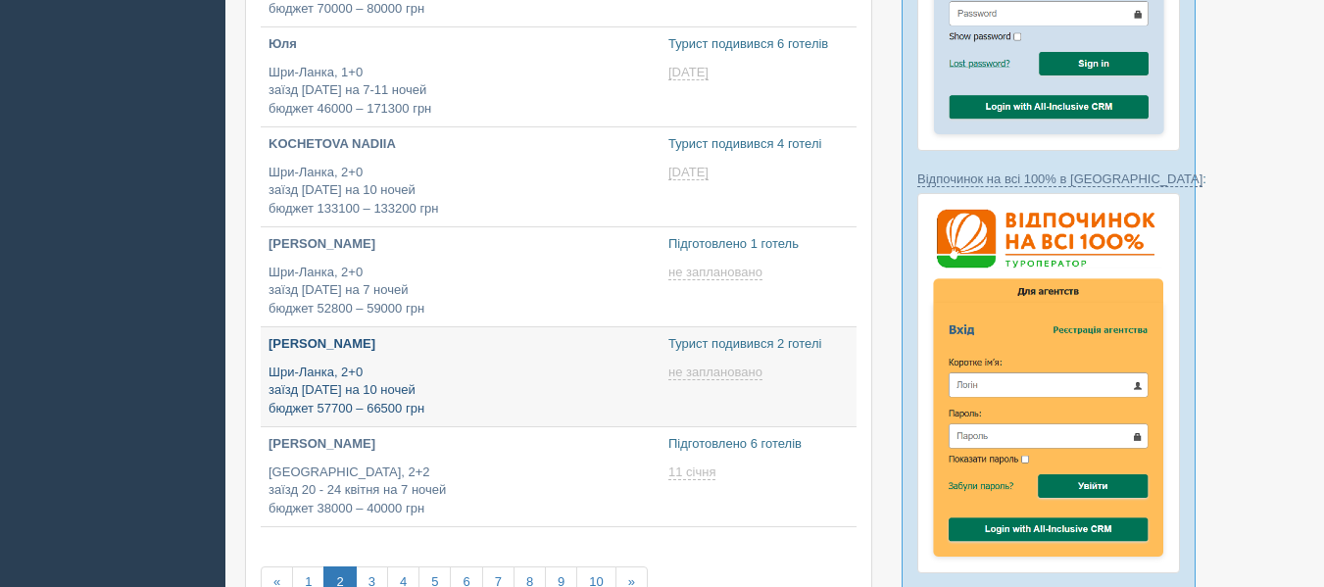
type input "2025-10-07 15:00"
click at [448, 417] on p "Шри-Ланка, 2+0 заїзд 20 січня на 10 ночей бюджет 57700 – 66500 грн" at bounding box center [461, 391] width 384 height 55
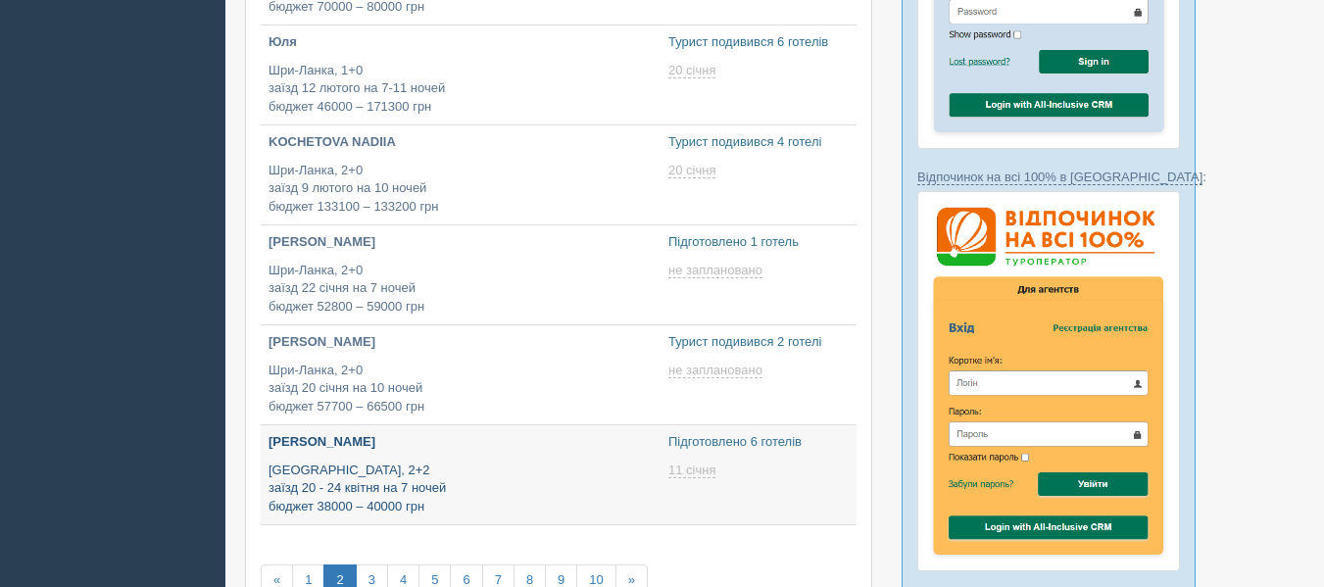
scroll to position [686, 0]
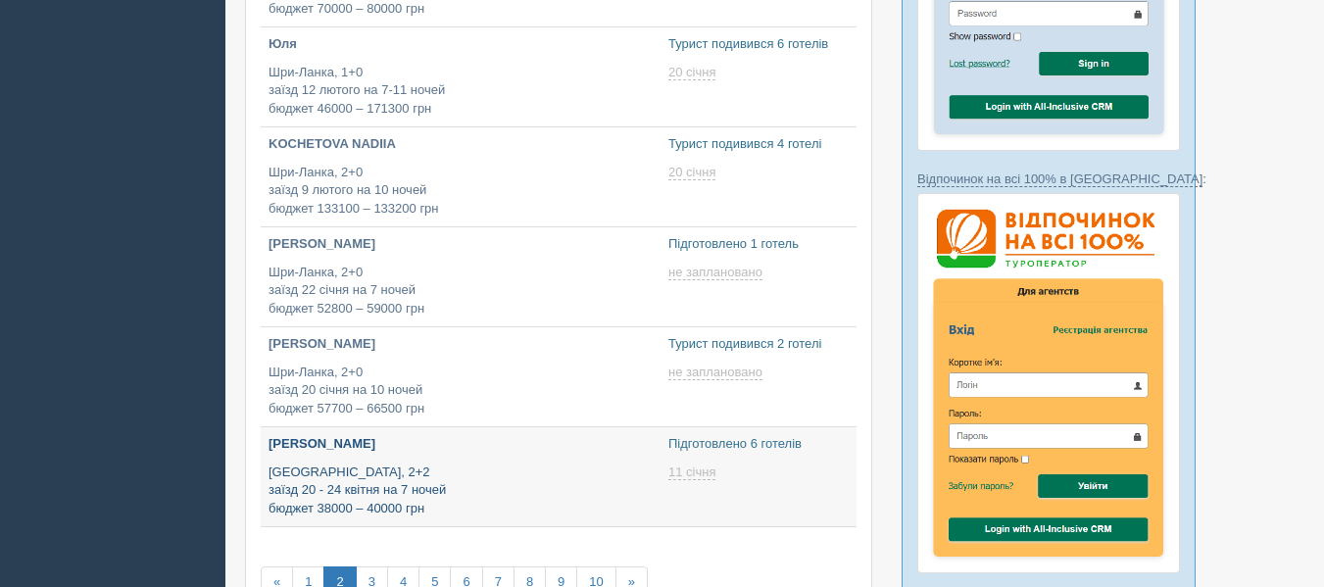
click at [363, 443] on p "[PERSON_NAME]" at bounding box center [461, 444] width 384 height 19
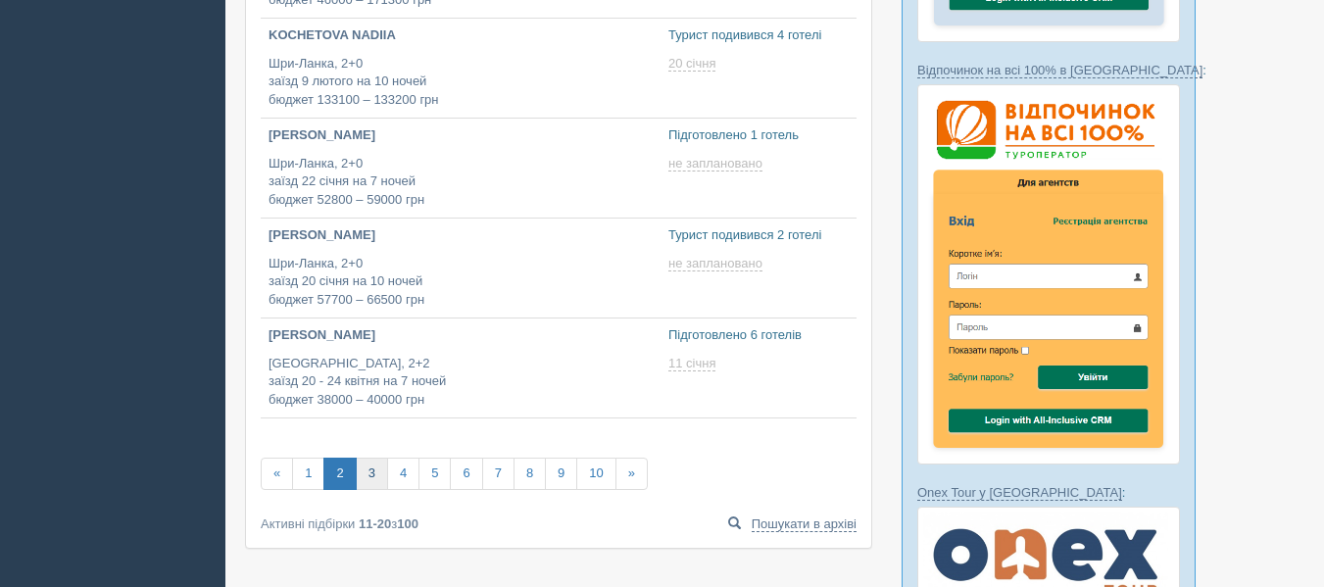
click at [378, 468] on link "3" at bounding box center [372, 474] width 32 height 32
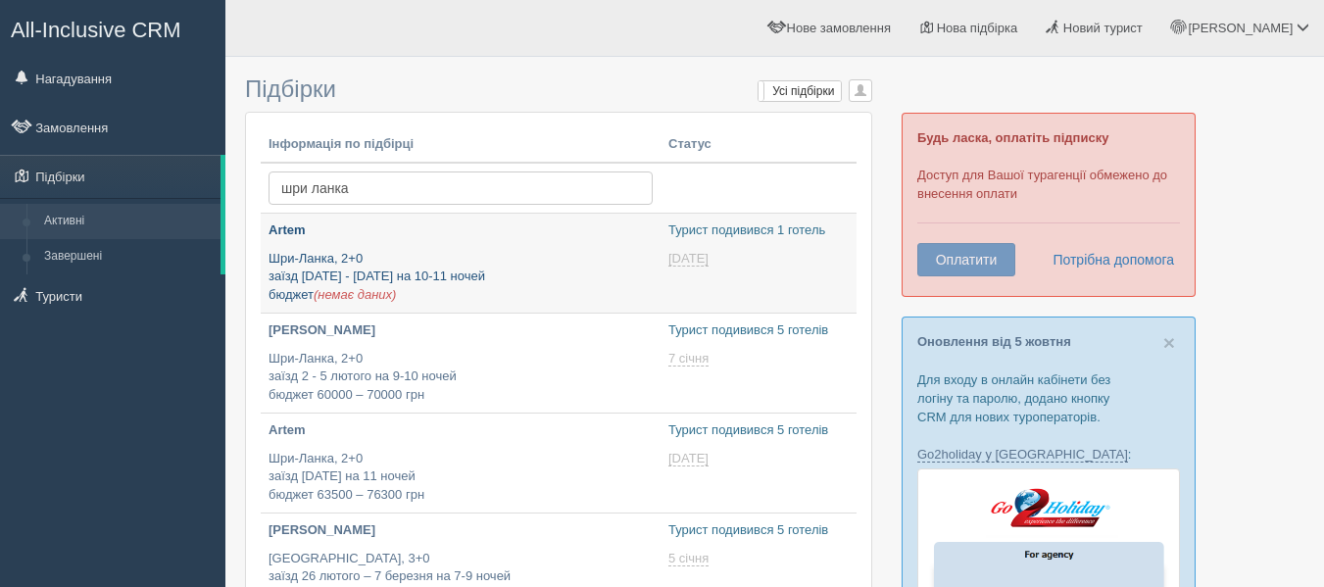
type input "[DATE] 15:25"
type input "[DATE] 21:35"
click at [468, 260] on p "Шри-Ланка, 2+0 заїзд 13 - 16 січня на 10-11 ночей бюджет (немає даних)" at bounding box center [461, 277] width 384 height 55
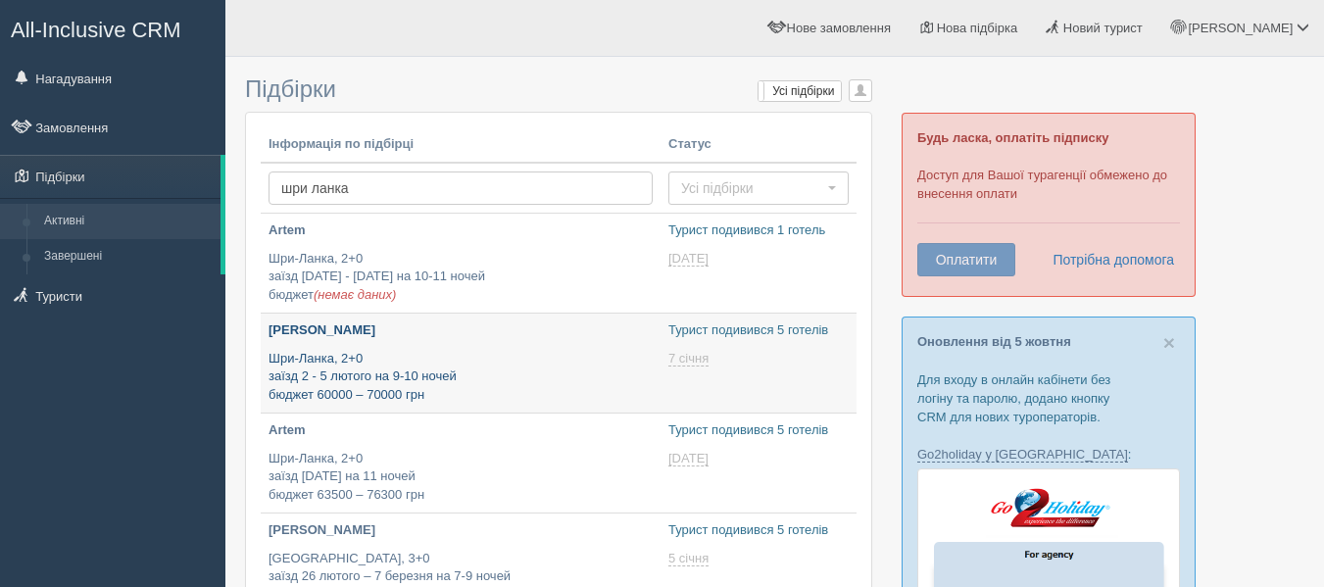
click at [425, 373] on p "Шри-Ланка, 2+0 заїзд 2 - 5 лютого на 9-10 ночей бюджет 60000 – 70000 грн" at bounding box center [461, 377] width 384 height 55
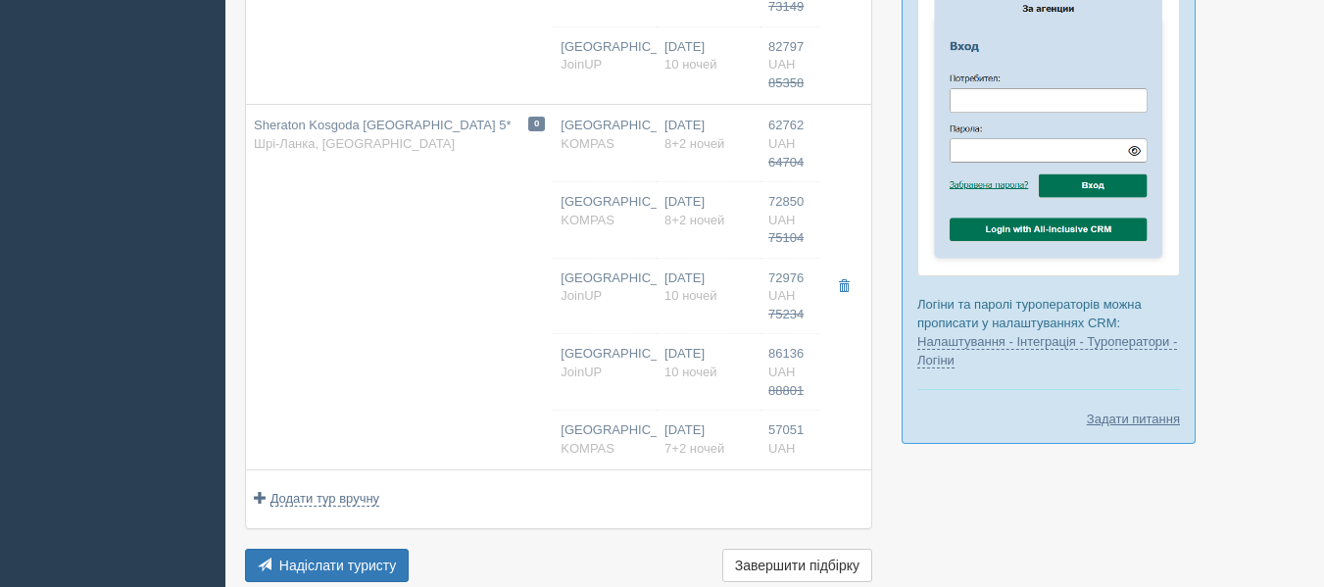
scroll to position [1411, 0]
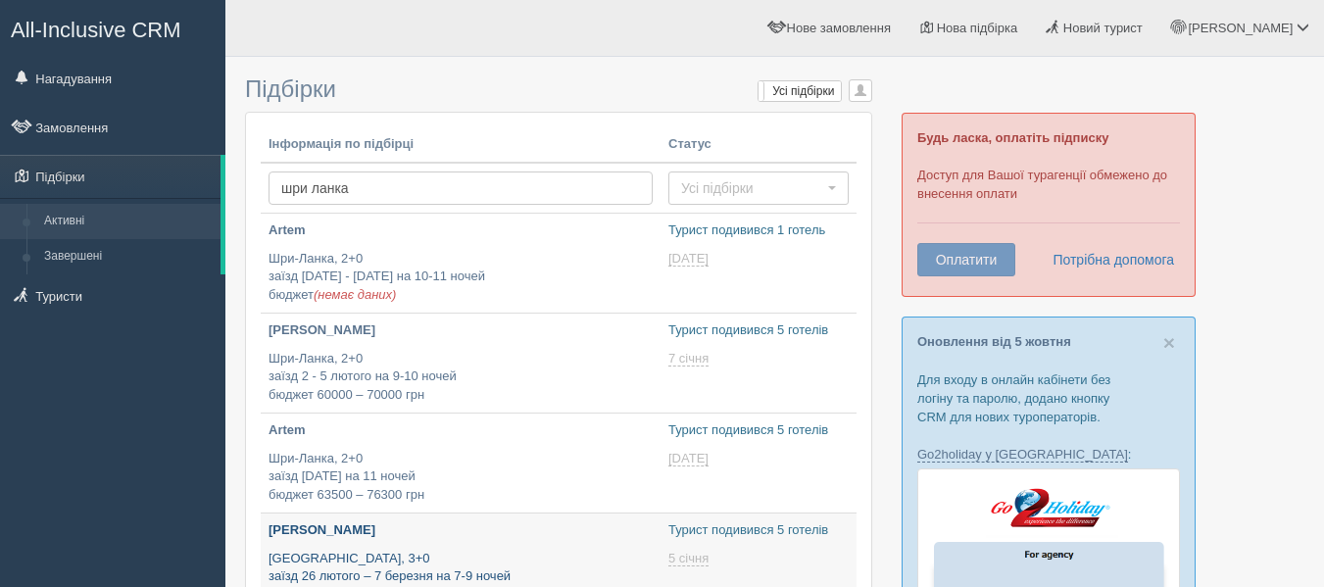
type input "[DATE] 16:35"
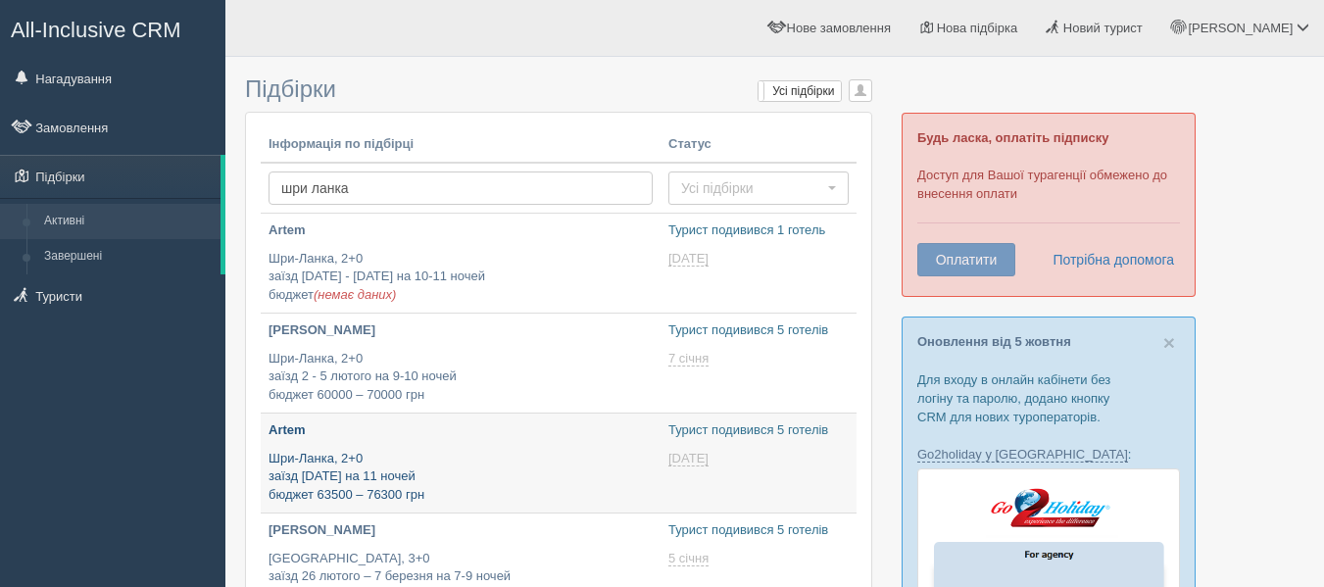
click at [403, 459] on p "Шри-Ланка, 2+0 заїзд [DATE] на 11 ночей бюджет 63500 – 76300 грн" at bounding box center [461, 477] width 384 height 55
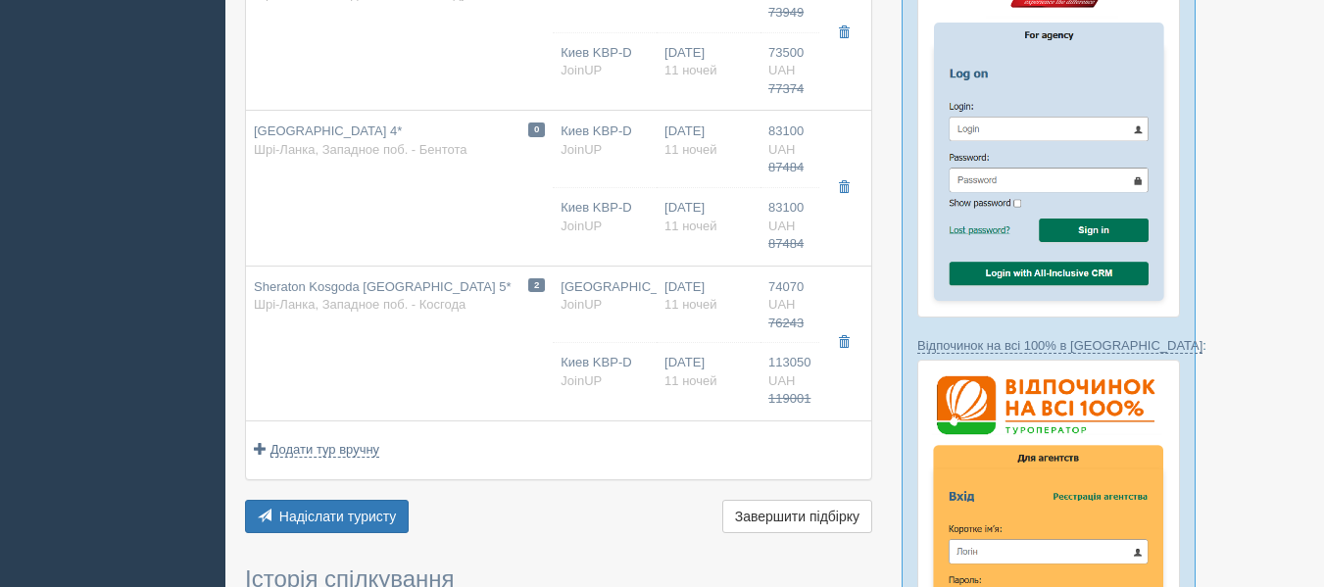
scroll to position [520, 0]
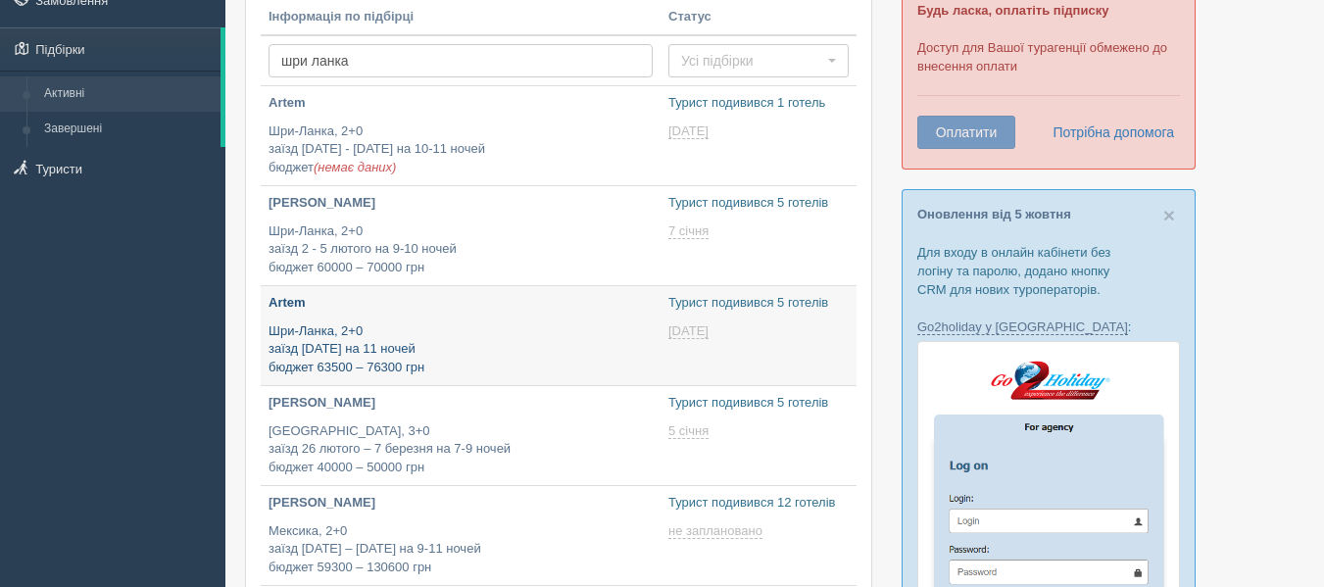
scroll to position [129, 0]
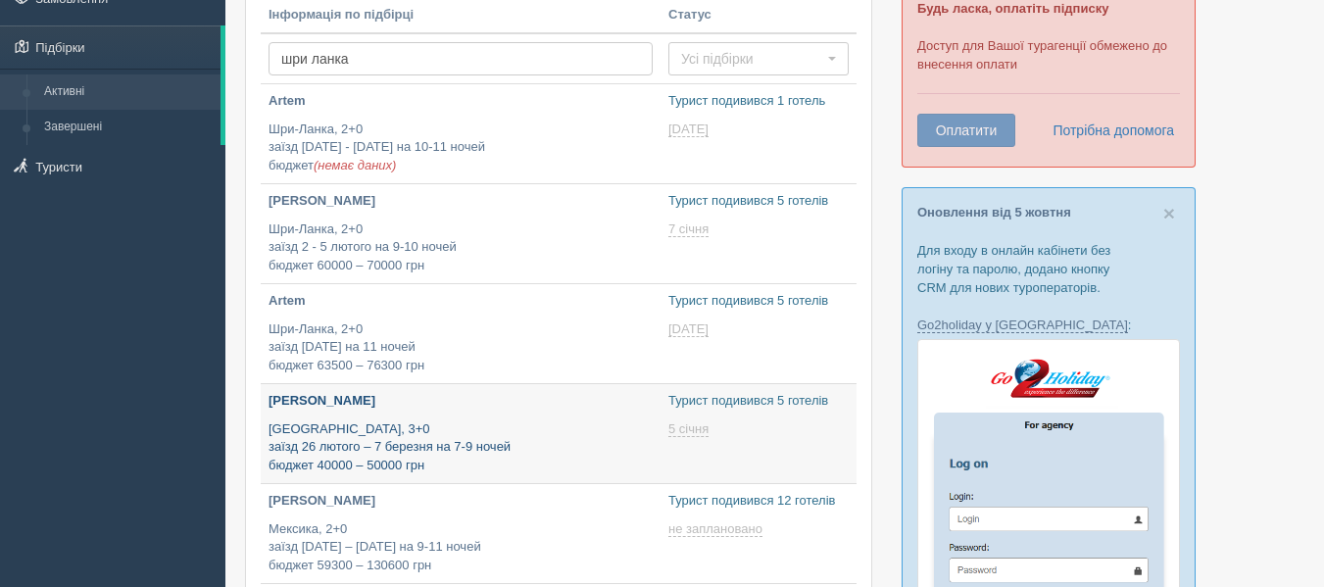
click at [366, 459] on p "Египет, 3+0 заїзд 26 лютого – 7 березня на 7-9 ночей бюджет 40000 – 50000 грн" at bounding box center [461, 447] width 384 height 55
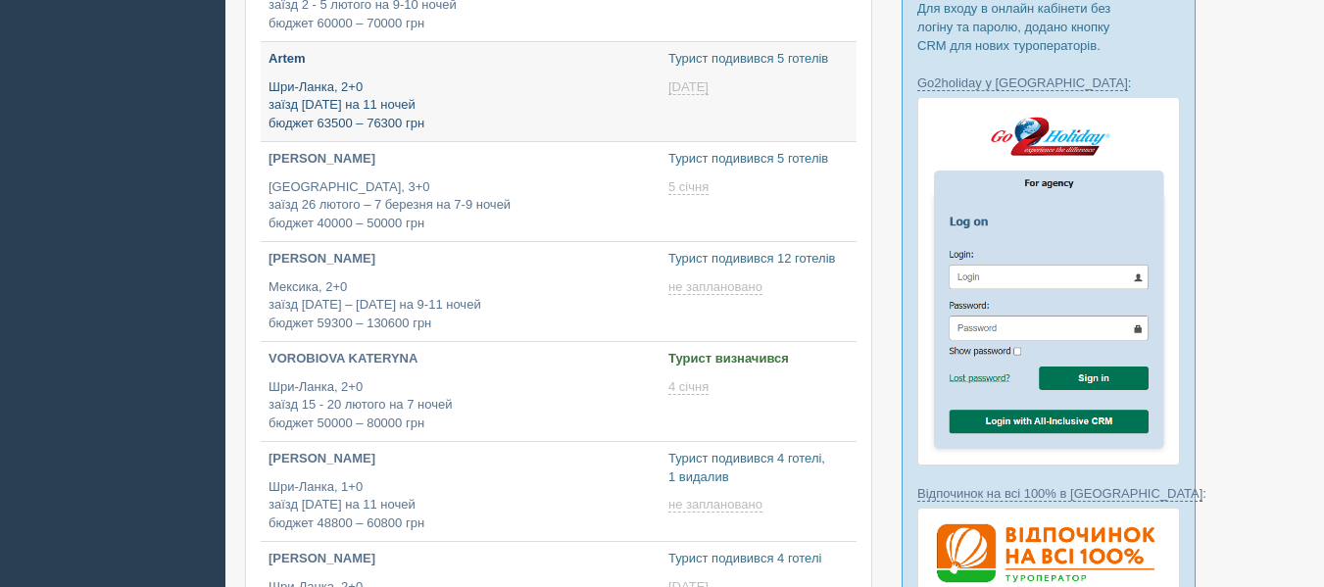
scroll to position [416, 0]
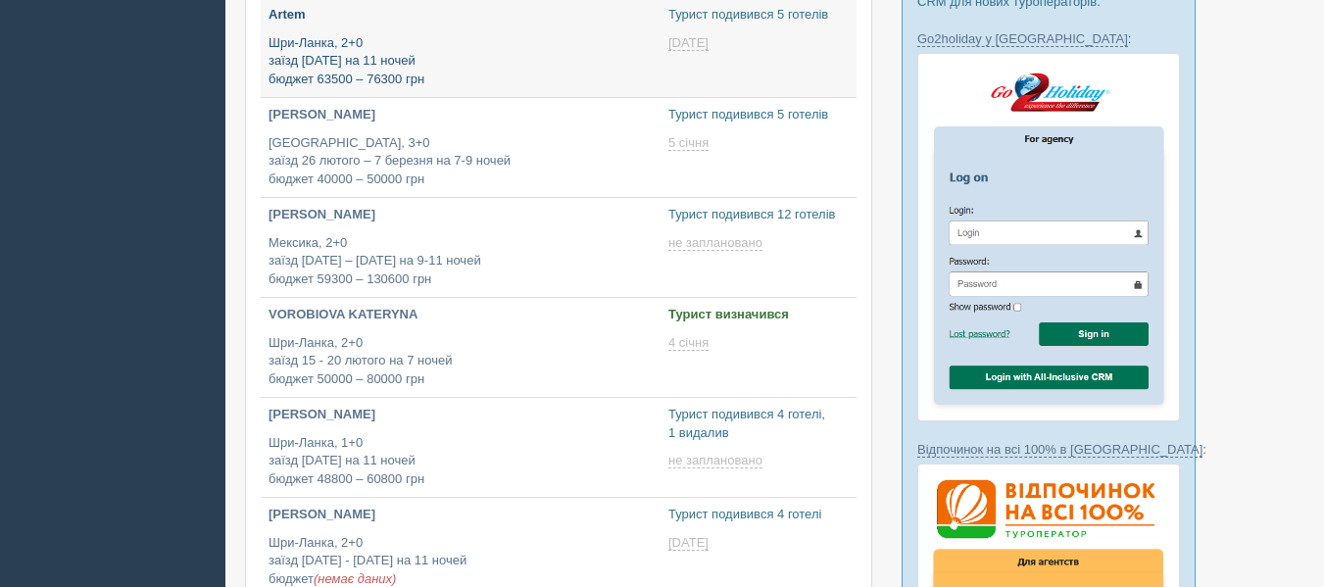
type input "[DATE] 16:55"
click at [377, 299] on link "VOROBIOVA KATERYNA Шри-Ланка, 2+0 заїзд 15 - 20 лютого на 7 ночей бюджет 50000 …" at bounding box center [461, 347] width 400 height 99
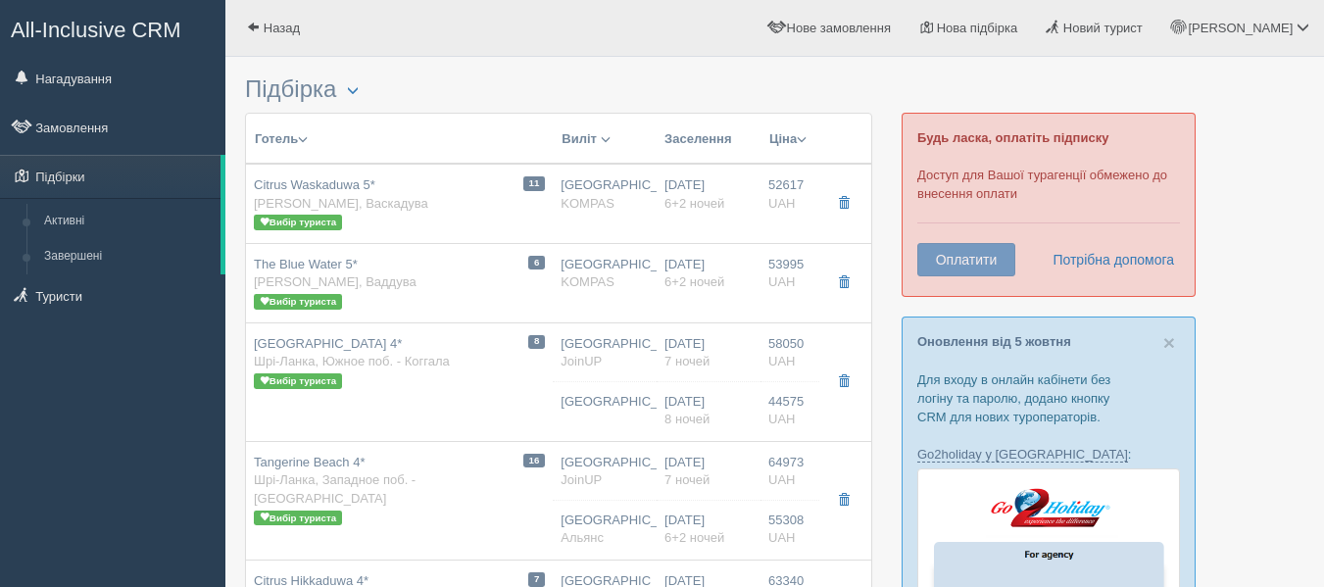
click at [377, 299] on div "6 The Blue Water 5* Шрі-Ланка, Ваддува Вибір туриста" at bounding box center [399, 283] width 291 height 55
type input "The Blue Water 5*"
type input "https://www.booking.com/hotel/lk/the-blue-water.ru.html#"
type textarea "+ Хорошая пятерка с зеленой территорией, много живности - попугаи, цапли, бурун…"
type input "Шри-Ланка"
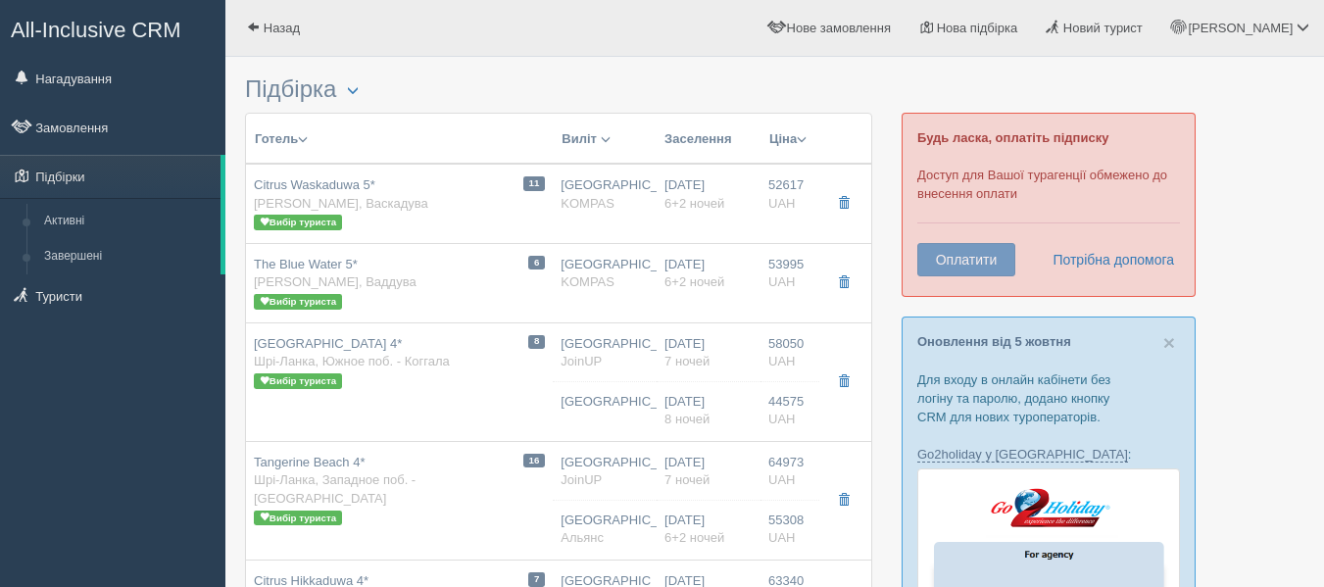
type input "Ваддува"
type input "53995.00"
type input "Киев"
type input "13:25"
type input "03:00"
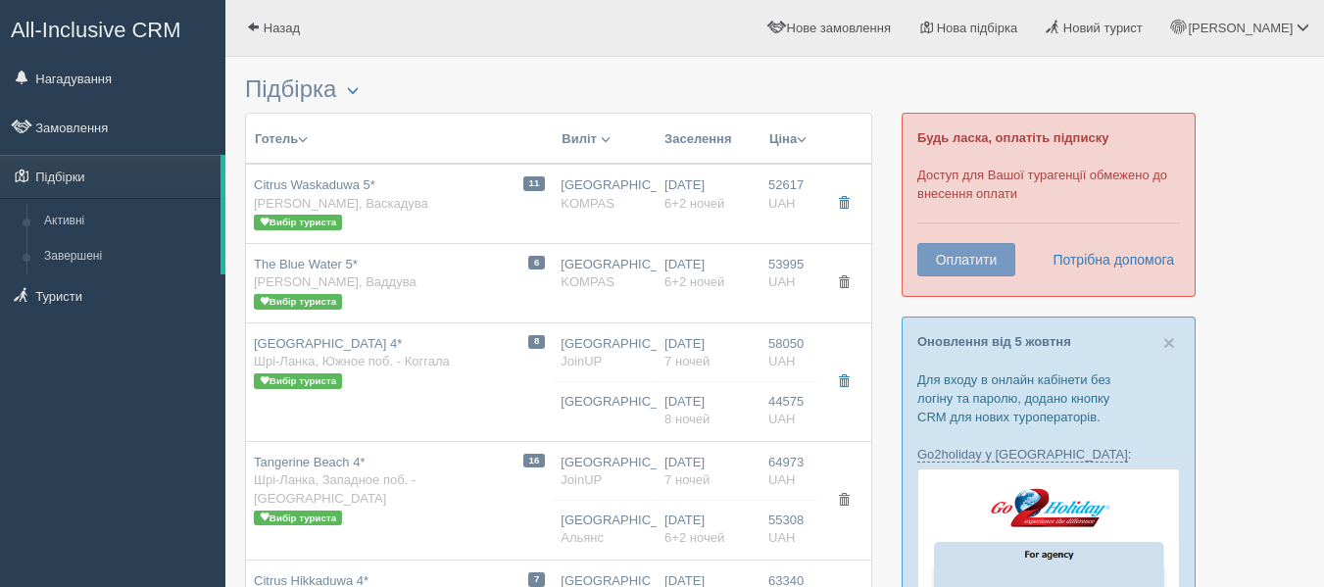
type input "03:40"
type input "12:35"
type input "6+2"
type input "Deluxe / DBL"
type input "Завтрак + ужин"
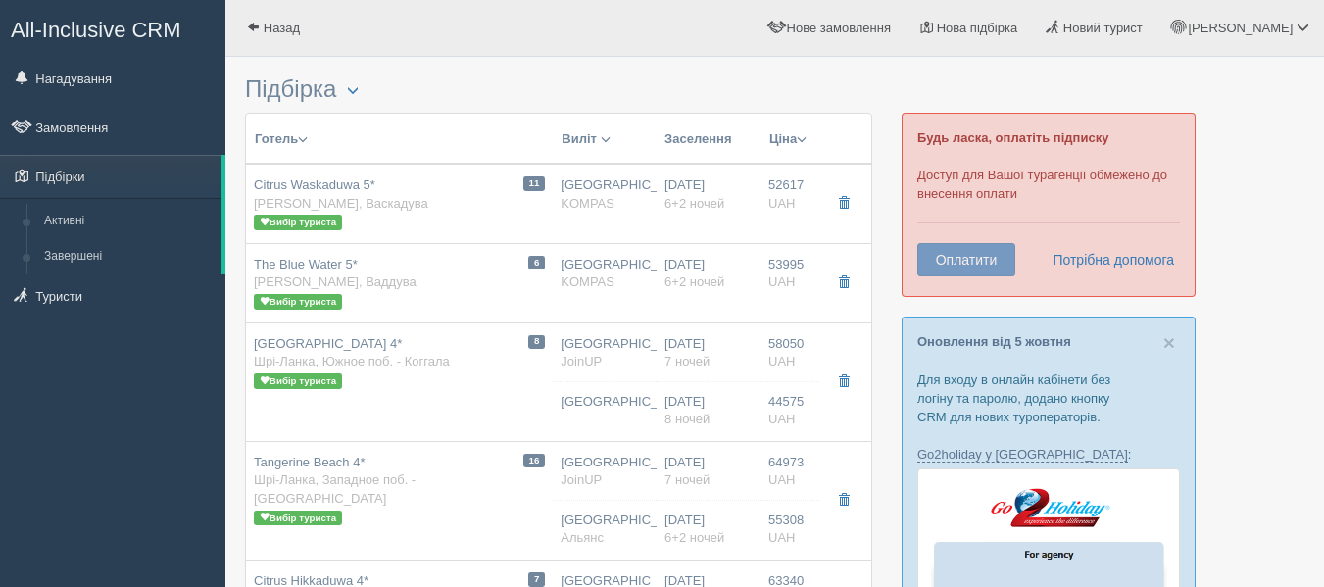
type input "KOMPAS"
type input "https://kompastour.com/hotel_redirect.php?redirect_url=/srilanka/wadduwa/the_bl…"
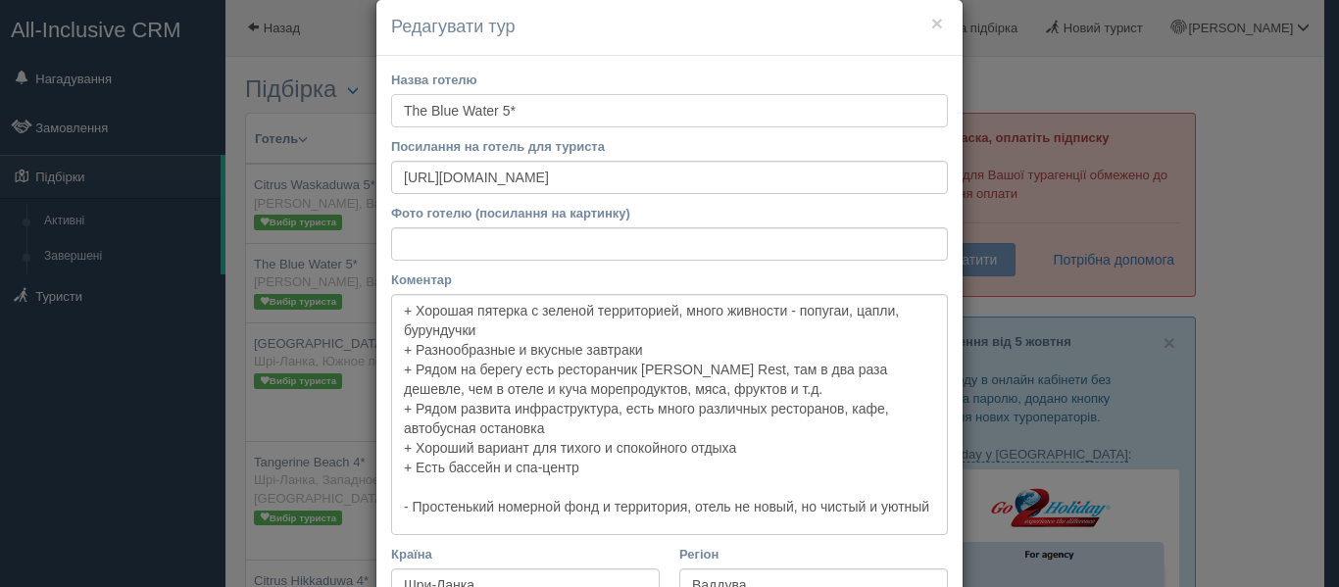
scroll to position [29, 0]
click at [405, 111] on input "The Blue Water 5*" at bounding box center [669, 111] width 557 height 33
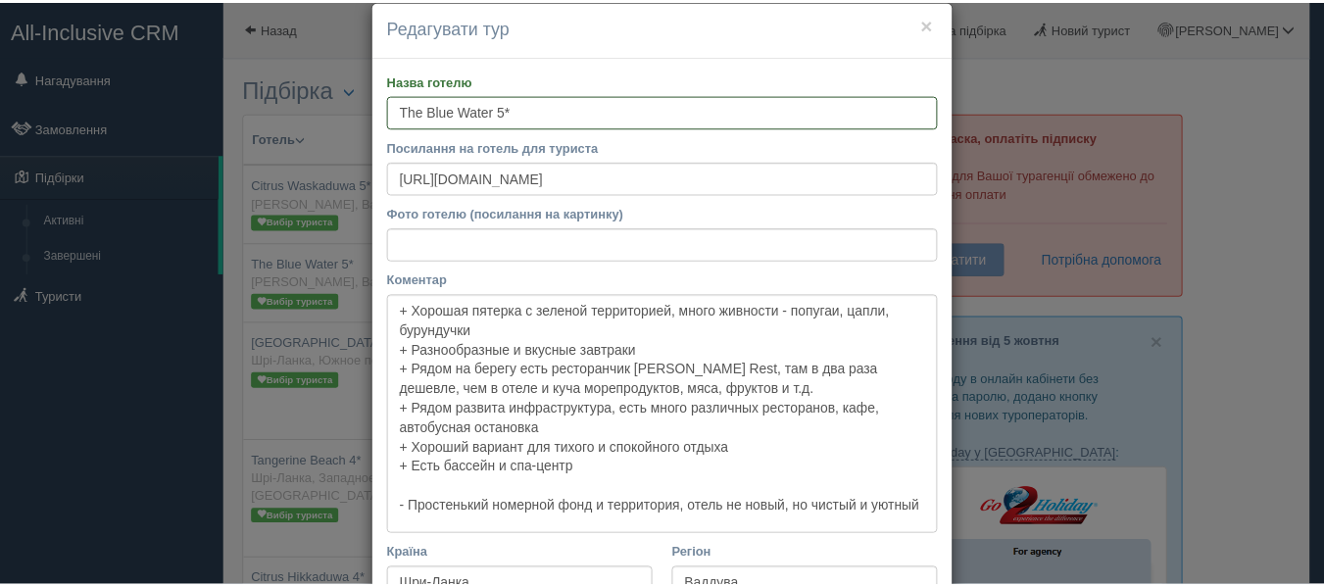
scroll to position [0, 0]
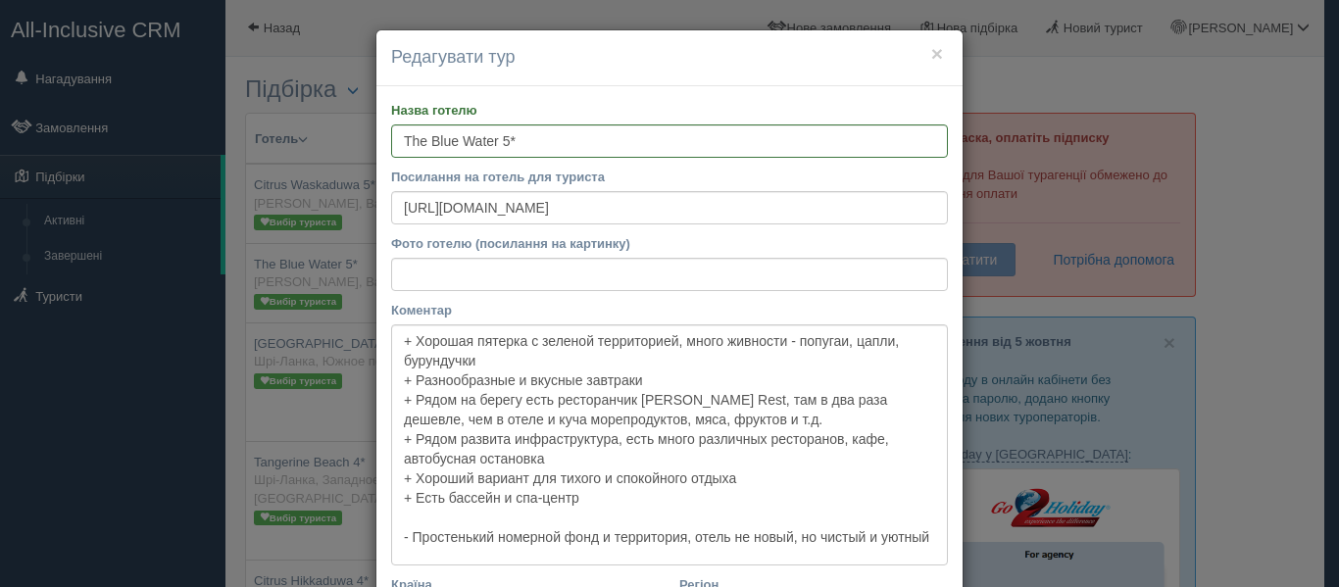
click at [922, 51] on h4 "Редагувати тур" at bounding box center [669, 57] width 557 height 25
click at [931, 56] on button "×" at bounding box center [937, 53] width 12 height 21
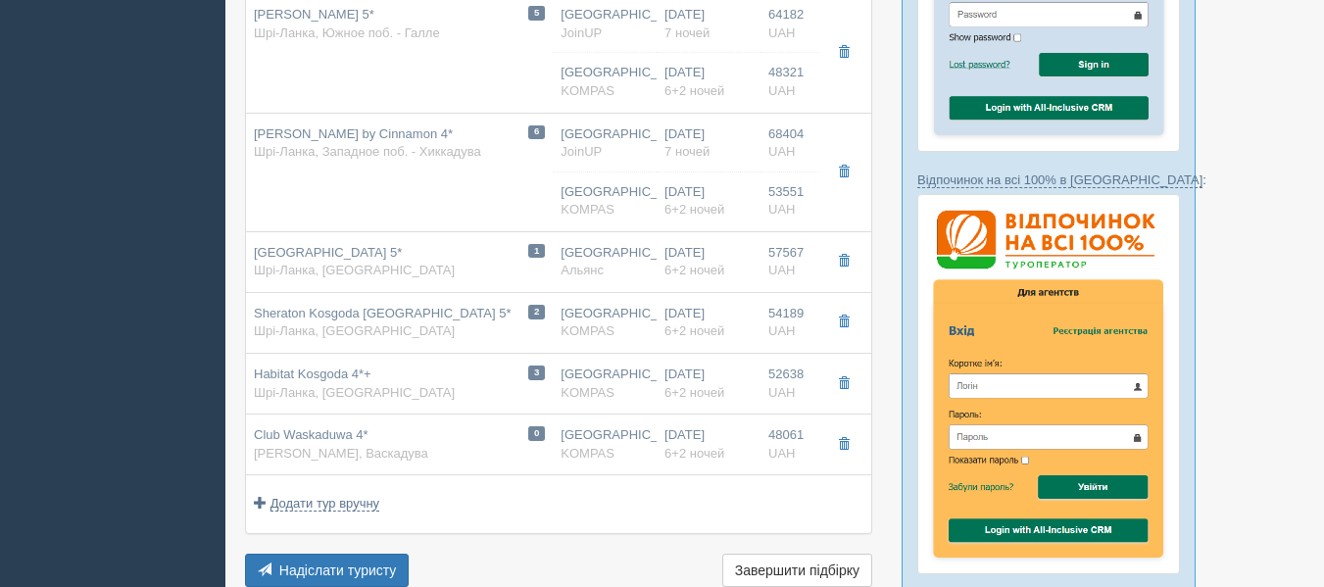
scroll to position [684, 0]
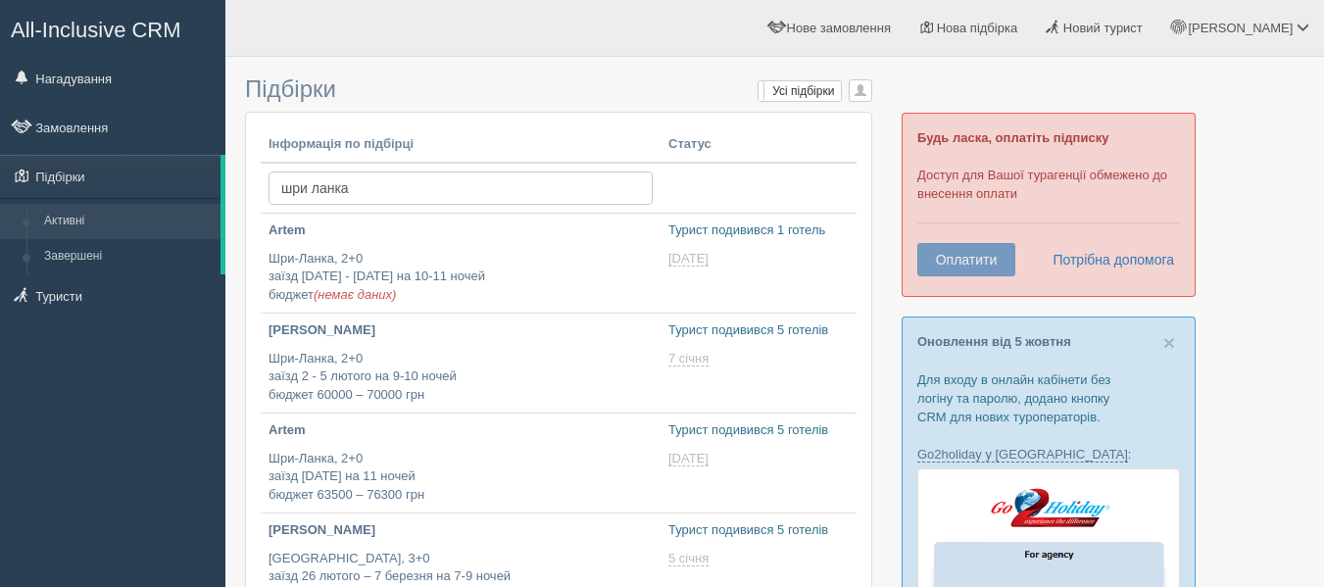
scroll to position [416, 0]
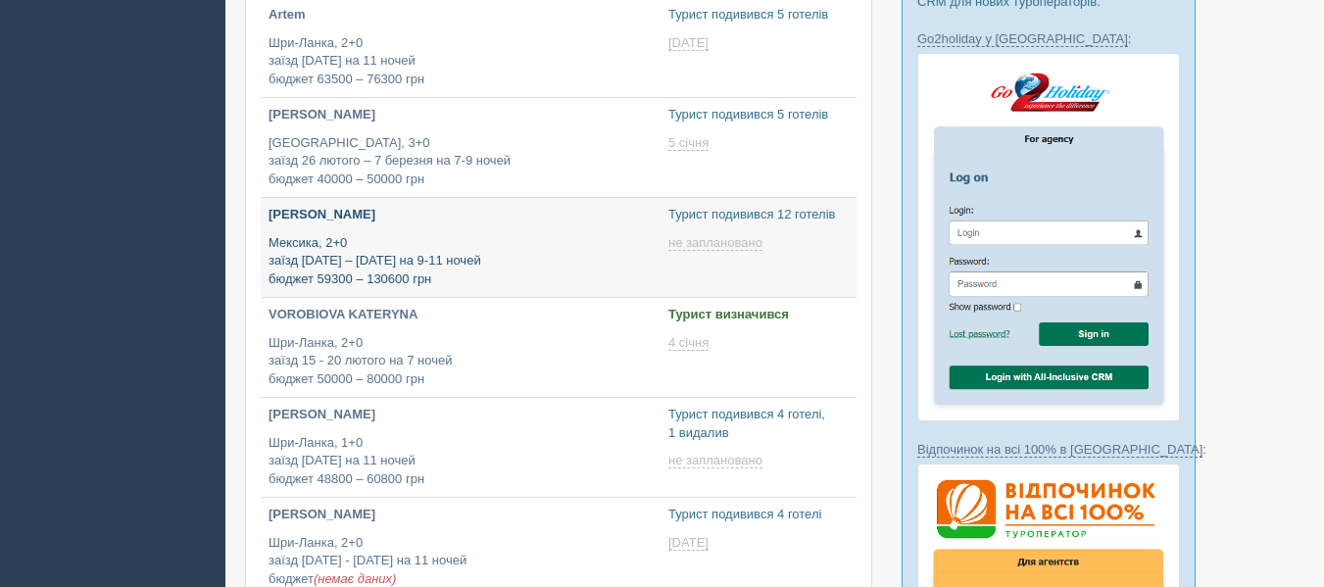
type input "[DATE] 16:05"
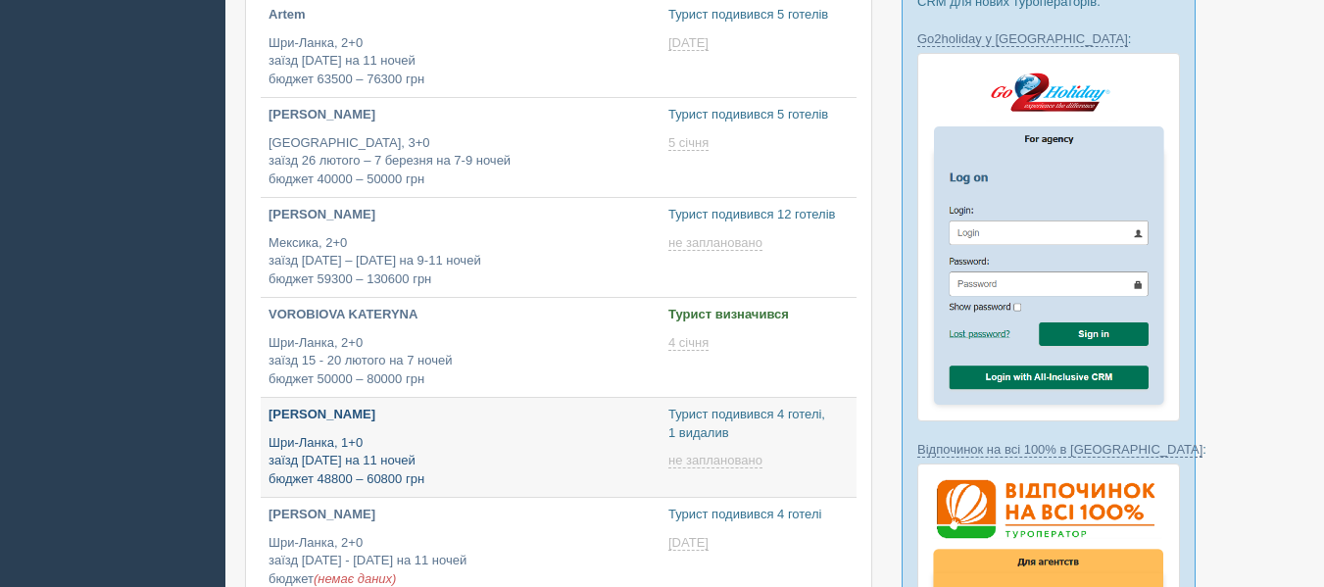
type input "[DATE] 16:00"
click at [416, 467] on p "Шри-Ланка, 1+0 заїзд [DATE] на 11 ночей бюджет 48800 – 60800 грн" at bounding box center [461, 461] width 384 height 55
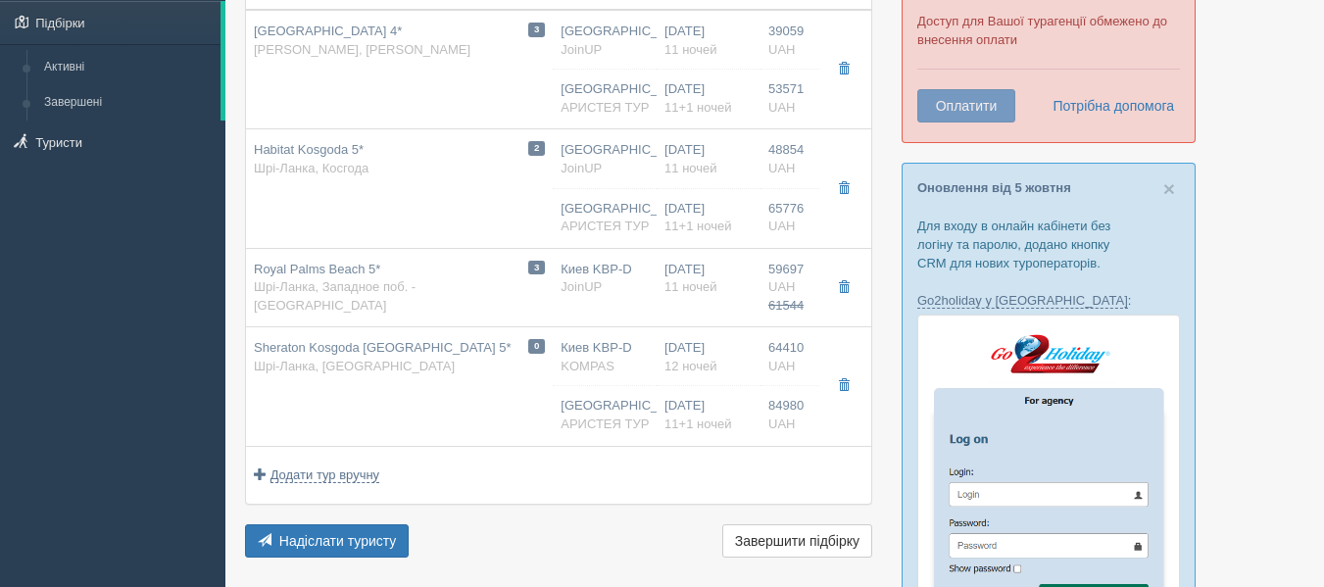
scroll to position [153, 0]
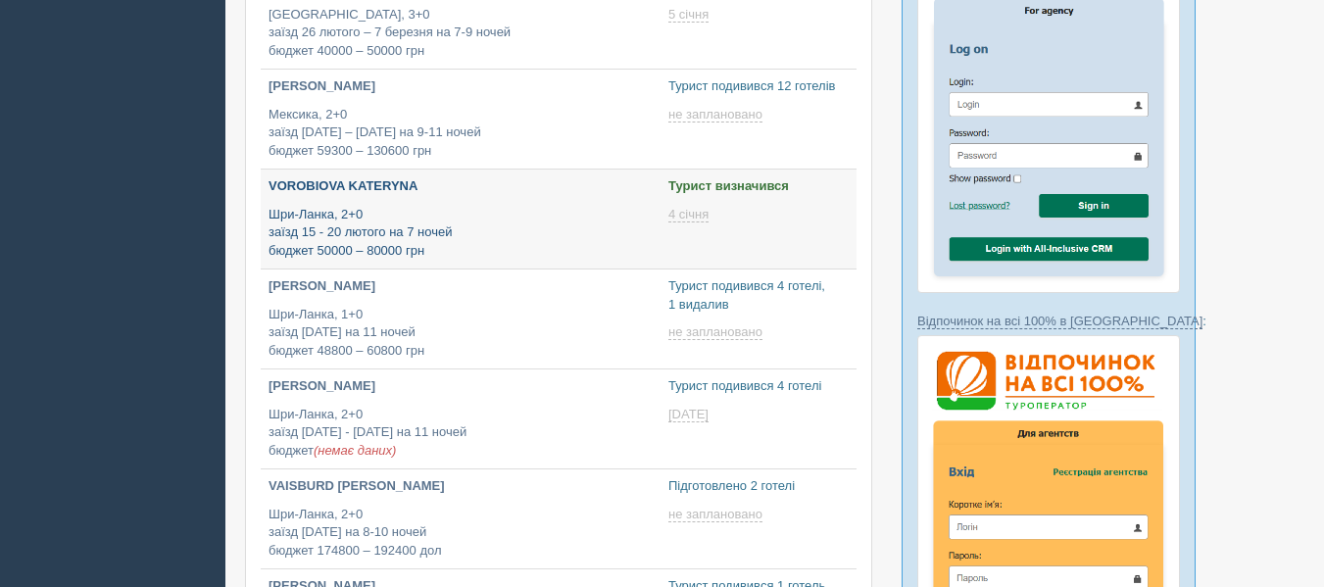
scroll to position [582, 0]
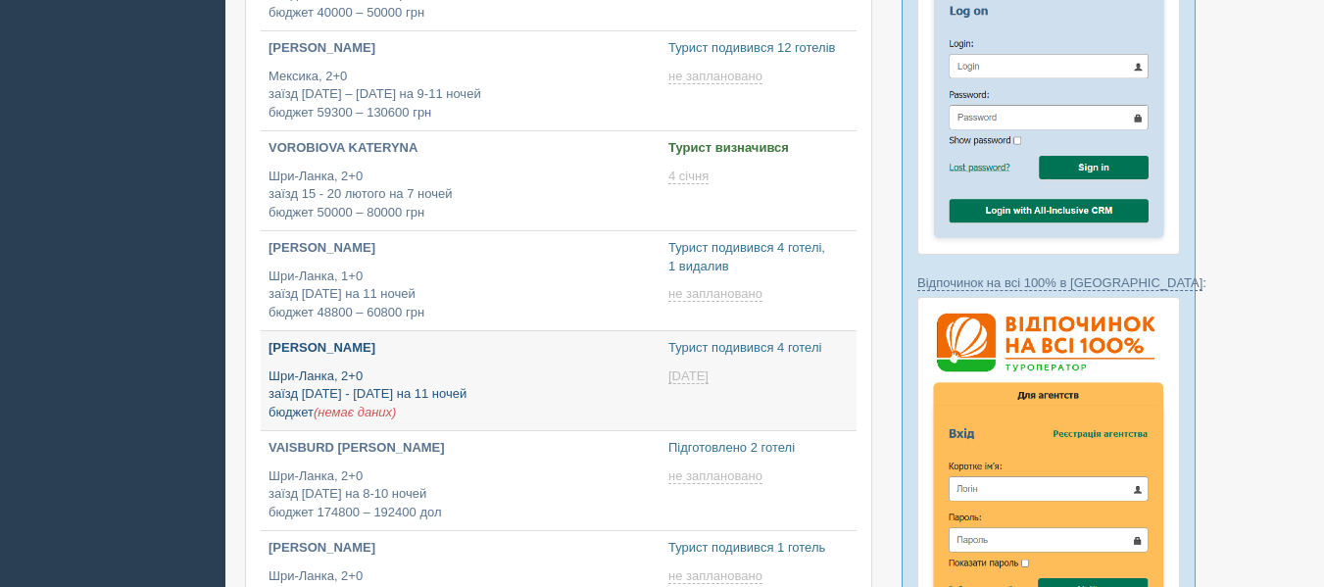
type input "[DATE] 16:55"
click at [558, 368] on p "Шри-Ланка, 2+0 заїзд [DATE] - [DATE] на 11 ночей бюджет (немає даних)" at bounding box center [461, 395] width 384 height 55
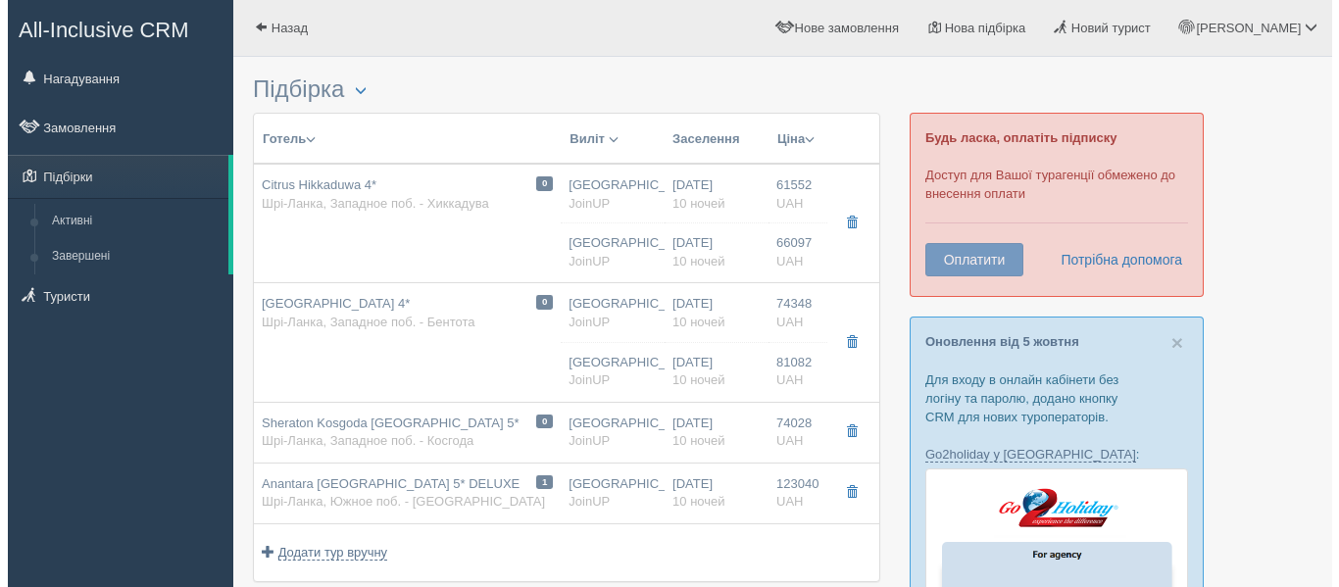
scroll to position [85, 0]
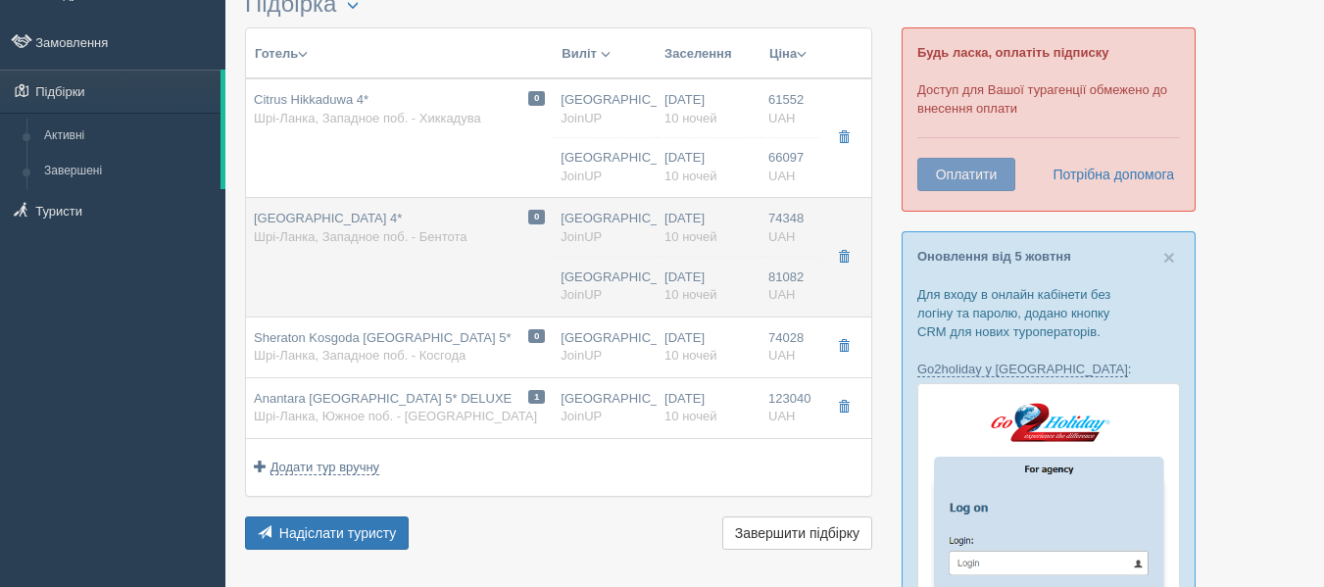
click at [361, 224] on span "Centara Ceysands Resort & Spa 4*" at bounding box center [328, 218] width 148 height 15
type input "Centara Ceysands Resort & Spa 4*"
type input "https://www.booking.com/hotel/lk/centara-ceysands-resort-amp-spa-sri-lanka.uk.h…"
type textarea "Отель расположен в местечке Бентота + территория небольшая, ухоженная и зеленая…"
type input "Шри-Ланка"
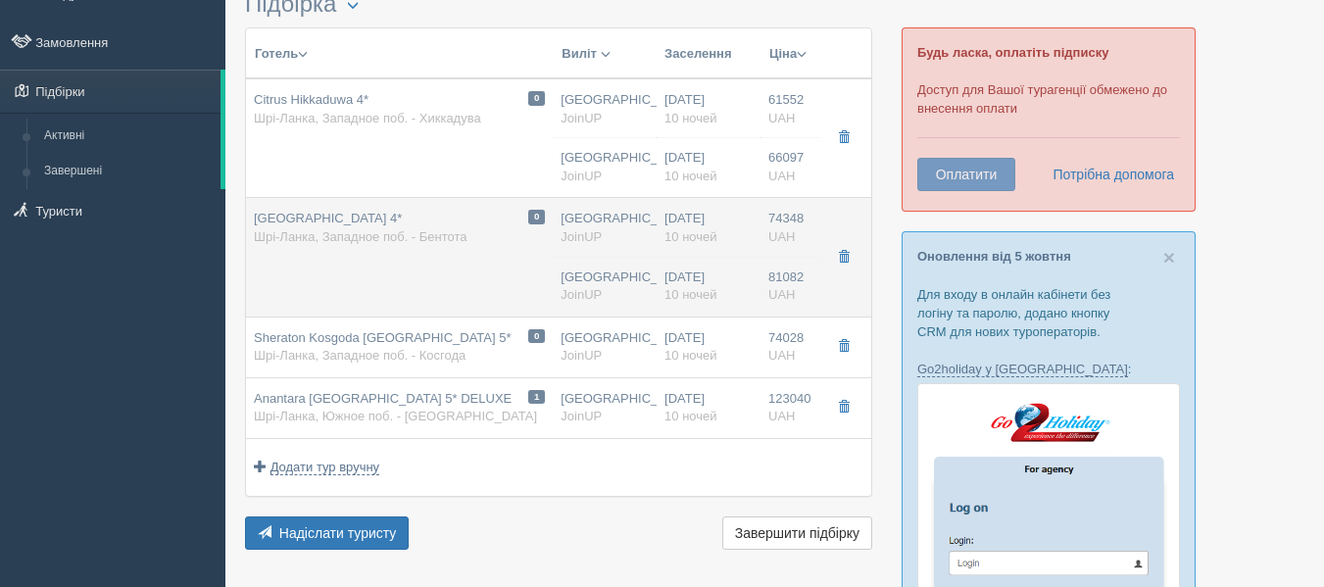
type input "Западное поб. - Бентота"
type input "74348.00"
type input "Киев"
type input "02:05"
type input "10"
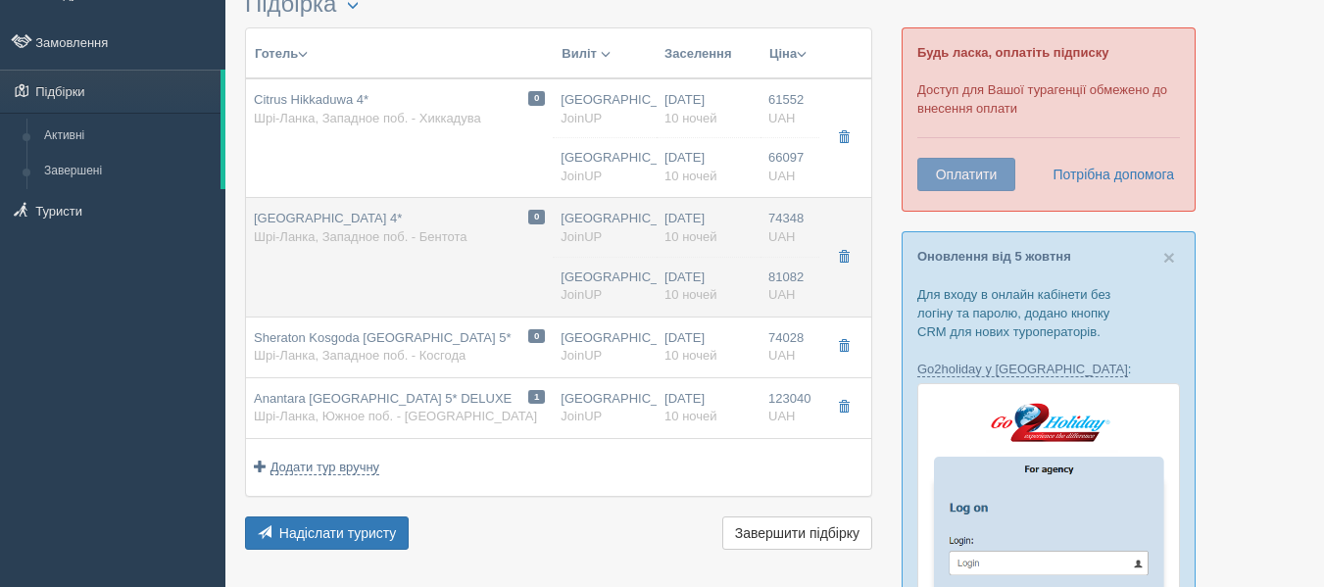
type input "Superior Room / DBL"
type input "BB"
type input "JoinUP"
type input "http://joinup.ua/hotel/centara-ceysands/"
type input "81082.00"
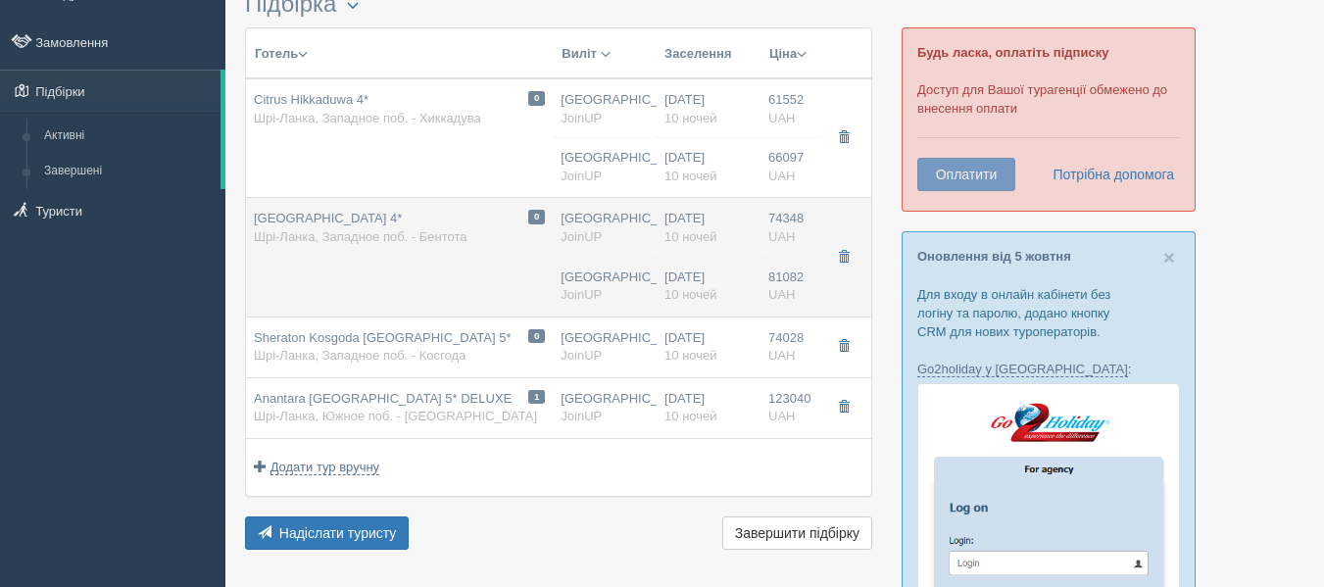
type input "Киев"
type input "02:05"
type input "10"
type input "Superior Room / DBL"
type input "HB"
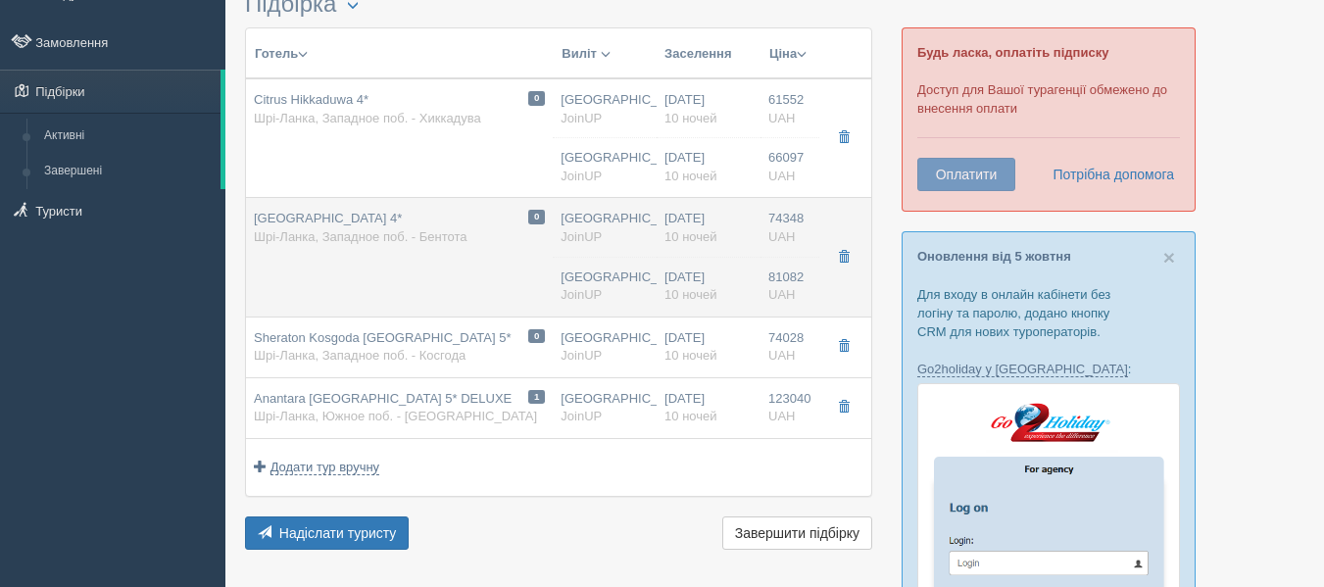
type input "JoinUP"
type input "http://joinup.ua/hotel/centara-ceysands/"
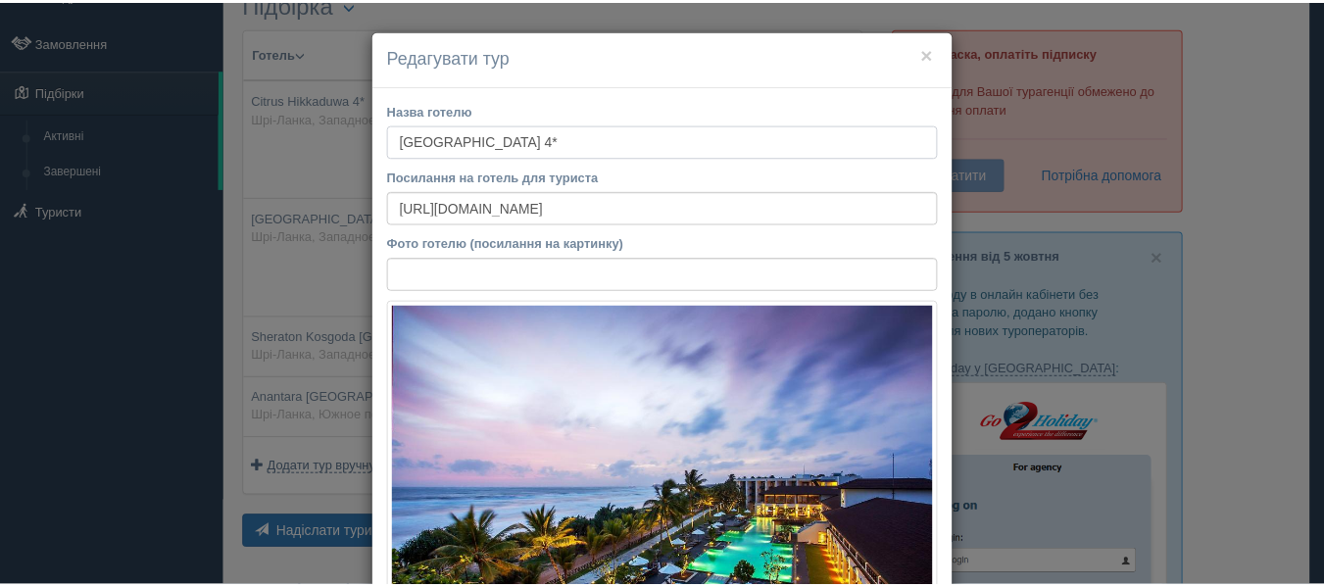
scroll to position [1, 0]
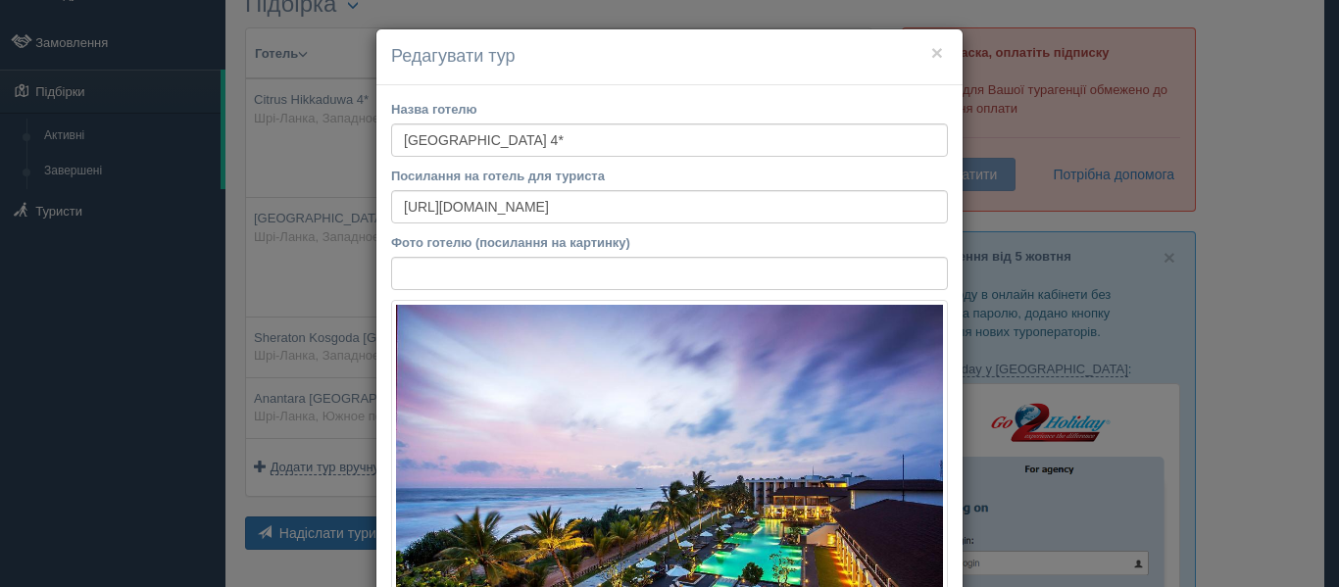
click at [946, 50] on div "× Редагувати тур" at bounding box center [669, 57] width 586 height 56
click at [934, 52] on button "×" at bounding box center [937, 52] width 12 height 21
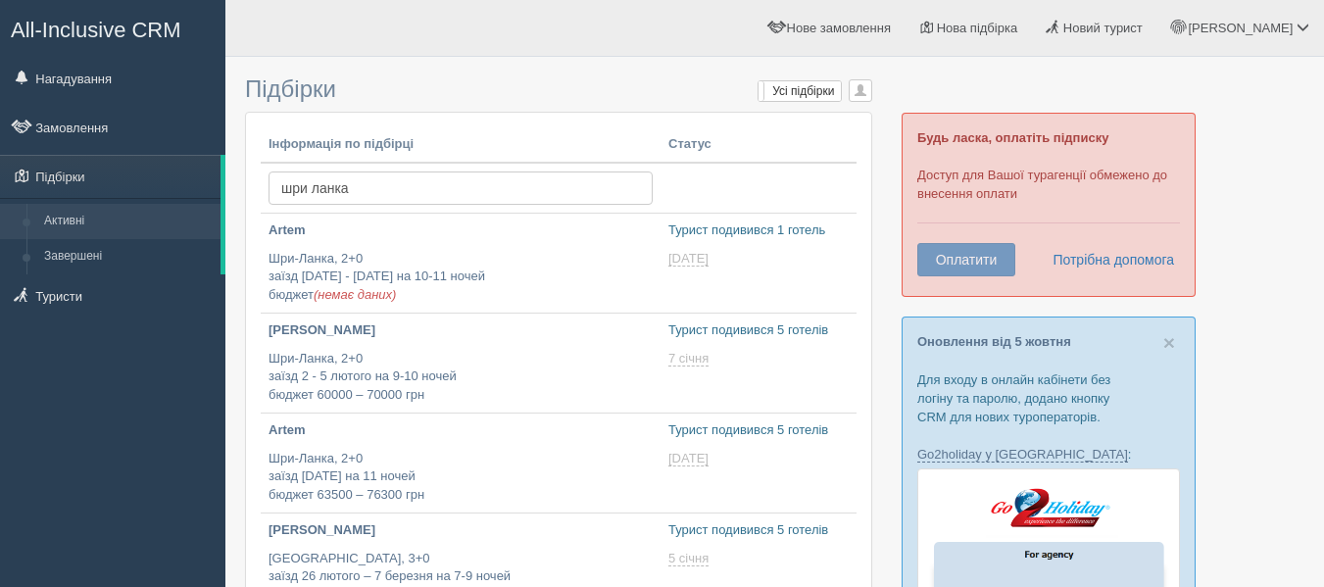
scroll to position [582, 0]
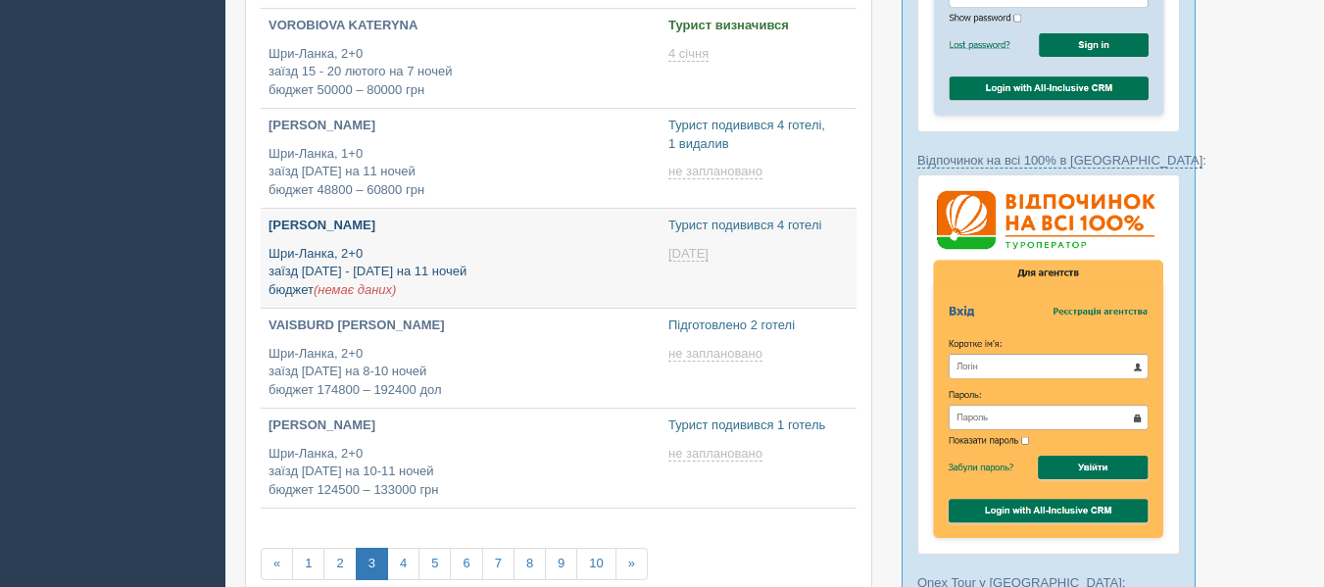
type input "[DATE] 15:55"
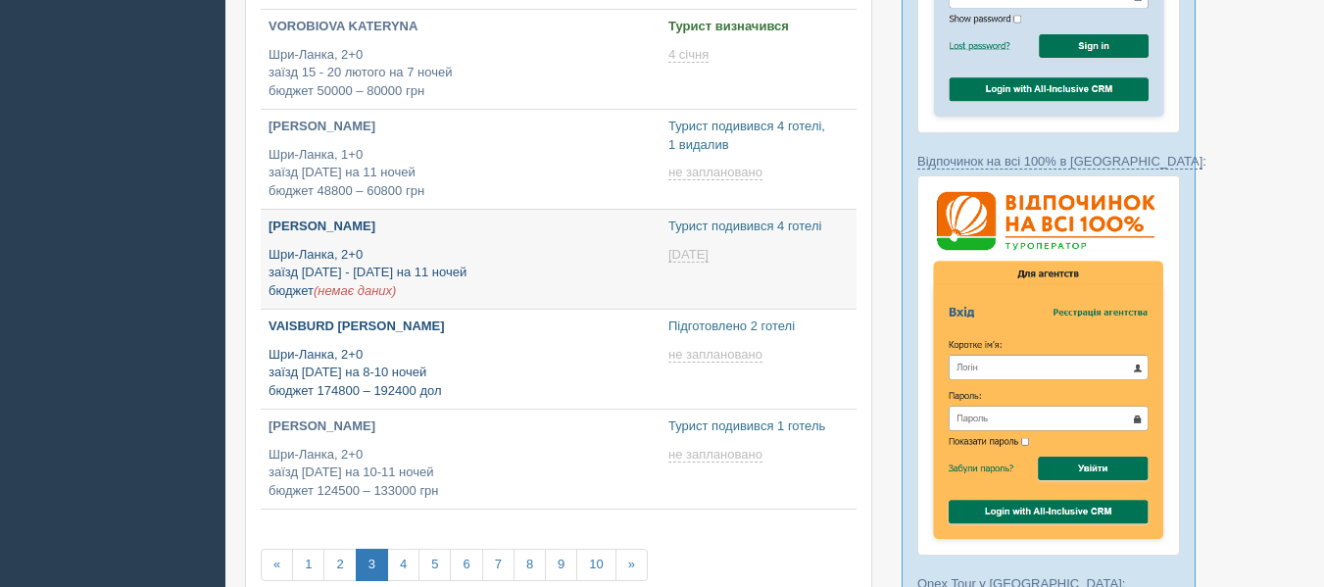
click at [411, 363] on p "Шри-Ланка, 2+0 заїзд [DATE] на 8-10 ночей бюджет 174800 – 192400 дол" at bounding box center [461, 373] width 384 height 55
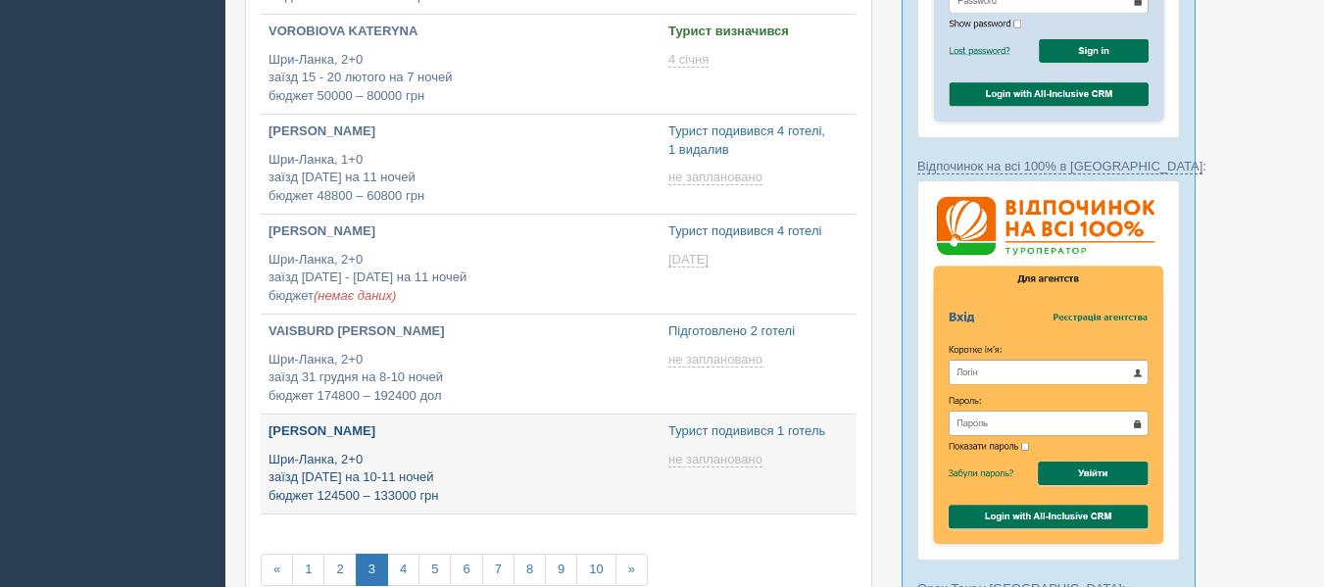
type input "[DATE] 11:25"
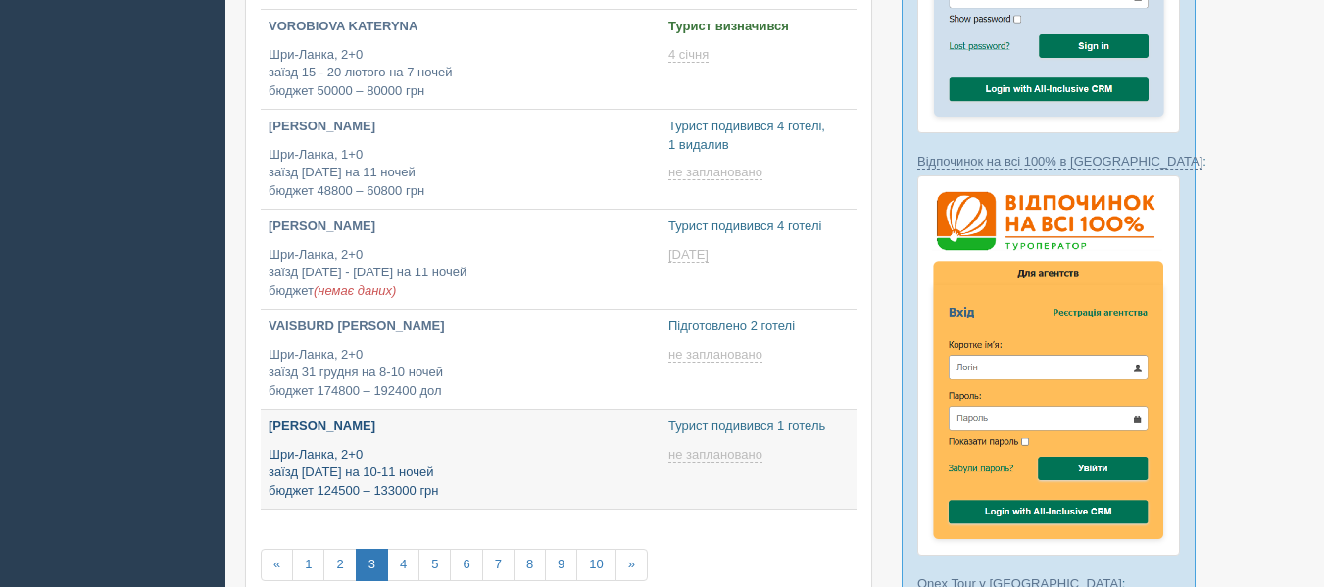
click at [419, 459] on p "Шри-Ланка, 2+0 заїзд [DATE] на 10-11 ночей бюджет 124500 – 133000 грн" at bounding box center [461, 473] width 384 height 55
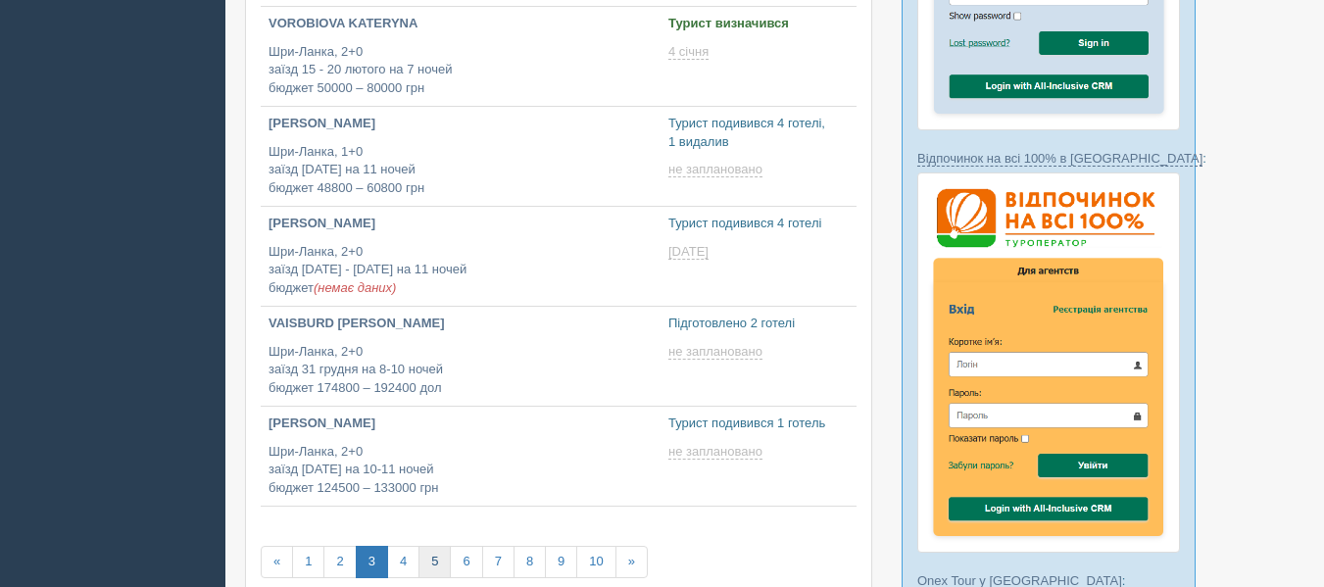
scroll to position [704, 0]
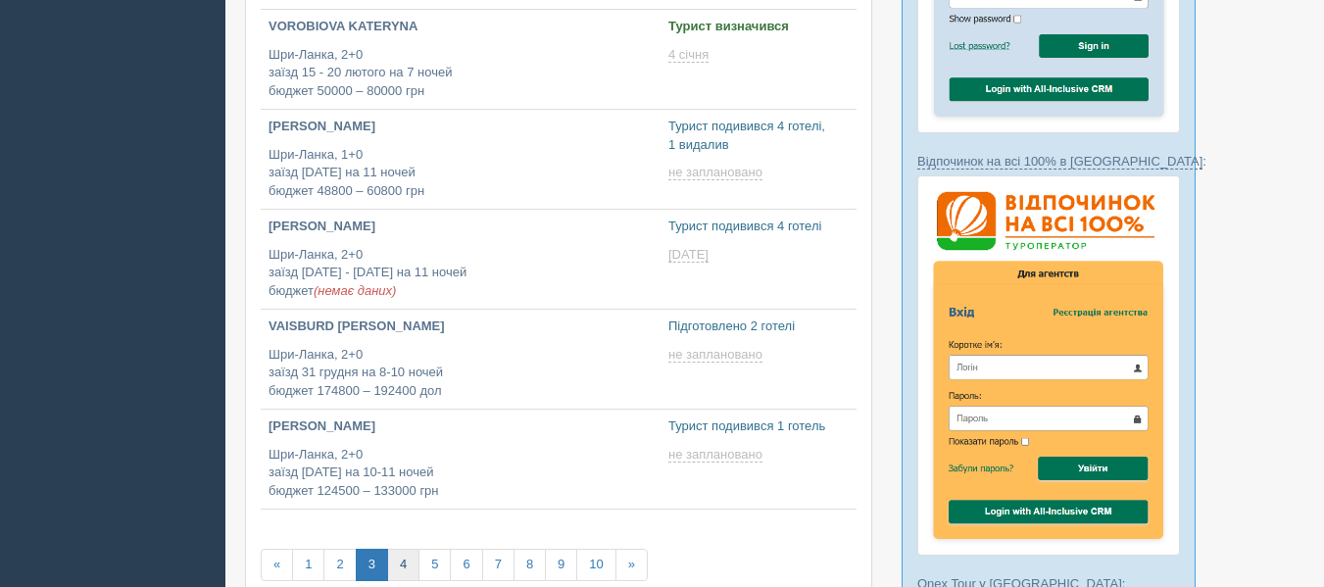
click at [409, 561] on link "4" at bounding box center [403, 565] width 32 height 32
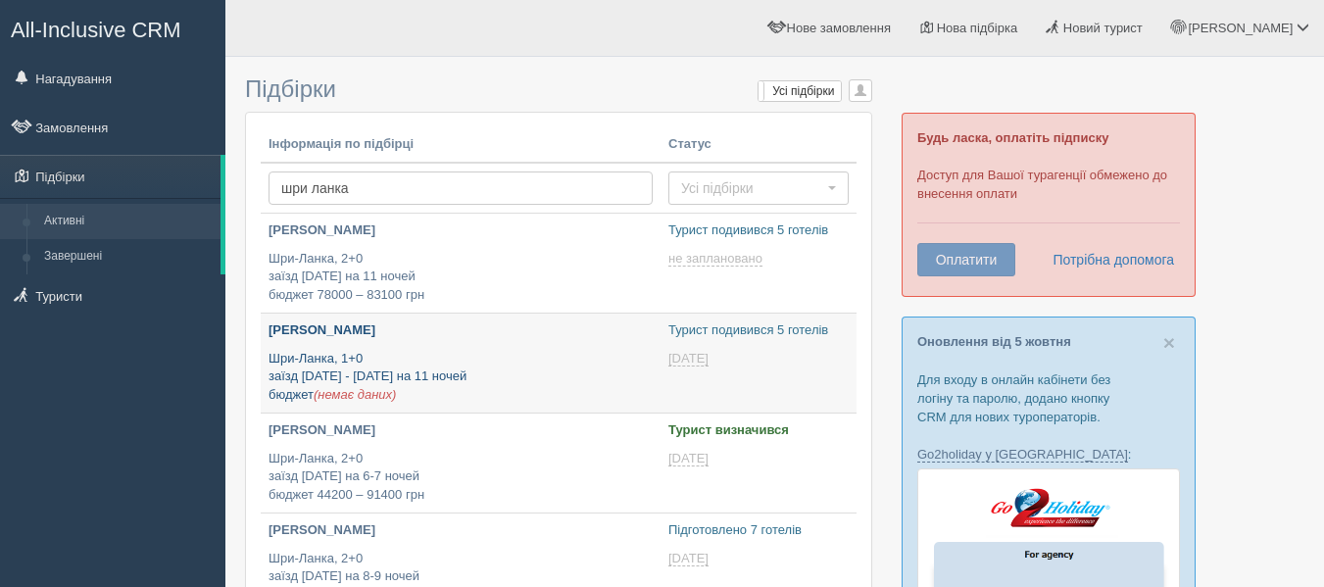
type input "[DATE] 11:45"
type input "2025-10-07 13:55"
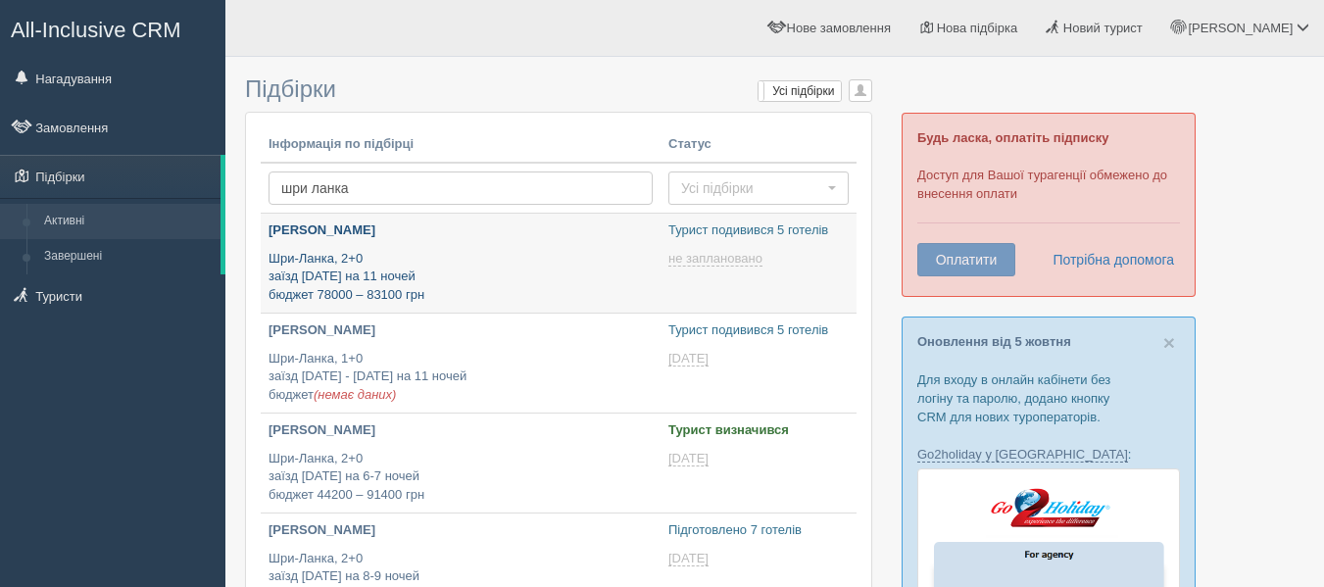
type input "[DATE] 17:20"
click at [463, 291] on p "Шри-Ланка, 2+0 заїзд 22 січня на 11 ночей бюджет 78000 – 83100 грн" at bounding box center [461, 277] width 384 height 55
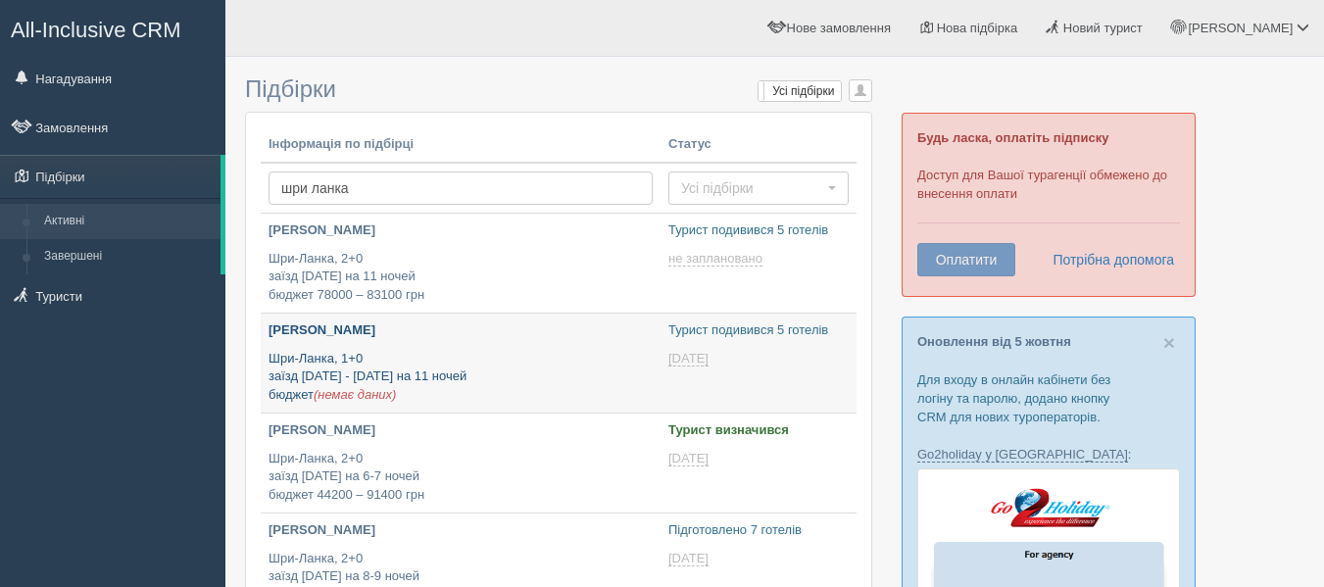
click at [376, 324] on p "[PERSON_NAME]" at bounding box center [461, 330] width 384 height 19
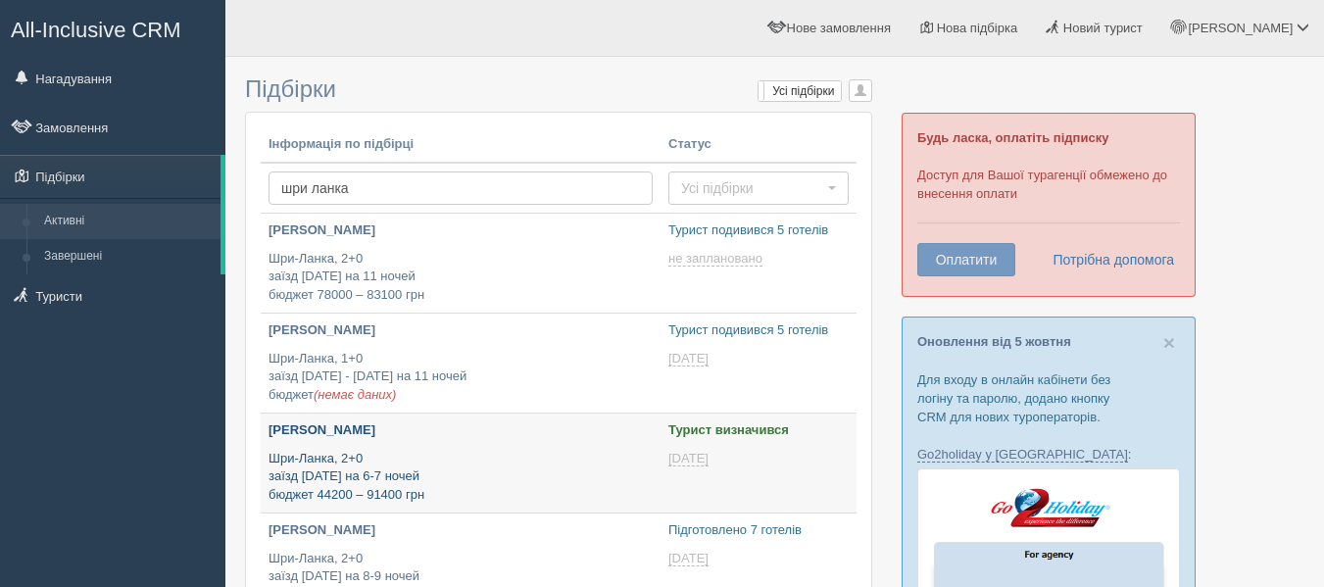
click at [456, 462] on p "Шри-Ланка, 2+0 заїзд [DATE] на 6-7 ночей бюджет 44200 – 91400 грн" at bounding box center [461, 477] width 384 height 55
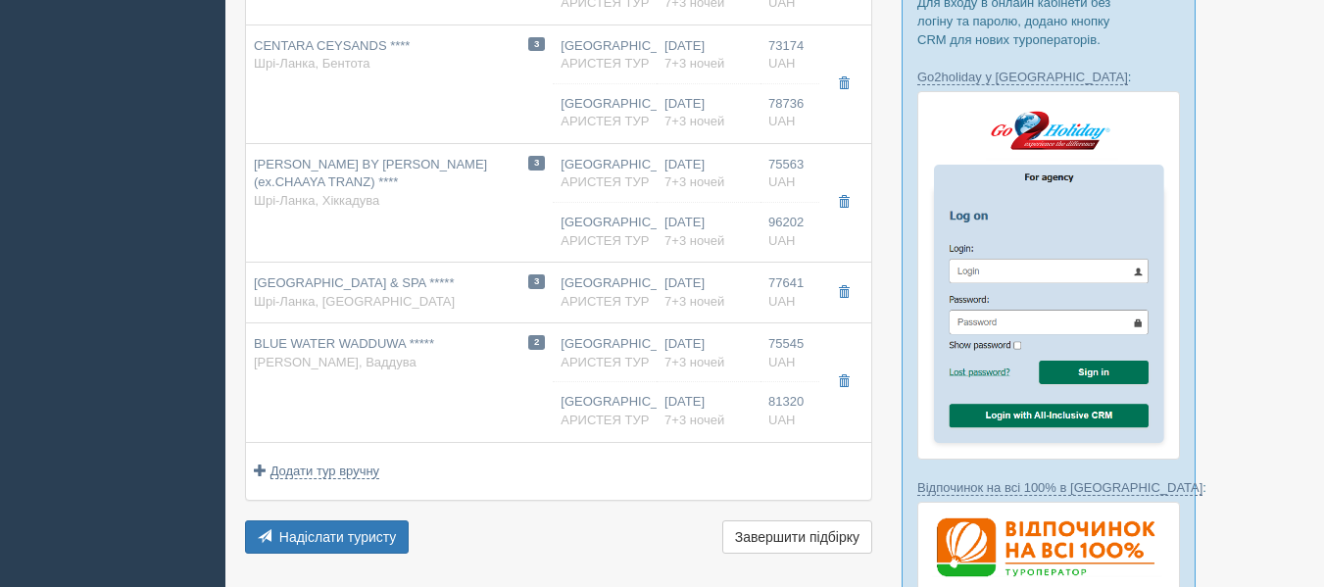
scroll to position [391, 0]
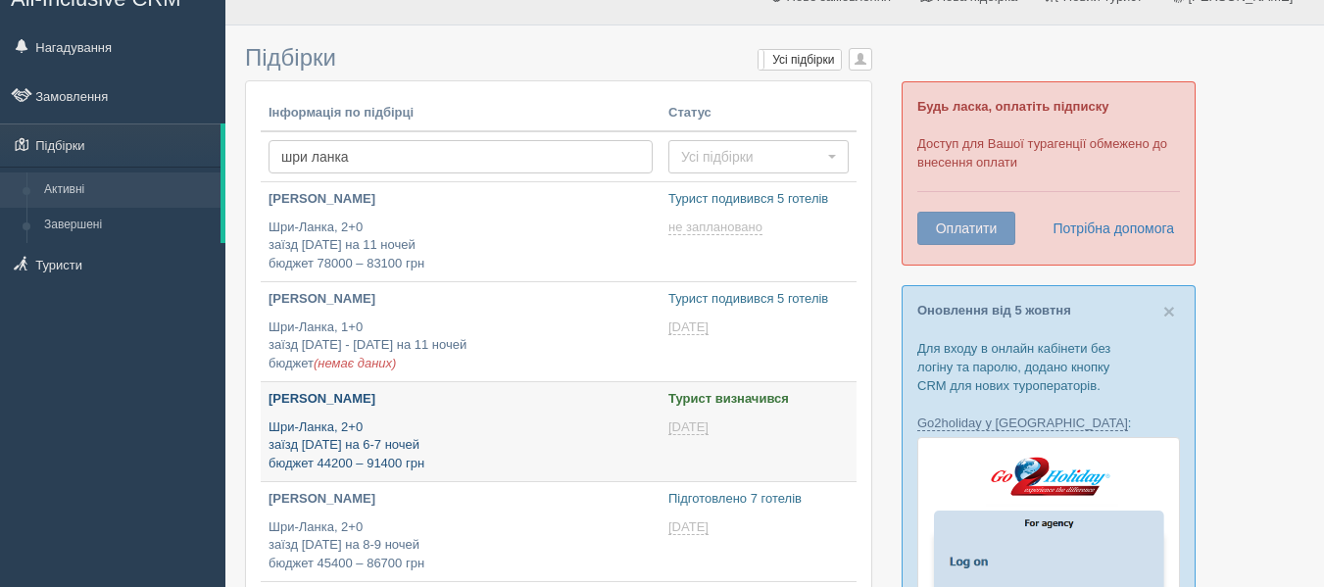
scroll to position [41, 0]
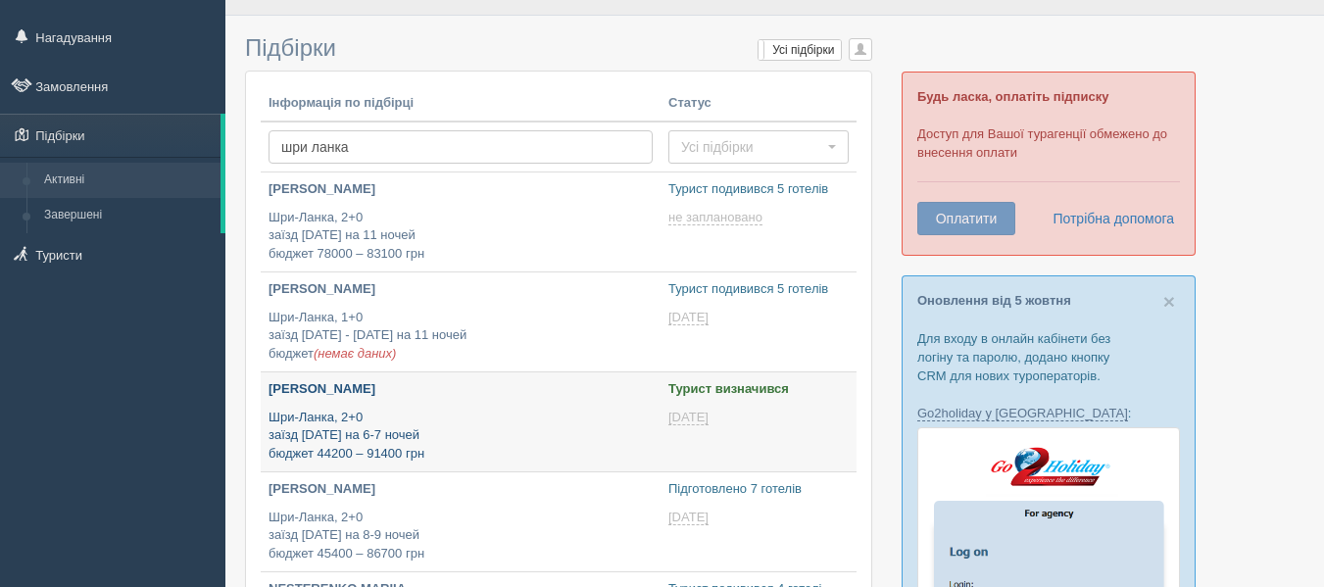
click at [380, 418] on p "Шри-Ланка, 2+0 заїзд 5 березня на 6-7 ночей бюджет 44200 – 91400 грн" at bounding box center [461, 436] width 384 height 55
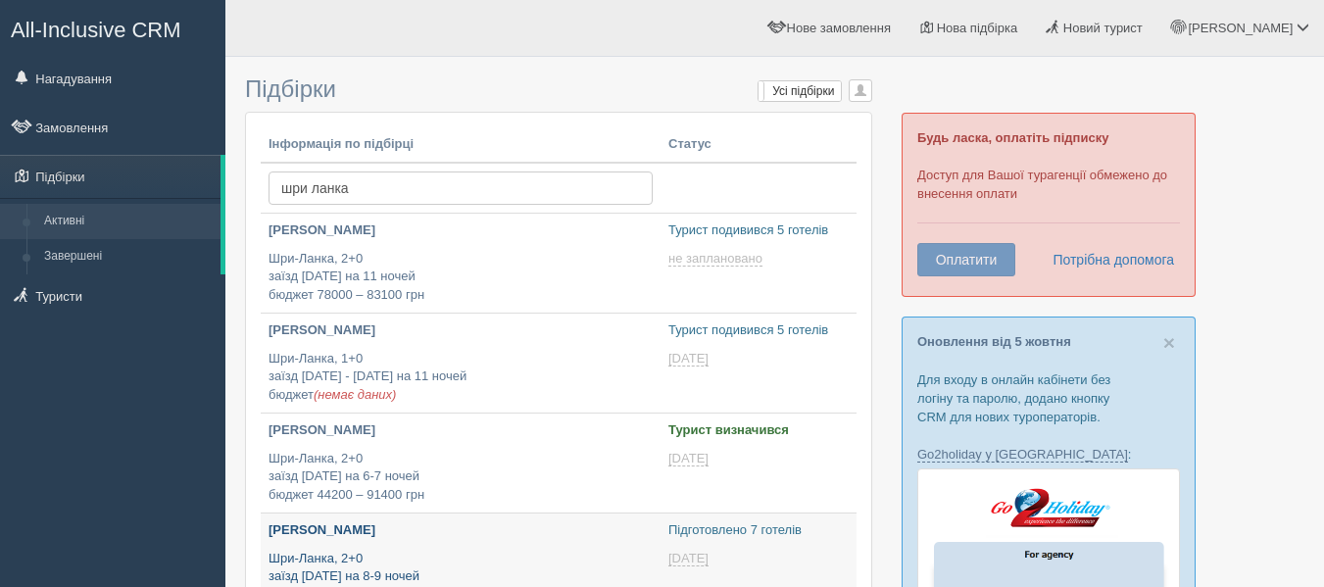
scroll to position [41, 0]
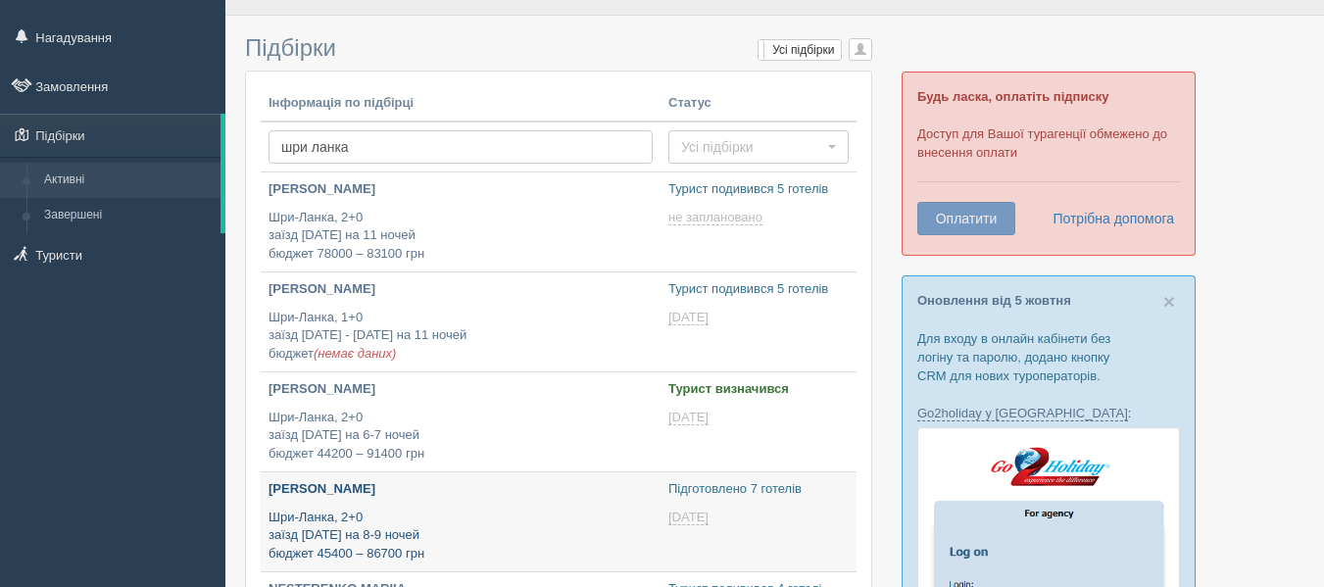
click at [394, 535] on p "Шри-Ланка, 2+0 заїзд 18 грудня на 8-9 ночей бюджет 45400 – 86700 грн" at bounding box center [461, 536] width 384 height 55
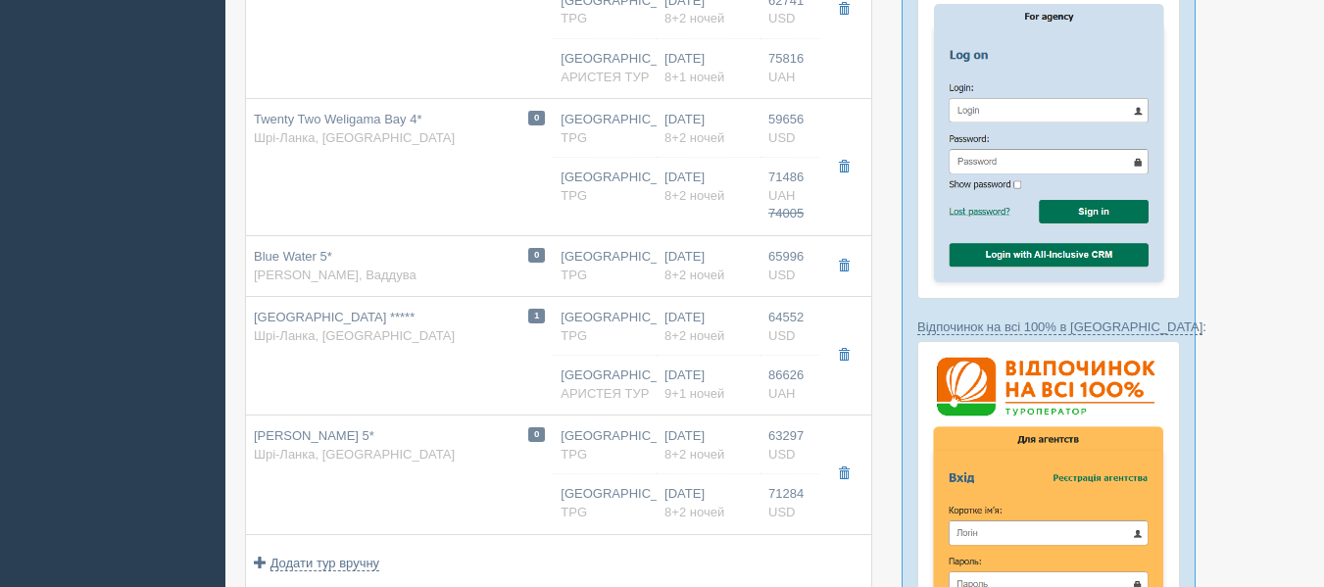
scroll to position [537, 0]
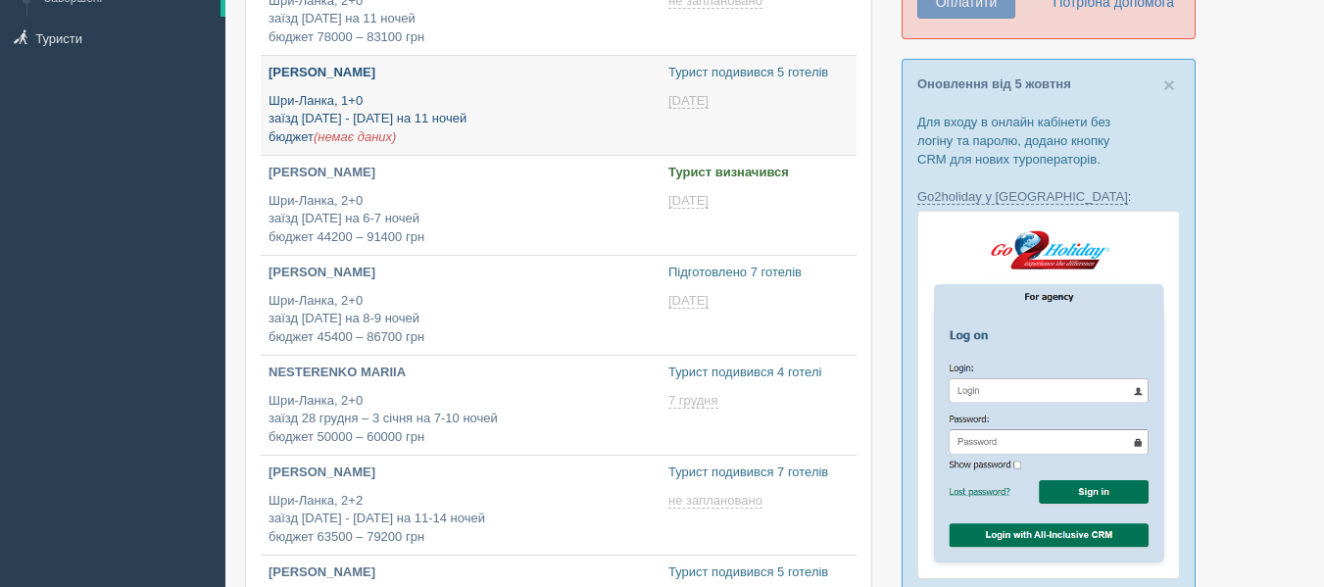
scroll to position [257, 0]
type input "[DATE] 21:00"
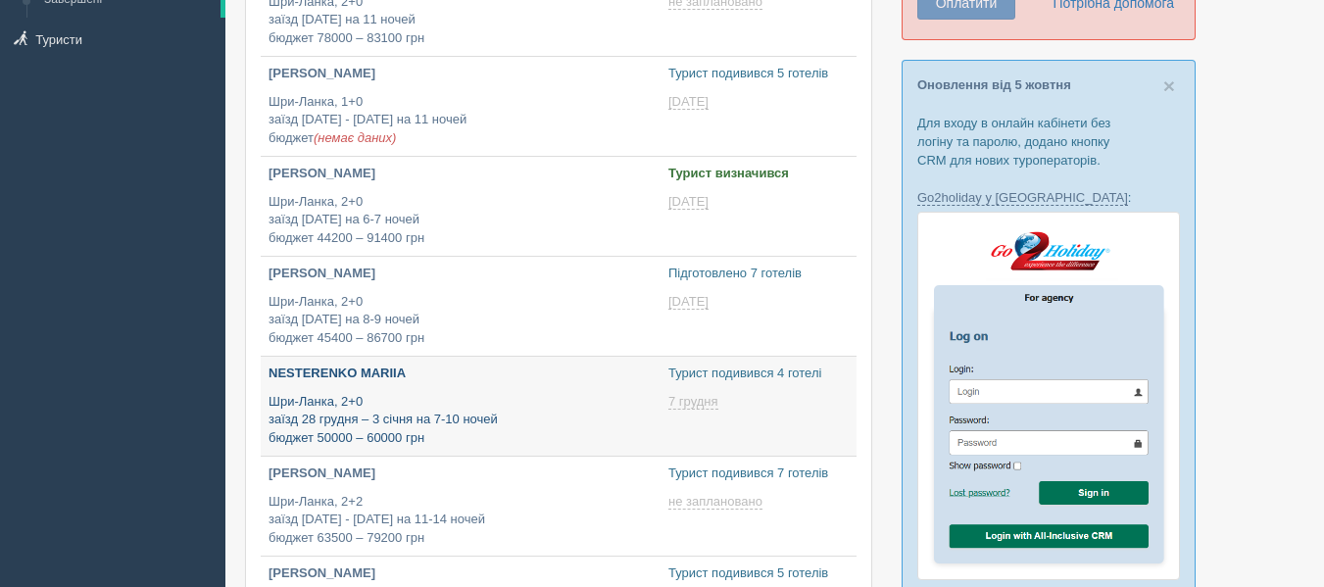
click at [353, 394] on p "Шри-Ланка, 2+0 заїзд 28 грудня – 3 січня на 7-10 ночей бюджет 50000 – 60000 грн" at bounding box center [461, 420] width 384 height 55
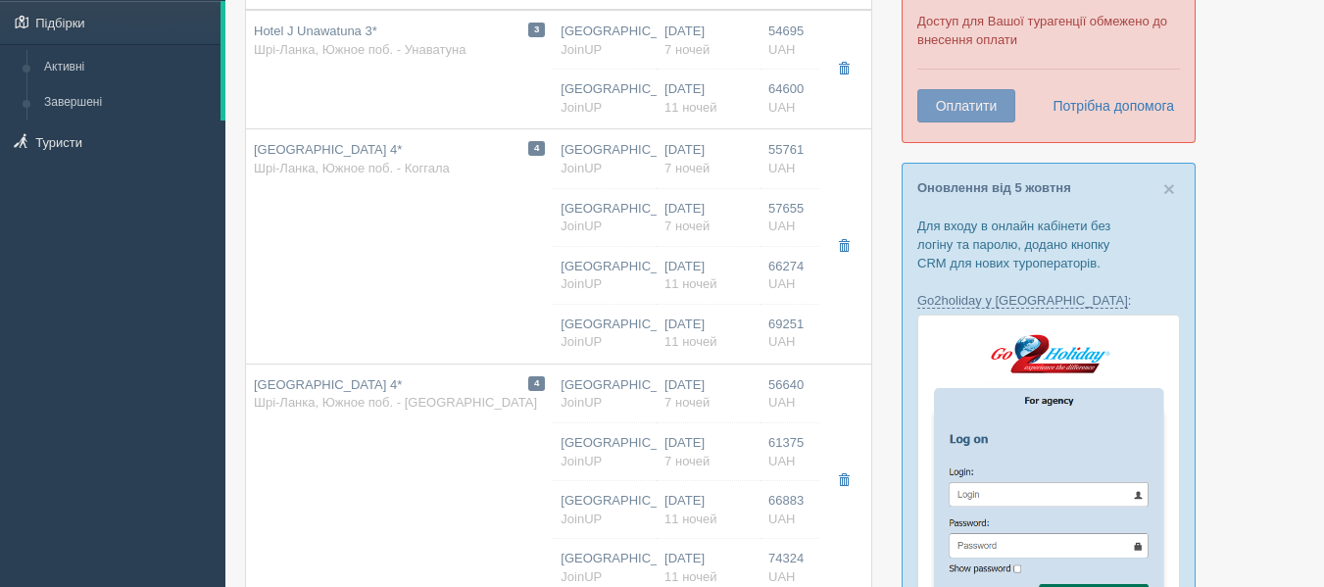
scroll to position [153, 0]
click at [353, 394] on div "[GEOGRAPHIC_DATA] 4* [GEOGRAPHIC_DATA], Южное поб. - [GEOGRAPHIC_DATA]" at bounding box center [395, 395] width 283 height 36
type input "[GEOGRAPHIC_DATA] 4*"
type input "[URL][DOMAIN_NAME]"
type textarea "+ [GEOGRAPHIC_DATA] расположен возле пляжа среди тропических пейзажей + Располо…"
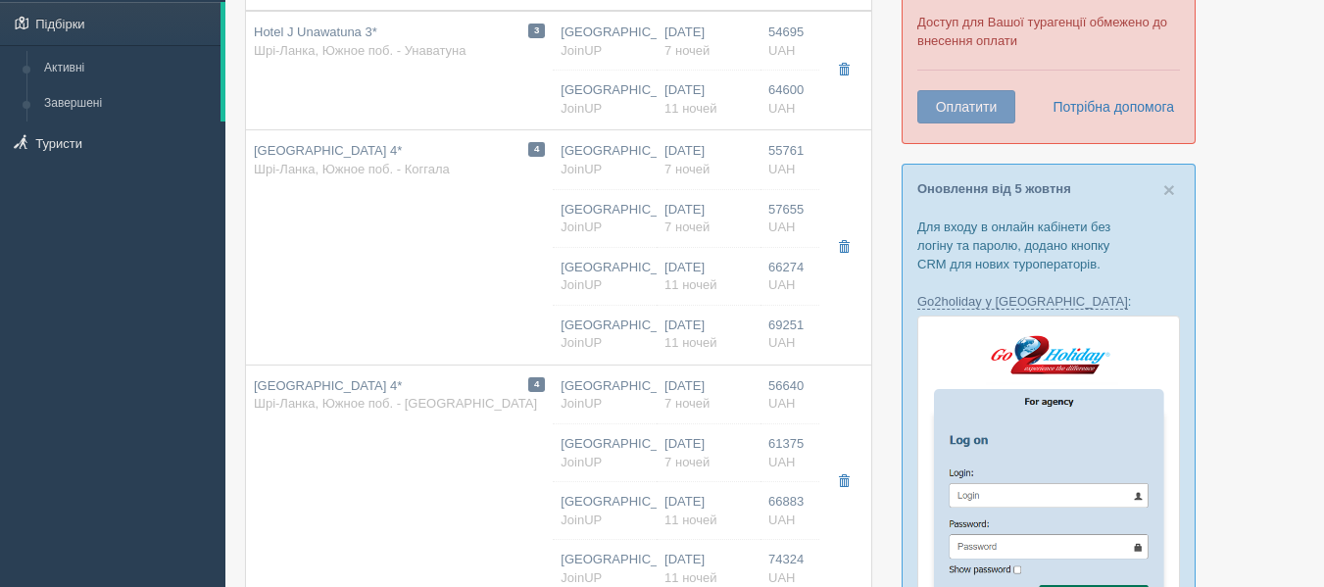
type input "Шри-Ланка"
type input "Южное поб. - Тангалле"
type input "56640.00"
type input "Киев"
type input "06:05"
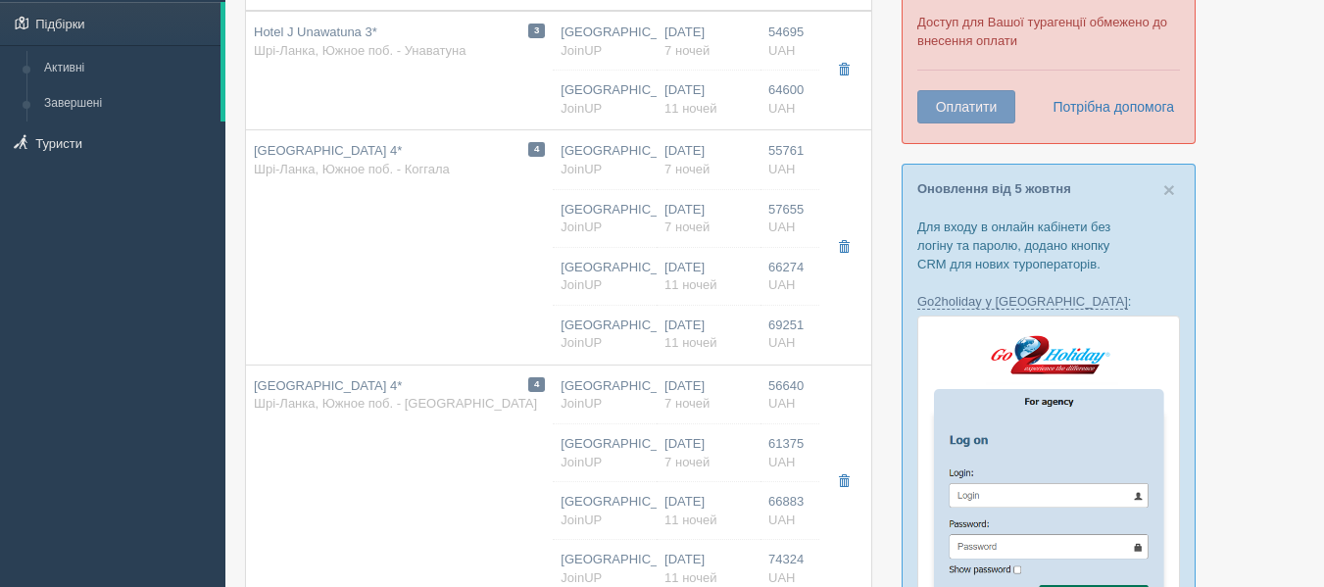
type input "20:15"
type input "17:15"
type input "01:50"
type input "7"
type input "Standard / DBL"
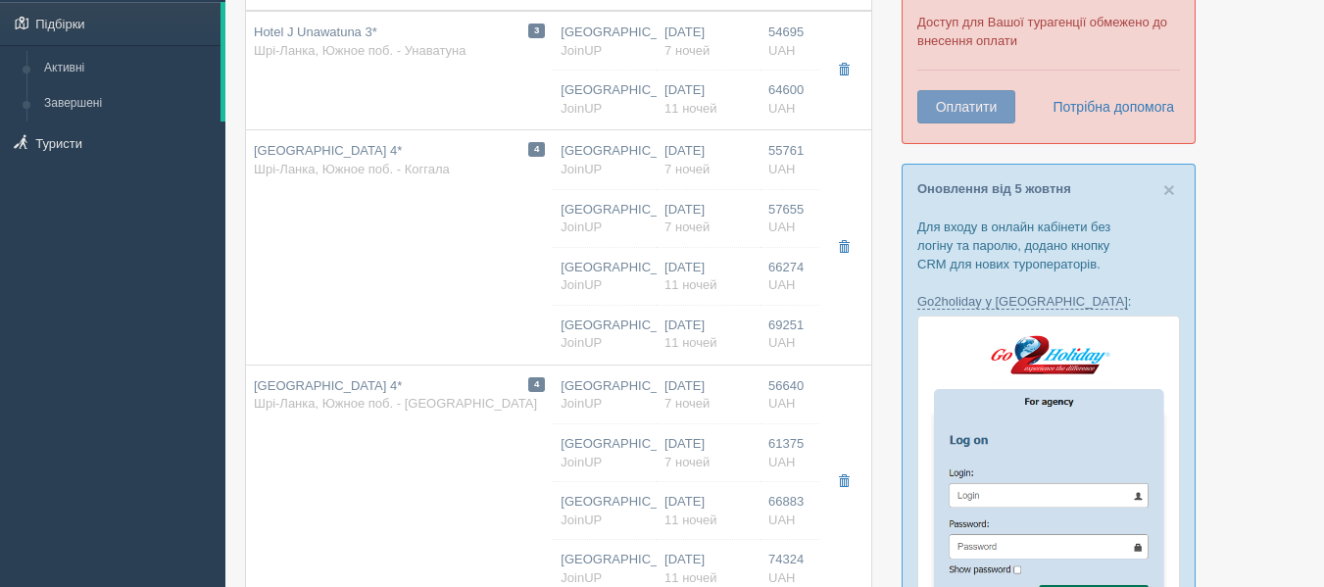
type input "Завтраки"
type input "JoinUP"
type input "http://joinup.ua/hotel/lagoon-paradise-beach-resort/"
type input "61375.00"
type input "[GEOGRAPHIC_DATA]"
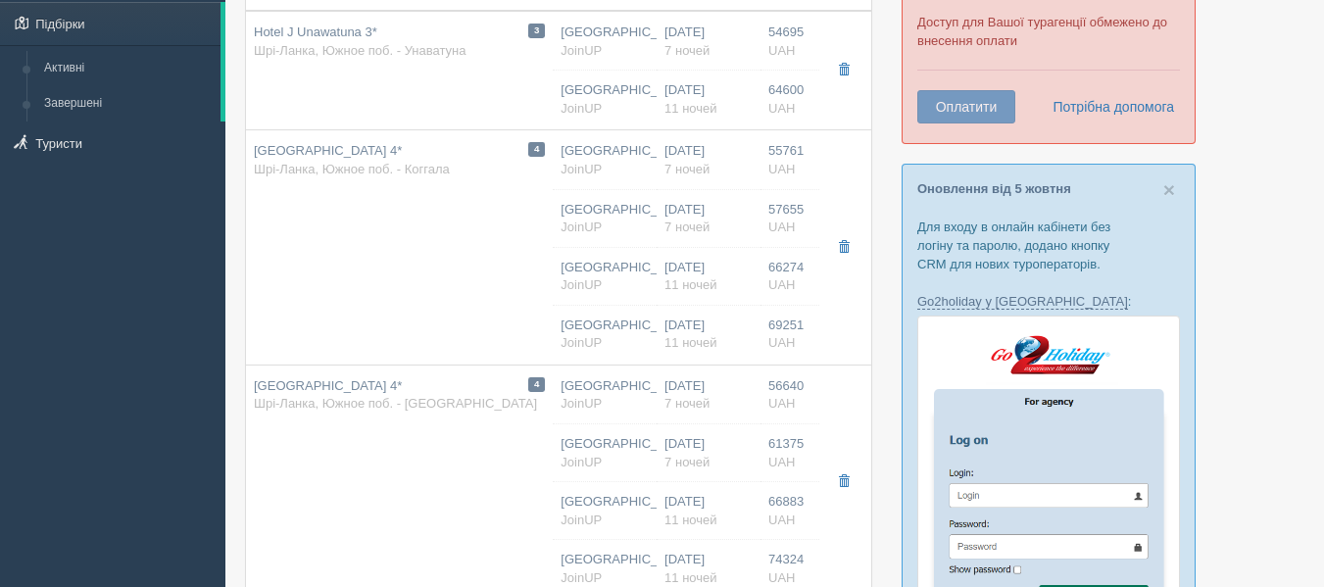
type input "06:05"
type input "20:15"
type input "17:15"
type input "01:50"
type input "7"
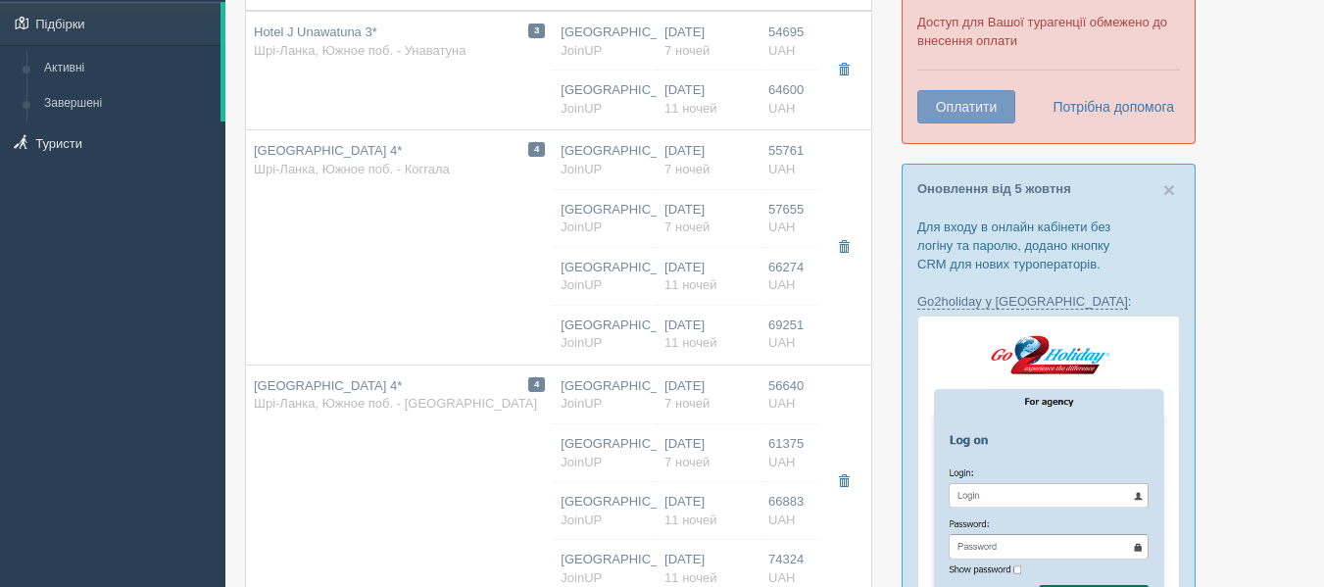
type input "Standard / DBL"
type input "Завтрак + ужин"
type input "JoinUP"
type input "http://joinup.ua/hotel/lagoon-paradise-beach-resort/"
type input "66883.00"
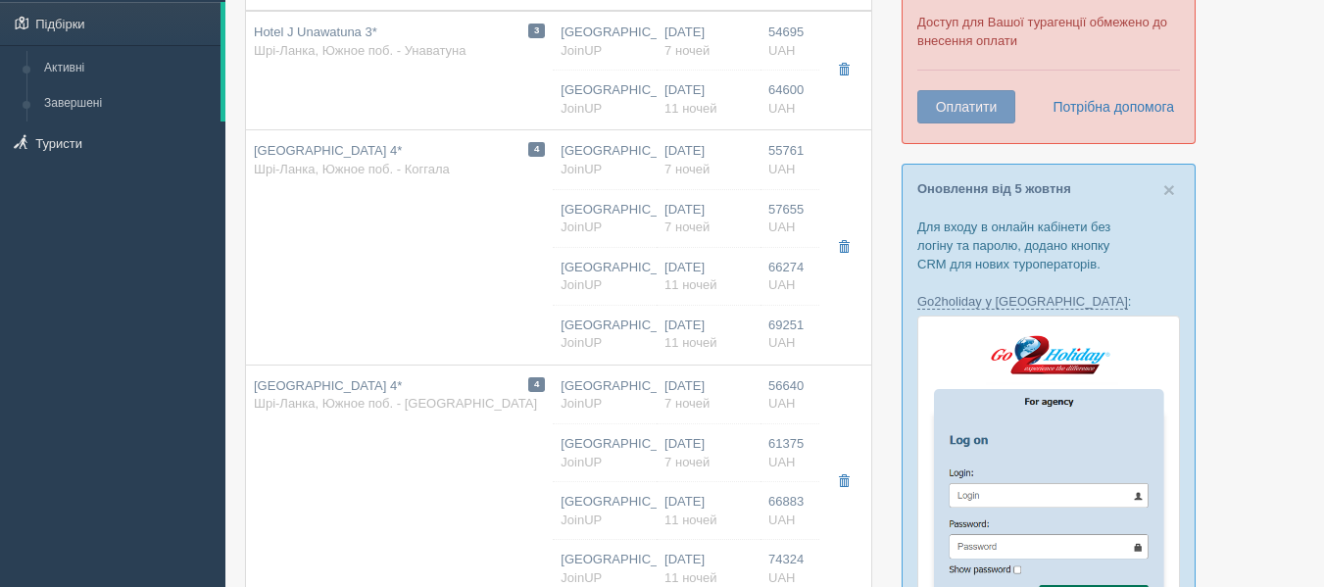
type input "[GEOGRAPHIC_DATA]"
type input "06:05"
type input "20:15"
type input "17:15"
type input "01:50"
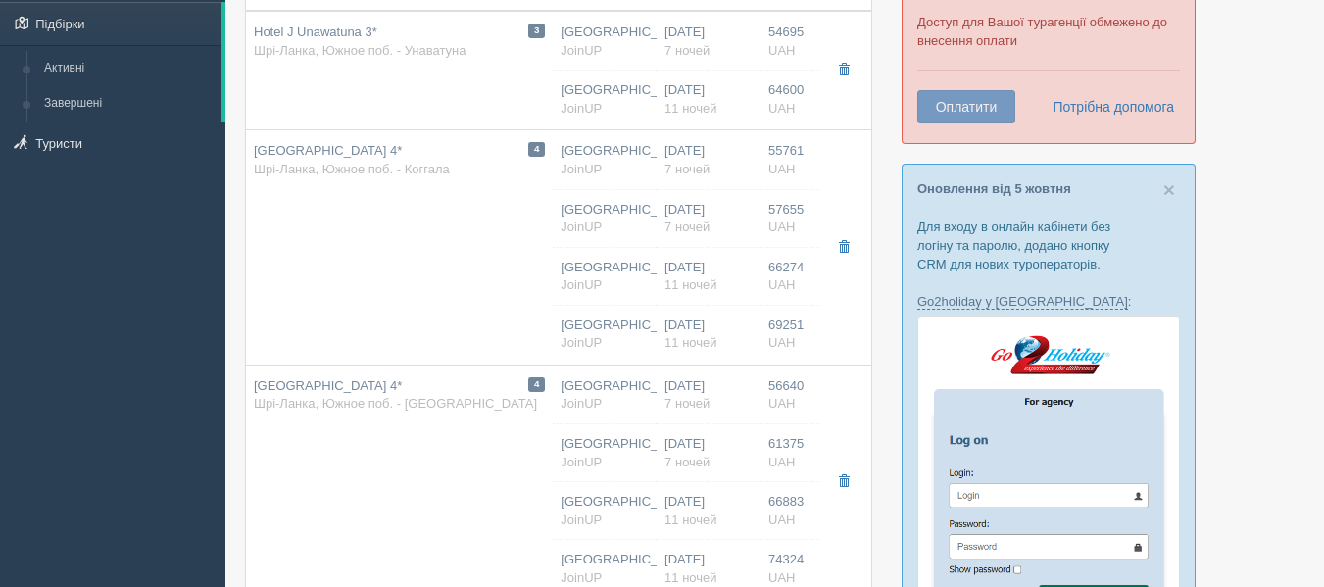
type input "11"
type input "Standard / DBL"
type input "Завтраки"
type input "JoinUP"
type input "http://joinup.ua/hotel/lagoon-paradise-beach-resort/"
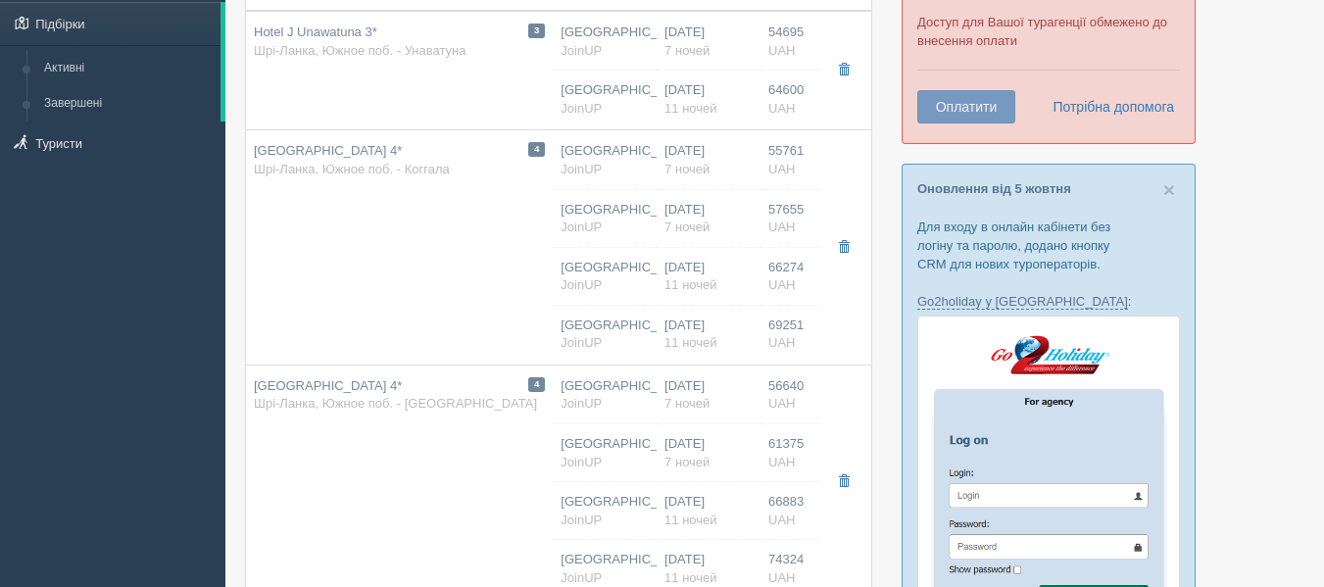
type input "74324.00"
type input "[GEOGRAPHIC_DATA]"
type input "06:05"
type input "20:15"
type input "17:15"
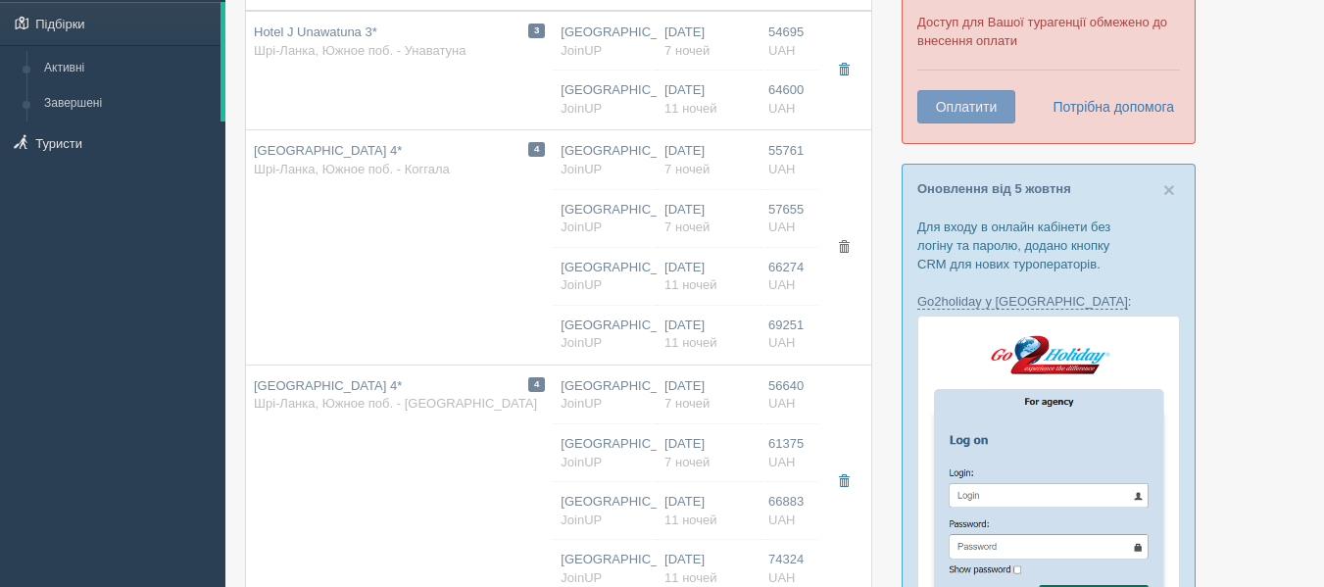
type input "01:50"
type input "11"
type input "Standard / DBL"
type input "Завтрак + ужин"
type input "JoinUP"
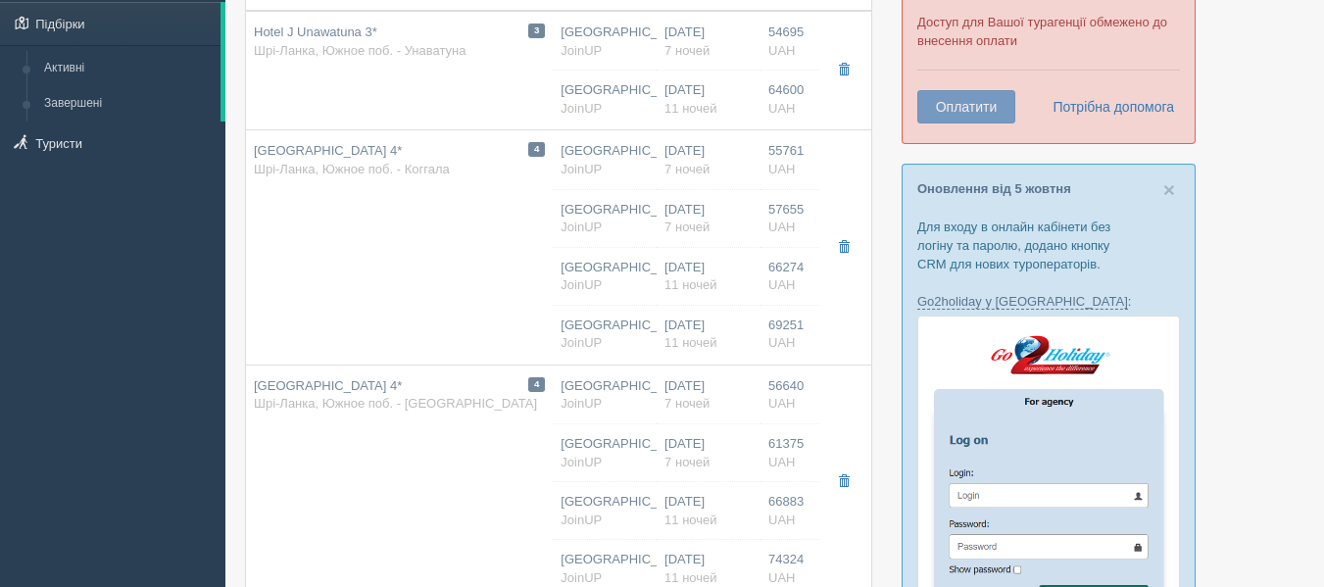
type input "http://joinup.ua/hotel/lagoon-paradise-beach-resort/"
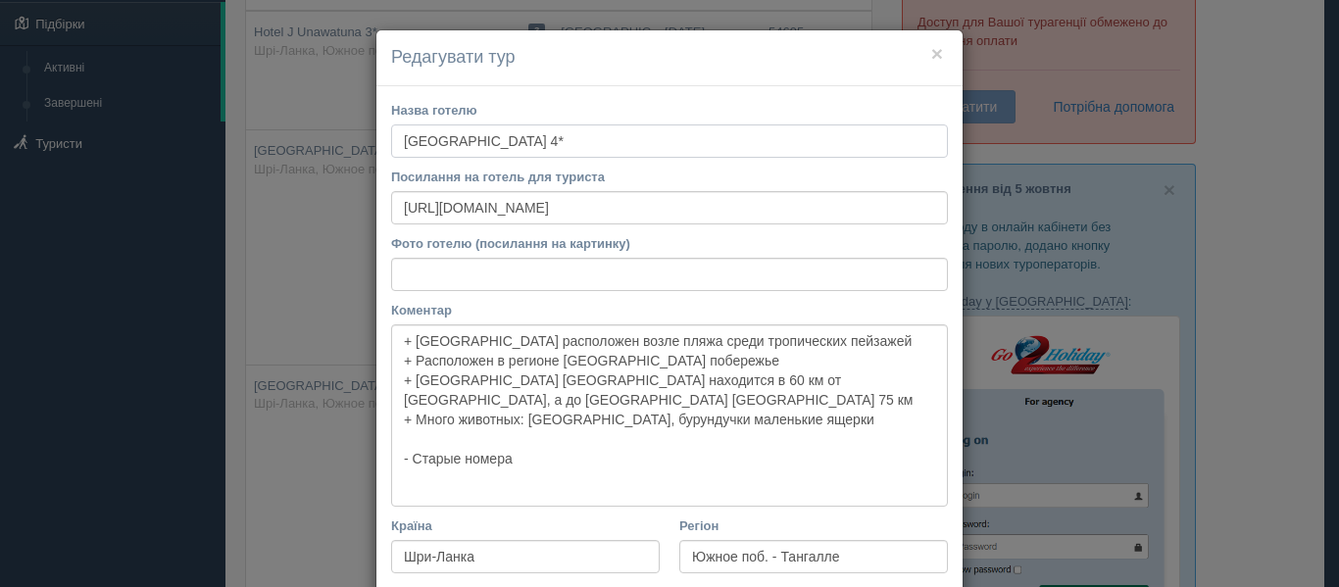
drag, startPoint x: 388, startPoint y: 140, endPoint x: 505, endPoint y: 144, distance: 116.7
click at [505, 144] on input "Lagoon Paradise Beach Resort 4*" at bounding box center [669, 140] width 557 height 33
drag, startPoint x: 850, startPoint y: 220, endPoint x: 198, endPoint y: 212, distance: 651.8
click at [198, 212] on div "× Редагувати тур Назва готелю Lagoon Paradise Beach Resort 4* Посилання на готе…" at bounding box center [669, 293] width 1339 height 587
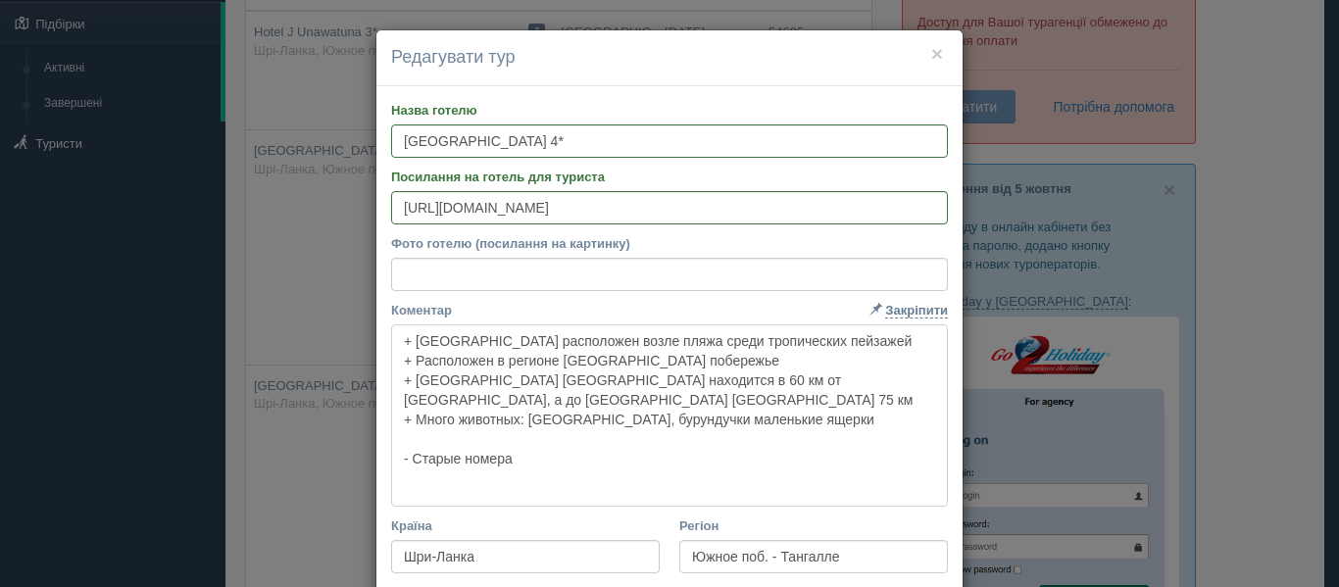
drag, startPoint x: 389, startPoint y: 336, endPoint x: 604, endPoint y: 464, distance: 249.6
click at [604, 464] on textarea "+ Отель Lagoon Paradise Beach Resort 3 расположен возле пляжа среди тропических…" at bounding box center [669, 415] width 557 height 182
drag, startPoint x: 608, startPoint y: 490, endPoint x: 326, endPoint y: 308, distance: 335.2
click at [326, 308] on div "× Редагувати тур Назва готелю Lagoon Paradise Beach Resort 4* Посилання на готе…" at bounding box center [669, 293] width 1339 height 587
click at [926, 67] on h4 "Редагувати тур" at bounding box center [669, 57] width 557 height 25
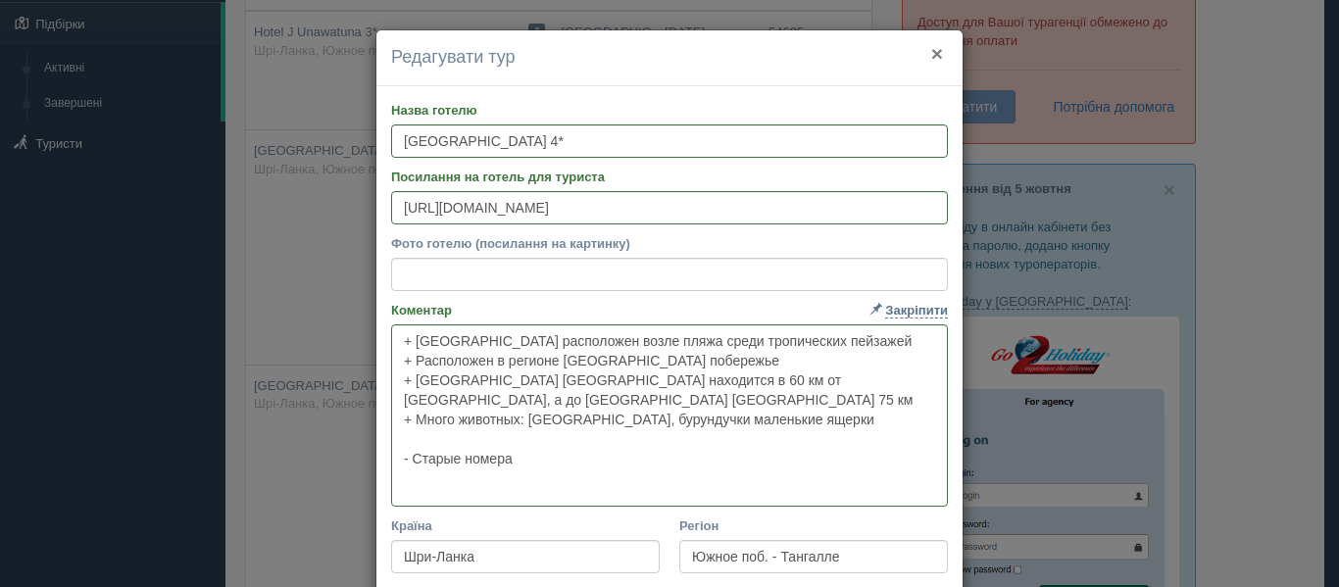
click at [931, 61] on button "×" at bounding box center [937, 53] width 12 height 21
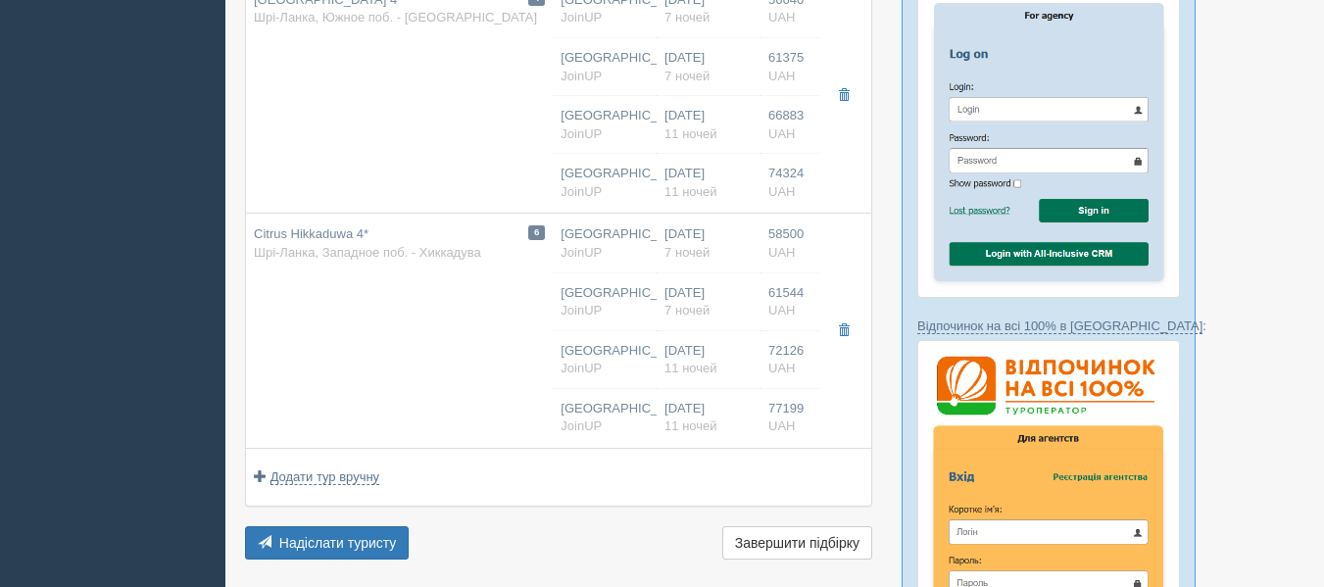
scroll to position [541, 0]
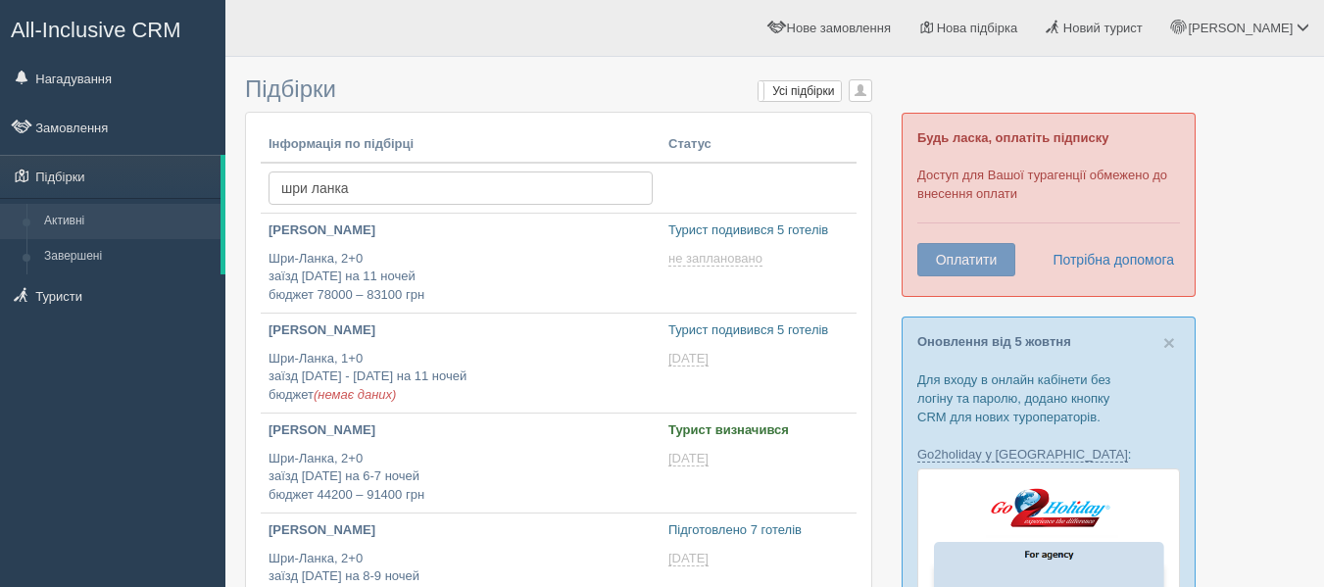
scroll to position [257, 0]
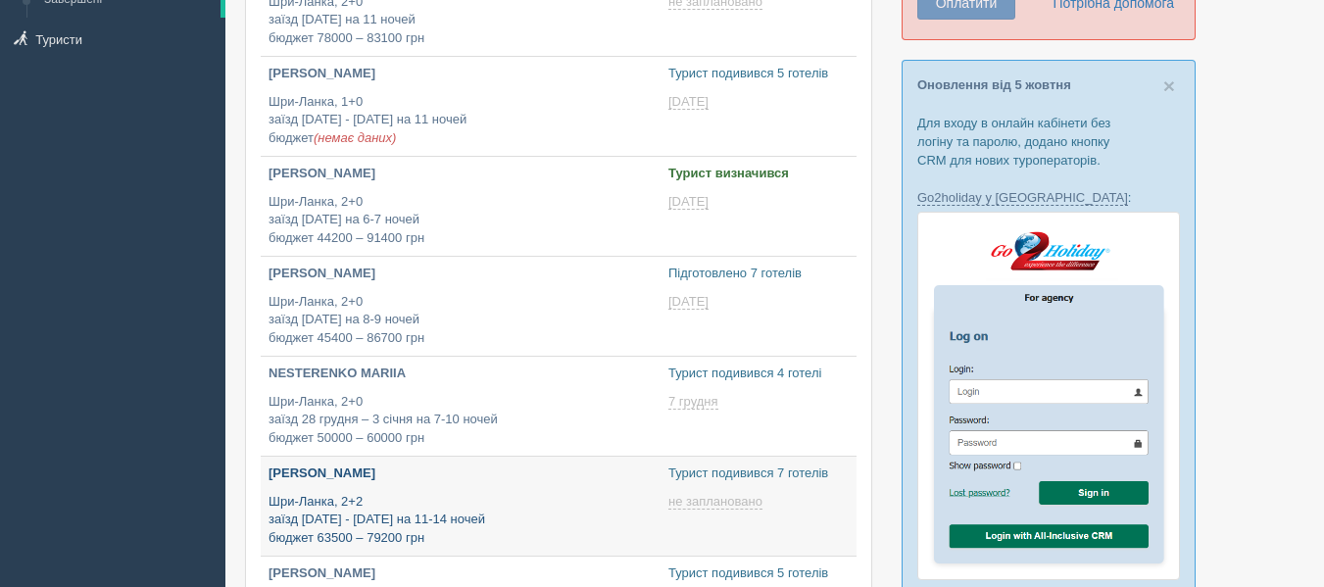
type input "[DATE] 13:20"
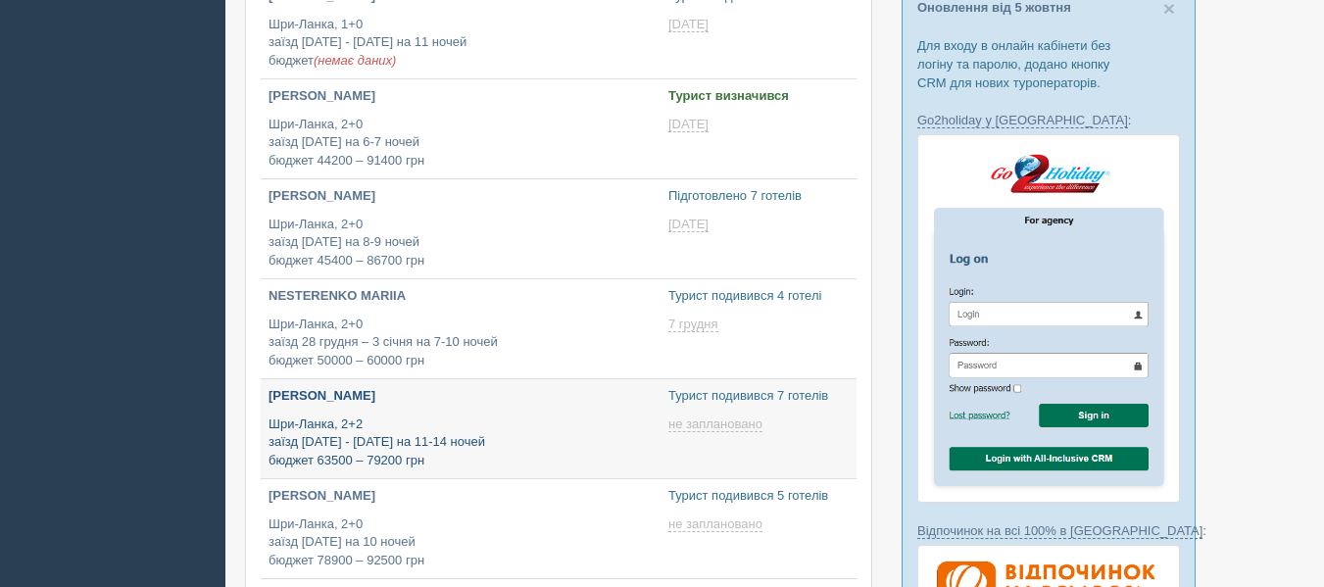
scroll to position [338, 0]
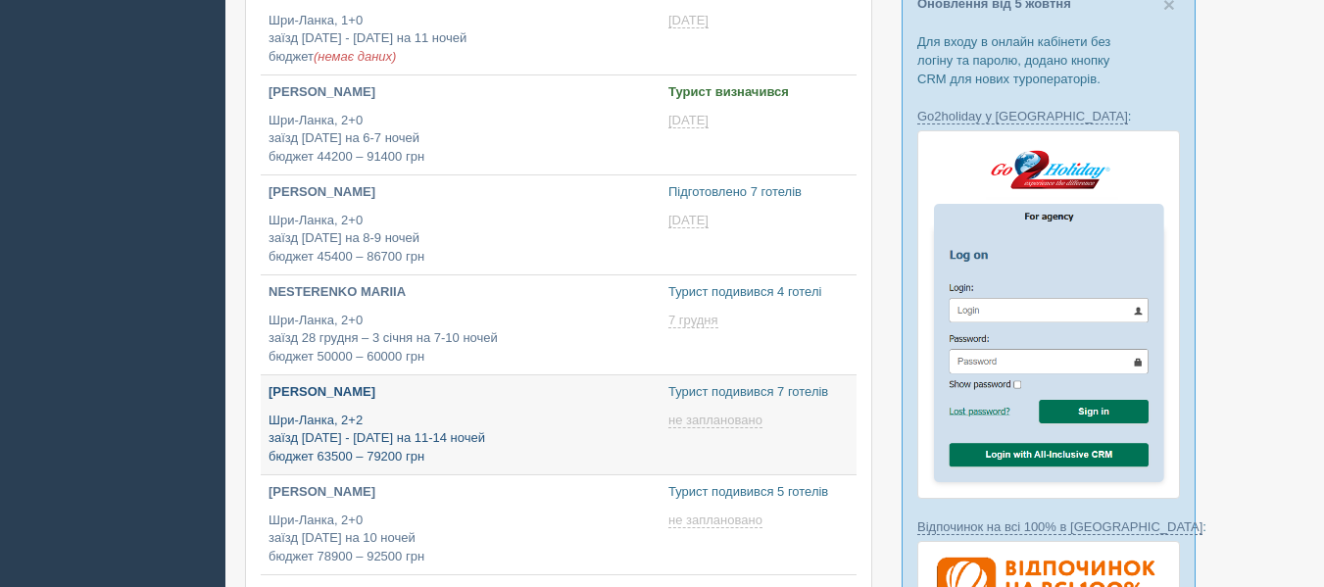
type input "2025-10-07 12:50"
click at [473, 426] on p "Шри-Ланка, 2+2 заїзд 6 - 9 січня на 11-14 ночей бюджет 63500 – 79200 грн" at bounding box center [461, 439] width 384 height 55
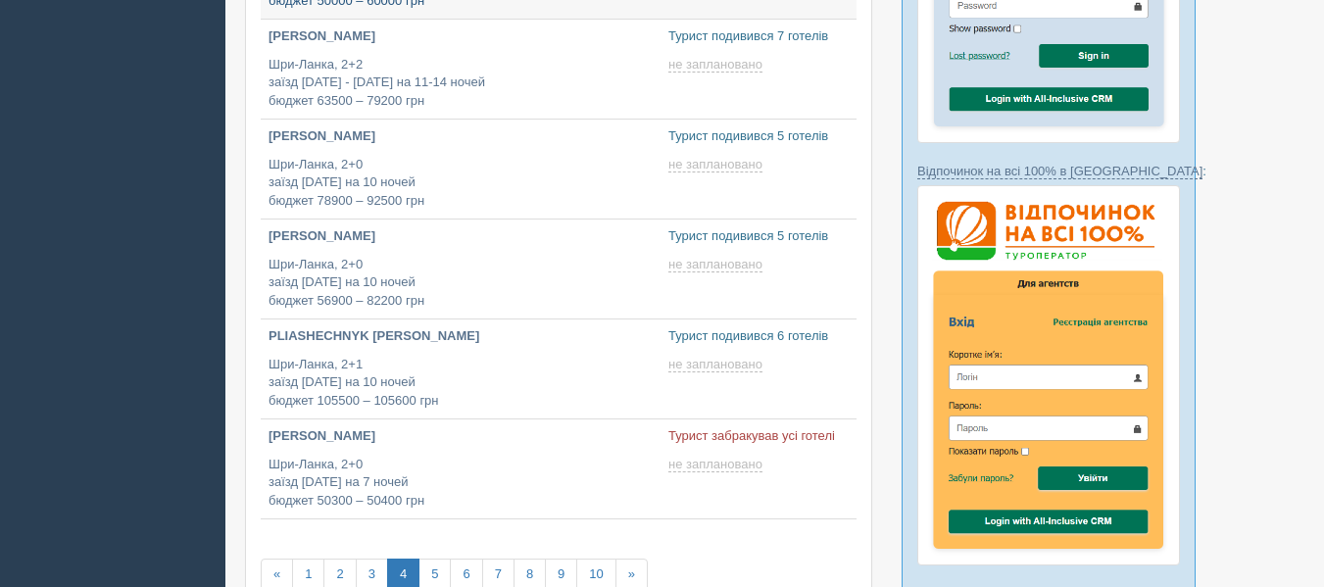
scroll to position [695, 0]
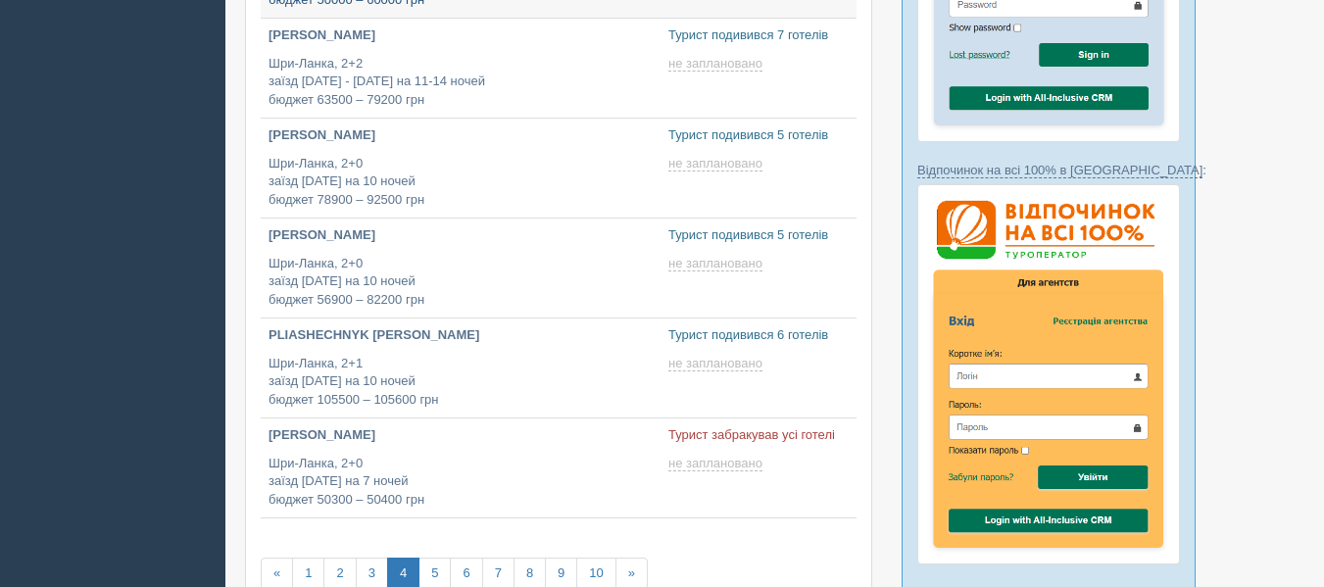
type input "[DATE] 12:30"
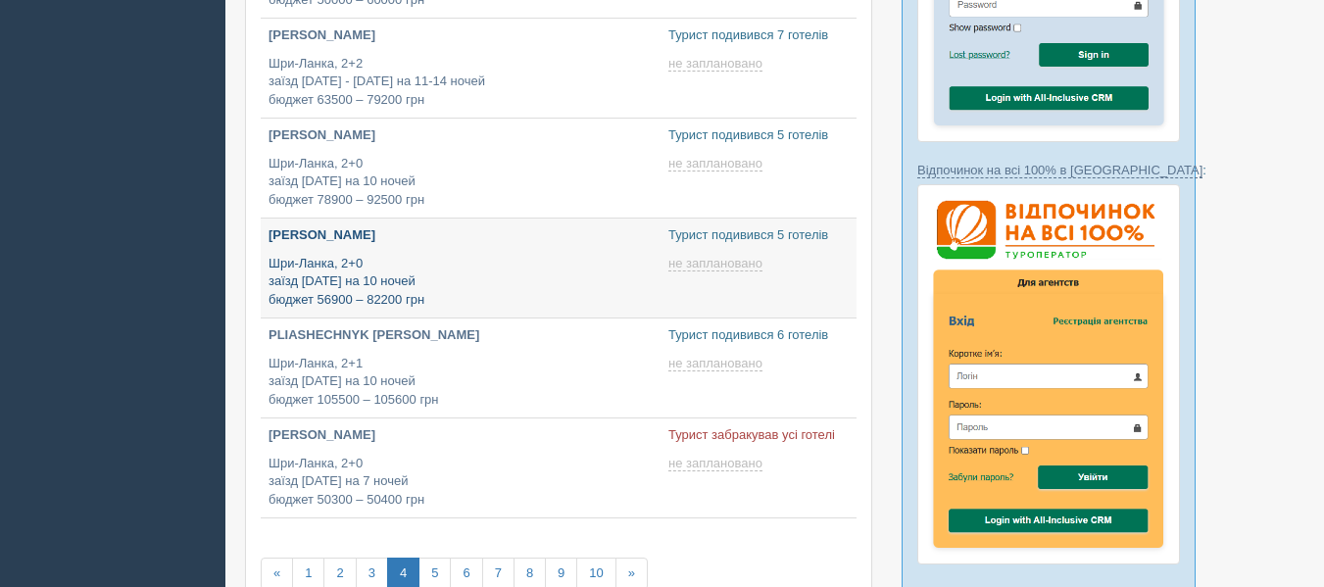
type input "[DATE] 12:00"
click at [434, 309] on p "Шри-Ланка, 2+0 заїзд [DATE] на 10 ночей бюджет 56900 – 82200 грн" at bounding box center [461, 282] width 384 height 55
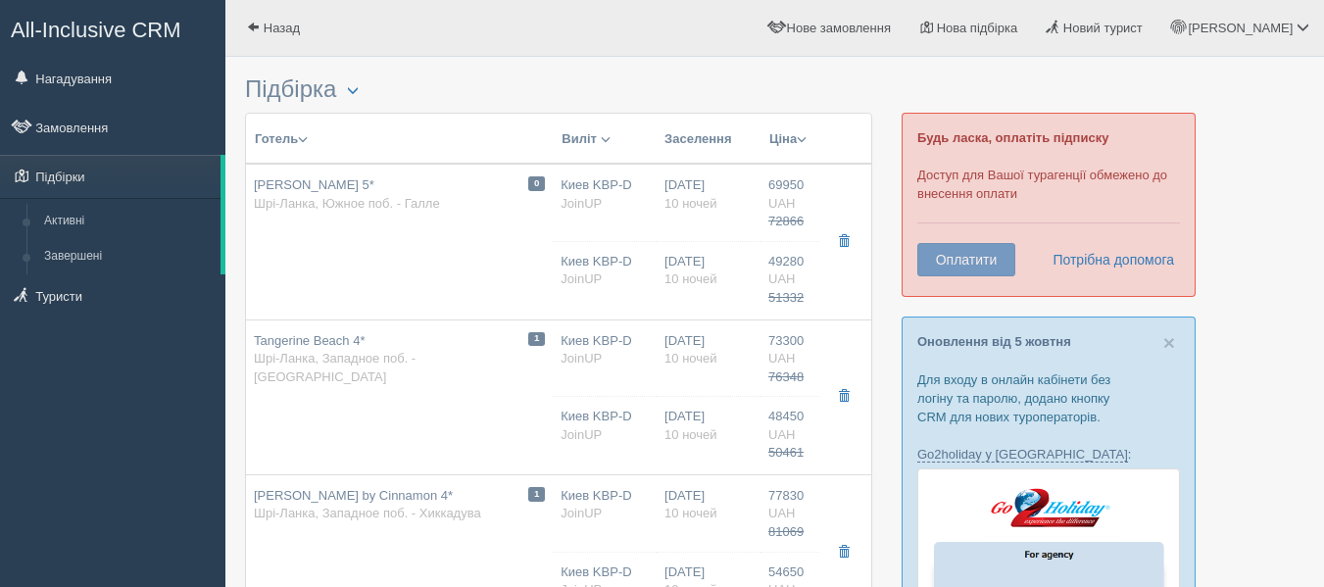
scroll to position [430, 0]
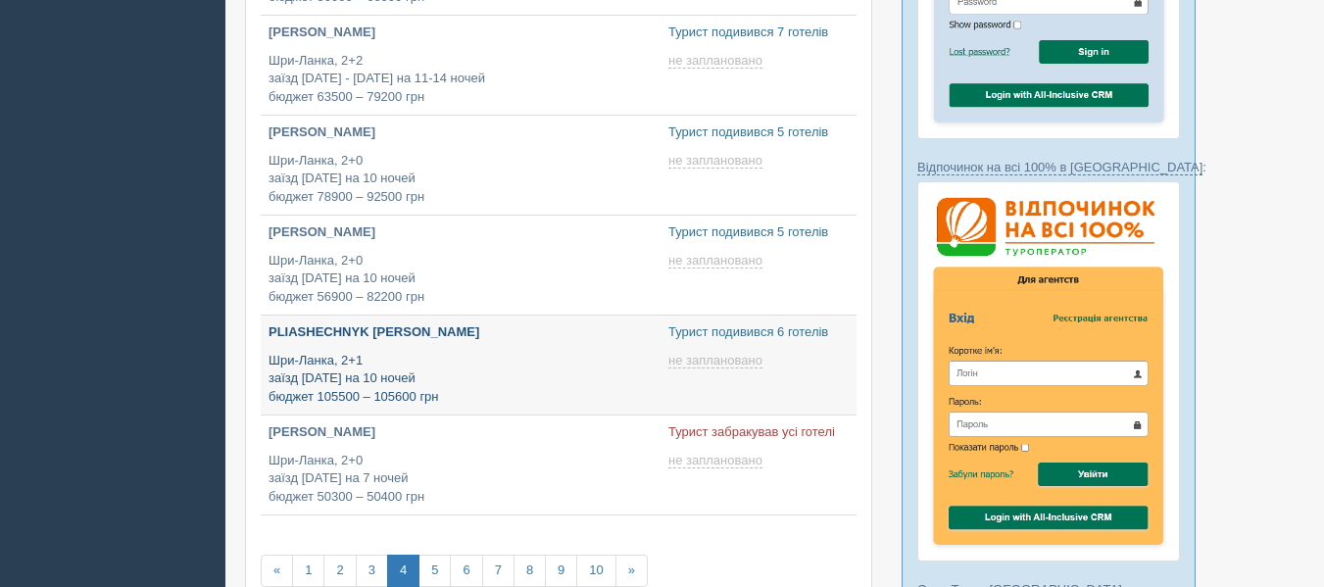
scroll to position [695, 0]
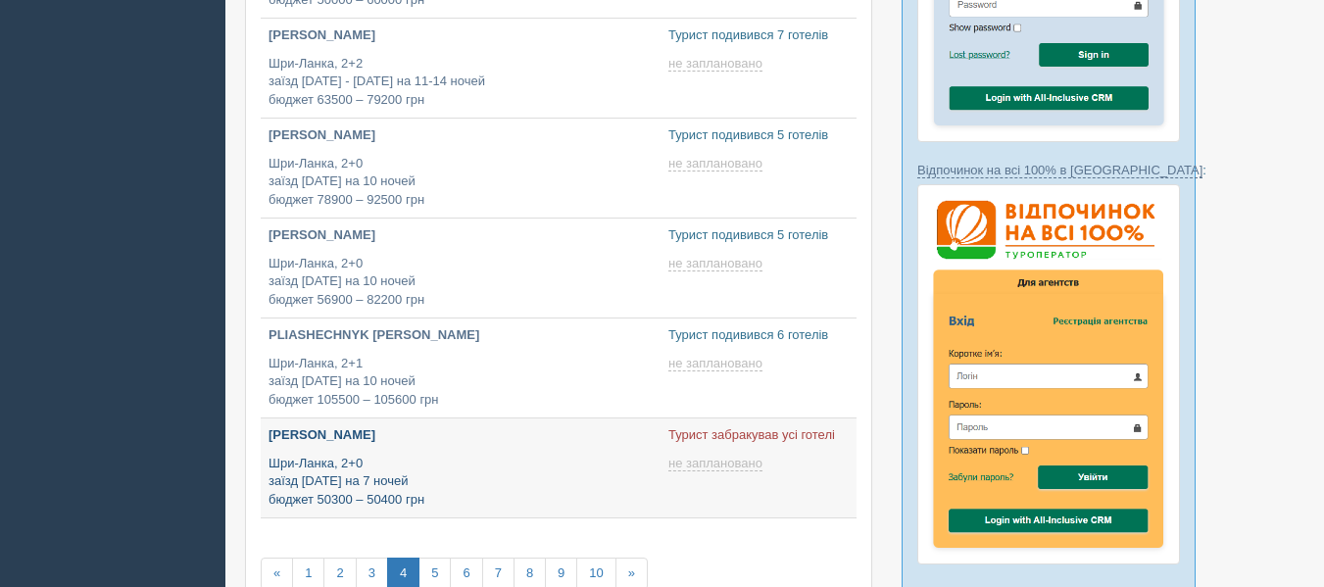
type input "[DATE] 18:05"
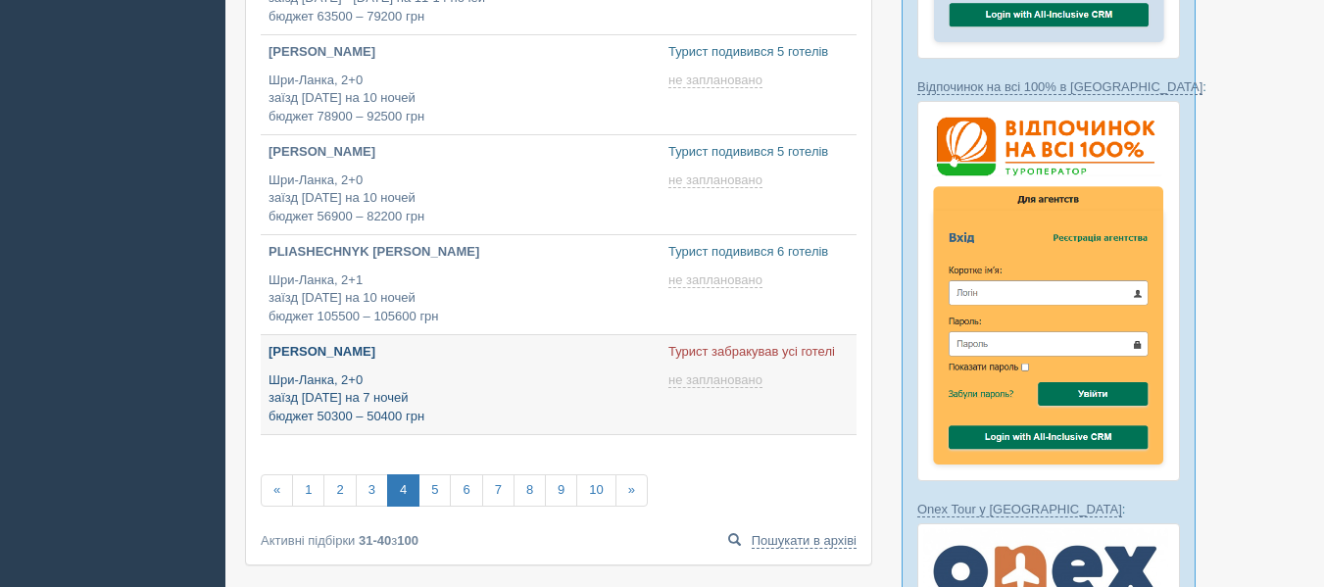
scroll to position [777, 0]
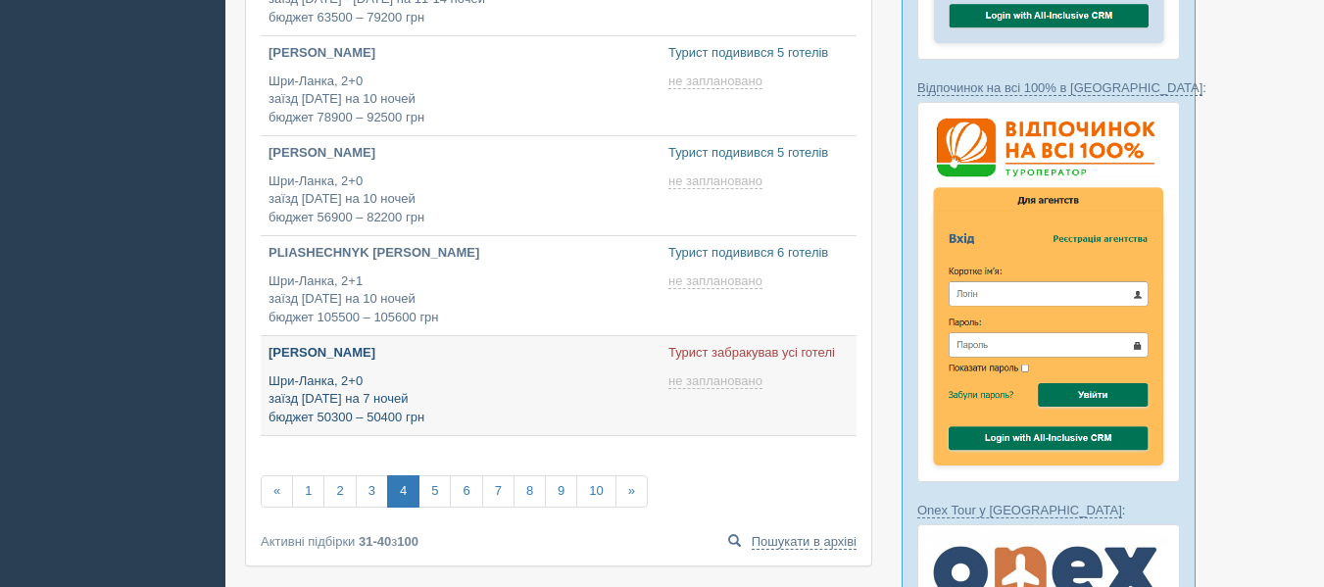
click at [427, 423] on p "Шри-Ланка, 2+0 заїзд [DATE] на 7 ночей бюджет 50300 – 50400 грн" at bounding box center [461, 399] width 384 height 55
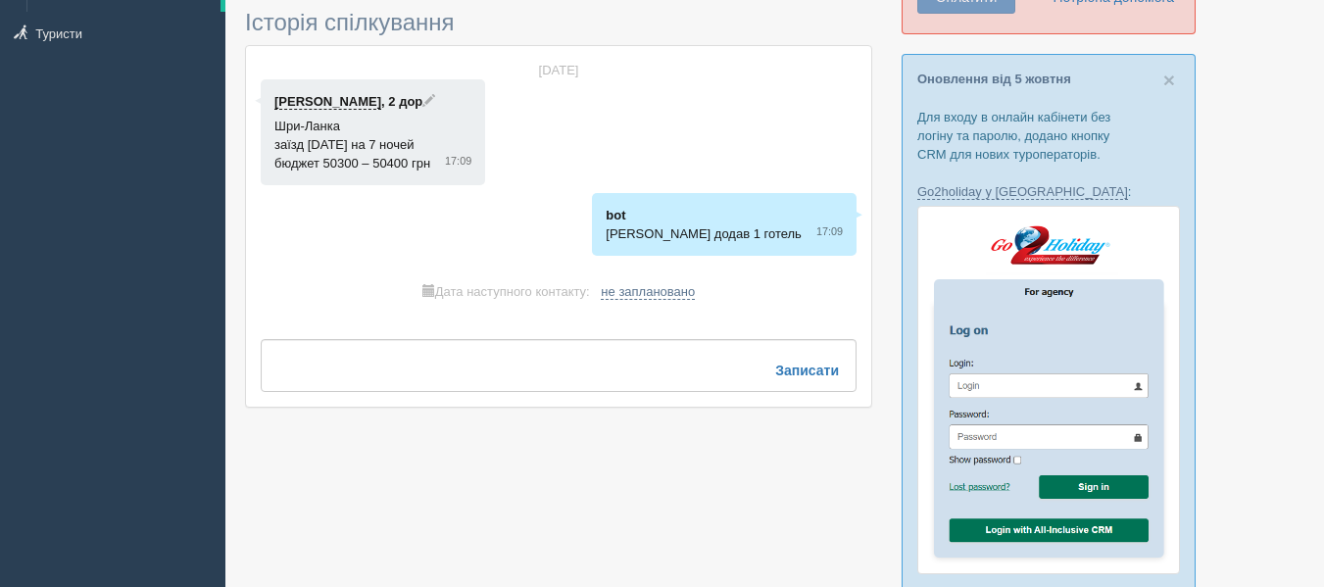
scroll to position [262, 0]
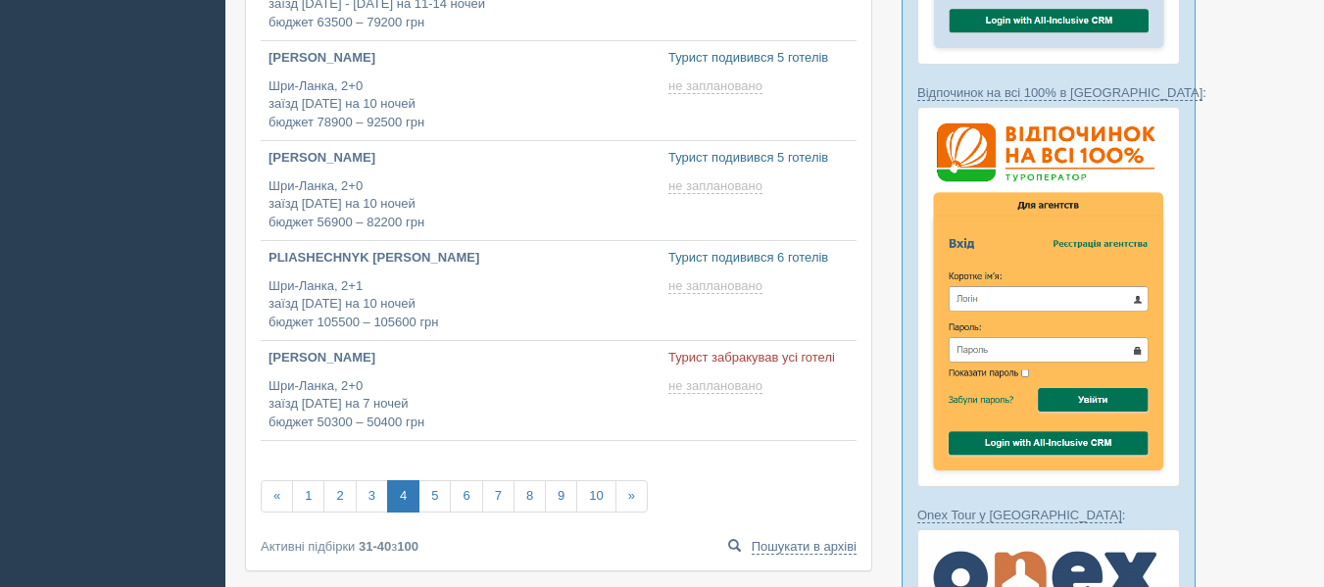
scroll to position [777, 0]
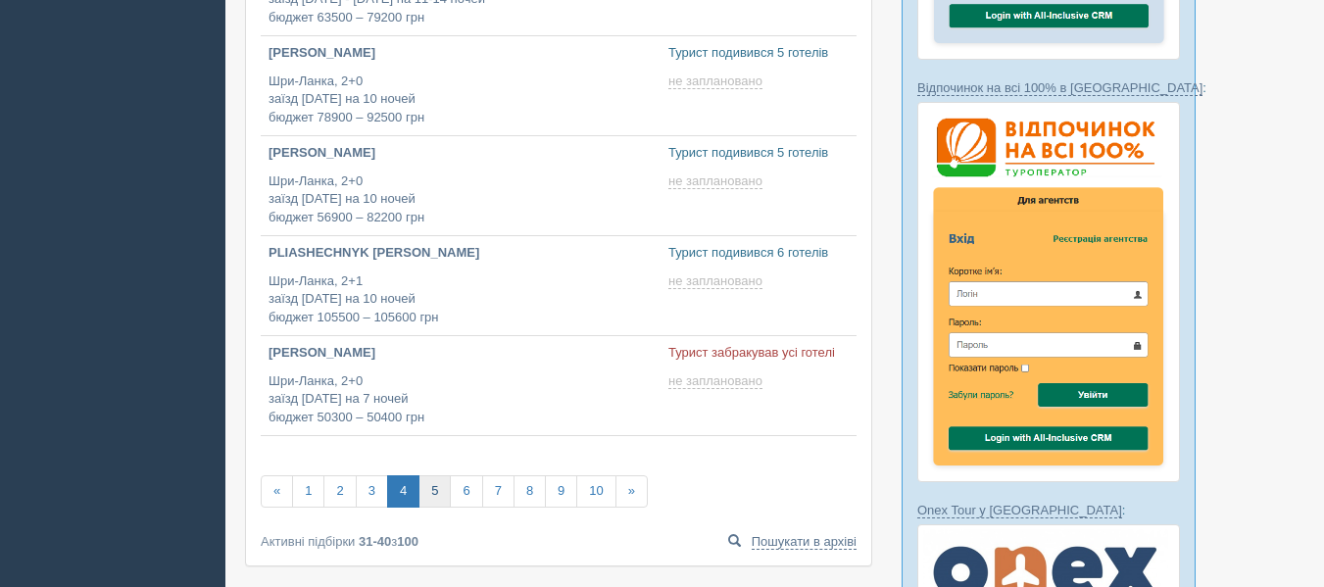
click at [436, 496] on link "5" at bounding box center [434, 491] width 32 height 32
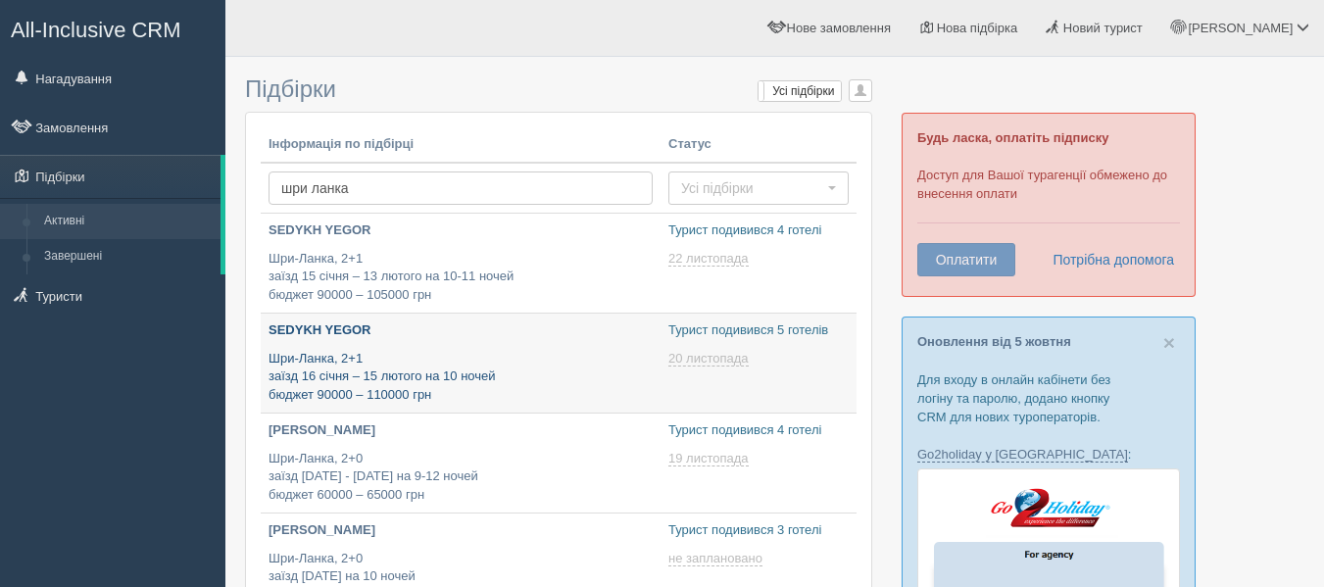
type input "2025-10-07 14:40"
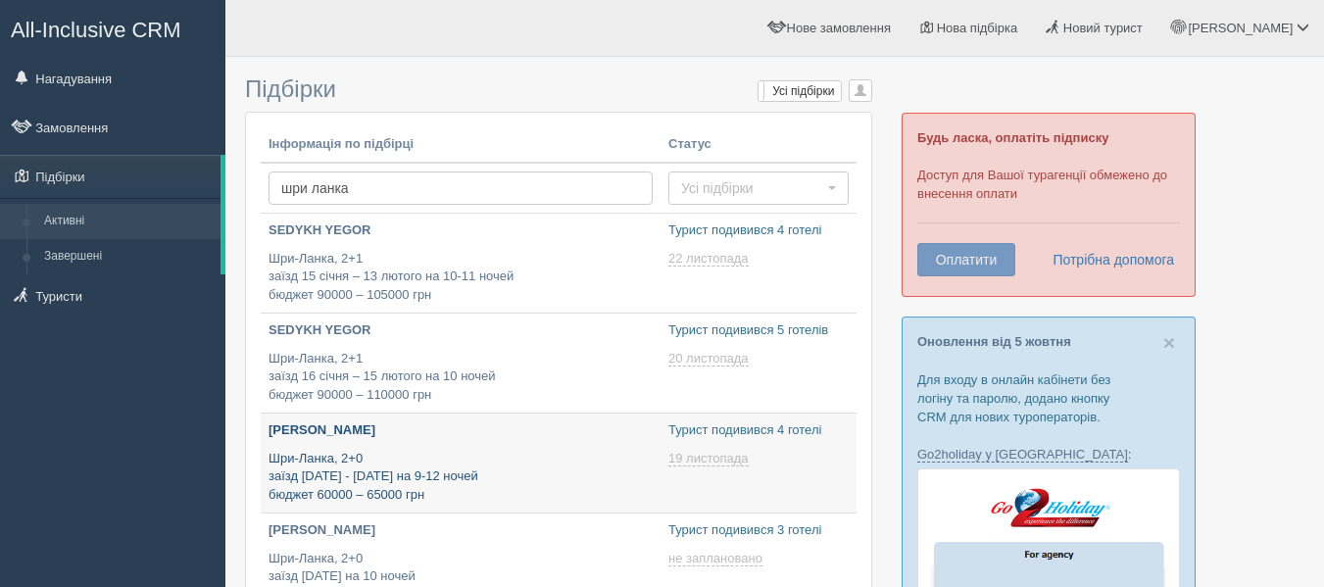
click at [435, 426] on p "[PERSON_NAME]" at bounding box center [461, 430] width 384 height 19
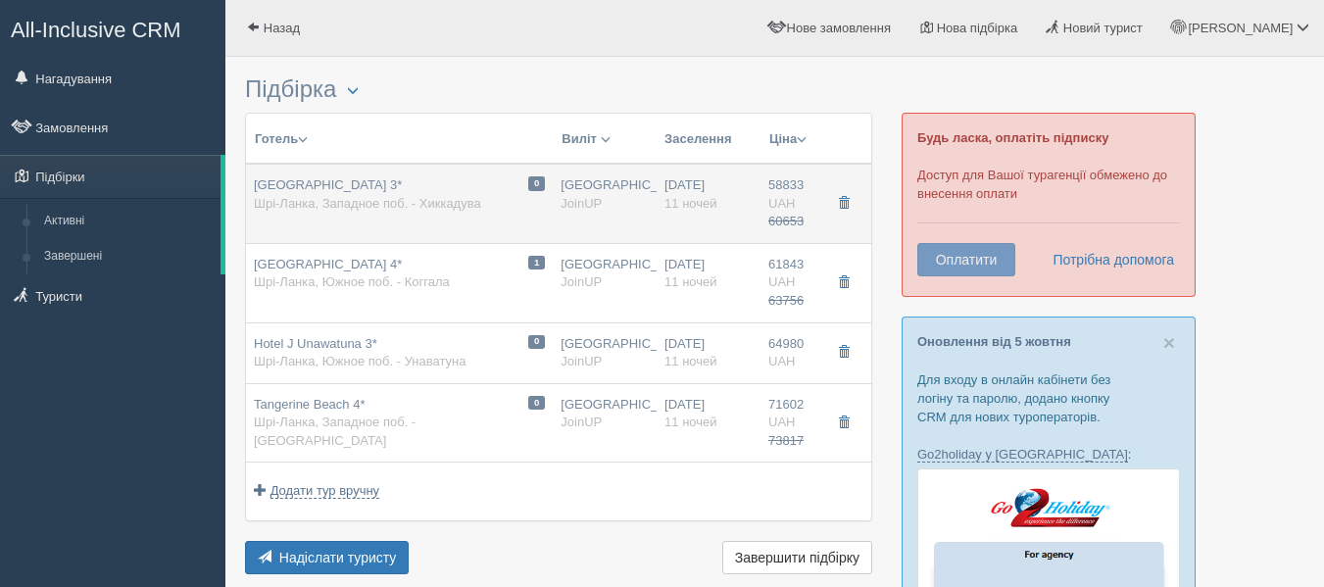
click at [395, 173] on td "0 [GEOGRAPHIC_DATA] 3* [GEOGRAPHIC_DATA], Западное поб. - Хиккадува" at bounding box center [399, 203] width 307 height 79
type input "[GEOGRAPHIC_DATA] 3*"
type input "[URL][DOMAIN_NAME]"
type textarea "Отель находится в курортном районе [GEOGRAPHIC_DATA], на юго-западном побережье…"
type input "Шри-Ланка"
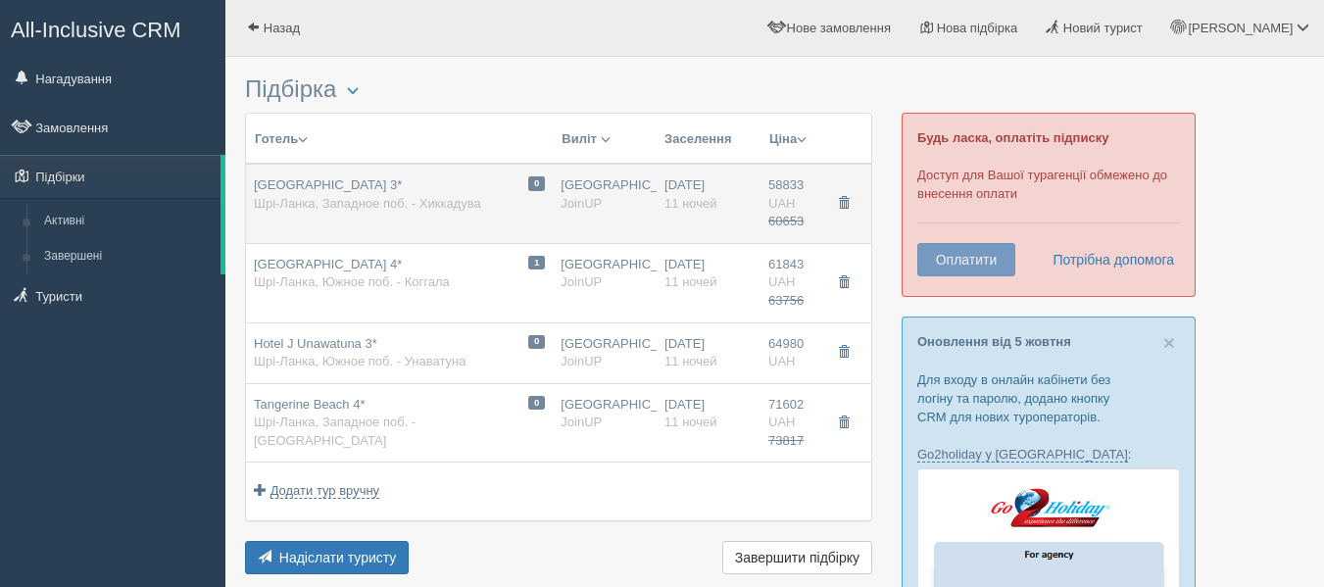
type input "Западное поб. - Хиккадува"
type input "58833.00"
type input "60653.00"
type input "[GEOGRAPHIC_DATA]"
type input "02:05"
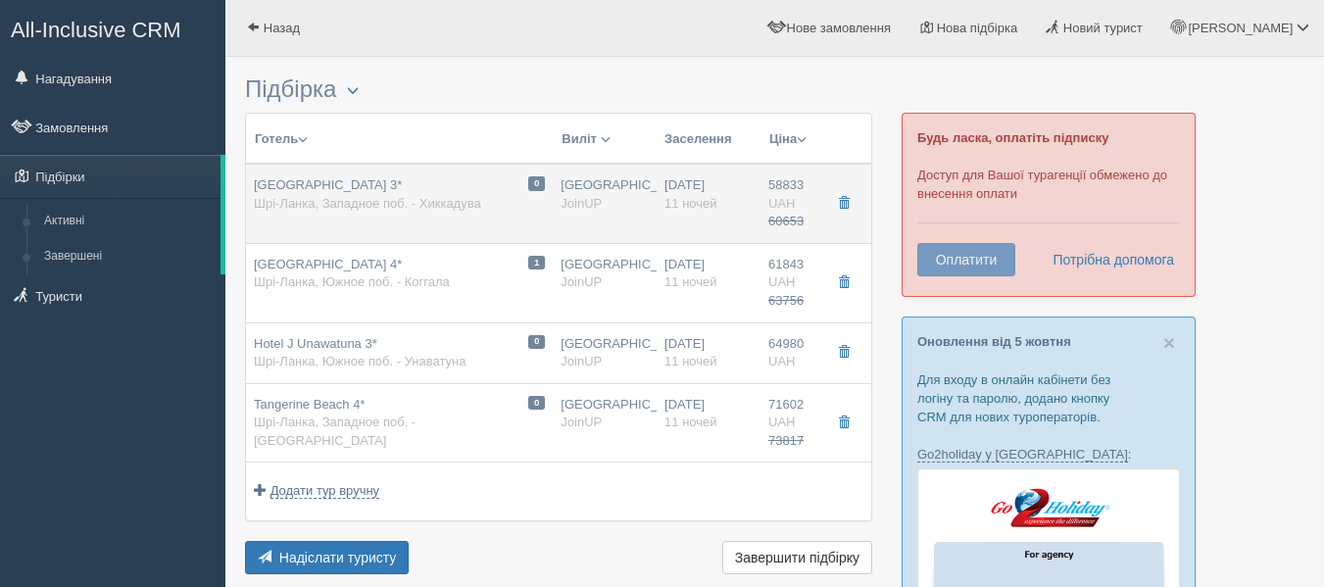
type input "16:15"
type input "17:15"
type input "01:50"
type input "11"
type input "Standard / DBL"
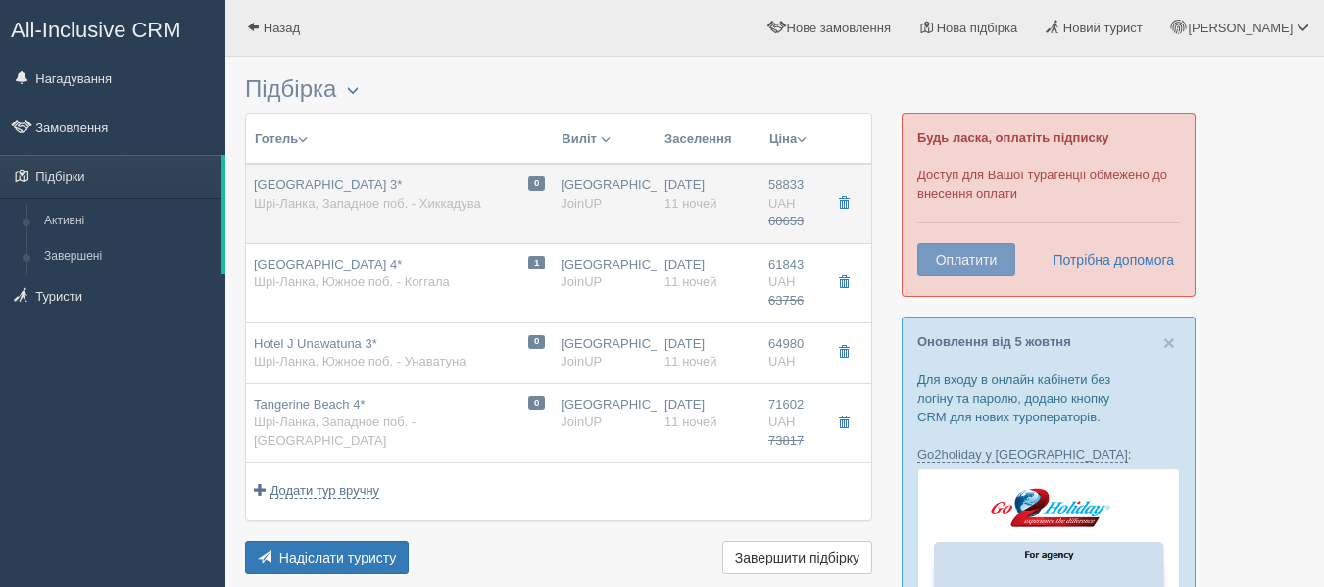
type input "Завтраки"
type input "JoinUP"
type input "[URL][DOMAIN_NAME]"
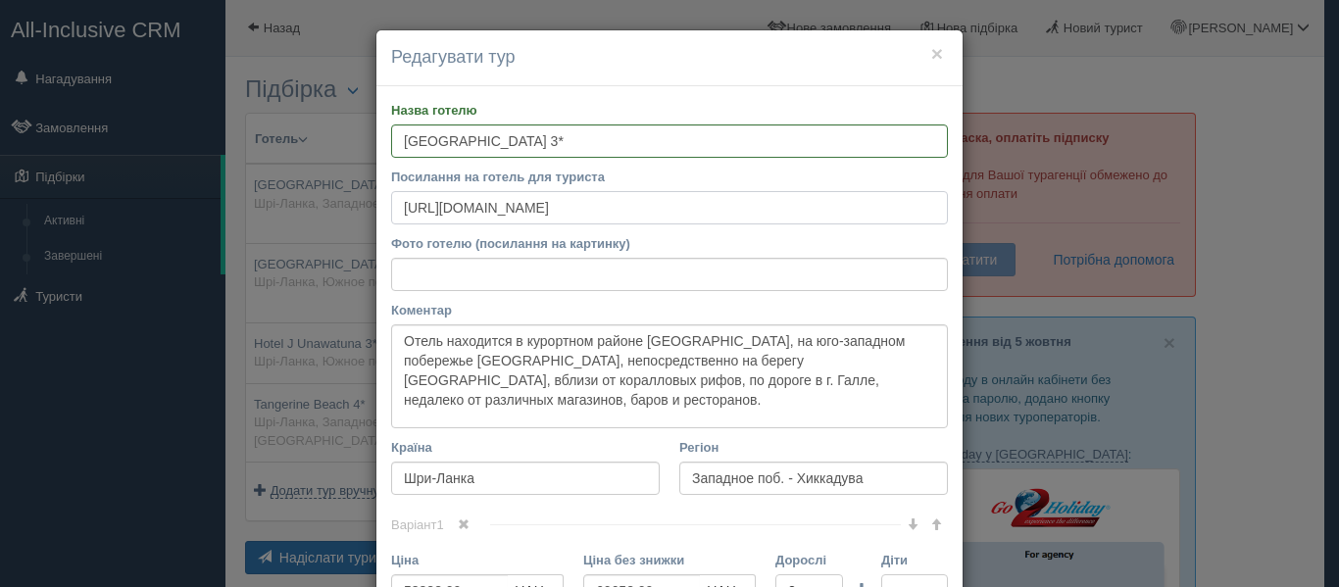
drag, startPoint x: 849, startPoint y: 211, endPoint x: 66, endPoint y: 197, distance: 783.2
click at [66, 197] on div "× Редагувати тур Назва готелю [GEOGRAPHIC_DATA] 3* Посилання на готель для тури…" at bounding box center [669, 293] width 1339 height 587
drag, startPoint x: 848, startPoint y: 212, endPoint x: 54, endPoint y: 237, distance: 794.2
click at [54, 237] on div "× Редагувати тур Назва готелю [GEOGRAPHIC_DATA] 3* Посилання на готель для тури…" at bounding box center [669, 293] width 1339 height 587
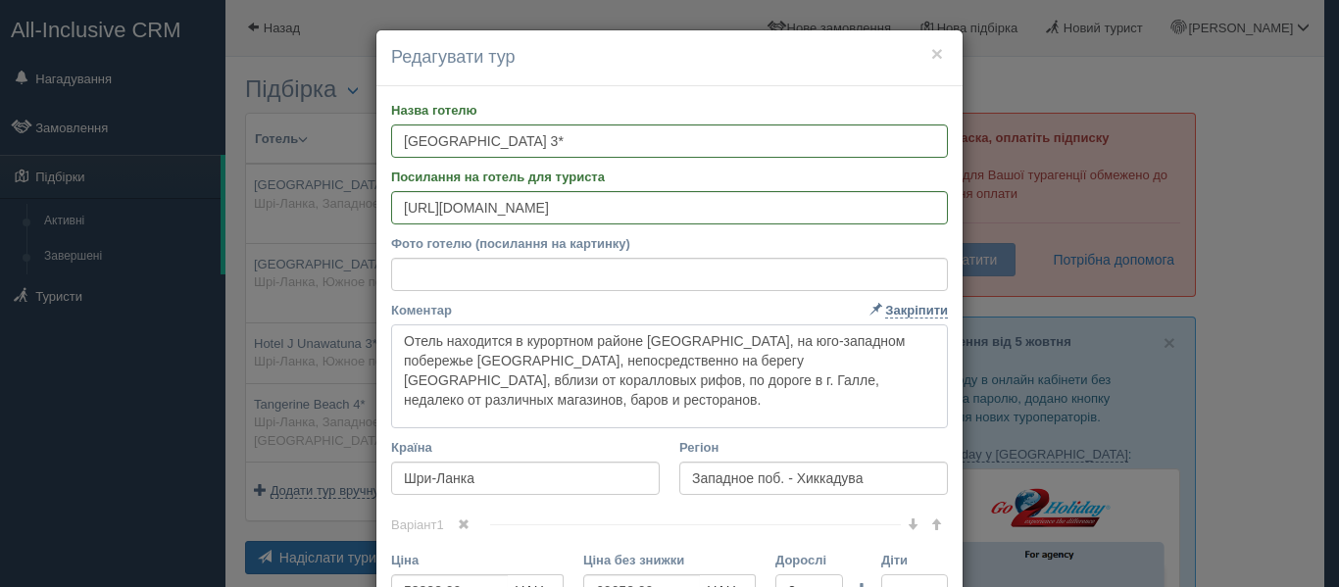
drag, startPoint x: 608, startPoint y: 415, endPoint x: 212, endPoint y: 254, distance: 427.3
click at [212, 254] on div "× Редагувати тур Назва готелю [GEOGRAPHIC_DATA] 3* Посилання на готель для тури…" at bounding box center [669, 293] width 1339 height 587
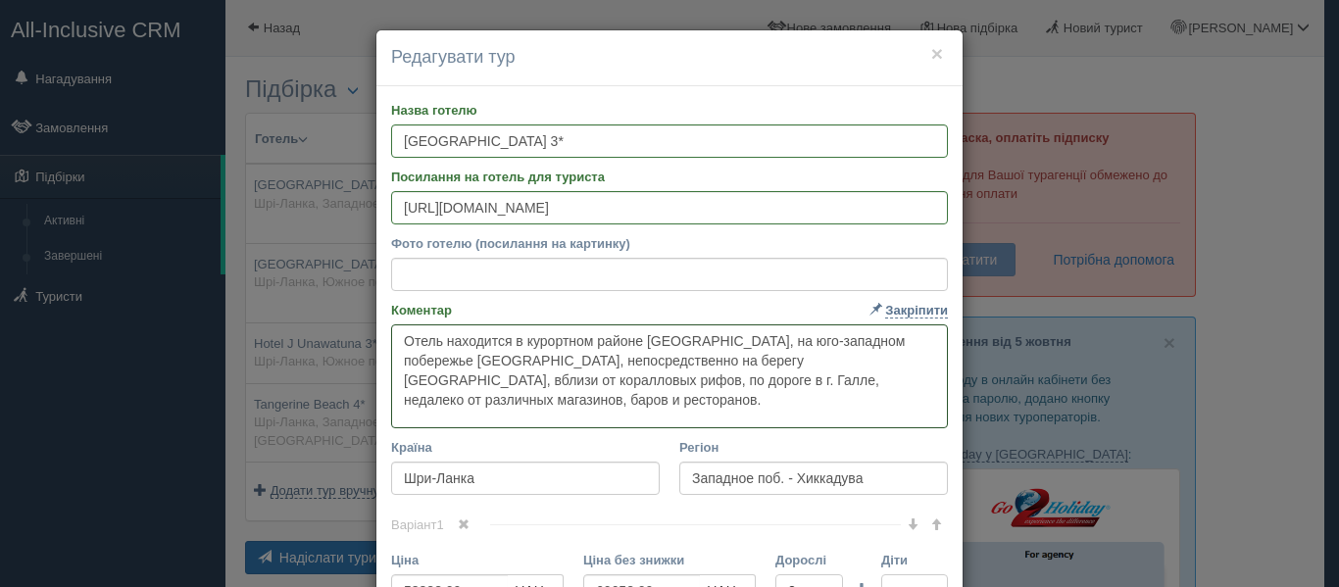
click at [851, 416] on textarea "Отель находится в курортном районе [GEOGRAPHIC_DATA], на юго-западном побережье…" at bounding box center [669, 376] width 557 height 104
